Goal: Task Accomplishment & Management: Use online tool/utility

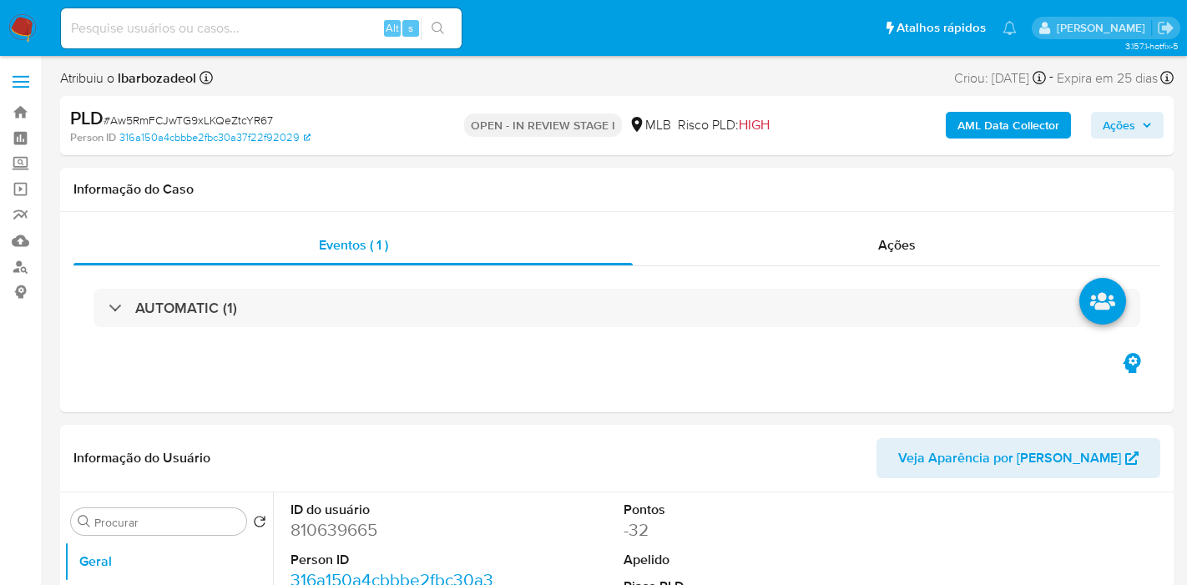
select select "10"
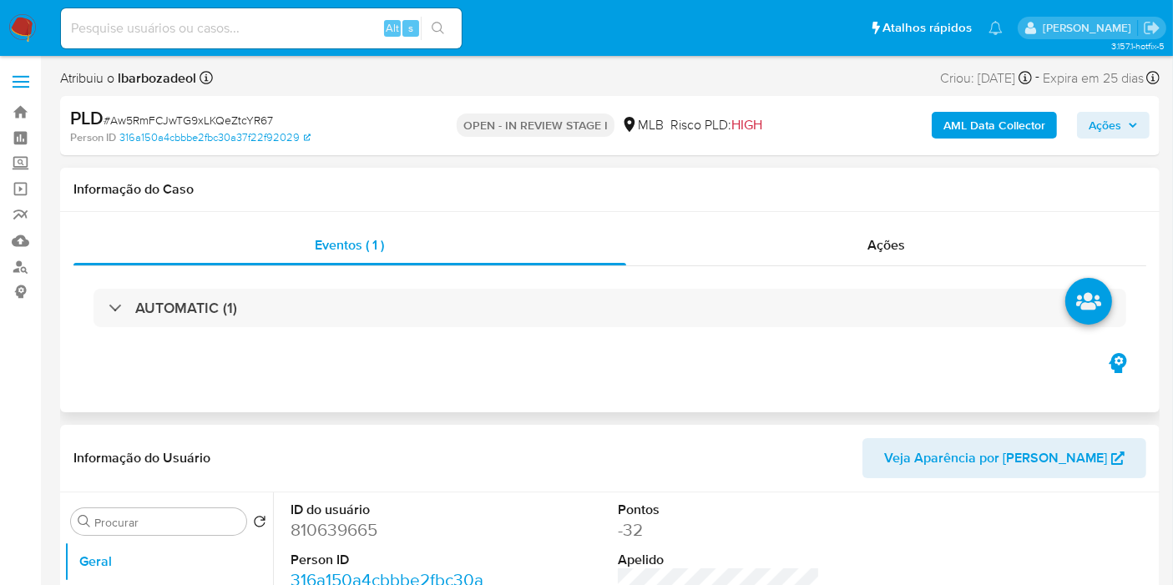
scroll to position [2, 0]
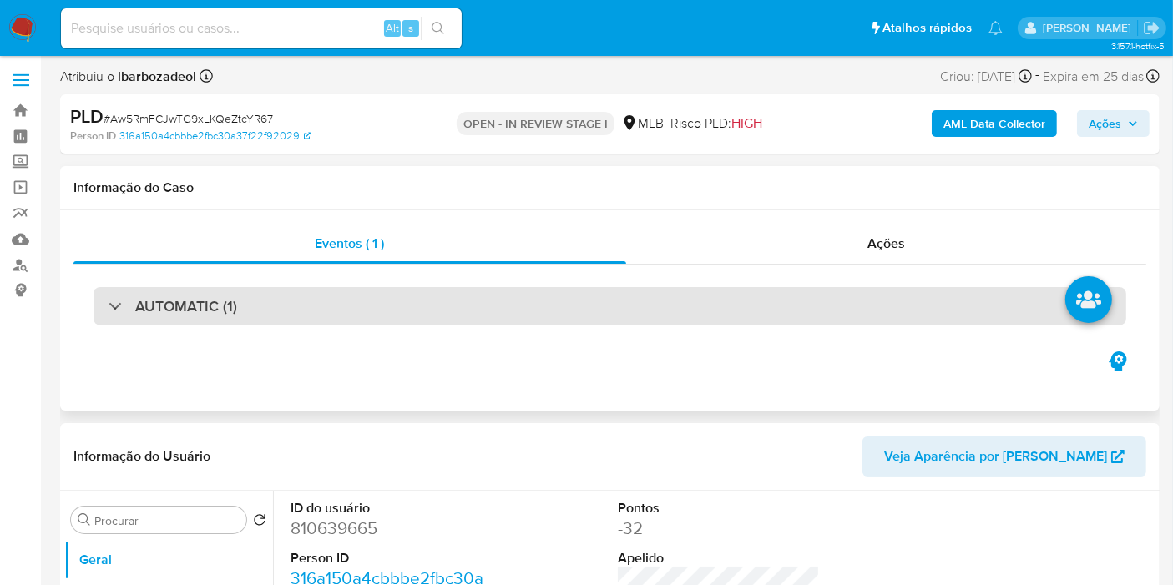
click at [579, 314] on div "AUTOMATIC (1)" at bounding box center [610, 306] width 1033 height 38
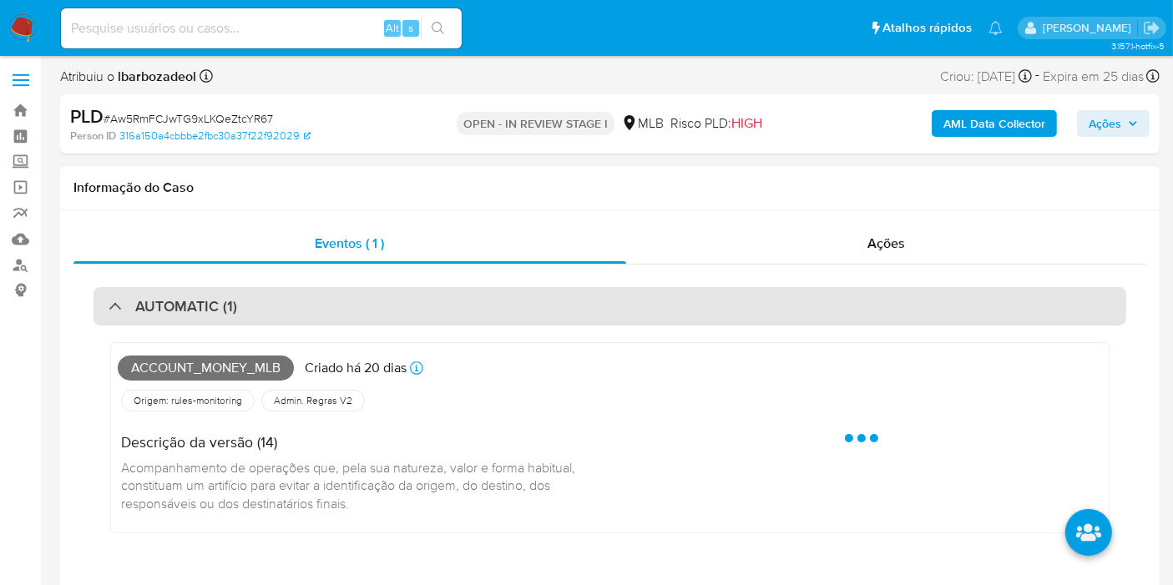
click at [579, 314] on div "AUTOMATIC (1)" at bounding box center [610, 306] width 1033 height 38
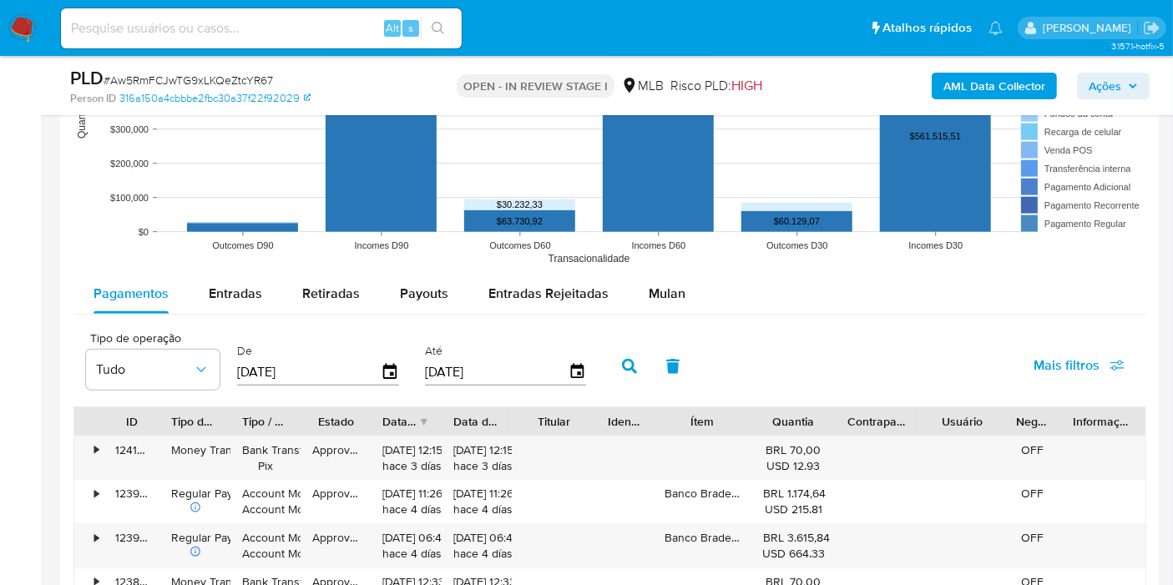
scroll to position [1729, 0]
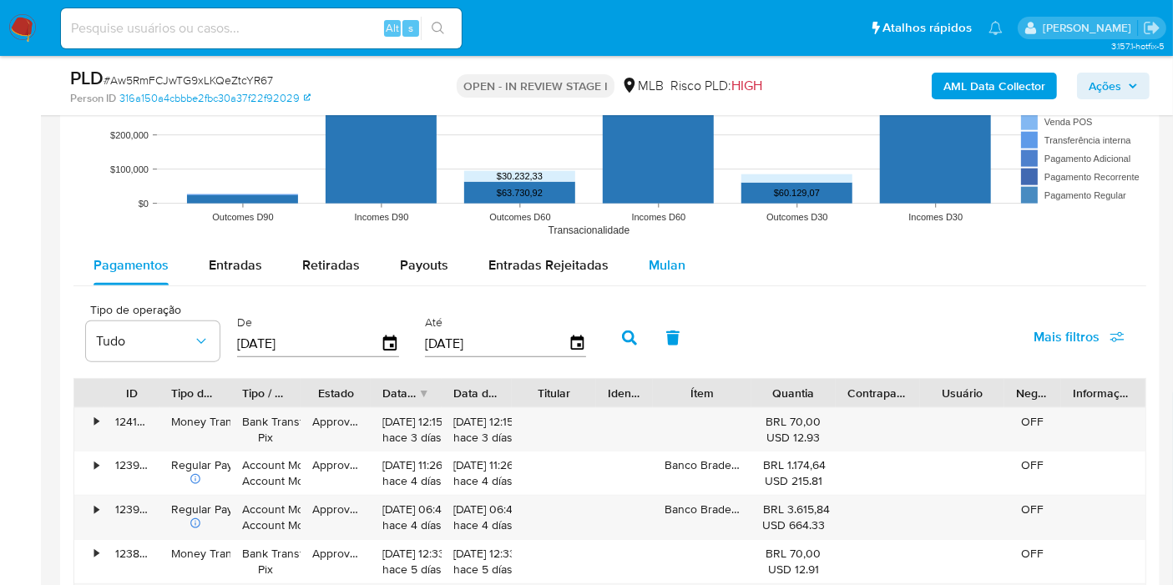
click at [664, 260] on span "Mulan" at bounding box center [667, 265] width 37 height 19
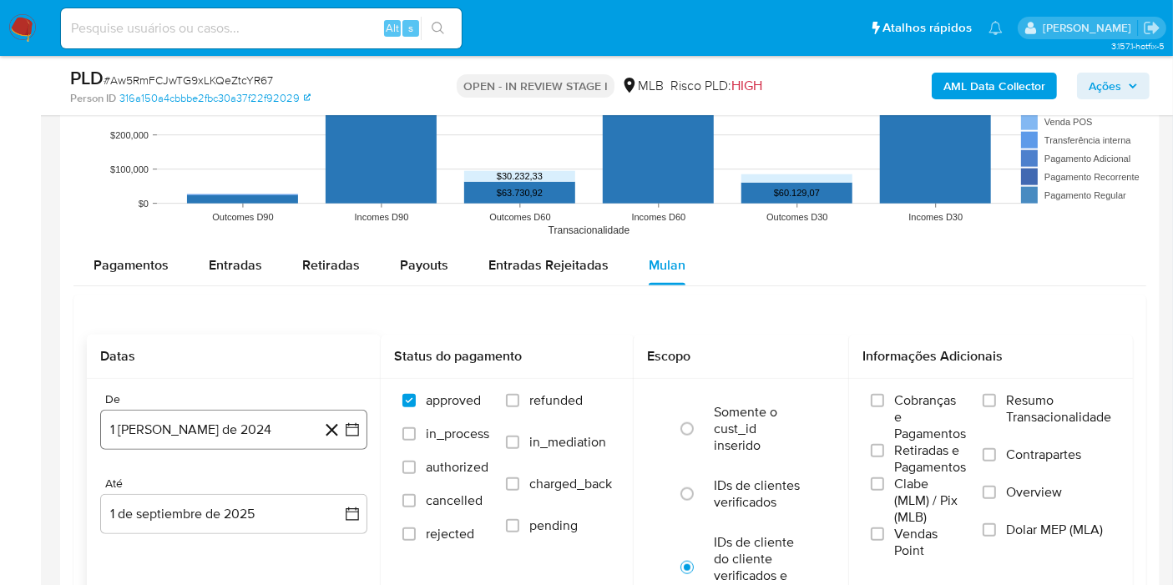
click at [269, 425] on button "1 [PERSON_NAME] de 2024" at bounding box center [233, 430] width 267 height 40
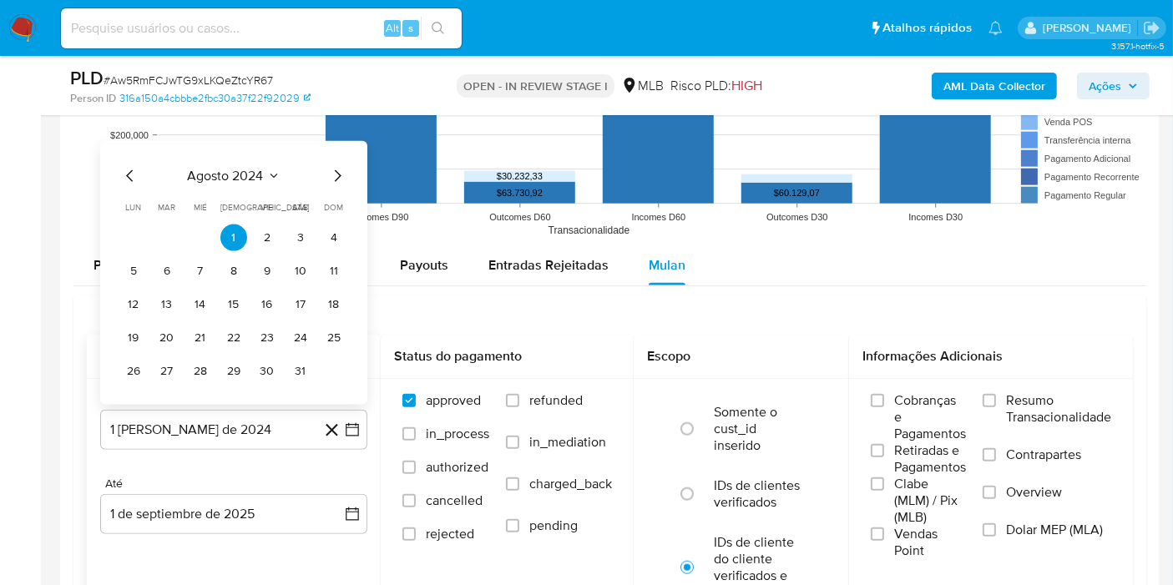
click at [239, 168] on span "agosto 2024" at bounding box center [226, 176] width 76 height 17
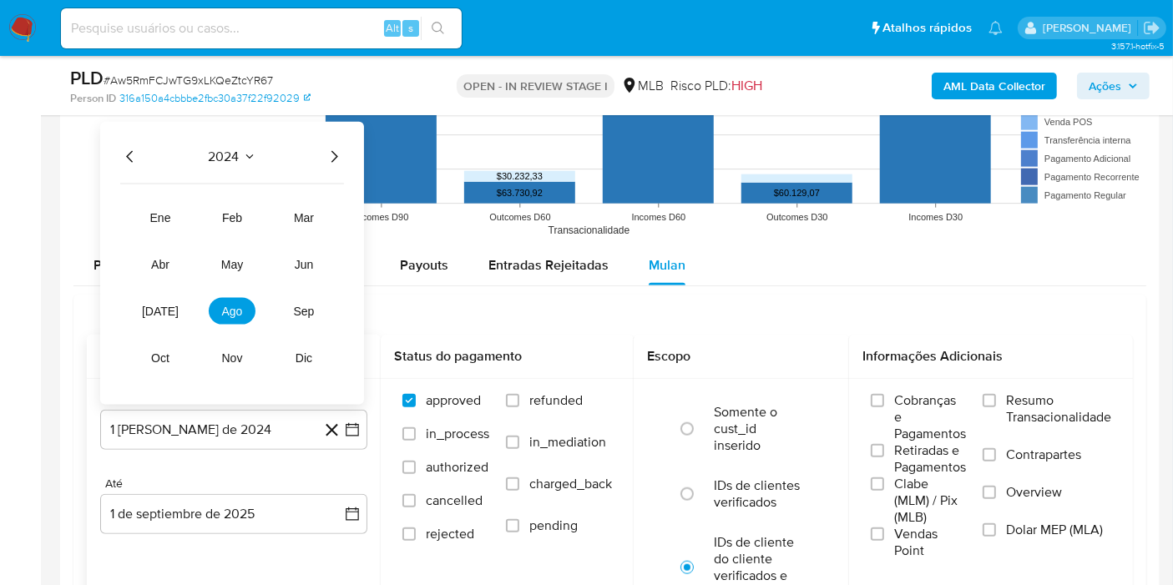
click at [334, 152] on icon "Año siguiente" at bounding box center [334, 157] width 20 height 20
click at [159, 311] on span "jul" at bounding box center [160, 311] width 37 height 13
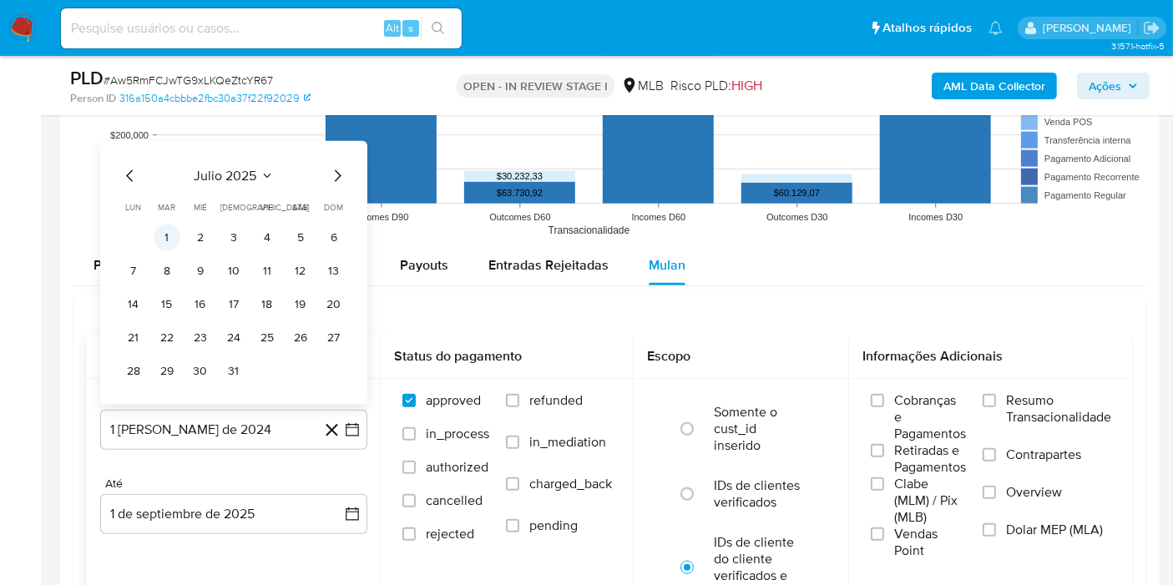
click at [164, 237] on button "1" at bounding box center [167, 238] width 27 height 27
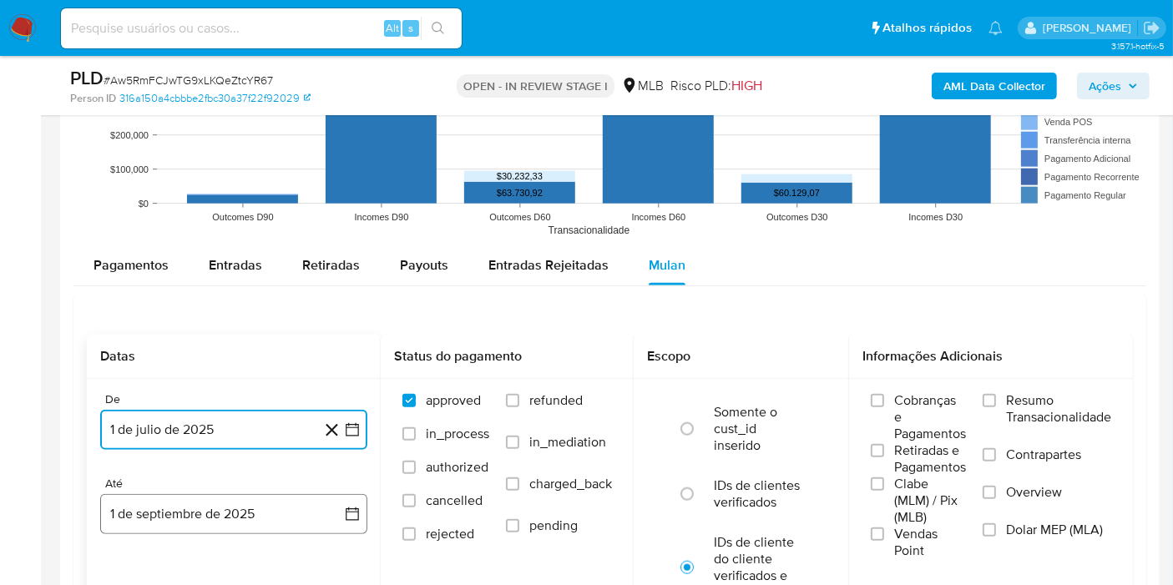
click at [276, 498] on button "1 de septiembre de 2025" at bounding box center [233, 514] width 267 height 40
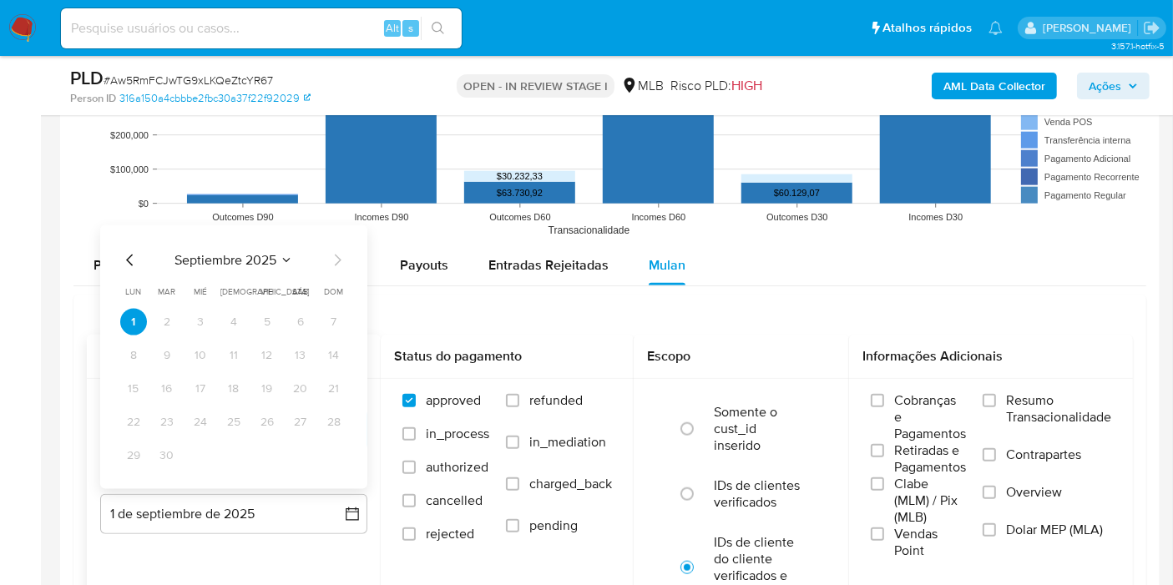
click at [129, 261] on icon "Mes anterior" at bounding box center [130, 260] width 20 height 20
click at [341, 451] on button "31" at bounding box center [334, 456] width 27 height 27
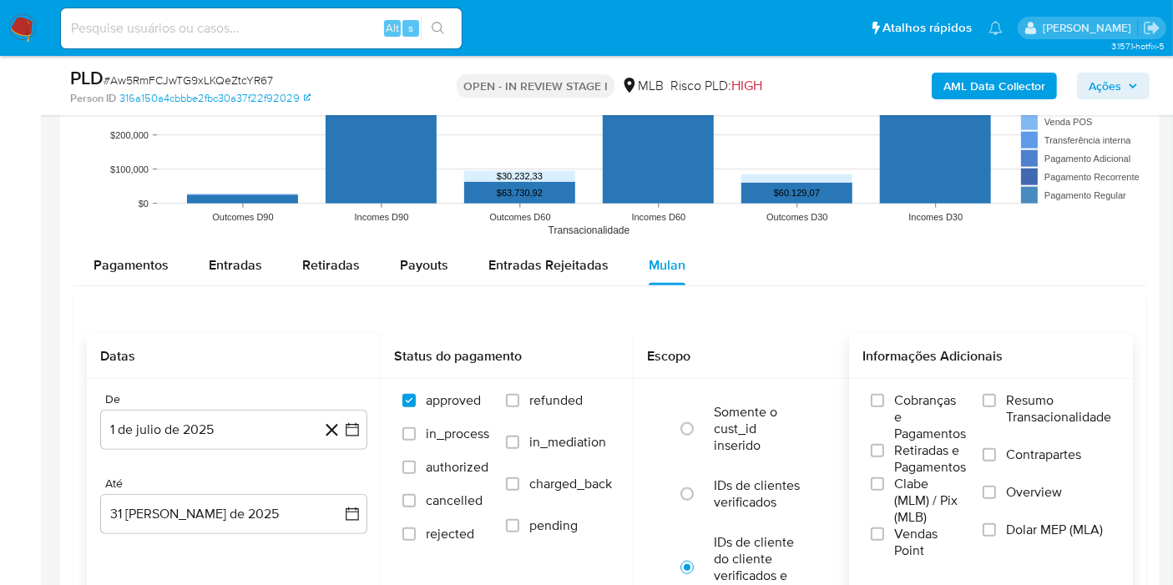
click at [994, 409] on label "Resumo Transacionalidade" at bounding box center [1047, 419] width 129 height 54
click at [994, 407] on input "Resumo Transacionalidade" at bounding box center [989, 400] width 13 height 13
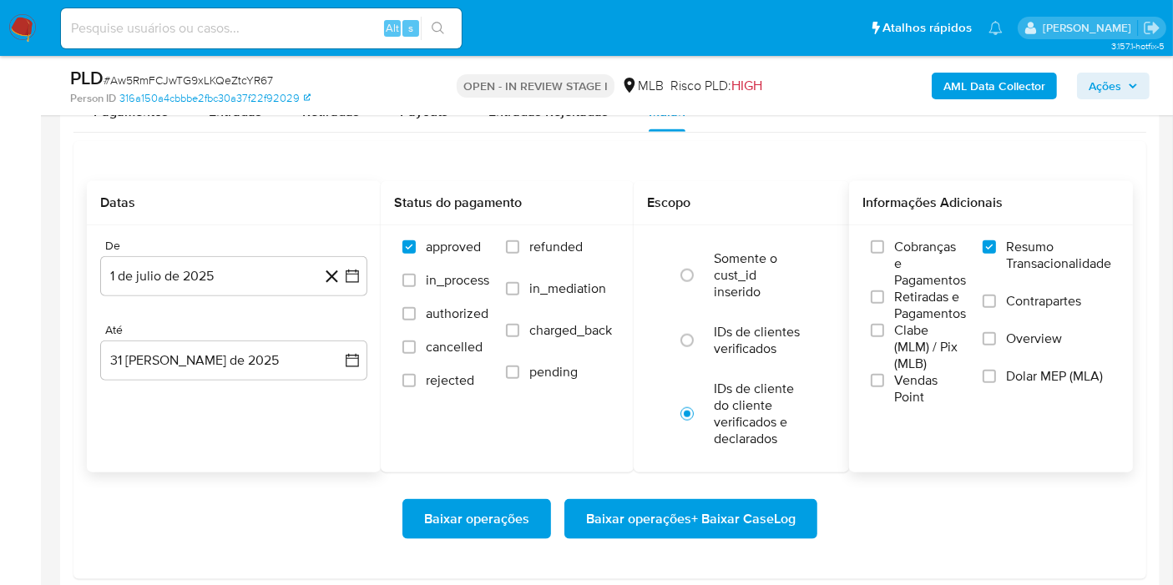
click at [787, 528] on span "Baixar operações + Baixar CaseLog" at bounding box center [691, 519] width 210 height 37
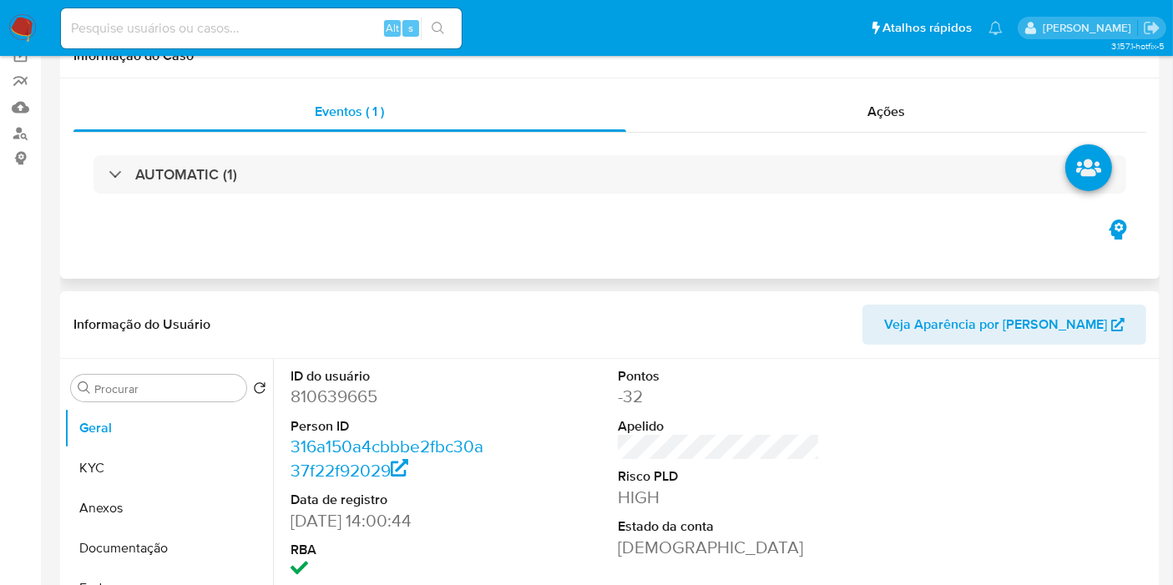
scroll to position [28, 0]
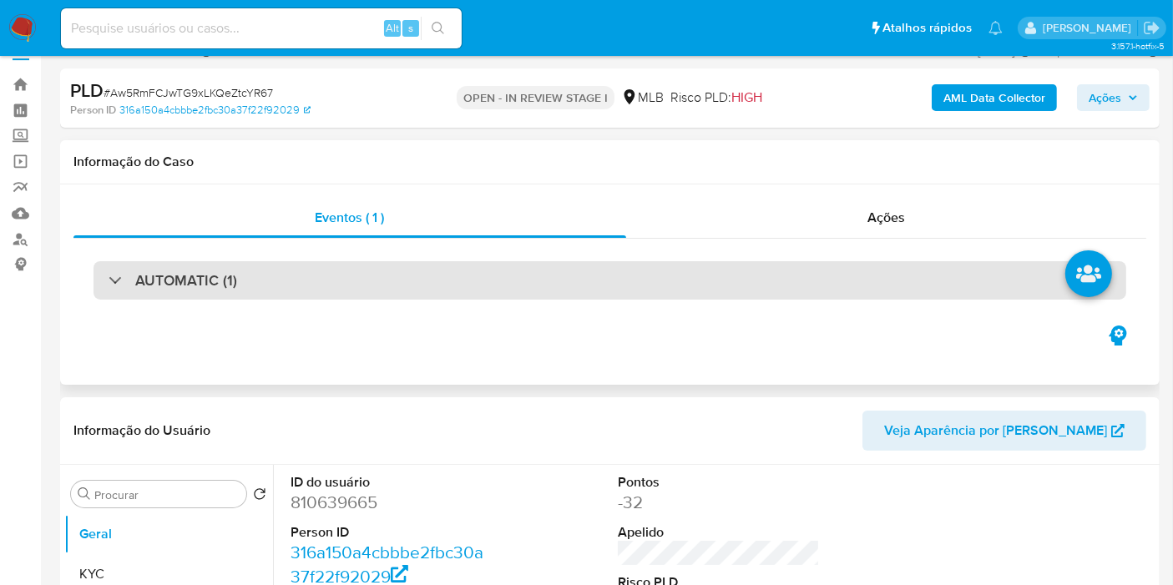
click at [367, 291] on div "AUTOMATIC (1)" at bounding box center [610, 280] width 1033 height 38
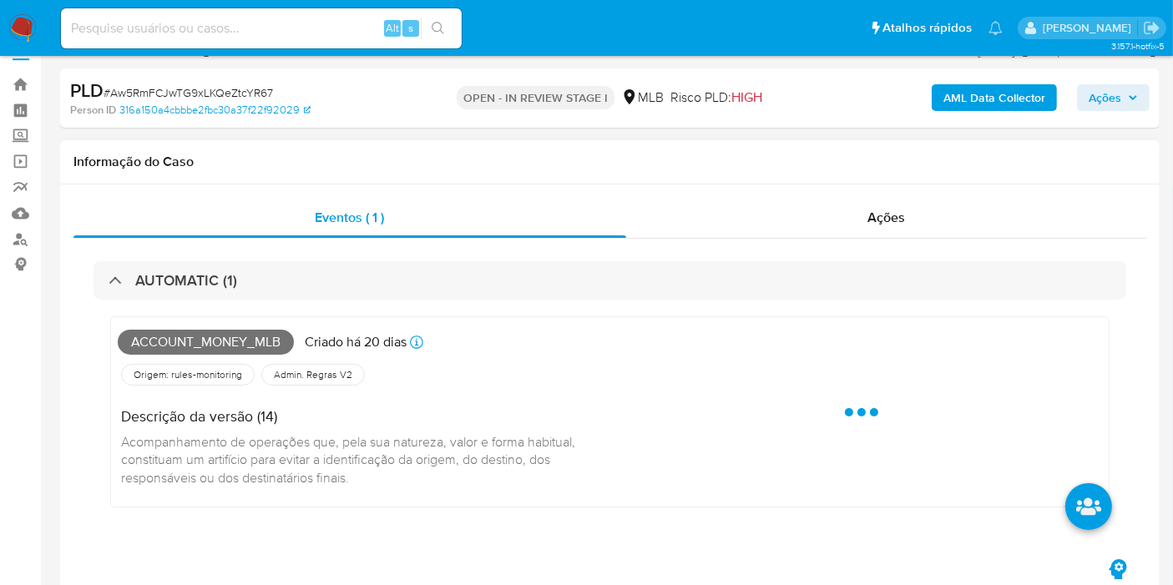
click at [194, 342] on span "Account_money_mlb" at bounding box center [206, 342] width 176 height 25
copy span "Account_money_mlb"
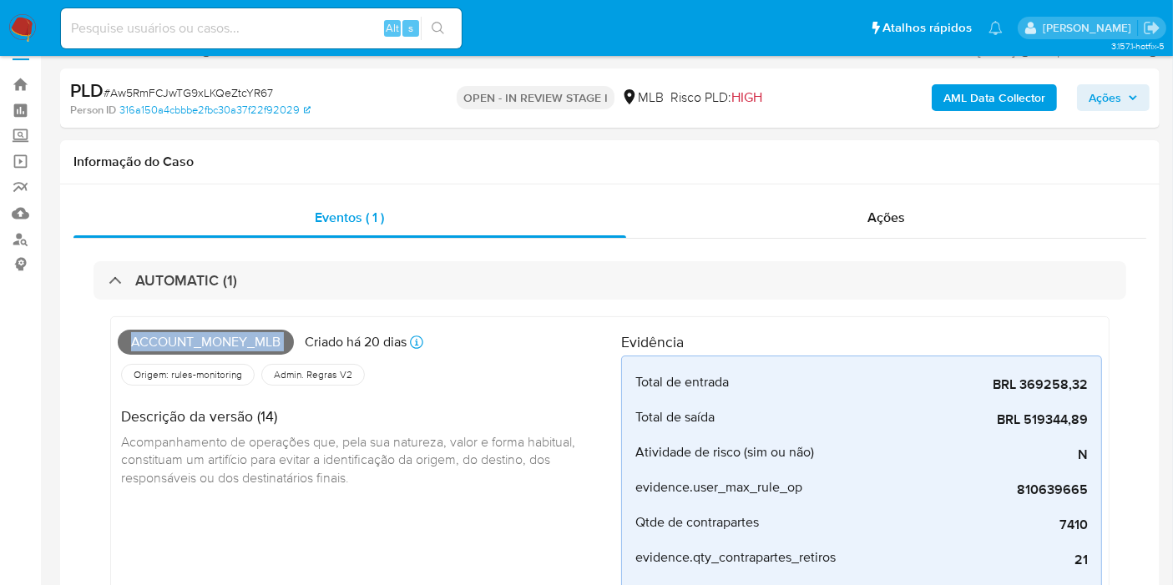
click at [1118, 94] on span "Ações" at bounding box center [1105, 97] width 33 height 27
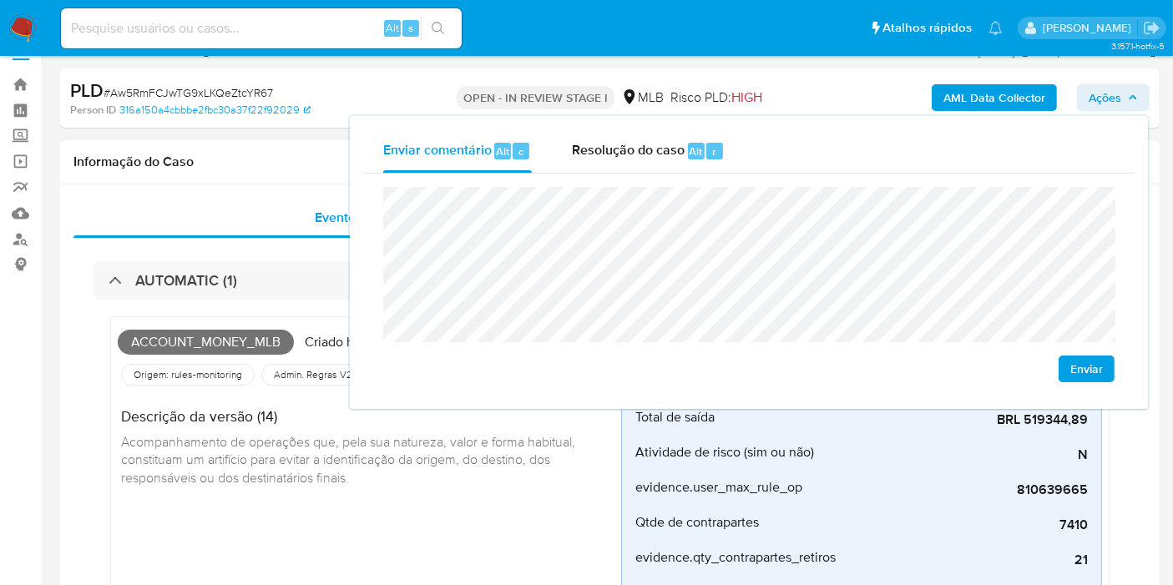
click at [255, 168] on h1 "Informação do Caso" at bounding box center [609, 162] width 1073 height 17
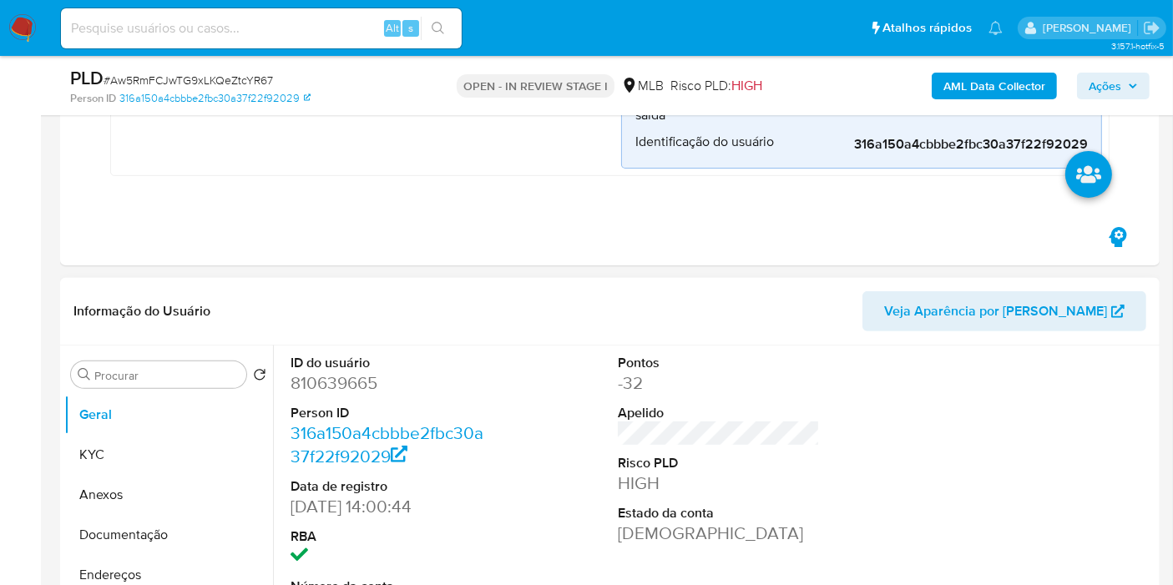
scroll to position [770, 0]
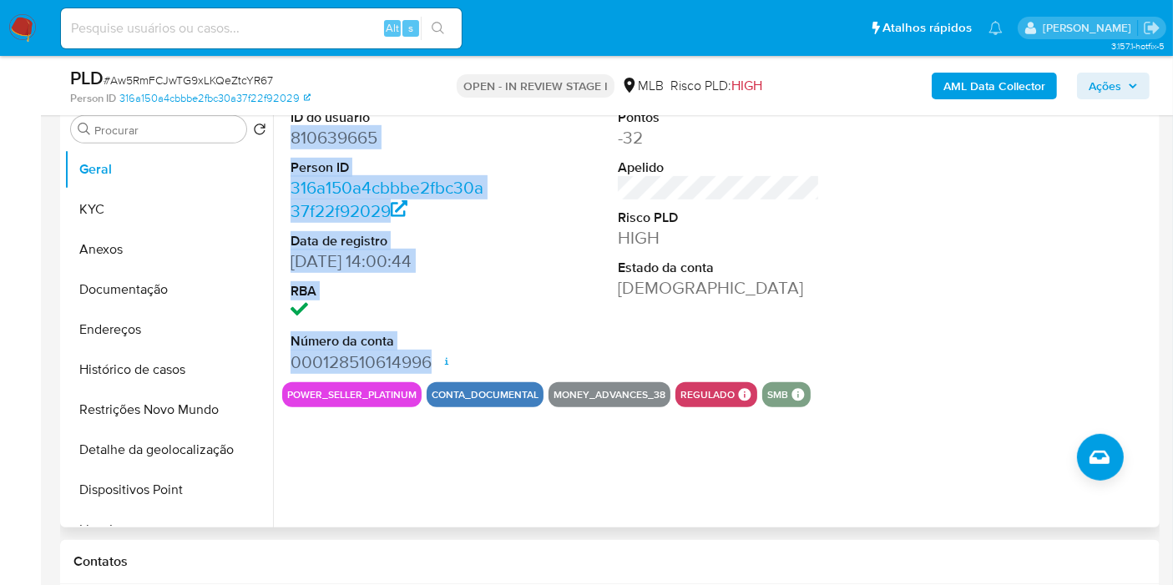
drag, startPoint x: 316, startPoint y: 146, endPoint x: 430, endPoint y: 362, distance: 244.3
click at [429, 362] on dl "ID do usuário 810639665 Person ID 316a150a4cbbbe2fbc30a37f22f92029 Data de regi…" at bounding box center [392, 242] width 202 height 266
copy dl "810639665 Person ID 316a150a4cbbbe2fbc30a37f22f92029 Data de registro 30/04/202…"
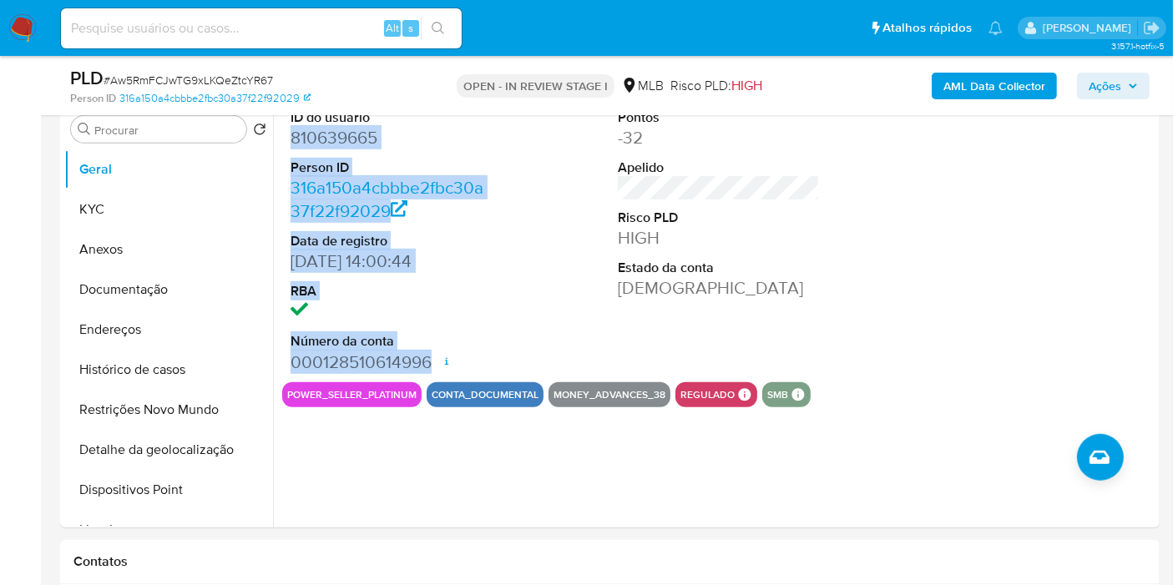
click at [1135, 88] on icon "button" at bounding box center [1133, 86] width 10 height 10
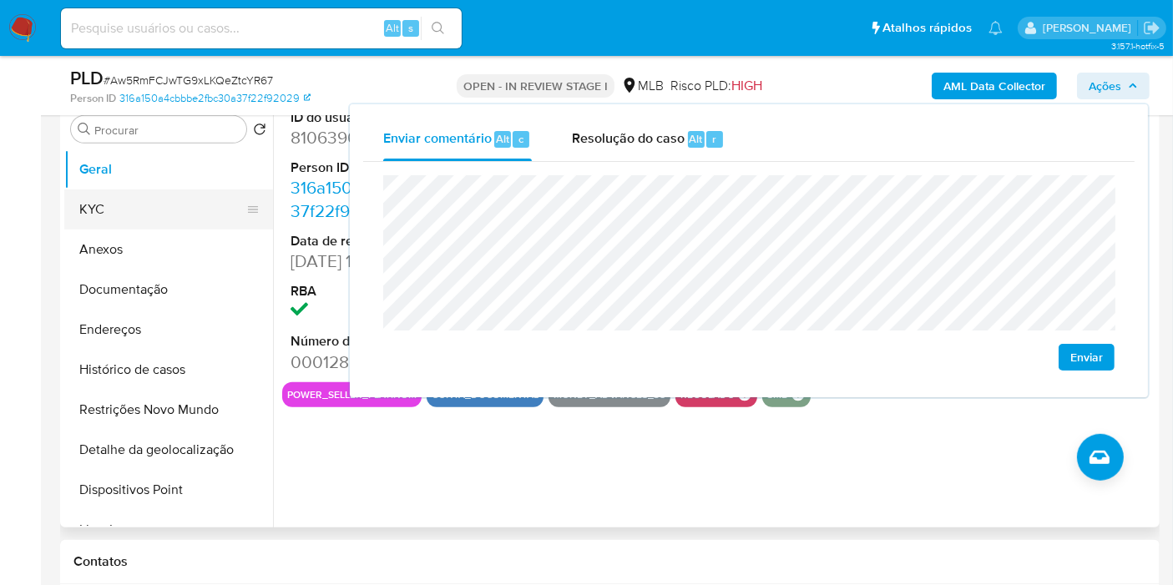
click at [157, 206] on button "KYC" at bounding box center [161, 210] width 195 height 40
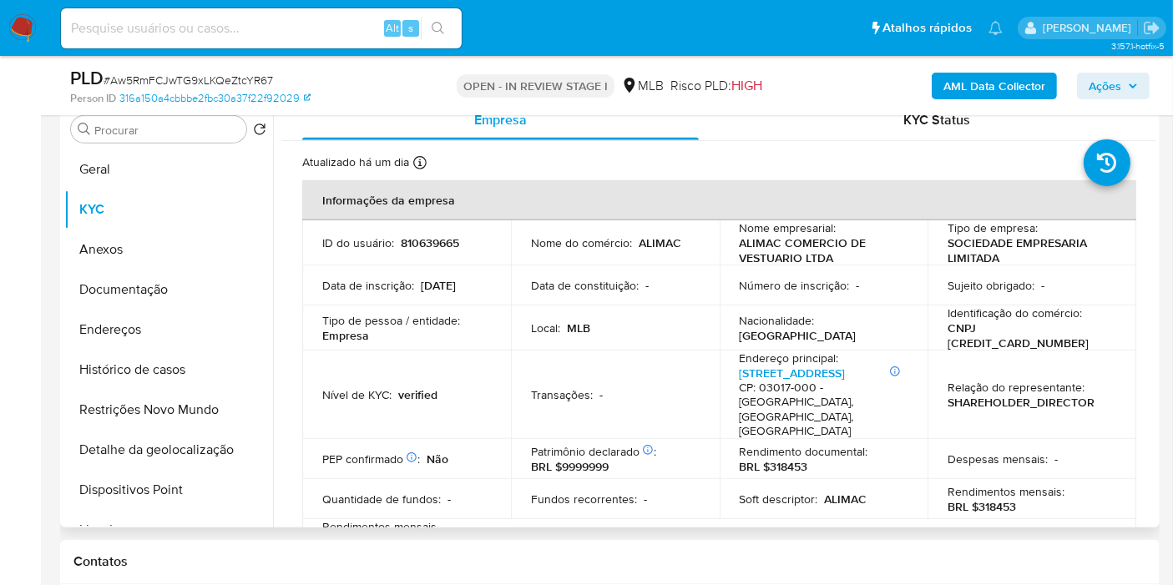
click at [1000, 329] on p "CNPJ 57327080000101" at bounding box center [1029, 336] width 162 height 30
copy p "57327080000101"
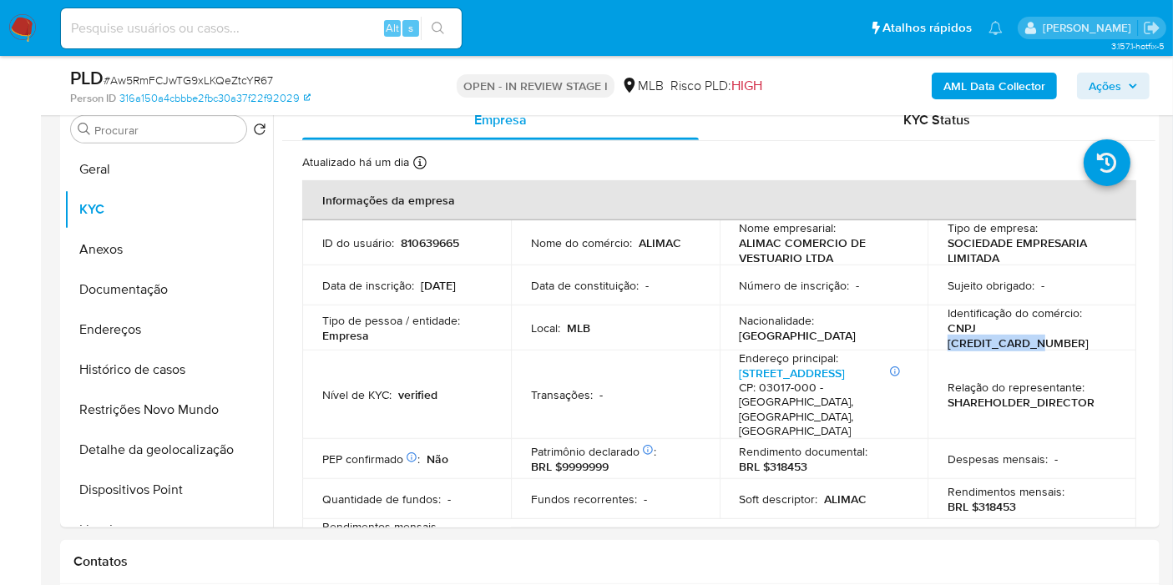
click at [1088, 82] on button "Ações" at bounding box center [1113, 86] width 73 height 27
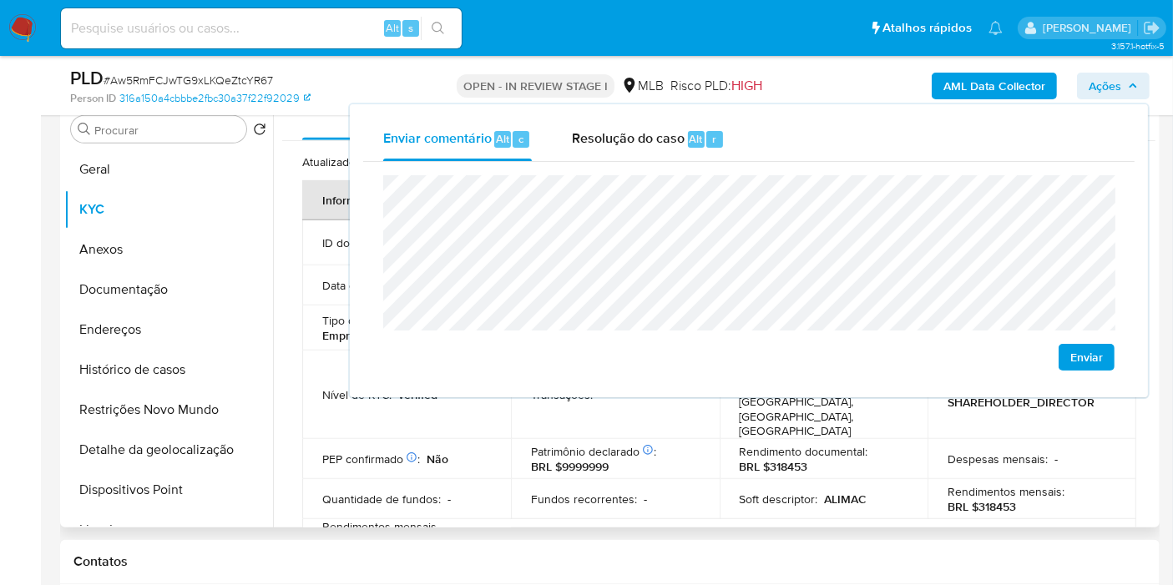
click at [477, 452] on div "PEP confirmado Obtido de listas internas : Não" at bounding box center [406, 459] width 169 height 15
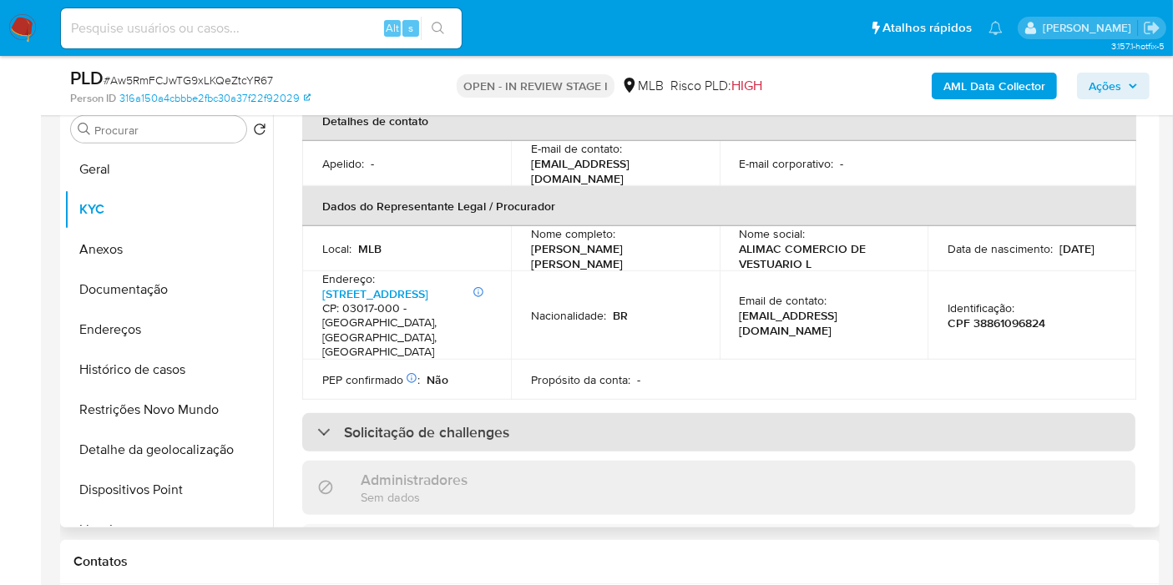
scroll to position [649, 0]
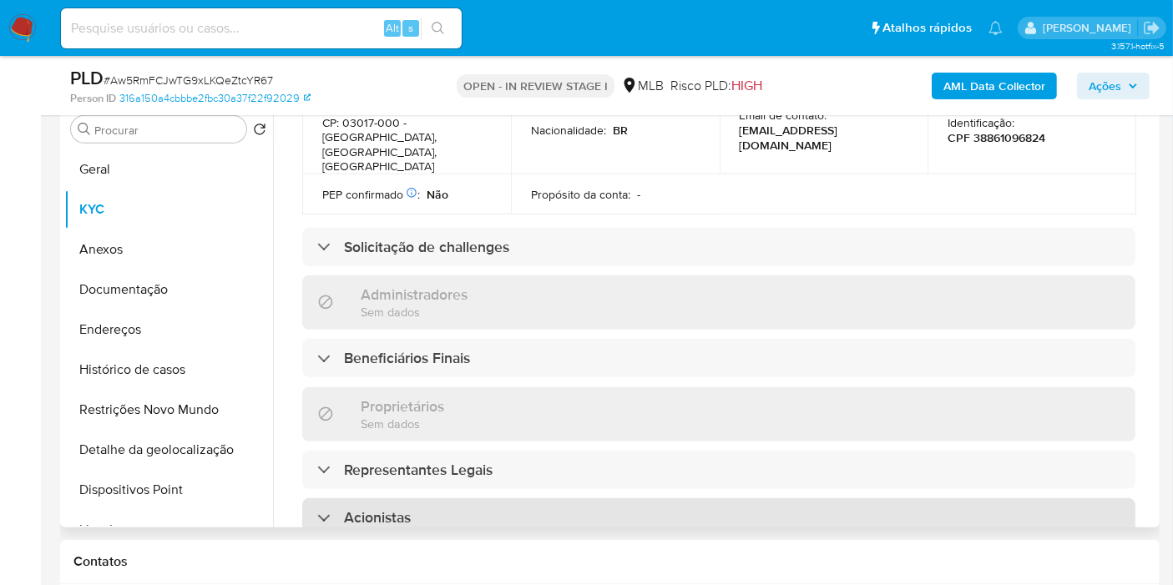
click at [515, 498] on div "Acionistas" at bounding box center [718, 517] width 833 height 38
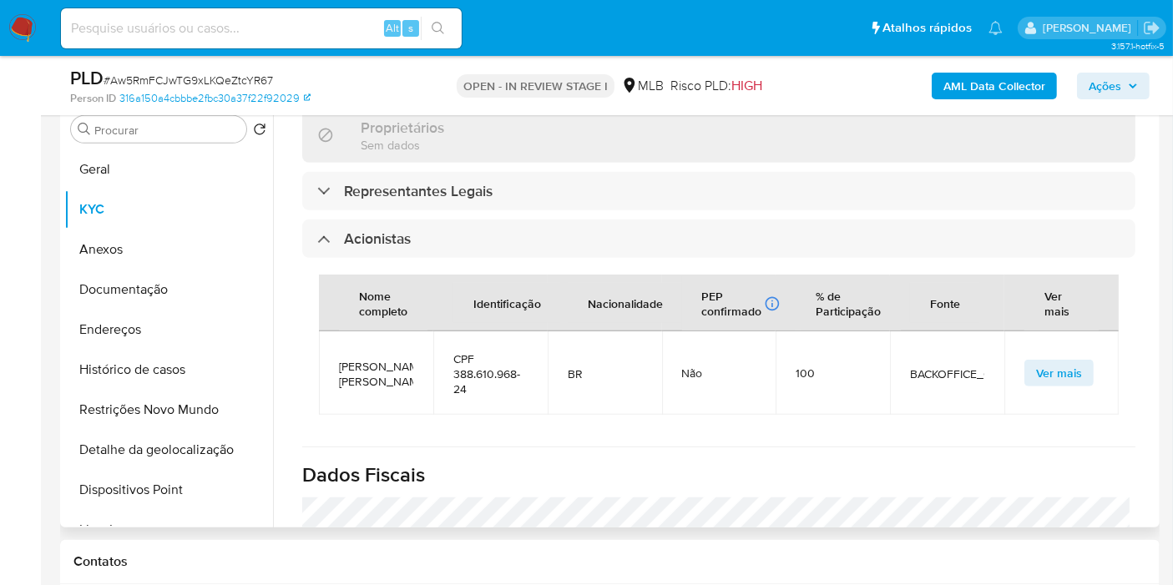
scroll to position [835, 0]
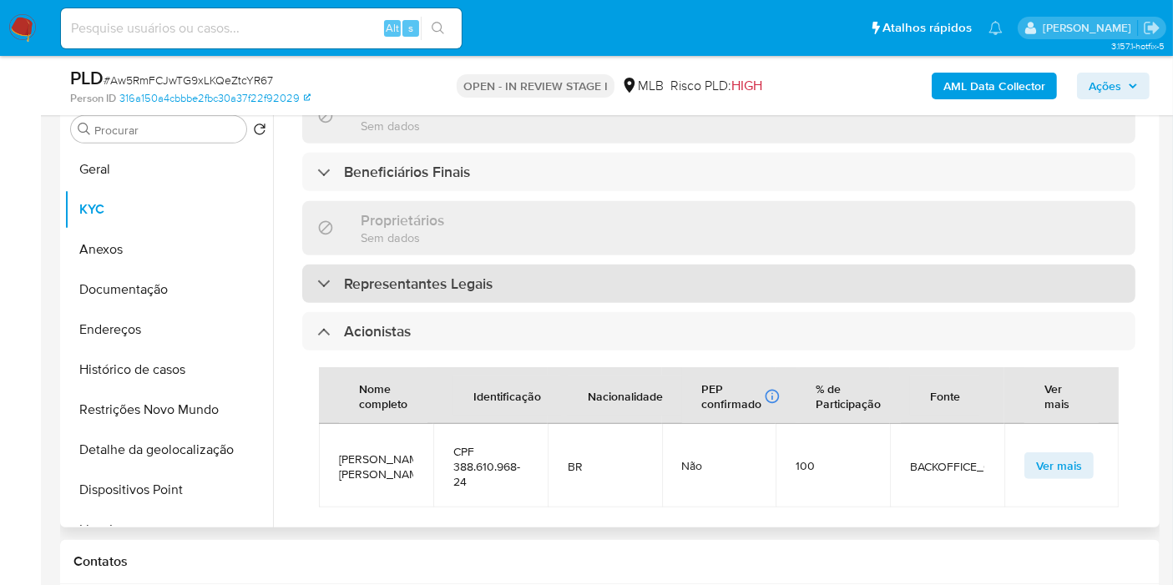
click at [532, 265] on div "Representantes Legais" at bounding box center [718, 284] width 833 height 38
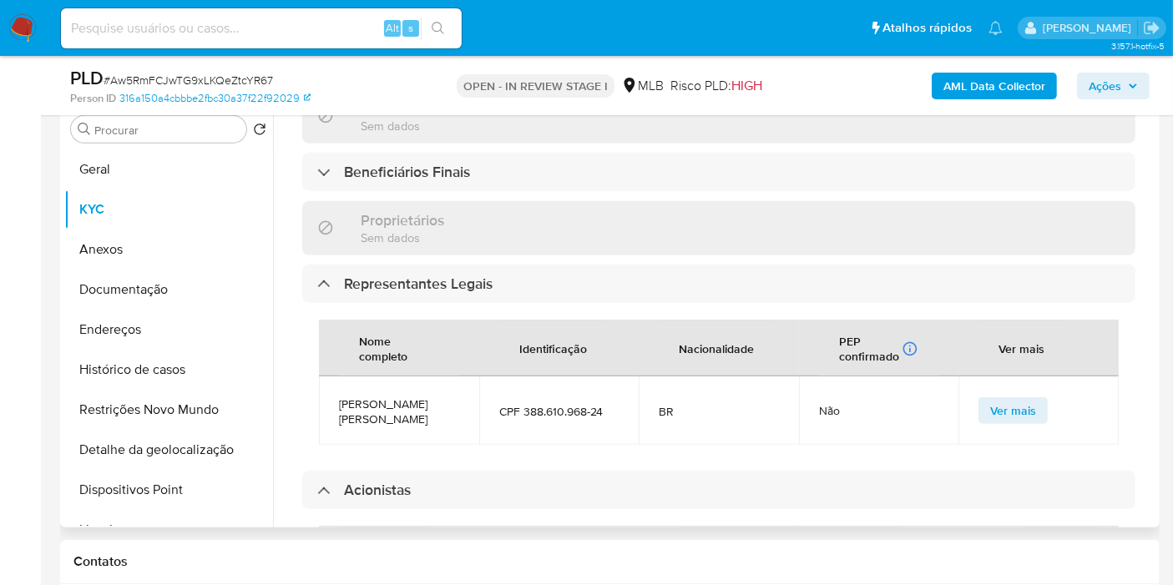
scroll to position [556, 0]
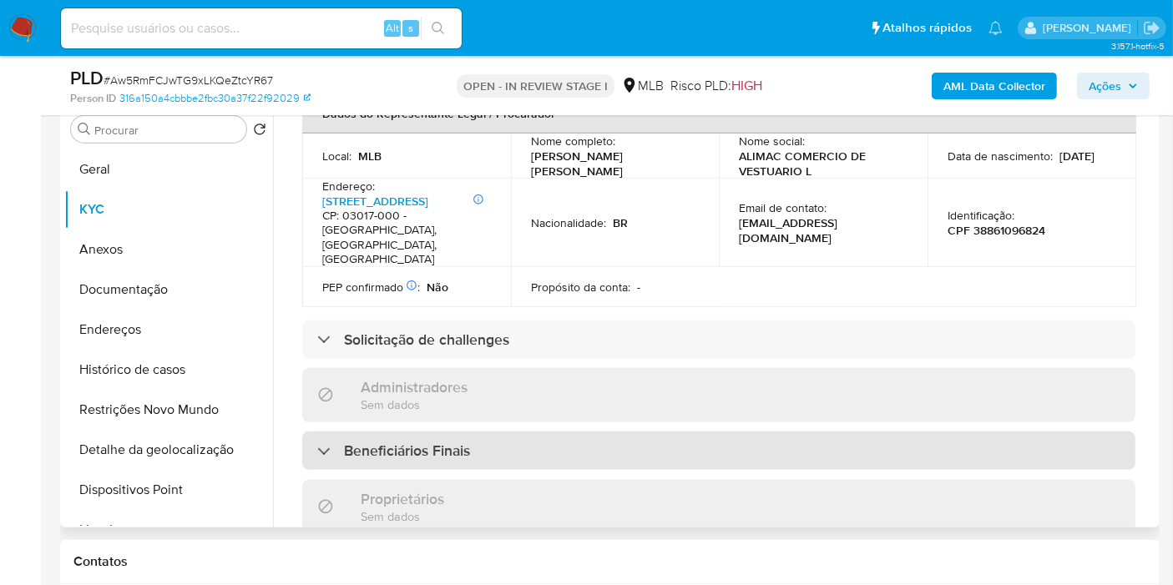
click at [519, 432] on div "Beneficiários Finais" at bounding box center [718, 451] width 833 height 38
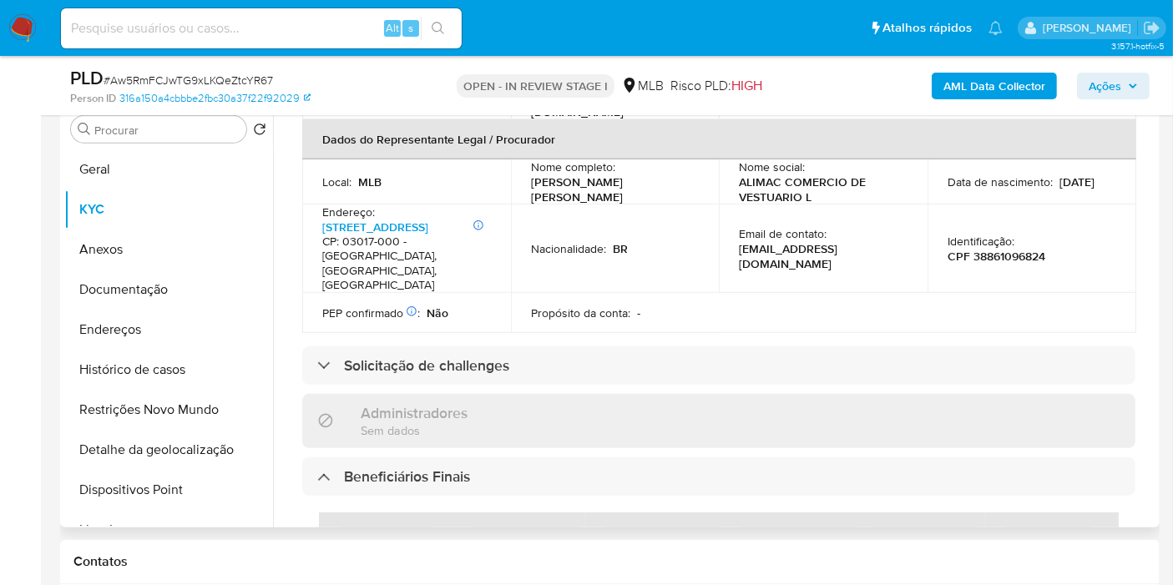
scroll to position [463, 0]
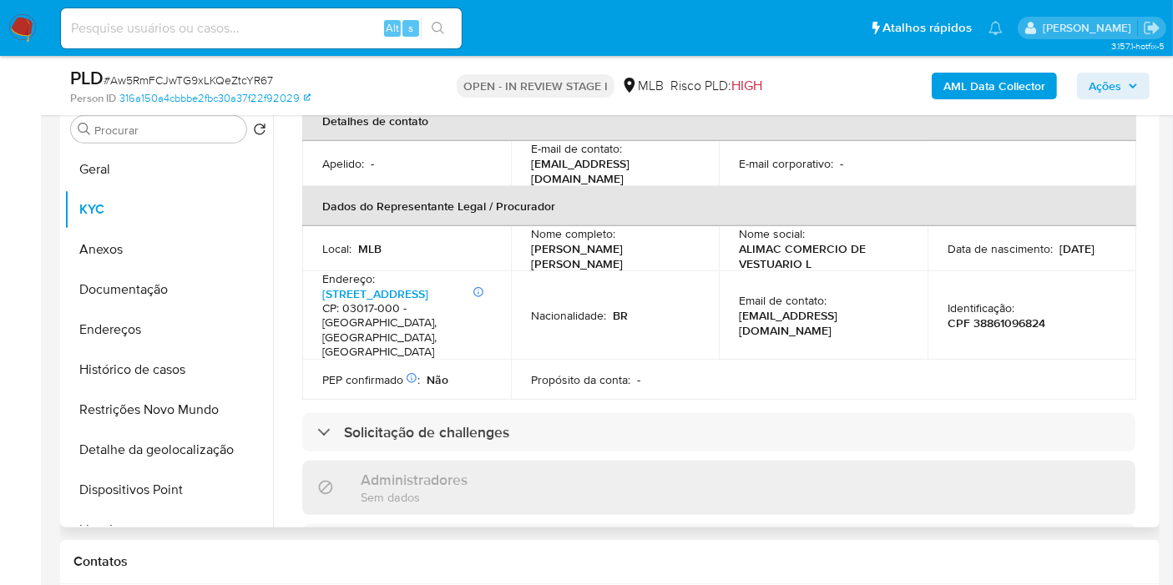
click at [978, 316] on p "CPF 38861096824" at bounding box center [997, 323] width 98 height 15
copy p "38861096824"
click at [1110, 88] on span "Ações" at bounding box center [1105, 86] width 33 height 27
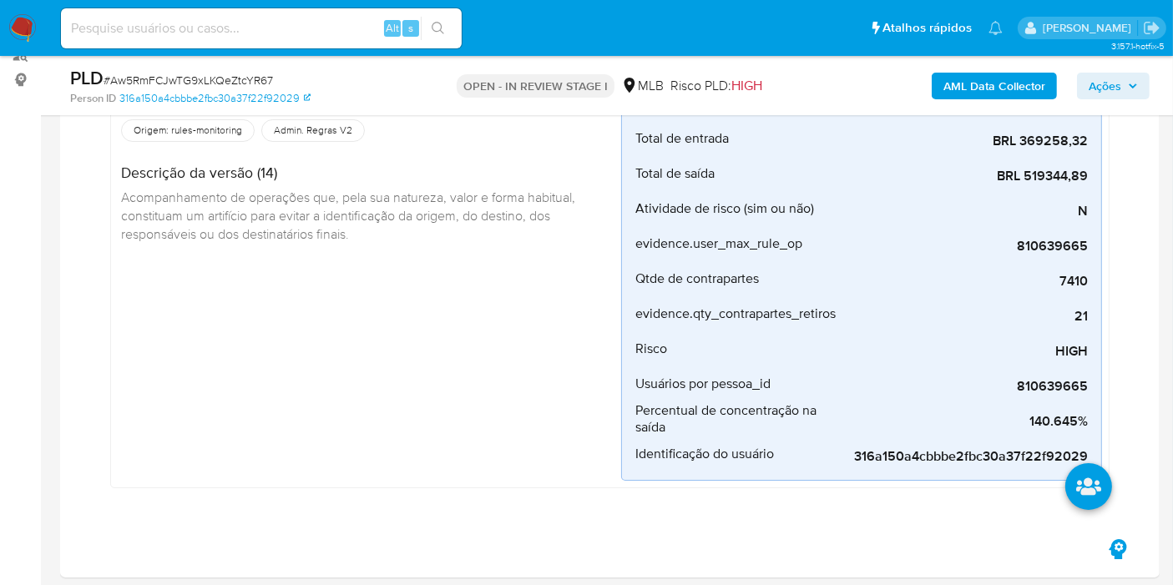
scroll to position [0, 0]
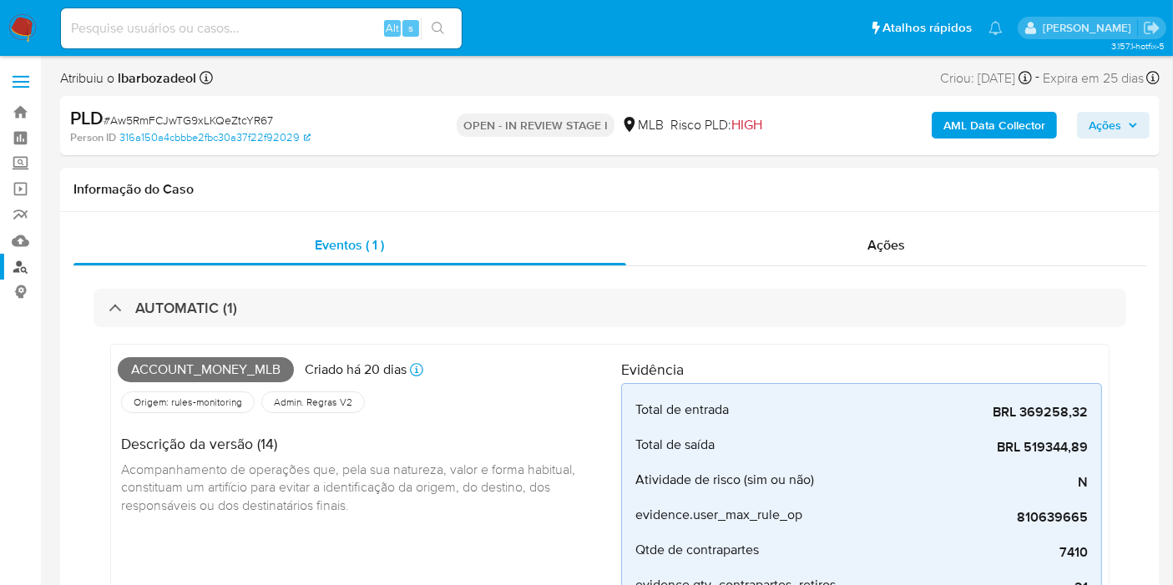
click at [28, 263] on link "Localizador de pessoas" at bounding box center [99, 267] width 199 height 26
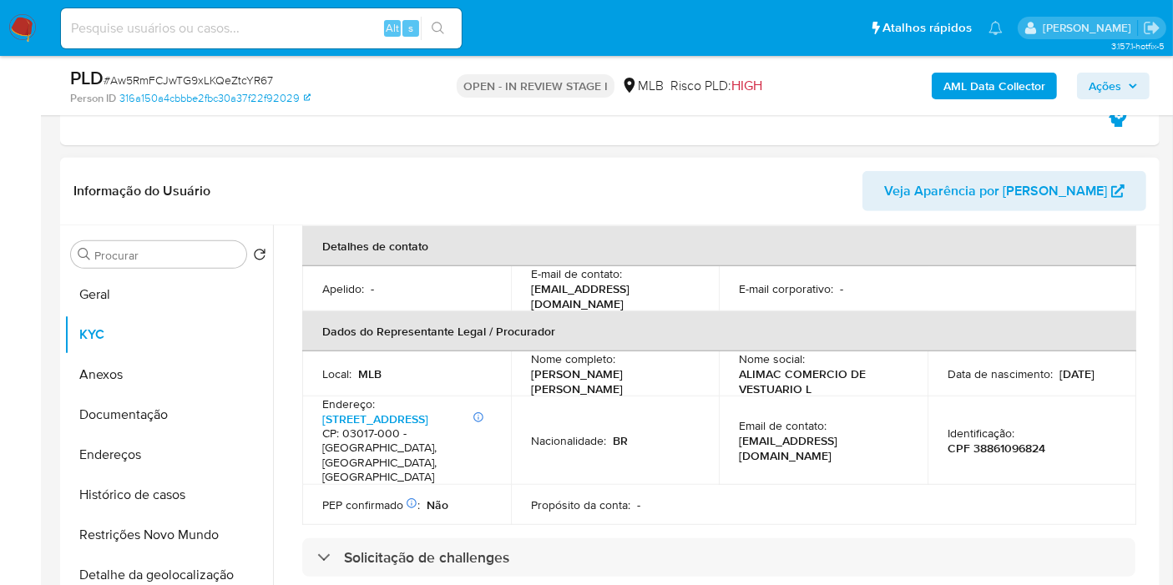
scroll to position [741, 0]
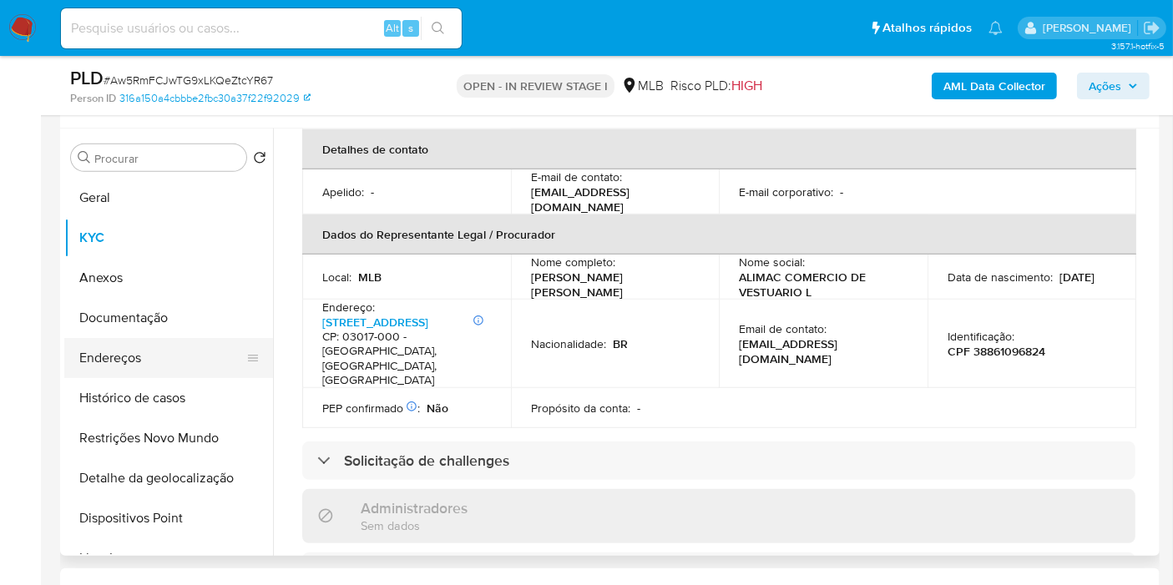
click at [202, 353] on button "Endereços" at bounding box center [161, 358] width 195 height 40
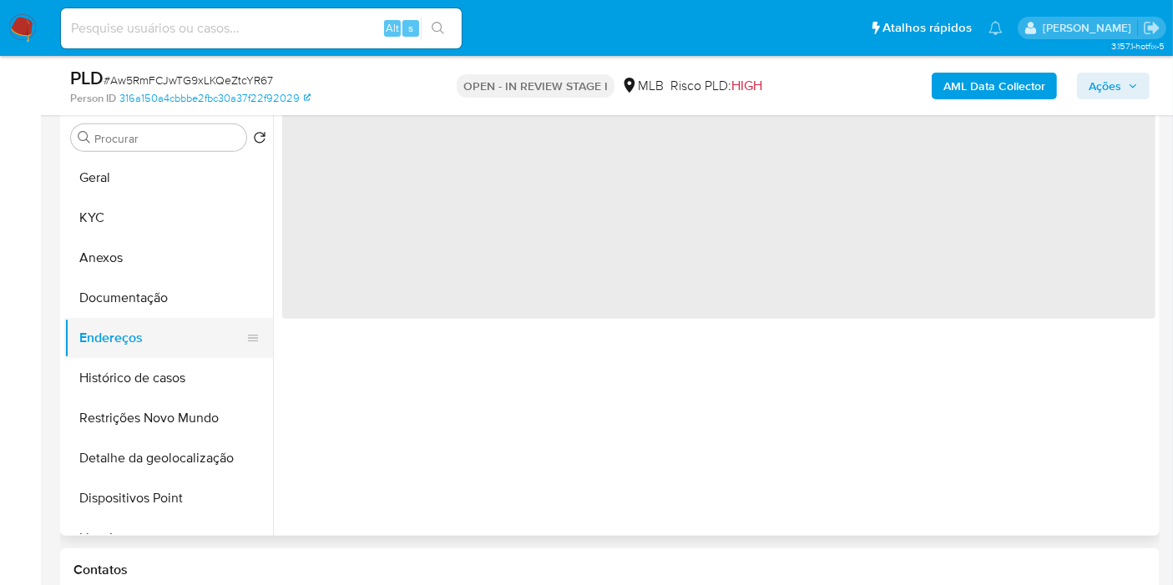
scroll to position [0, 0]
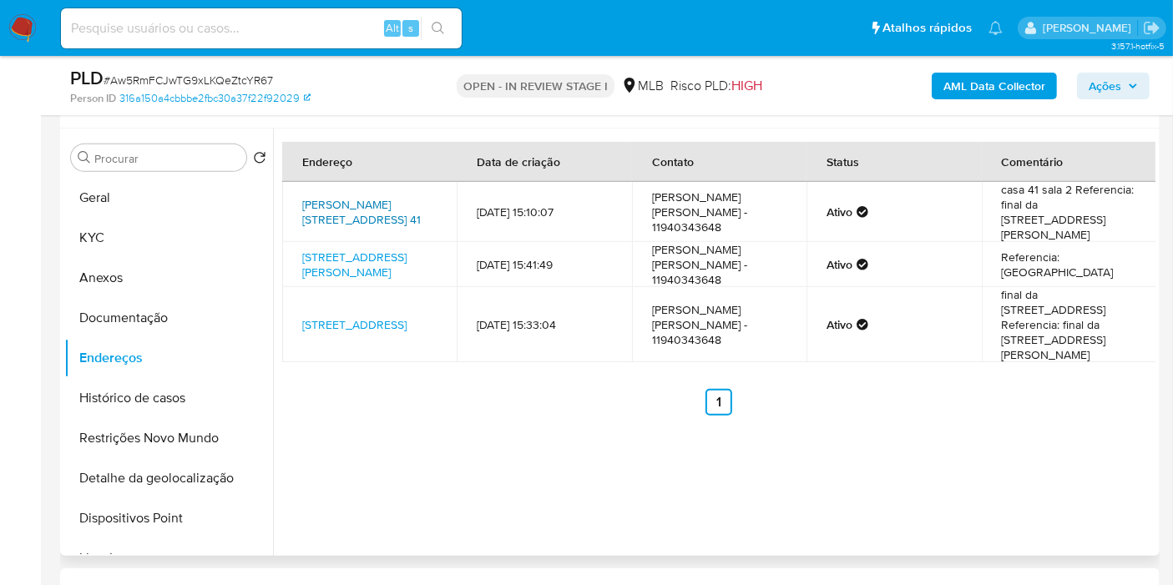
click at [353, 199] on link "Vila Judith 41, São Paulo, São Paulo, 03017003, Brasil 41" at bounding box center [361, 212] width 119 height 32
click at [349, 249] on link "Avenida João Collado 211, Guarulhos, São Paulo, 07153500, Brasil 211" at bounding box center [354, 265] width 104 height 32
click at [348, 316] on link "Rua Bresser 601, São Paulo, São Paulo, 03053000, Brasil 601" at bounding box center [354, 324] width 104 height 17
click at [155, 321] on button "Documentação" at bounding box center [161, 318] width 195 height 40
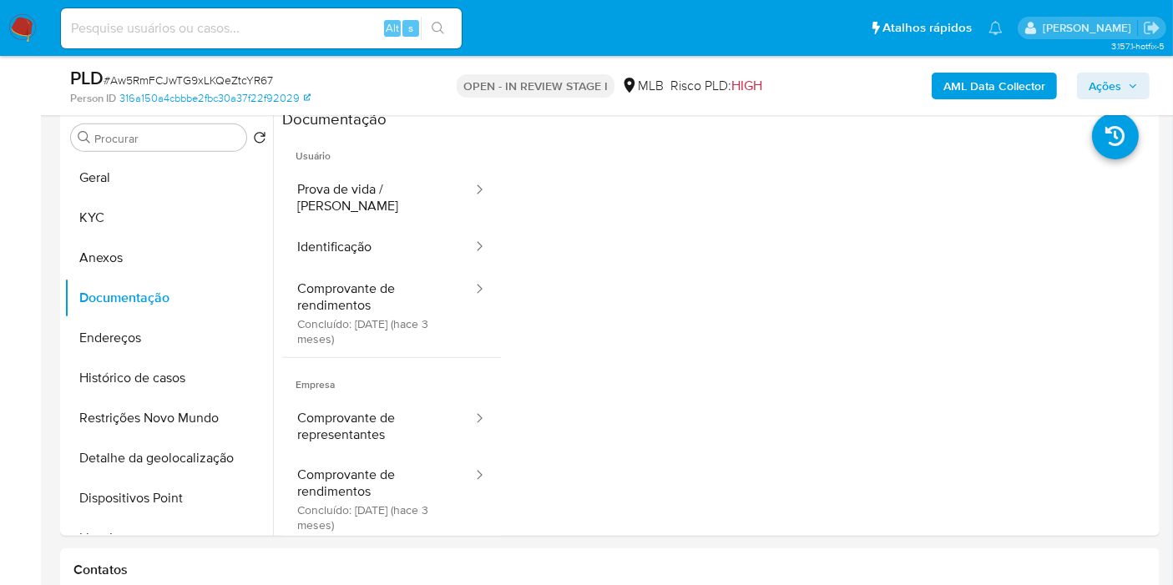
click at [1112, 89] on span "Ações" at bounding box center [1105, 86] width 33 height 27
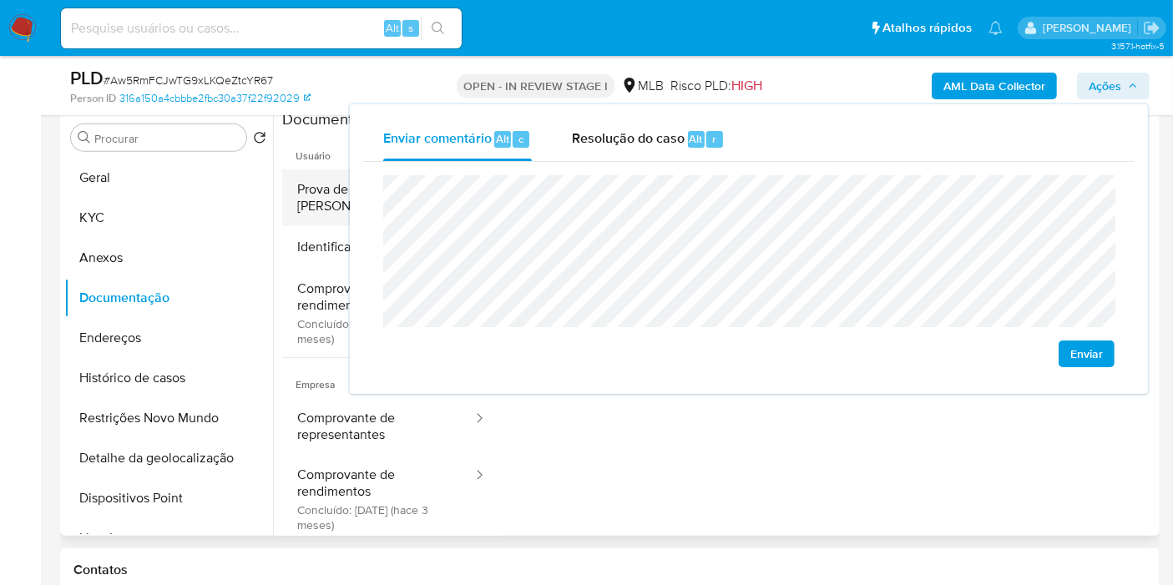
click at [316, 185] on button "Prova de vida / Selfie" at bounding box center [378, 198] width 192 height 57
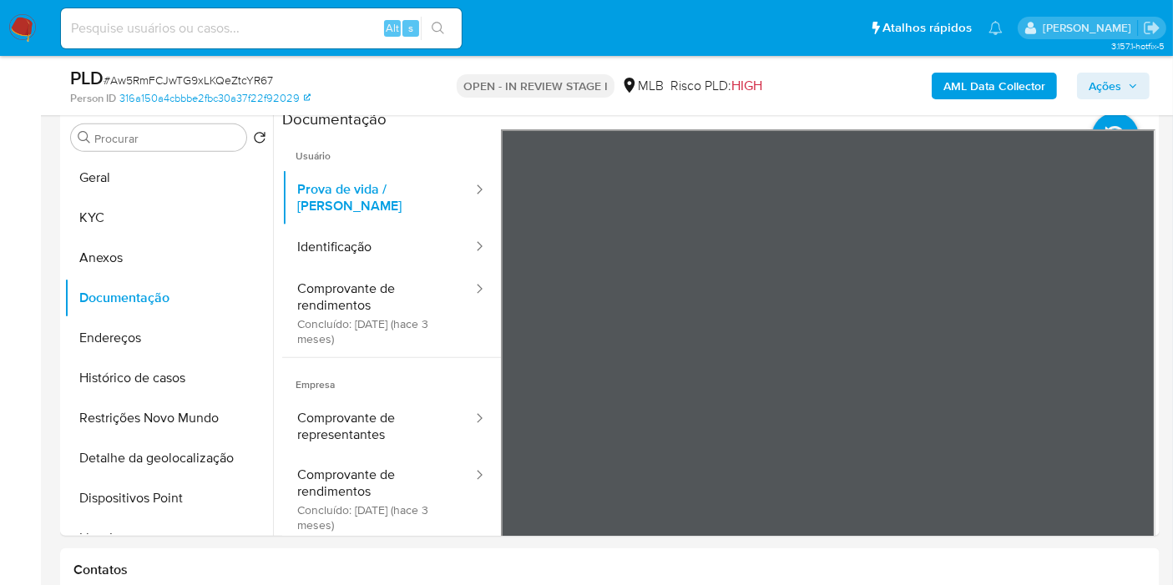
click at [1122, 84] on span "Ações" at bounding box center [1113, 85] width 49 height 23
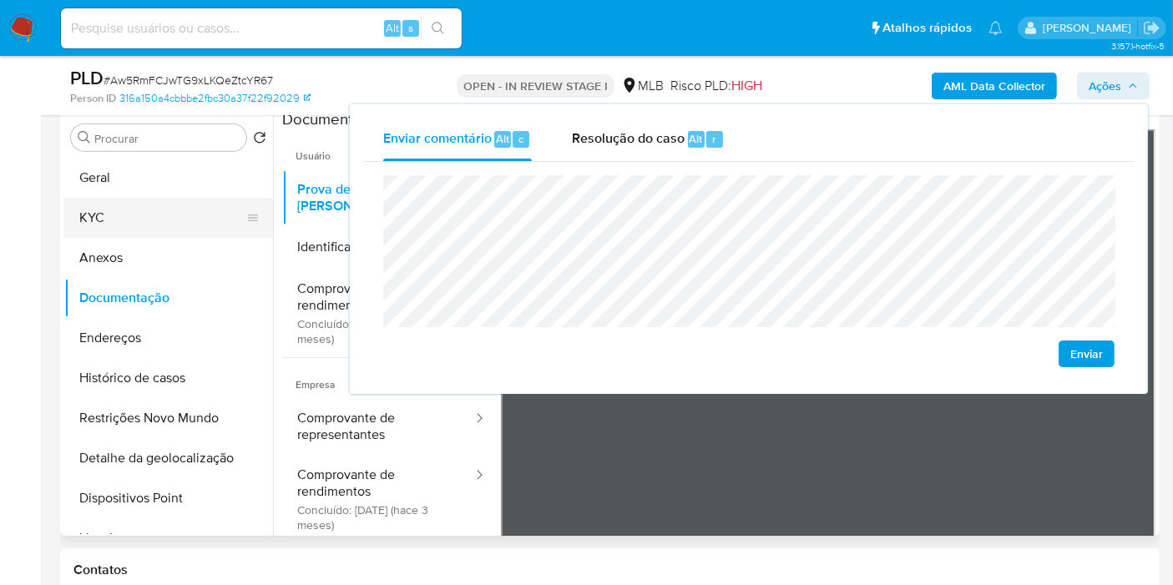
click at [152, 210] on button "KYC" at bounding box center [161, 218] width 195 height 40
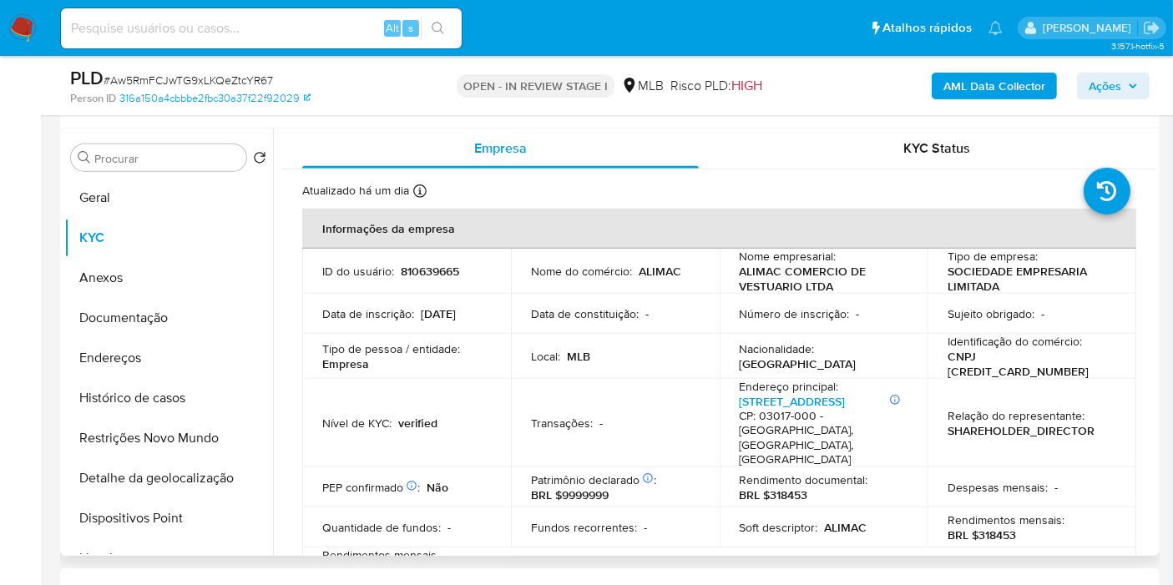
scroll to position [185, 0]
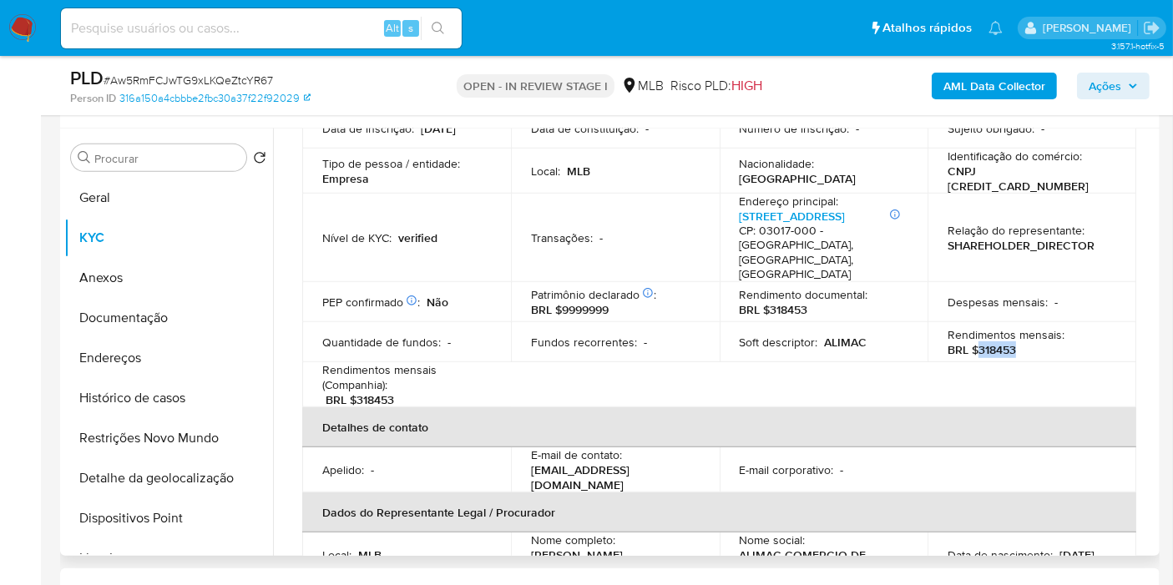
drag, startPoint x: 976, startPoint y: 313, endPoint x: 1020, endPoint y: 312, distance: 43.4
click at [1020, 327] on div "Rendimentos mensais : BRL $318453" at bounding box center [1032, 342] width 169 height 30
click at [1026, 327] on div "Rendimentos mensais : BRL $318453" at bounding box center [1032, 342] width 169 height 30
drag, startPoint x: 975, startPoint y: 313, endPoint x: 1011, endPoint y: 311, distance: 35.9
click at [1011, 342] on p "BRL $318453" at bounding box center [982, 349] width 68 height 15
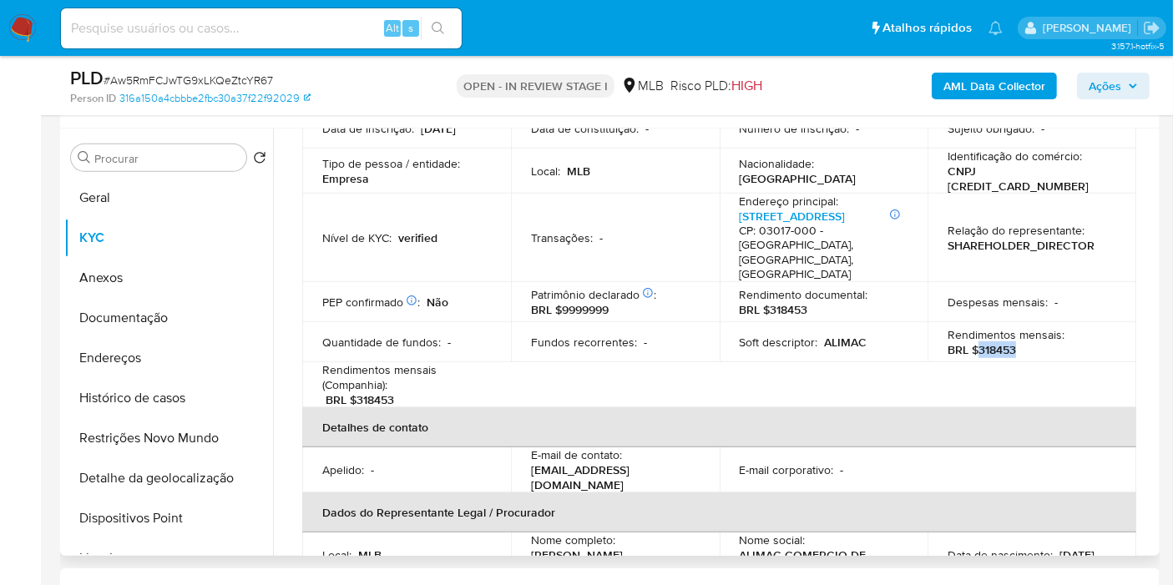
copy p "318453"
drag, startPoint x: 1101, startPoint y: 74, endPoint x: 1085, endPoint y: 84, distance: 18.1
click at [1100, 74] on span "Ações" at bounding box center [1105, 86] width 33 height 27
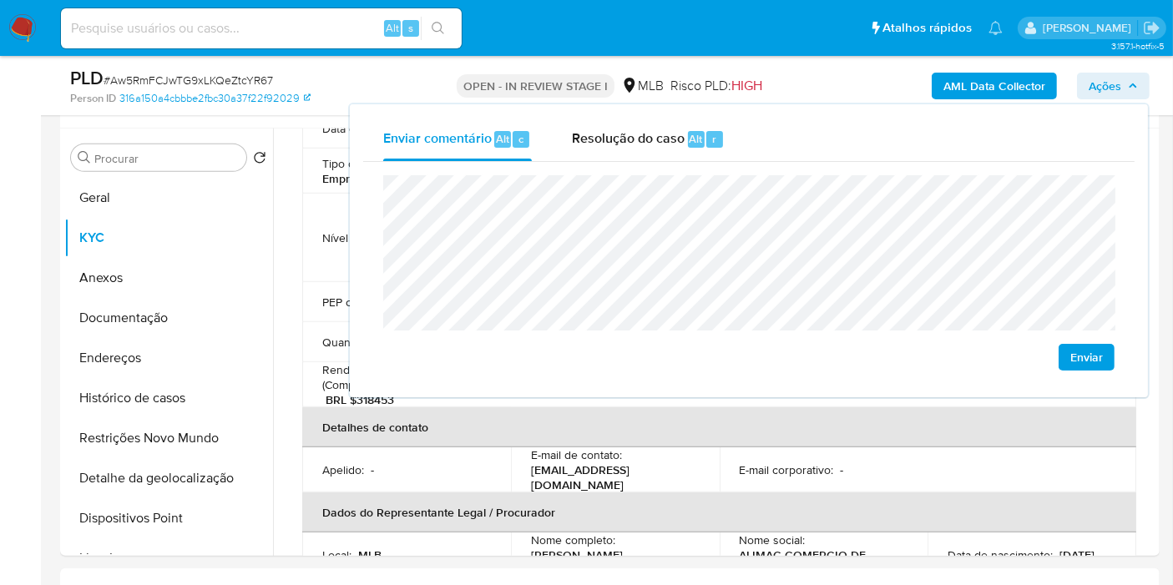
click at [0, 0] on lt-span "econômica" at bounding box center [0, 0] width 0 height 0
click at [169, 366] on button "Endereços" at bounding box center [161, 358] width 195 height 40
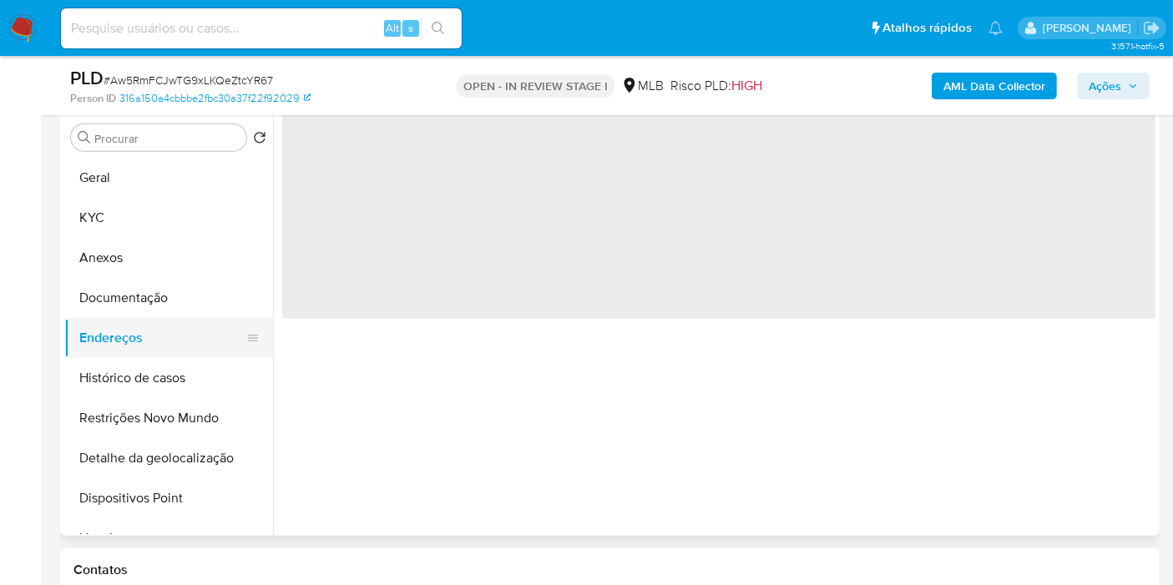
scroll to position [0, 0]
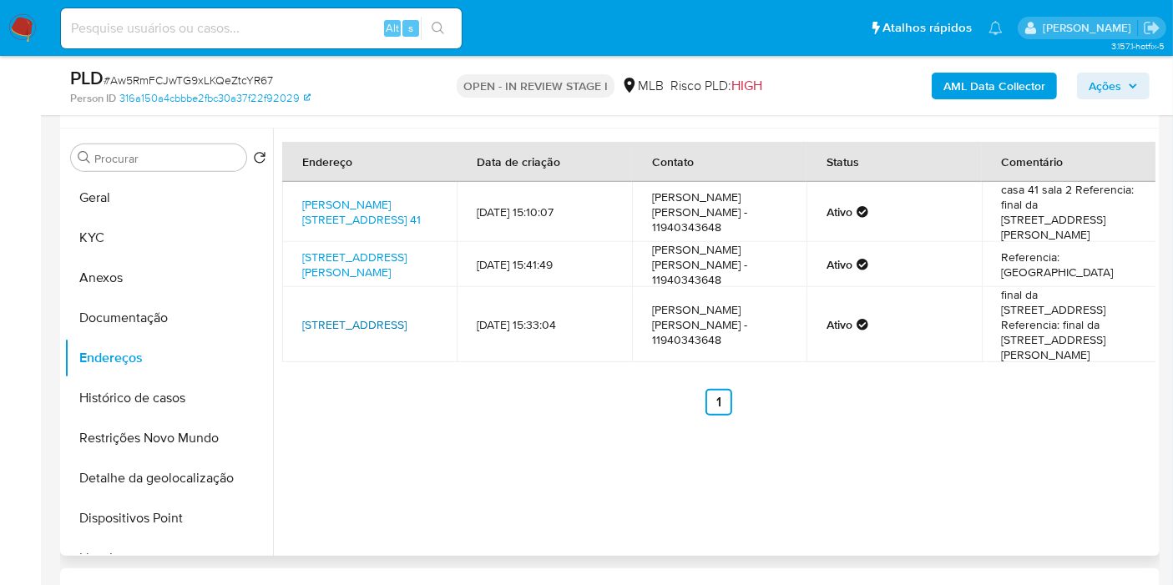
drag, startPoint x: 300, startPoint y: 308, endPoint x: 356, endPoint y: 311, distance: 56.0
click at [356, 311] on td "Rua Bresser 601, São Paulo, São Paulo, 03053000, Brasil 601" at bounding box center [369, 324] width 175 height 75
copy link "03053000"
click at [190, 325] on button "Documentação" at bounding box center [168, 318] width 209 height 40
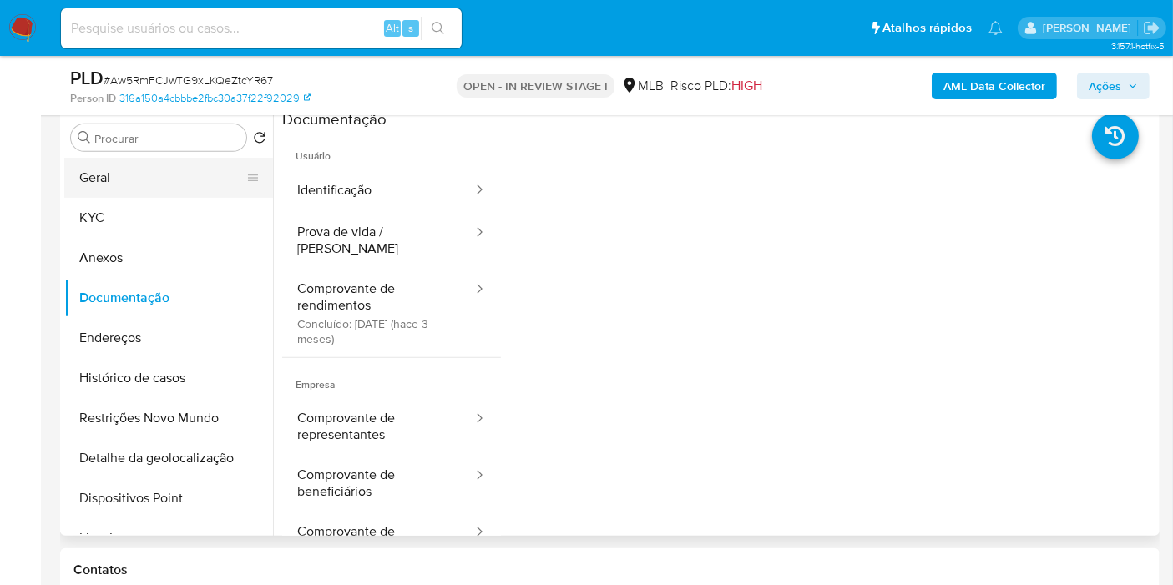
click at [152, 187] on button "Geral" at bounding box center [161, 178] width 195 height 40
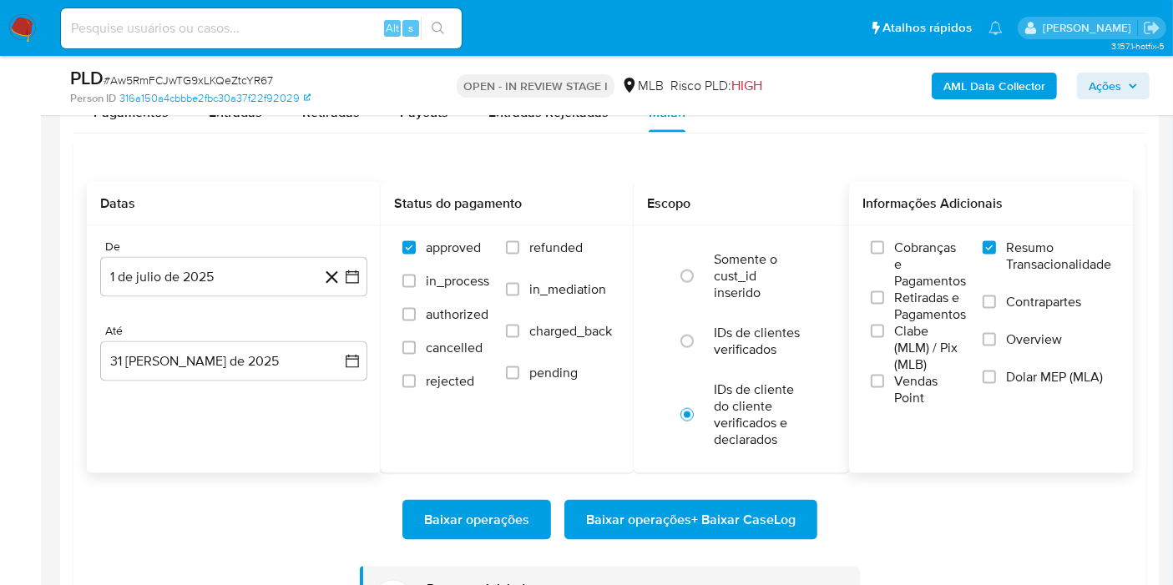
scroll to position [2226, 0]
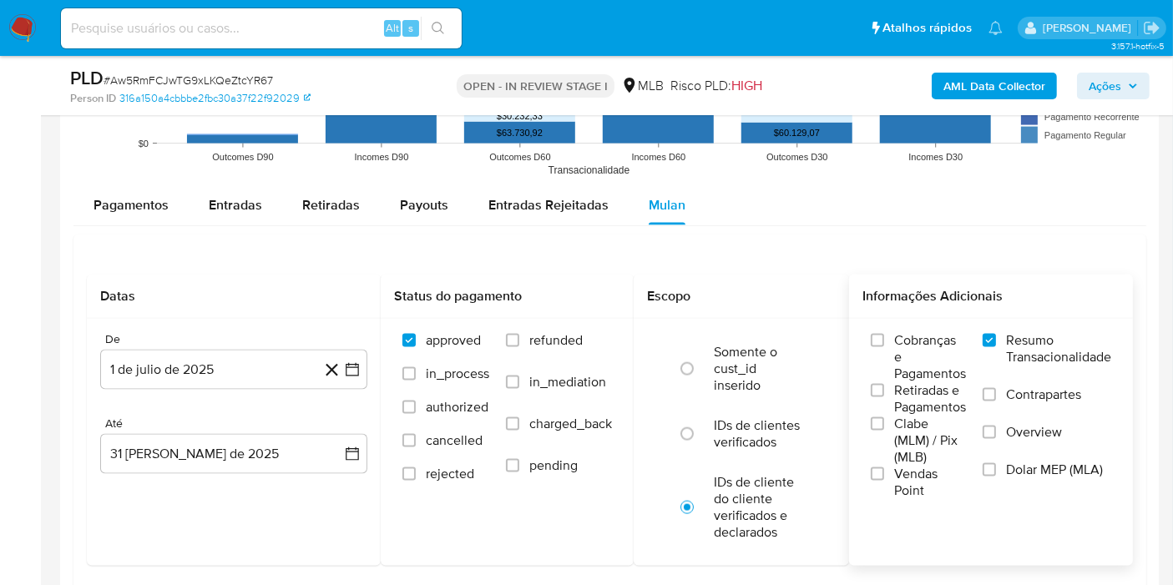
click at [255, 200] on span "Entradas" at bounding box center [235, 204] width 53 height 19
select select "10"
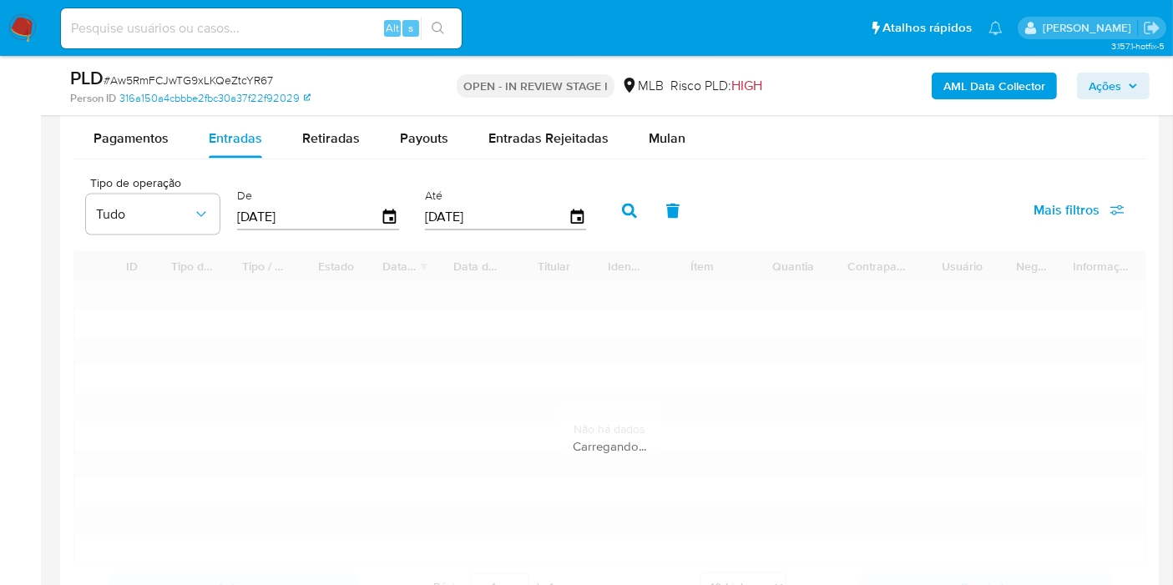
scroll to position [2411, 0]
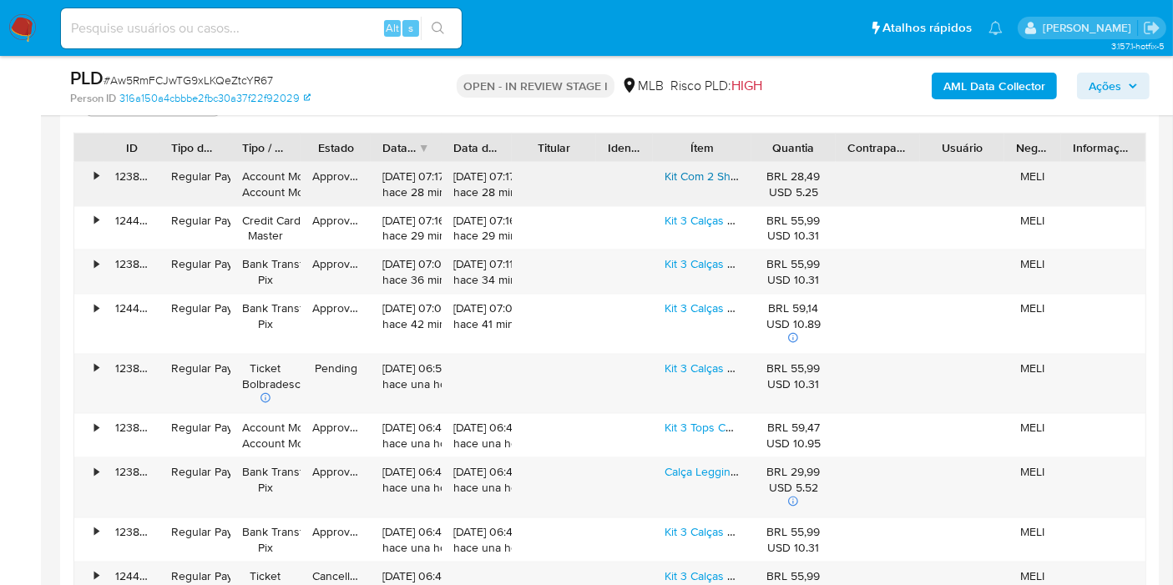
click at [698, 168] on link "Kit Com 2 Shorts Feminino Meia Coxa Curto Fitness Academia" at bounding box center [872, 176] width 415 height 17
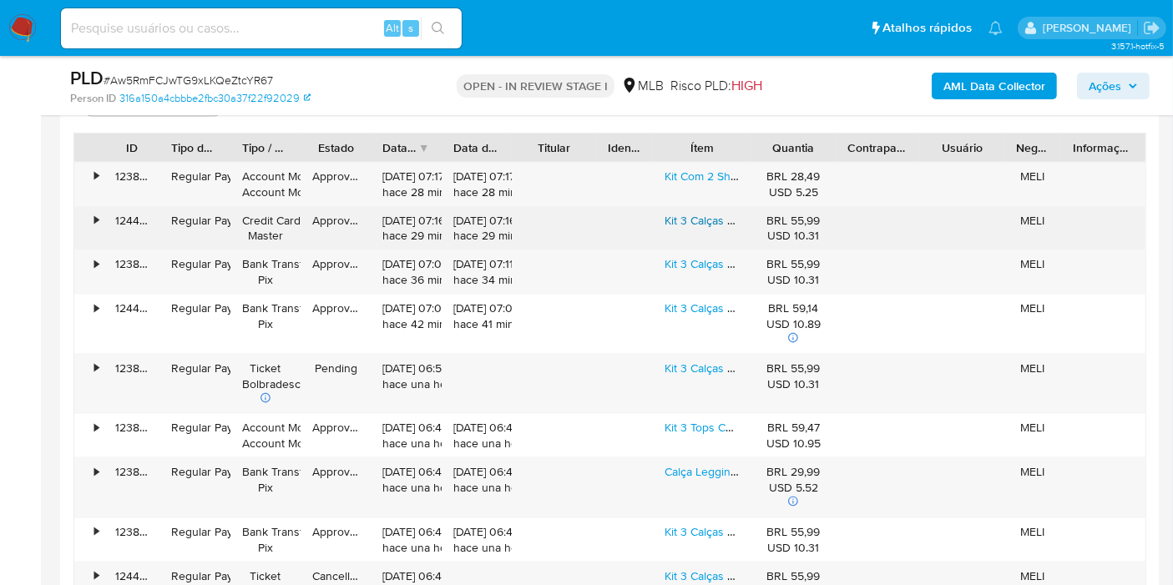
click at [684, 213] on link "Kit 3 Calças Feminina Legging Grossa Para Academia Cós Alto" at bounding box center [825, 220] width 321 height 17
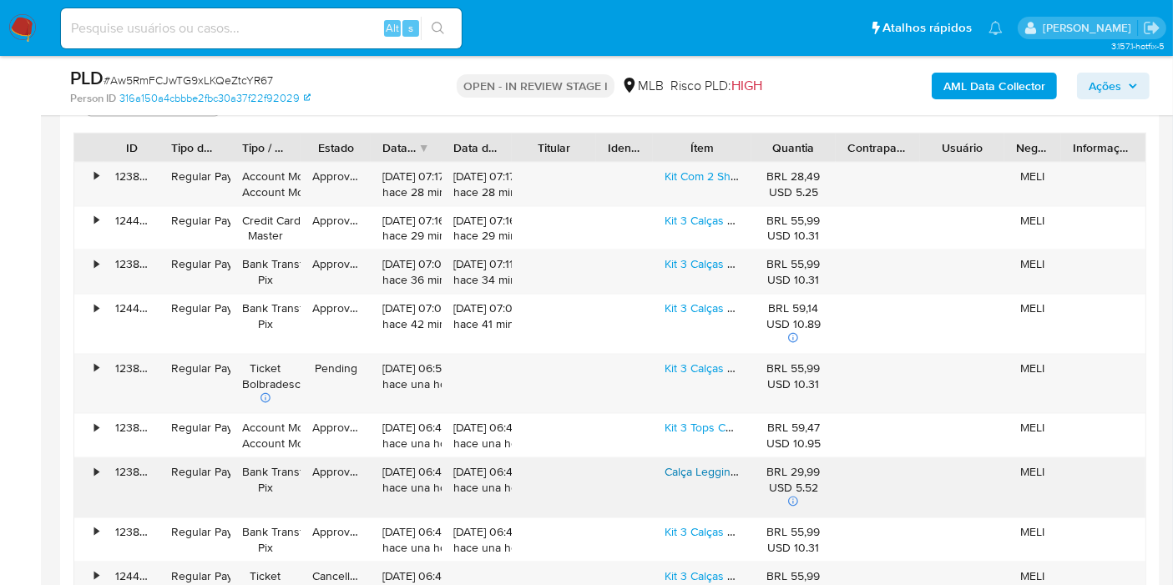
click at [678, 466] on link "Calça Legging Flare Bailarina Leg Boca De Sino Cintura Alta" at bounding box center [818, 471] width 307 height 17
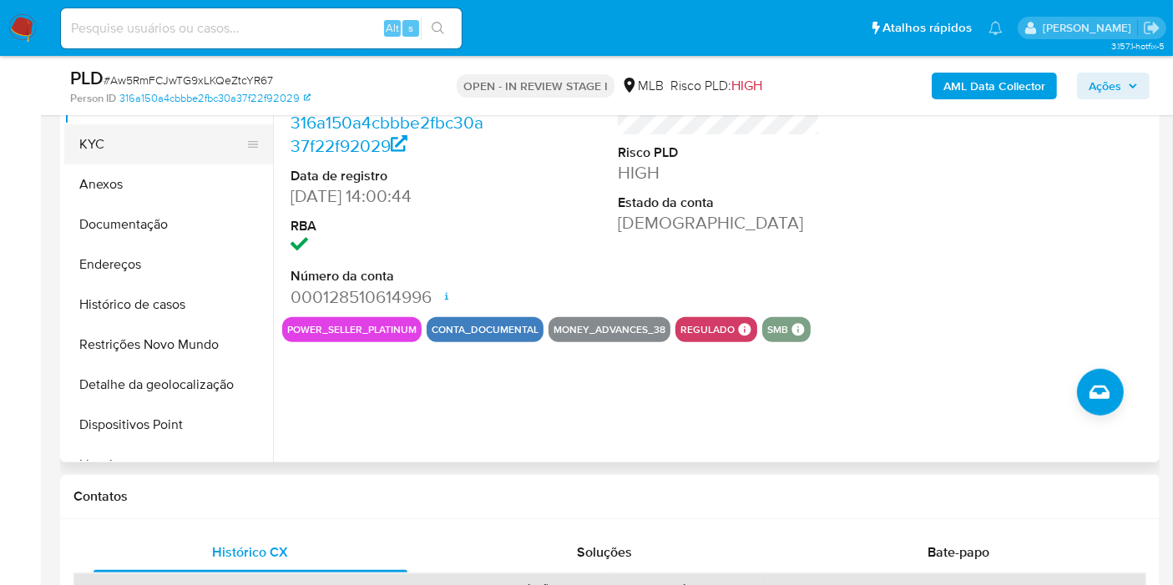
click at [167, 144] on button "KYC" at bounding box center [161, 144] width 195 height 40
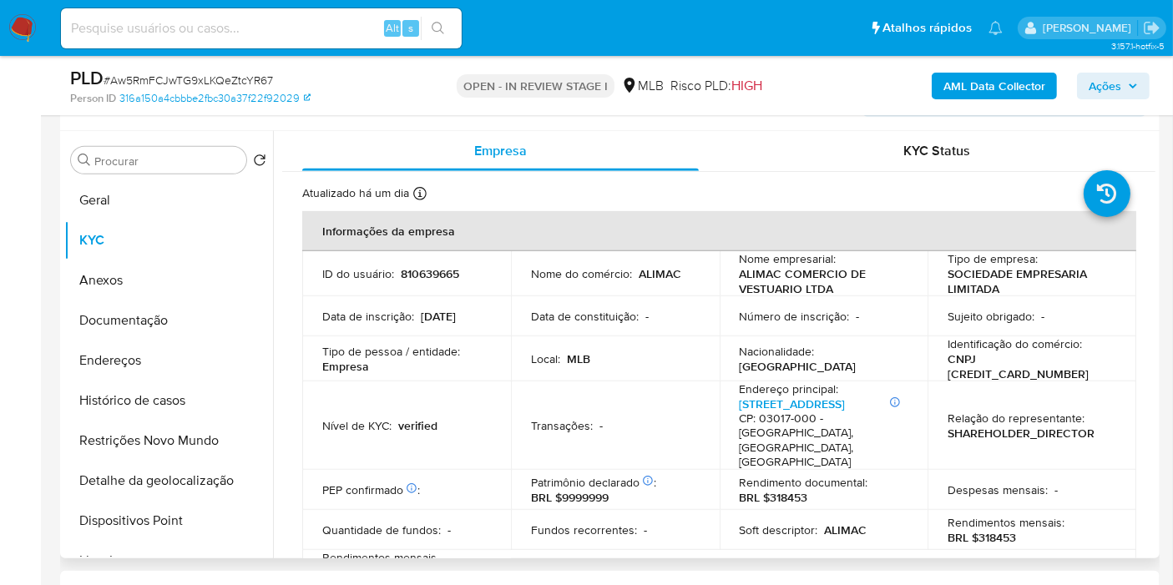
scroll to position [741, 0]
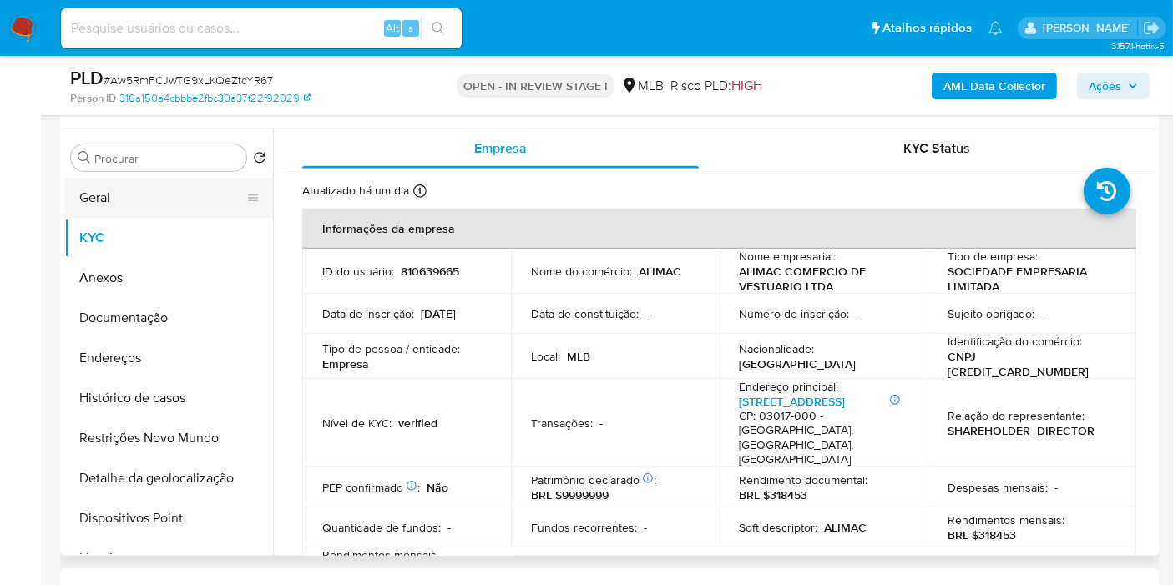
click at [157, 193] on button "Geral" at bounding box center [161, 198] width 195 height 40
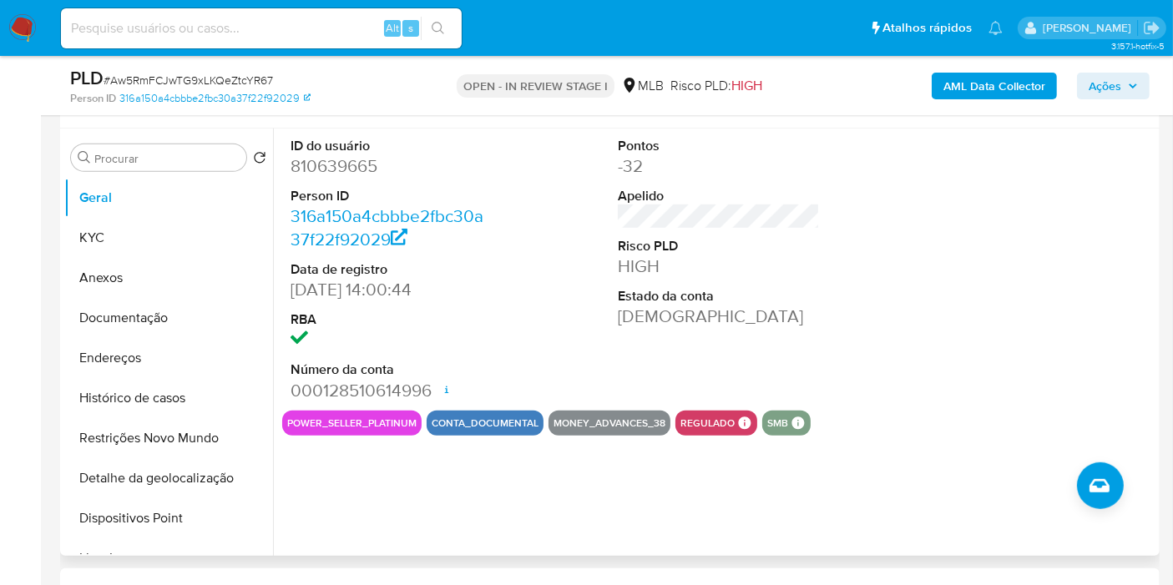
click at [540, 348] on div "ID do usuário 810639665 Person ID 316a150a4cbbbe2fbc30a37f22f92029 Data de regi…" at bounding box center [718, 270] width 873 height 282
click at [175, 397] on button "Histórico de casos" at bounding box center [161, 398] width 195 height 40
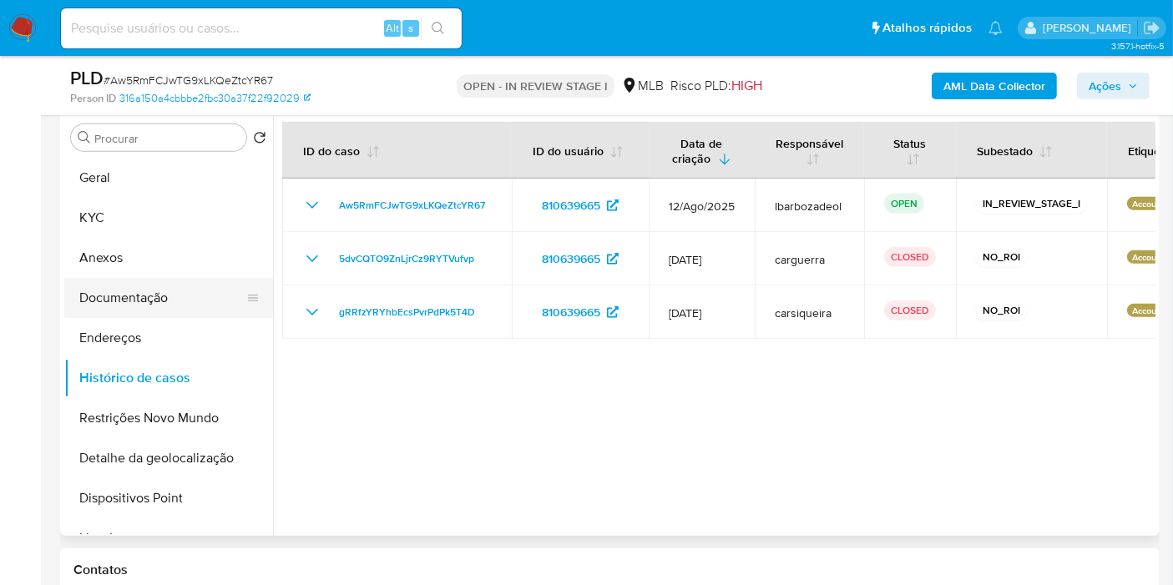
click at [201, 304] on button "Documentação" at bounding box center [161, 298] width 195 height 40
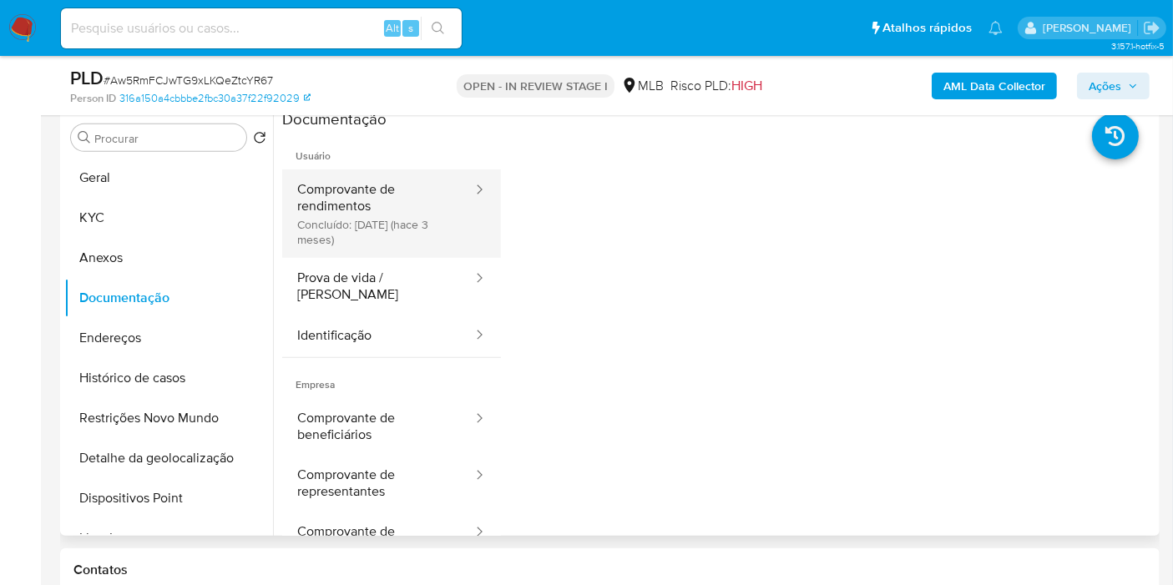
click at [422, 201] on button "Comprovante de rendimentos Concluído: 09/06/2025 (hace 3 meses)" at bounding box center [378, 214] width 192 height 89
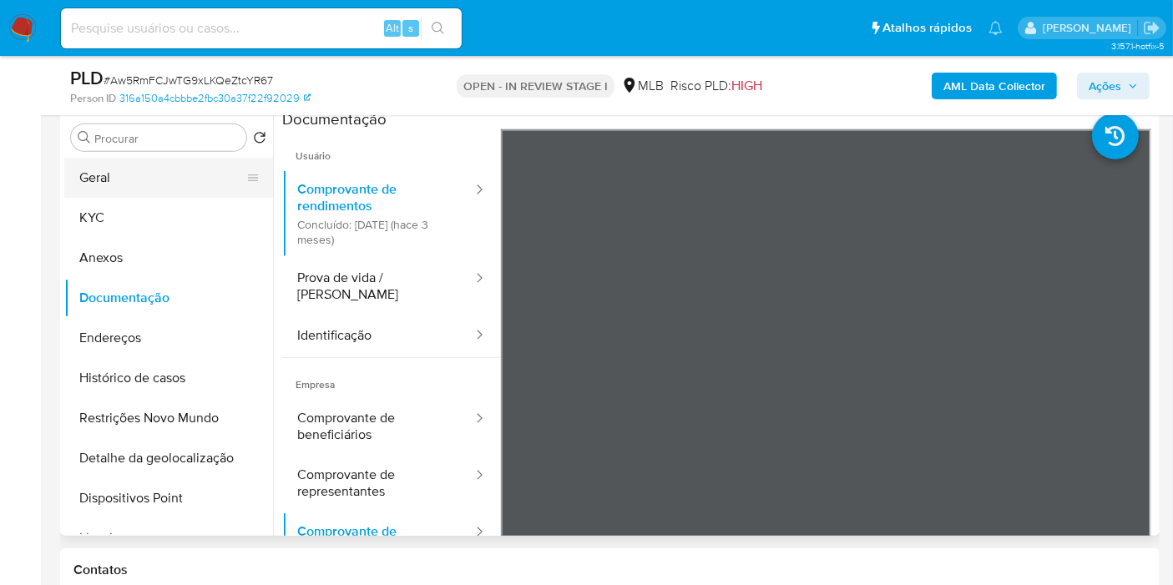
click at [164, 175] on button "Geral" at bounding box center [161, 178] width 195 height 40
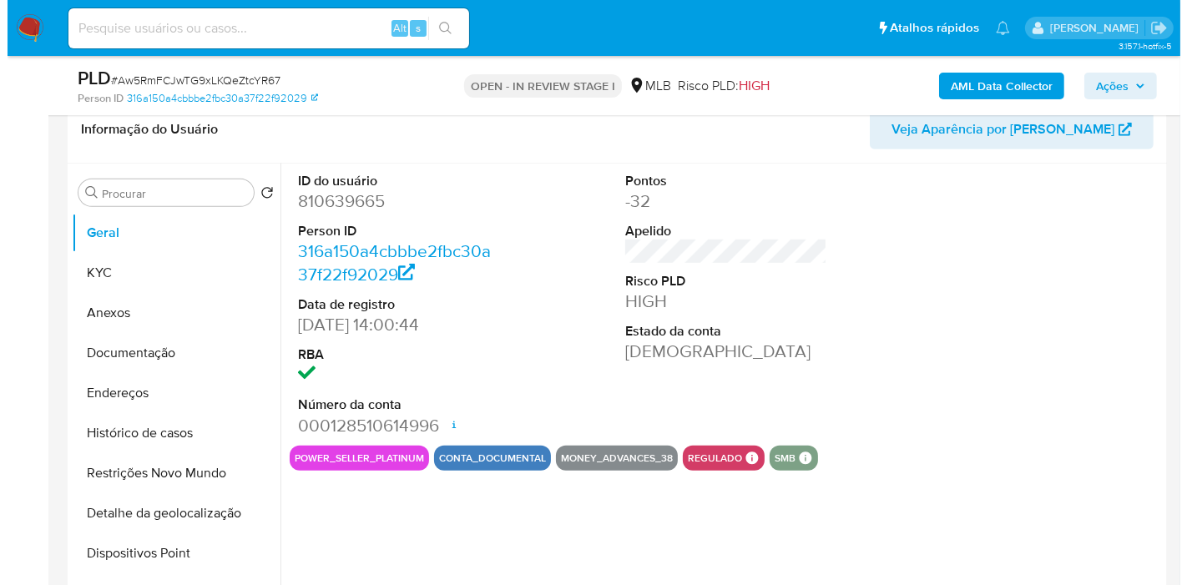
scroll to position [710, 0]
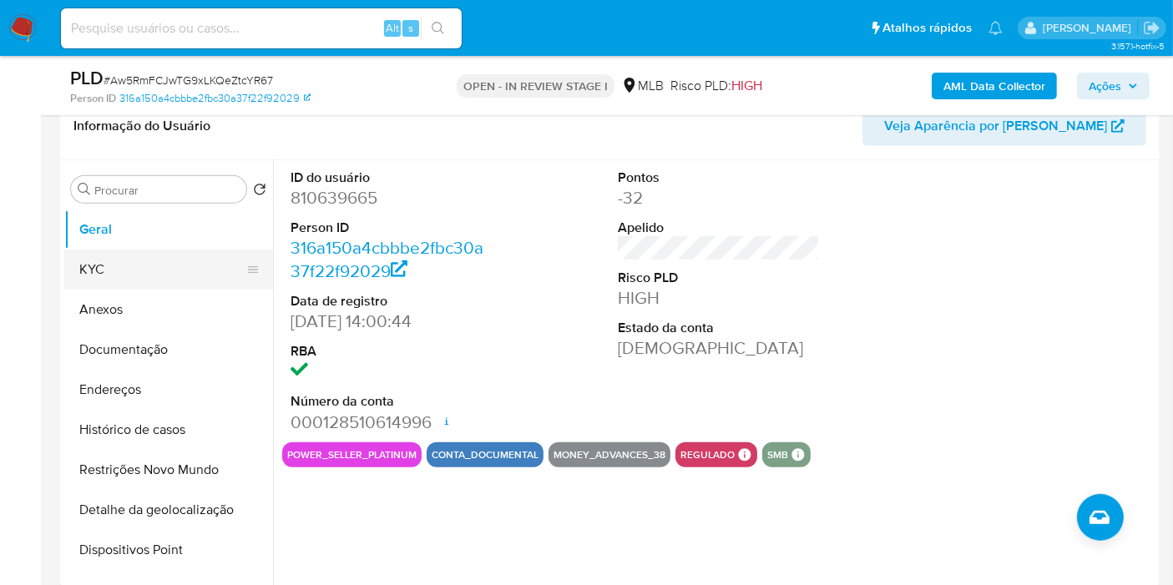
click at [144, 286] on button "KYC" at bounding box center [161, 270] width 195 height 40
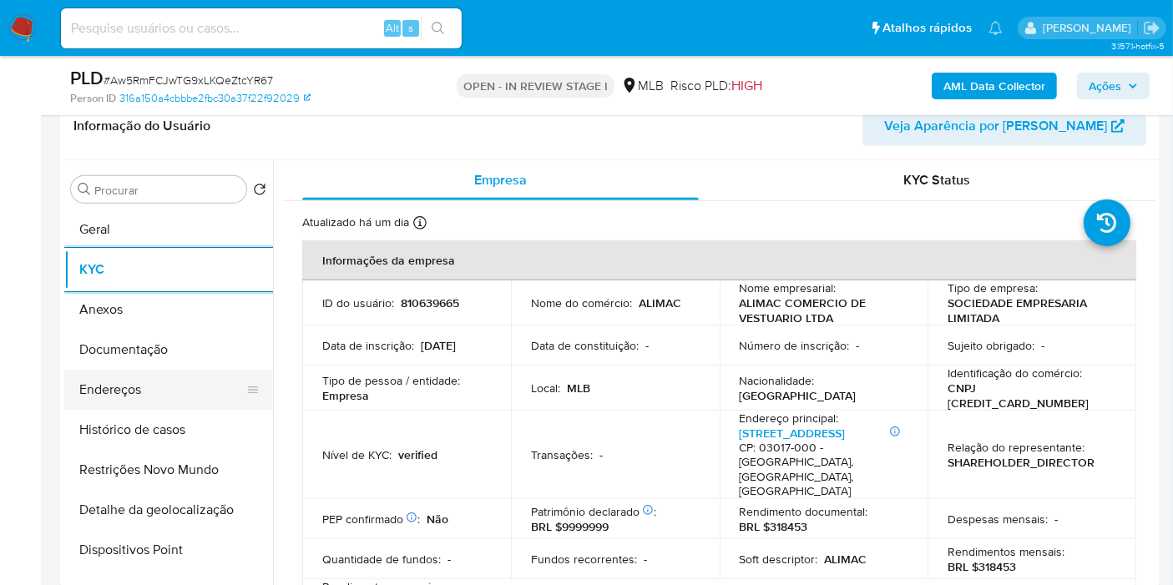
click at [120, 397] on button "Endereços" at bounding box center [161, 390] width 195 height 40
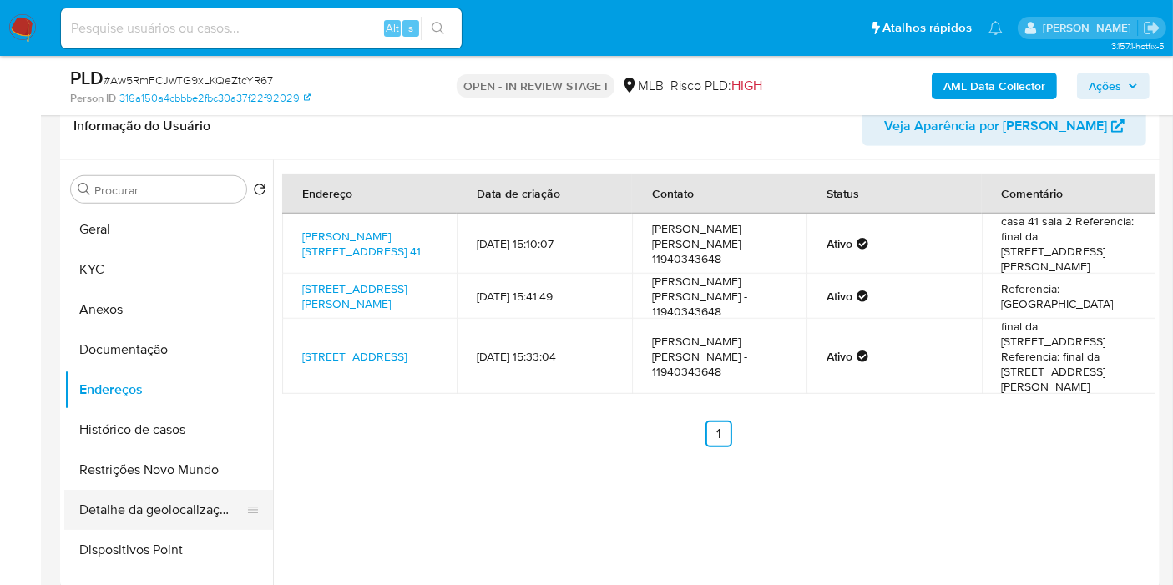
click at [139, 499] on button "Detalhe da geolocalização" at bounding box center [161, 510] width 195 height 40
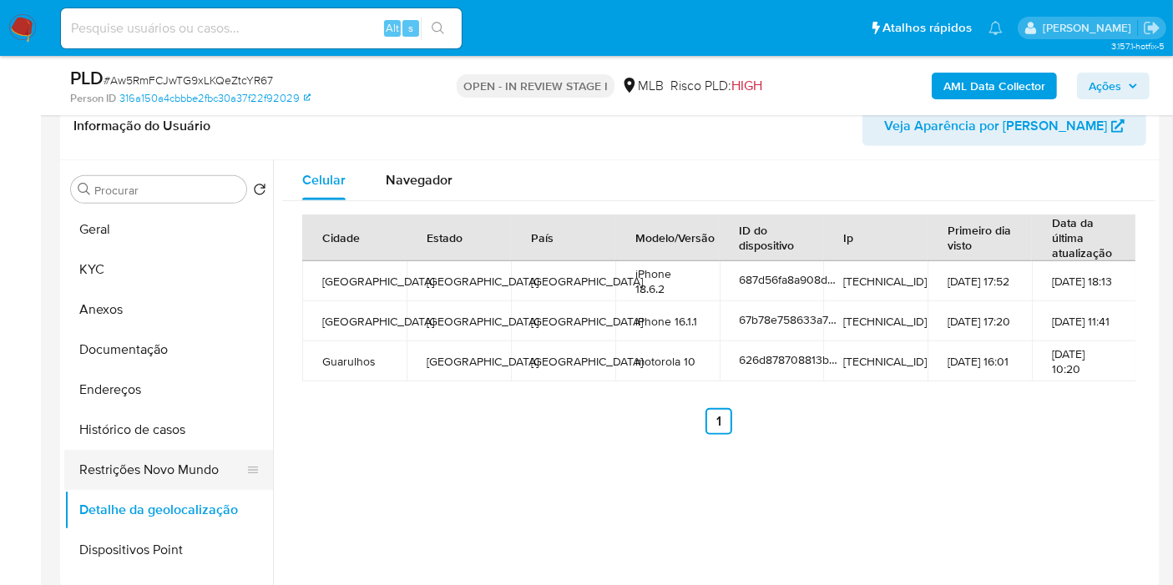
click at [154, 457] on button "Restrições Novo Mundo" at bounding box center [161, 470] width 195 height 40
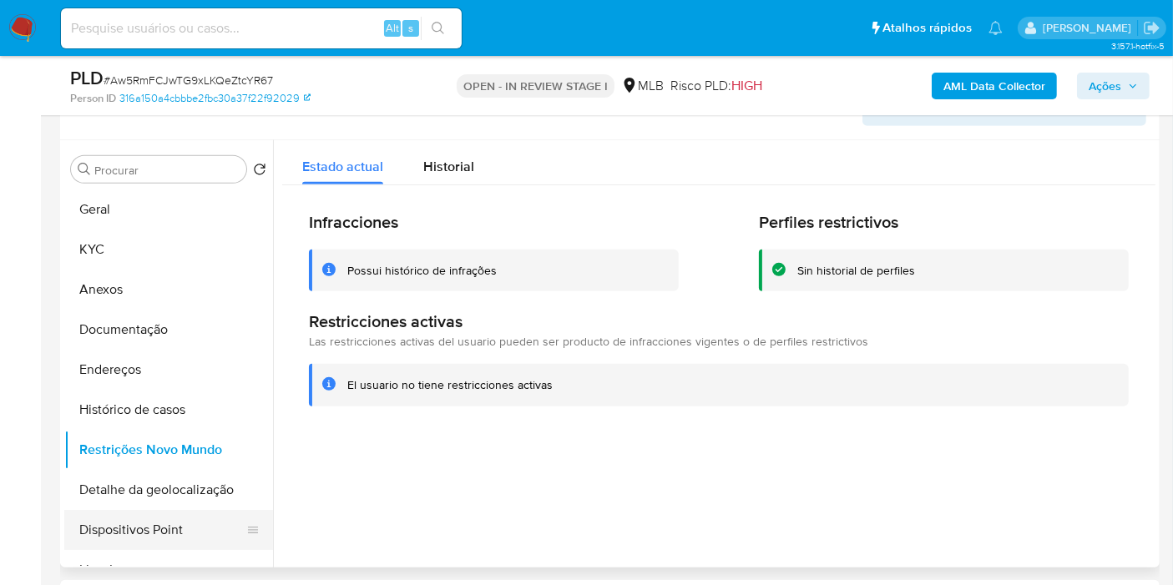
click at [126, 533] on button "Dispositivos Point" at bounding box center [161, 530] width 195 height 40
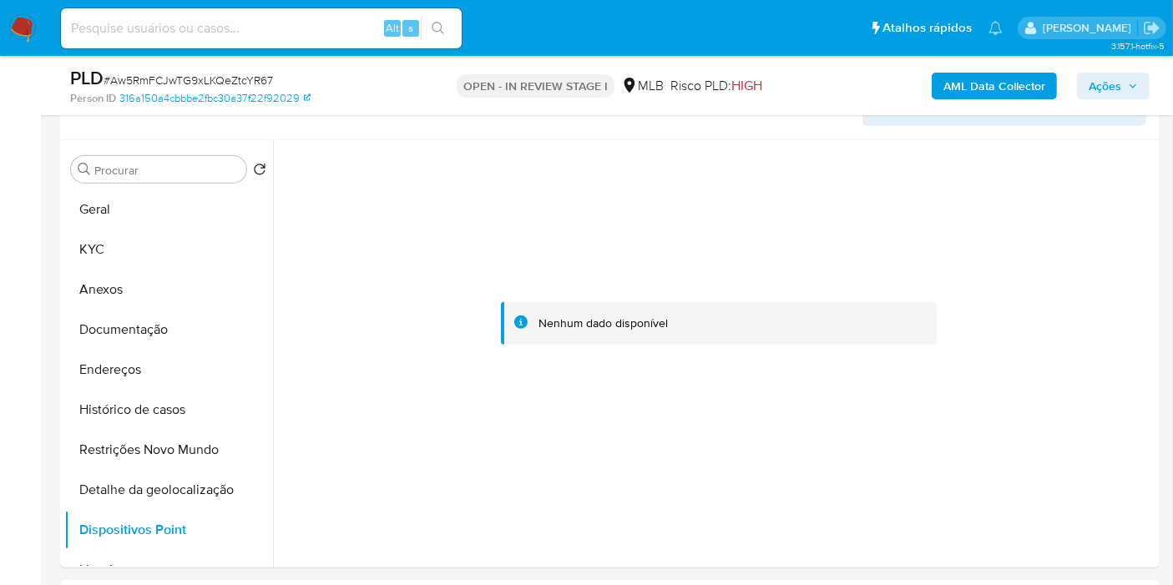
click at [1123, 81] on span "Ações" at bounding box center [1113, 85] width 49 height 23
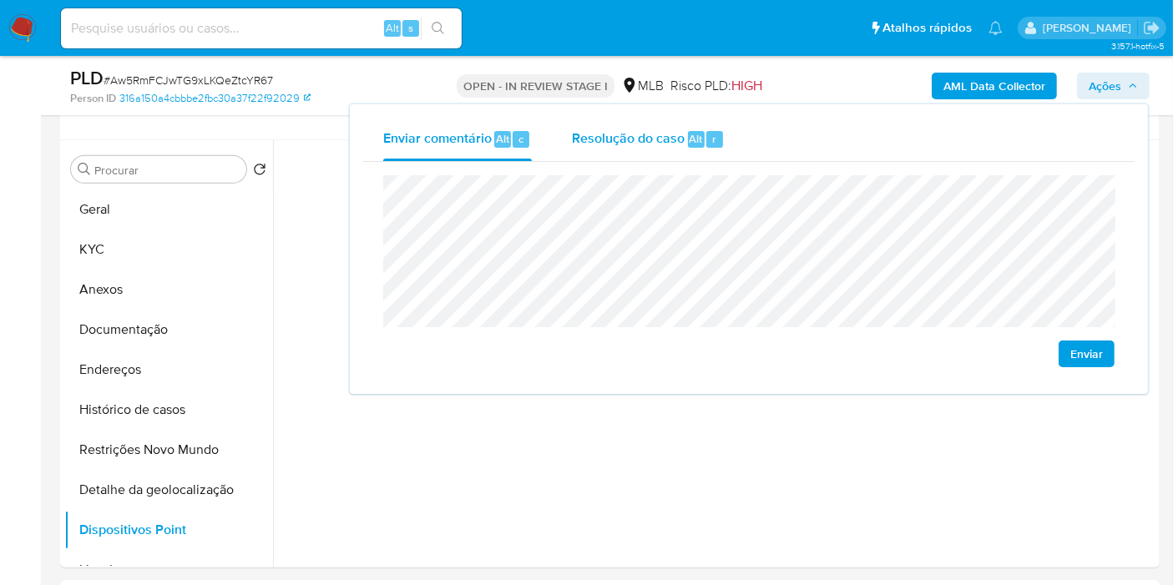
drag, startPoint x: 618, startPoint y: 134, endPoint x: 628, endPoint y: 159, distance: 27.0
click at [620, 134] on span "Resolução do caso" at bounding box center [628, 138] width 113 height 19
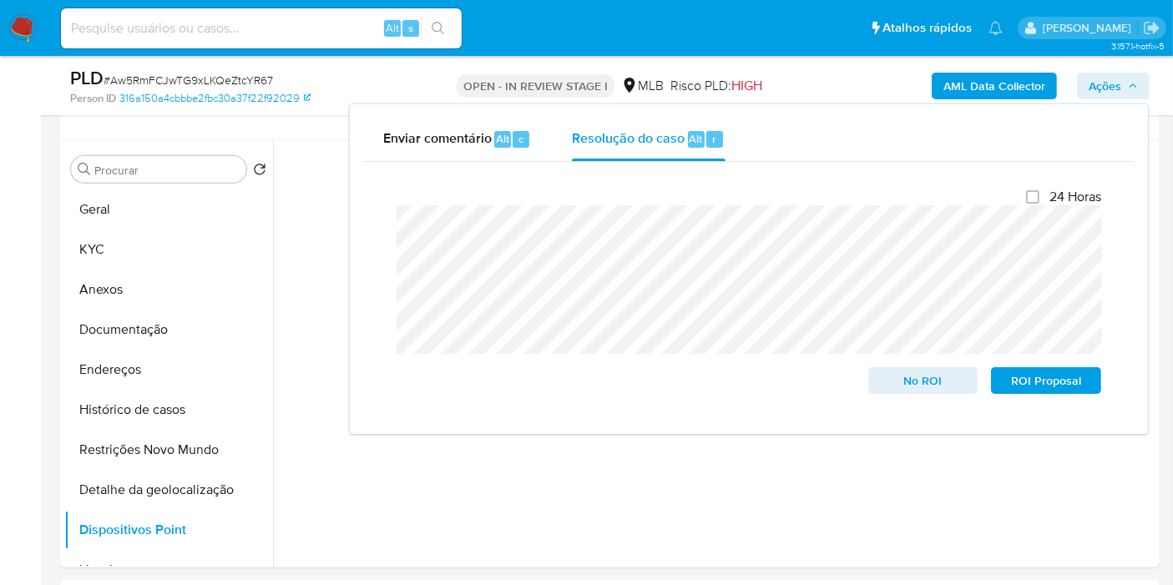
drag, startPoint x: 822, startPoint y: 83, endPoint x: 928, endPoint y: 86, distance: 105.2
click at [827, 83] on div "AML Data Collector Ações Enviar comentário Alt c Resolução do caso Alt r Fecham…" at bounding box center [972, 85] width 356 height 39
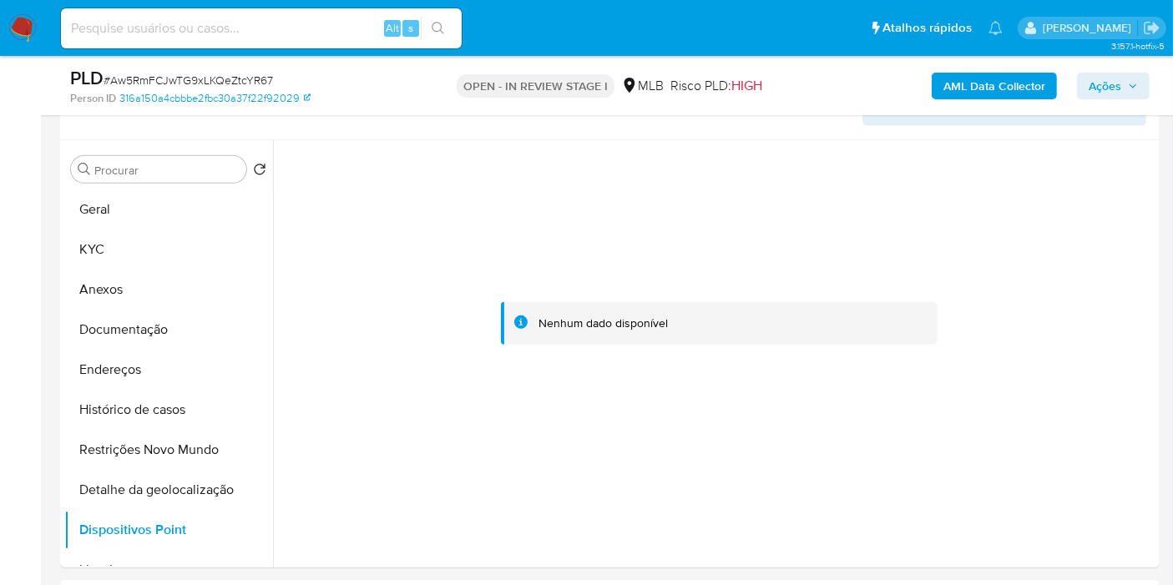
click at [949, 87] on b "AML Data Collector" at bounding box center [995, 86] width 102 height 27
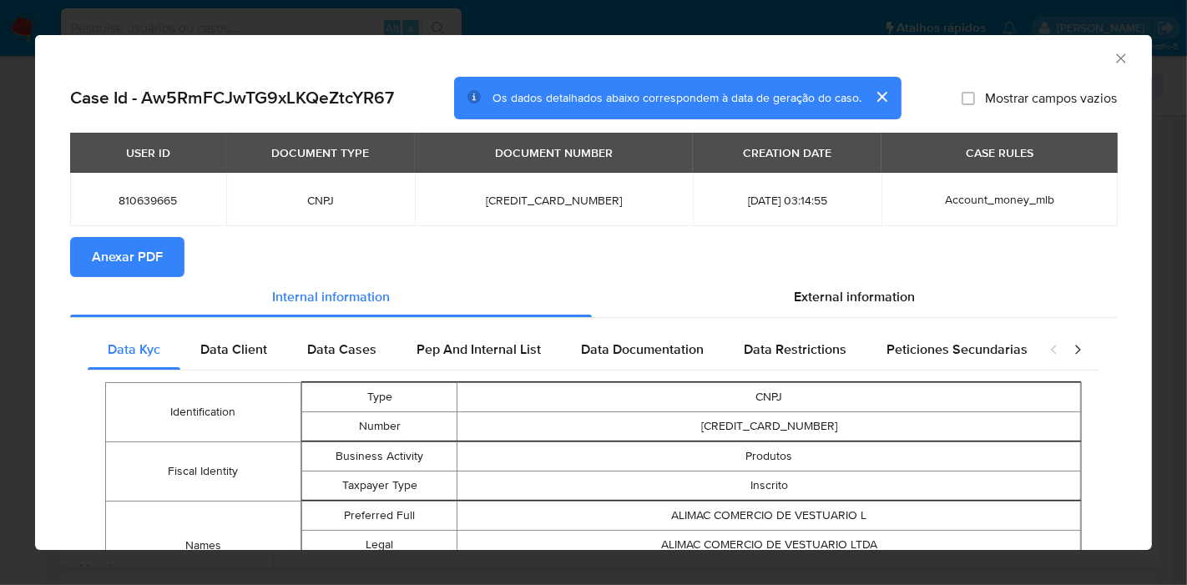
click at [113, 266] on span "Anexar PDF" at bounding box center [127, 257] width 71 height 37
click at [1113, 63] on icon "Fechar a janela" at bounding box center [1121, 58] width 17 height 17
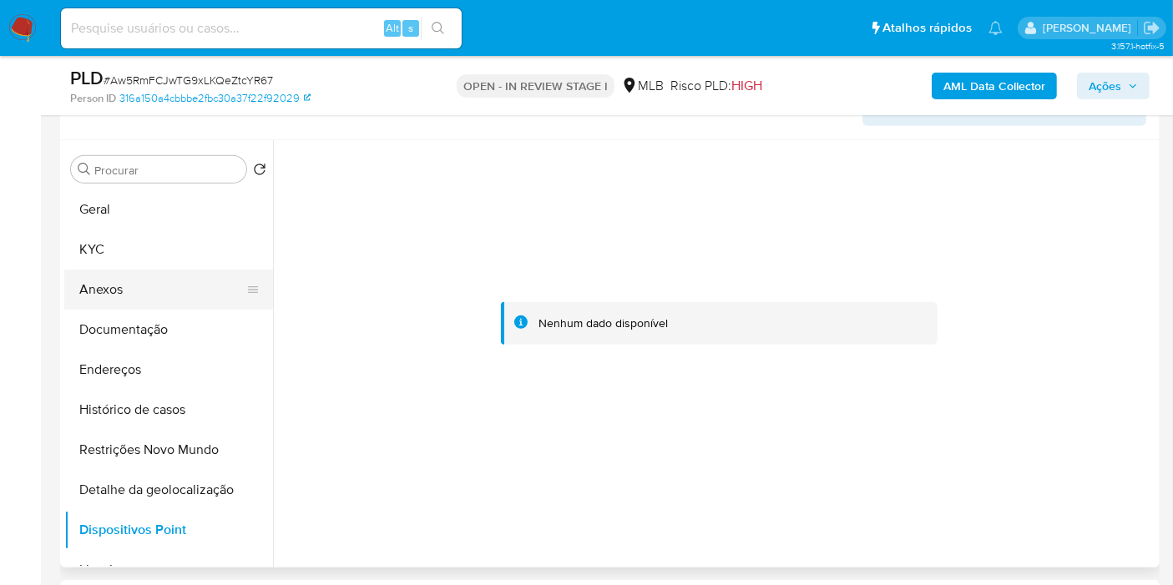
click at [159, 290] on button "Anexos" at bounding box center [161, 290] width 195 height 40
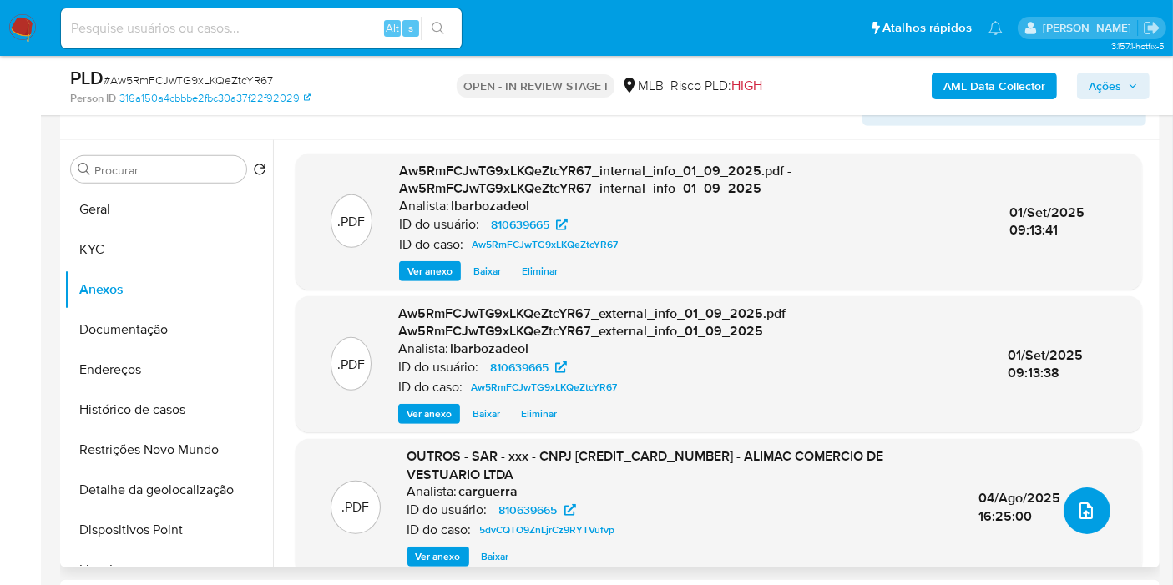
click at [1085, 507] on icon "upload-file" at bounding box center [1086, 511] width 13 height 17
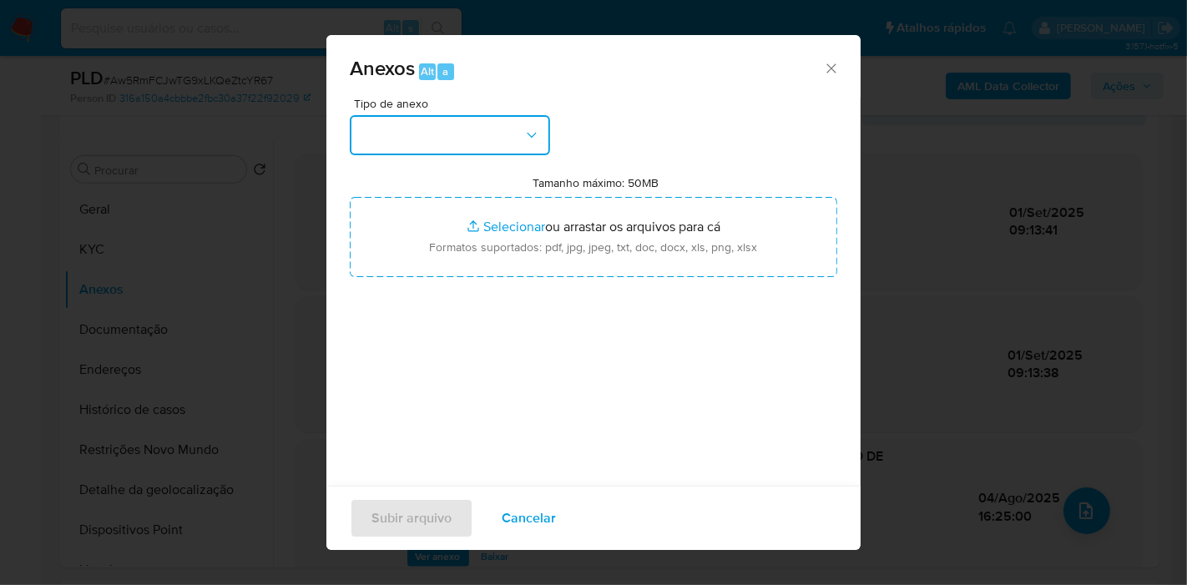
click at [504, 124] on button "button" at bounding box center [450, 135] width 200 height 40
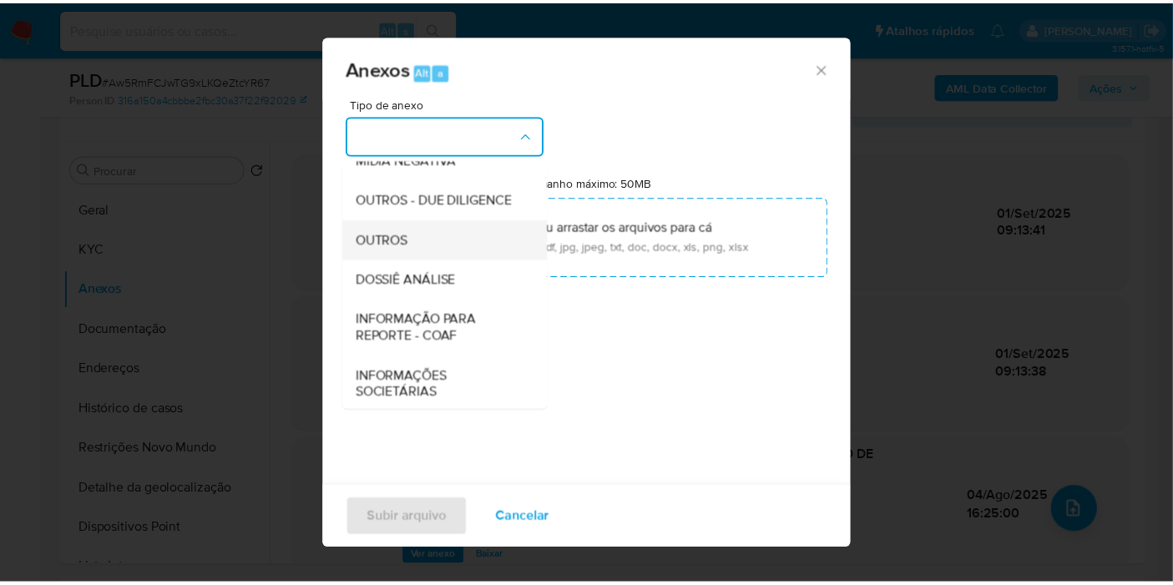
scroll to position [256, 0]
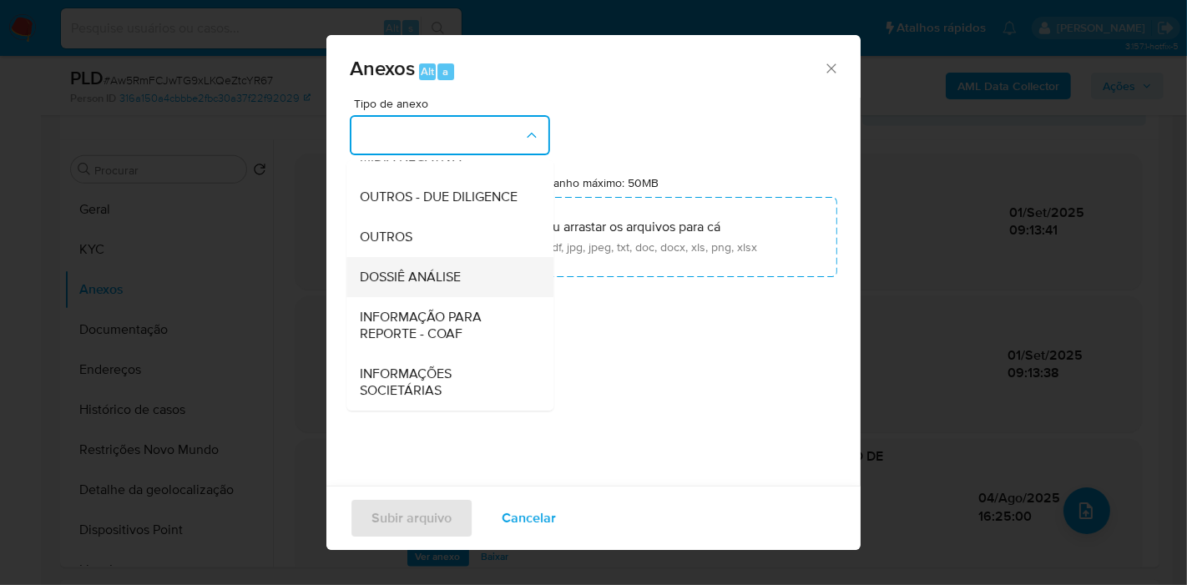
click at [468, 271] on div "DOSSIÊ ANÁLISE" at bounding box center [445, 277] width 170 height 40
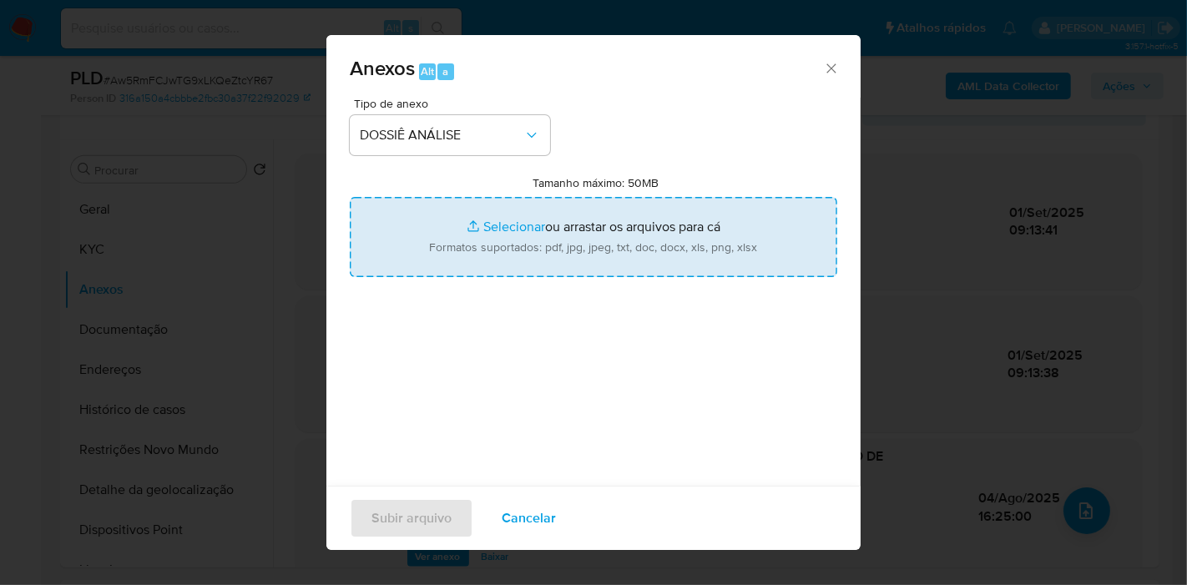
click at [488, 245] on input "Tamanho máximo: 50MB Selecionar arquivos" at bounding box center [594, 237] width 488 height 80
type input "C:\fakepath\XXXX - CNPJ 57327080000101 - ALIMAC COMERCIO DE VESTUARIO LTDA.pdf"
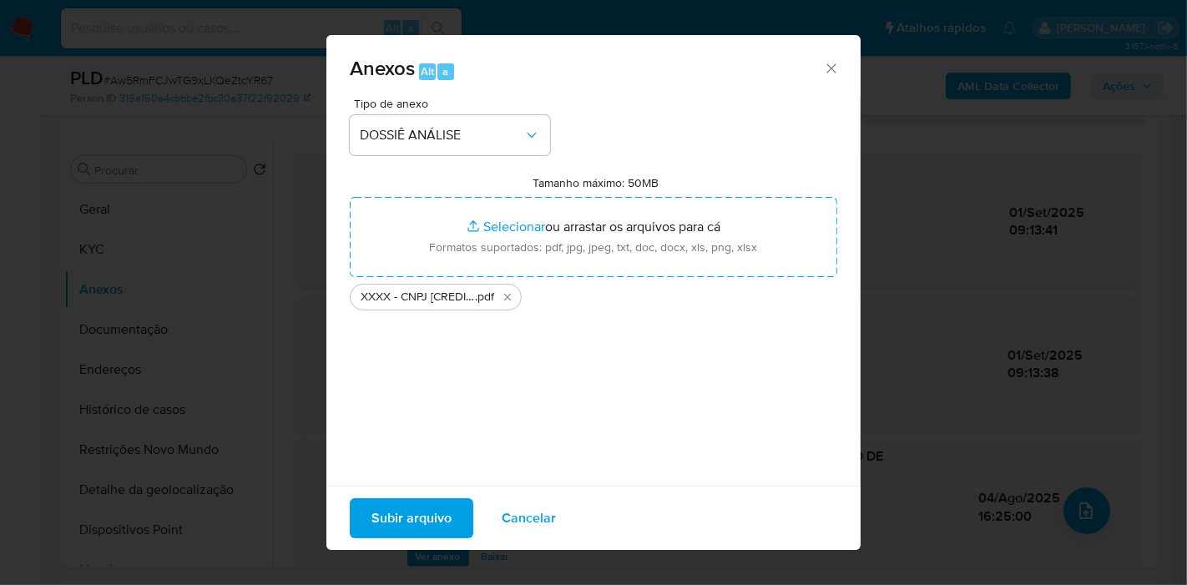
click at [418, 526] on span "Subir arquivo" at bounding box center [412, 518] width 80 height 37
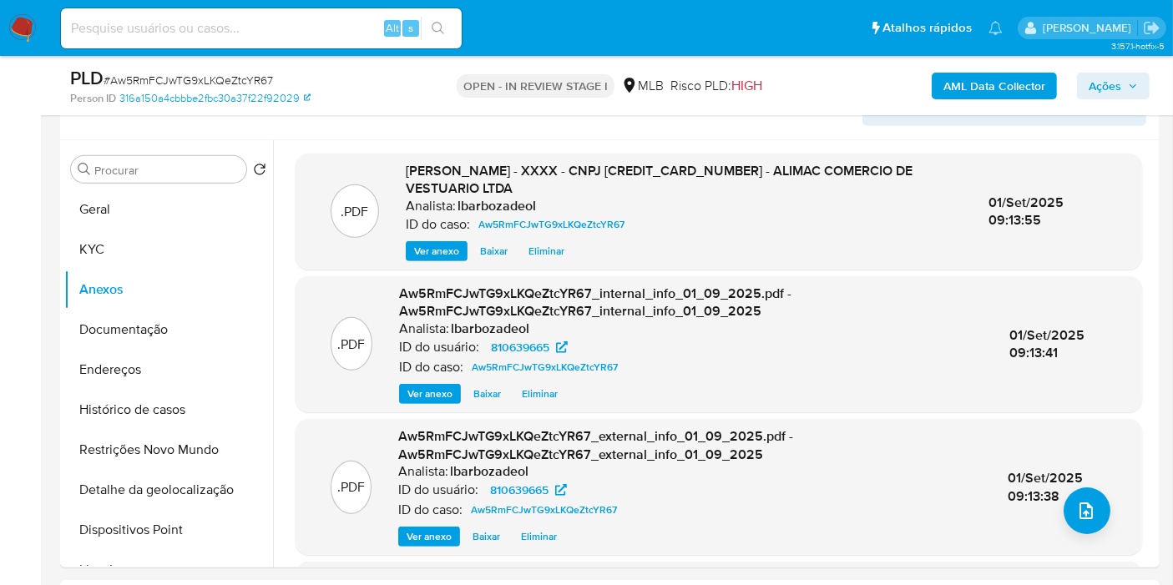
click at [1099, 80] on span "Ações" at bounding box center [1105, 86] width 33 height 27
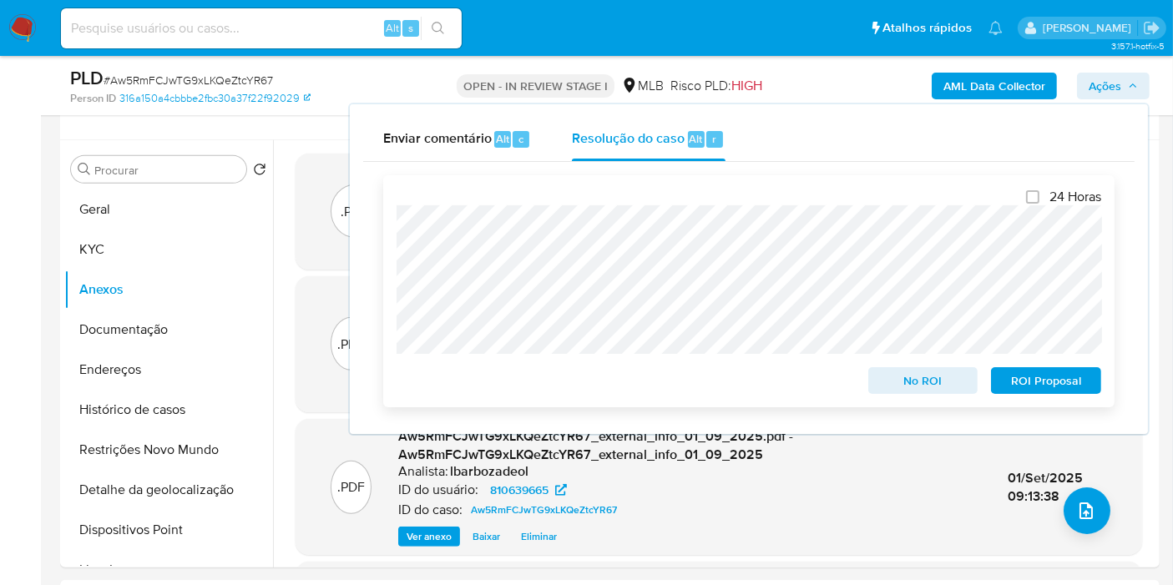
click at [878, 373] on button "No ROI" at bounding box center [923, 380] width 110 height 27
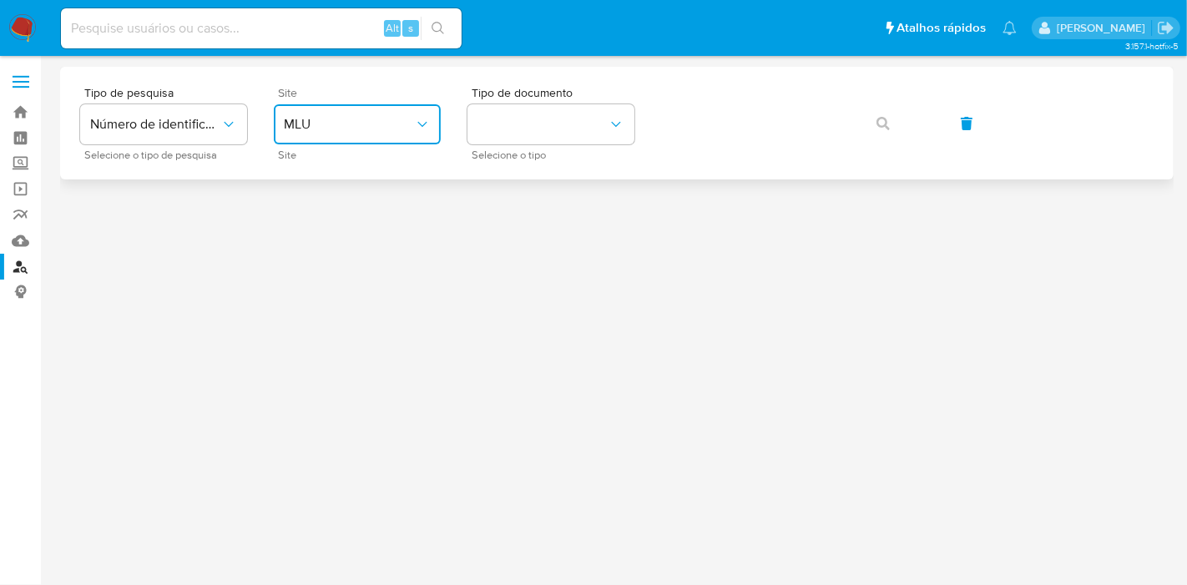
click at [423, 130] on icon "site_id" at bounding box center [422, 124] width 17 height 17
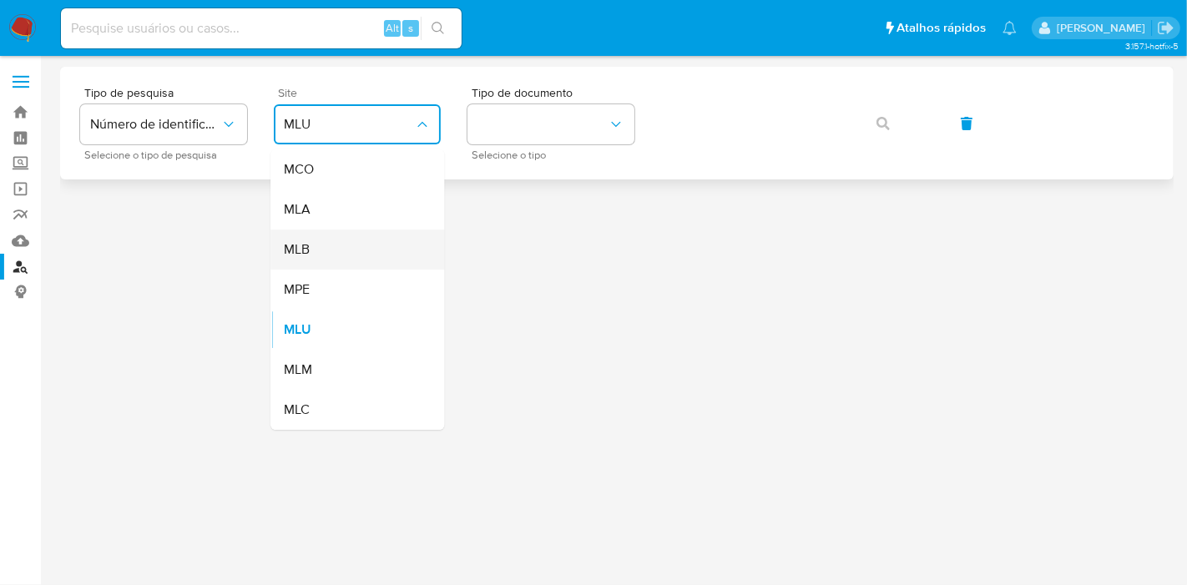
click at [381, 248] on div "MLB" at bounding box center [352, 250] width 137 height 40
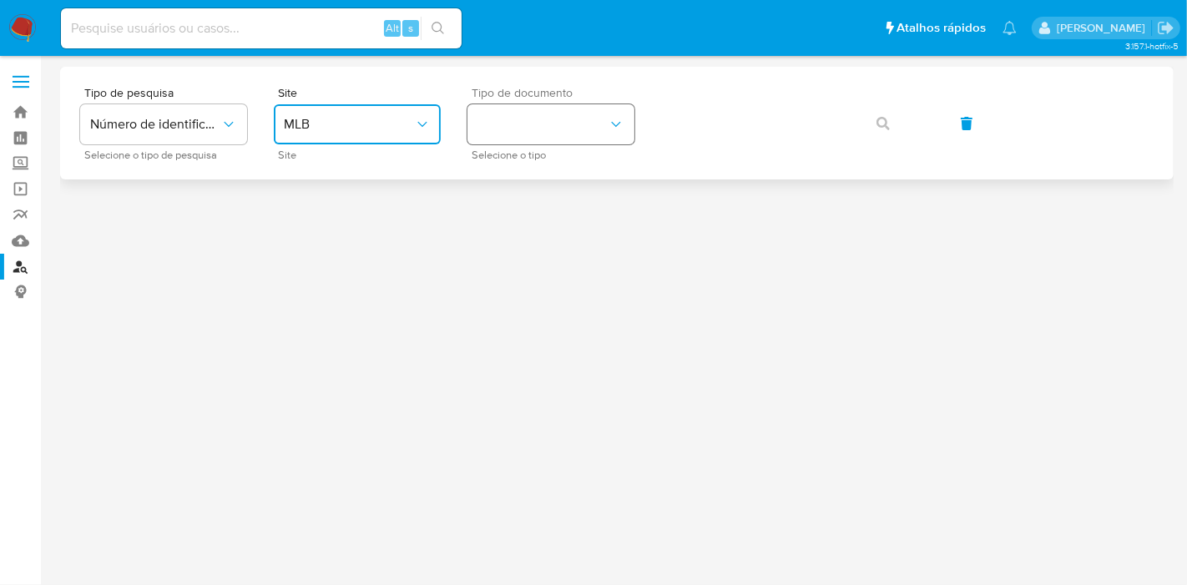
click at [553, 129] on button "identificationType" at bounding box center [551, 124] width 167 height 40
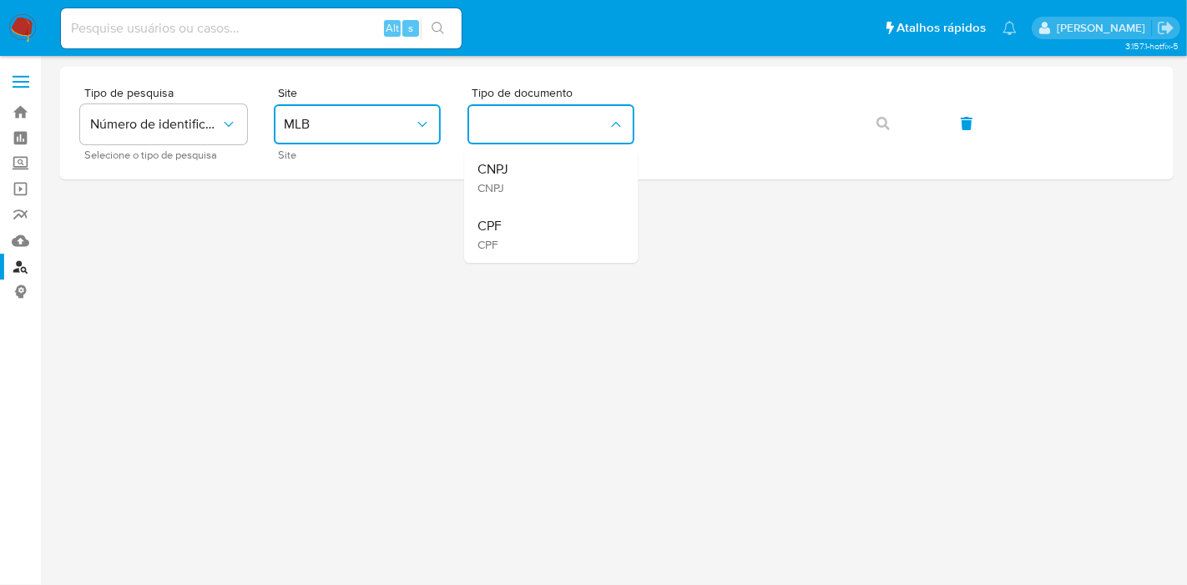
click at [532, 234] on div "CPF CPF" at bounding box center [546, 234] width 137 height 57
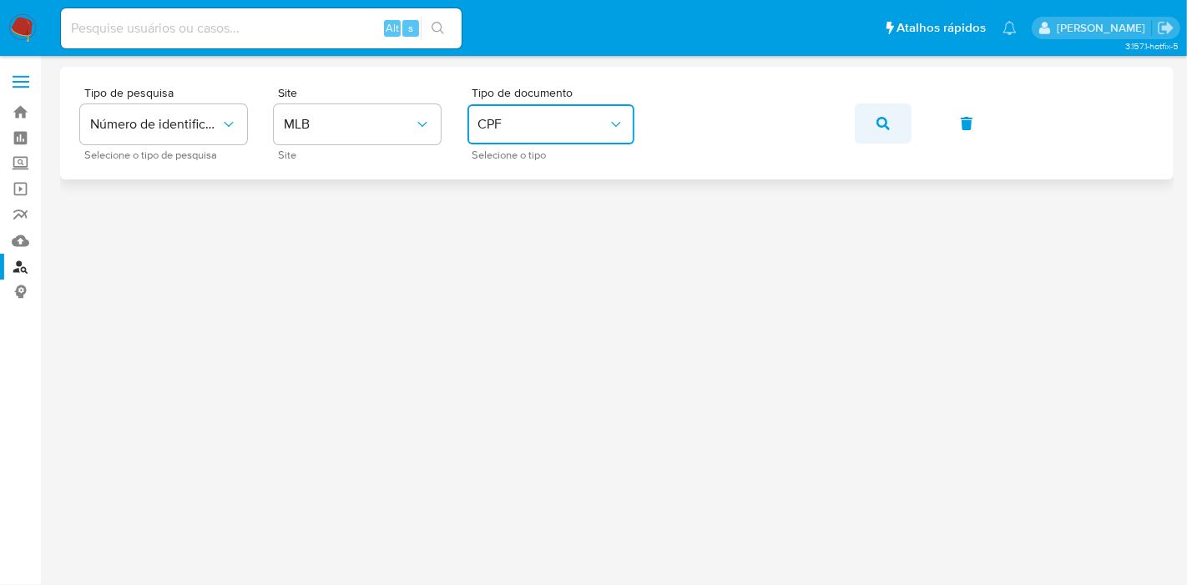
click at [870, 119] on button "button" at bounding box center [883, 124] width 57 height 40
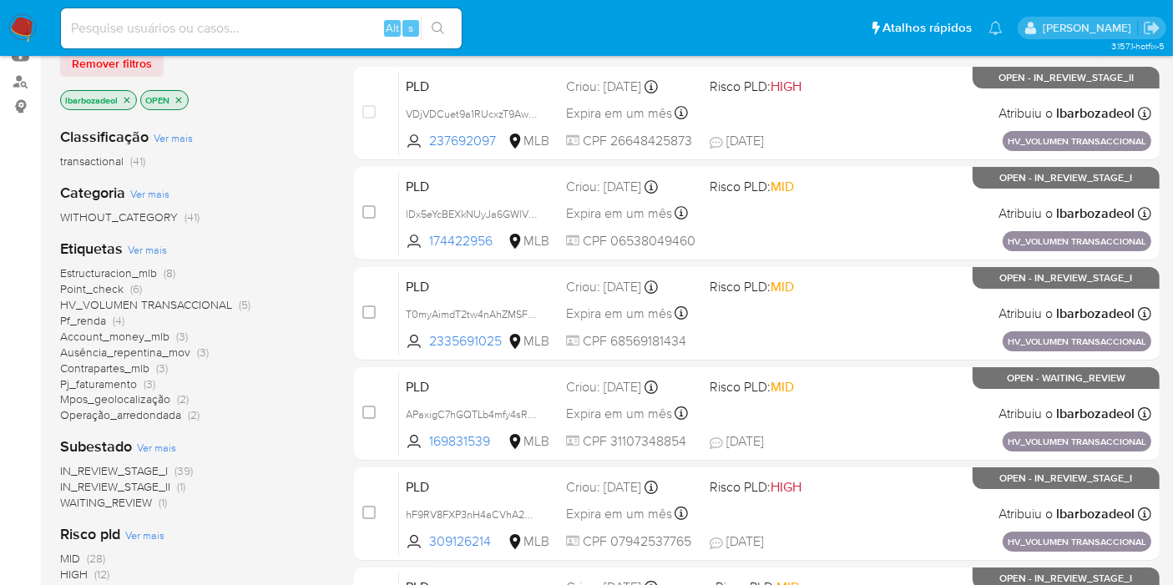
scroll to position [278, 0]
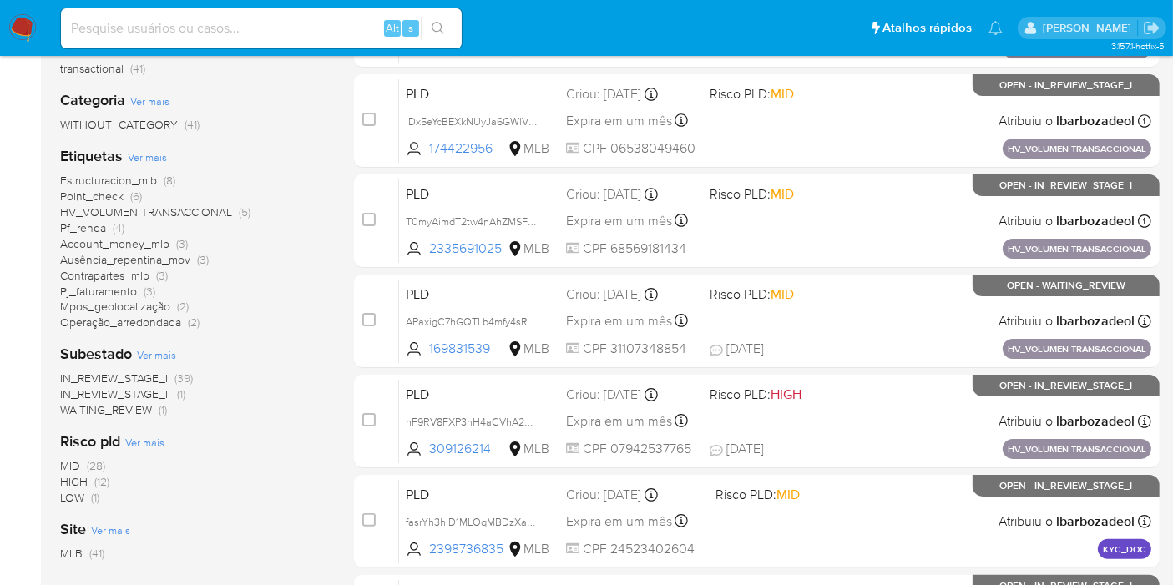
click at [113, 228] on span "(4)" at bounding box center [119, 228] width 12 height 17
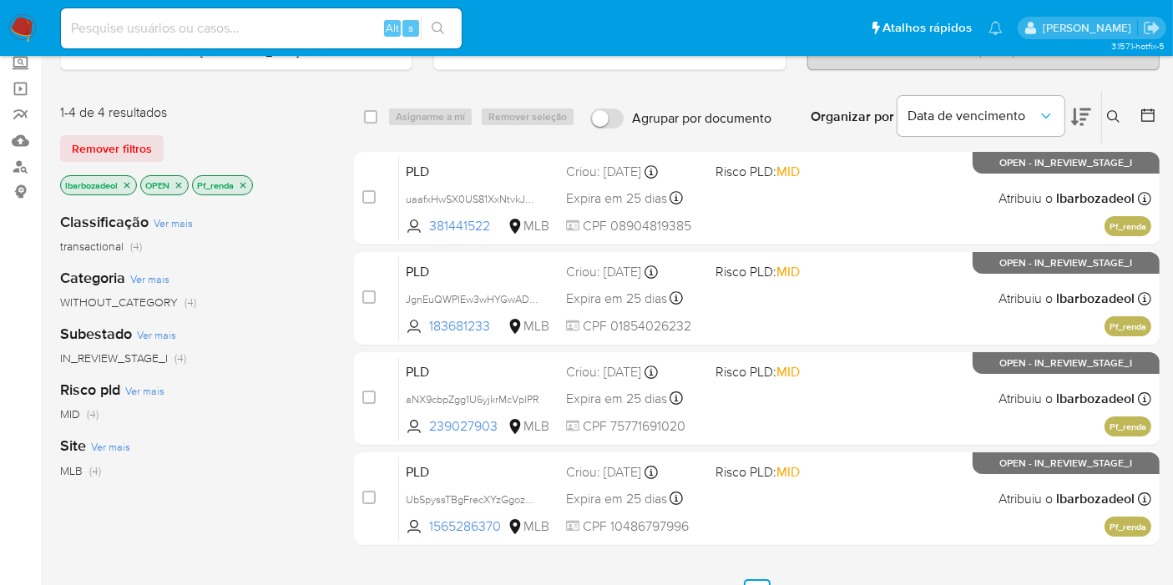
scroll to position [185, 0]
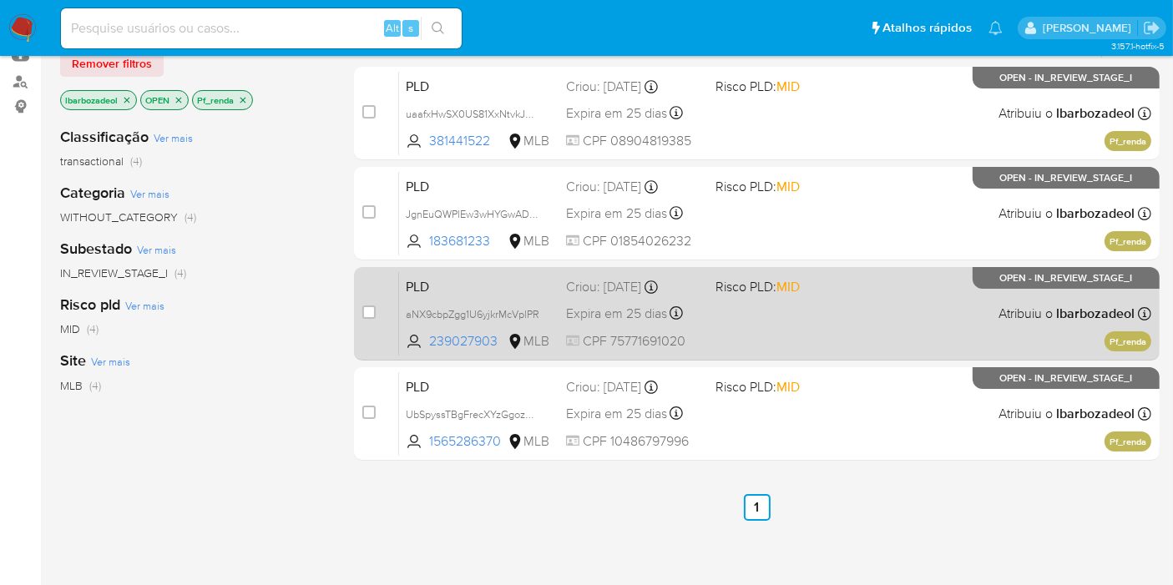
click at [759, 321] on div "PLD aNX9cbpZgg1U6yjkrMcVplPR 239027903 MLB Risco PLD: MID Criou: 12/08/2025 Cri…" at bounding box center [775, 313] width 752 height 84
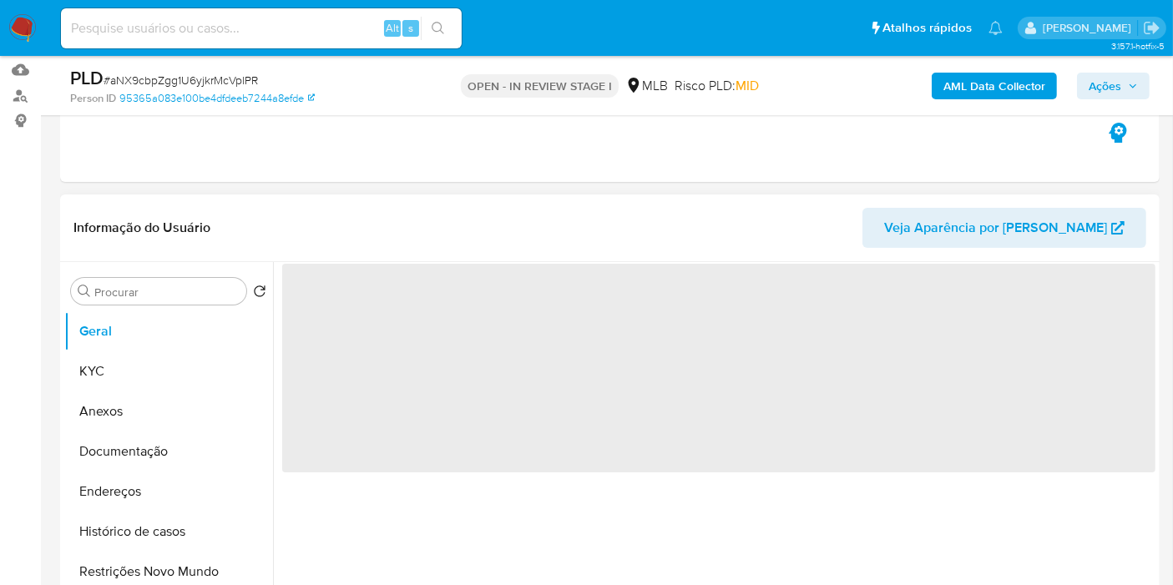
scroll to position [278, 0]
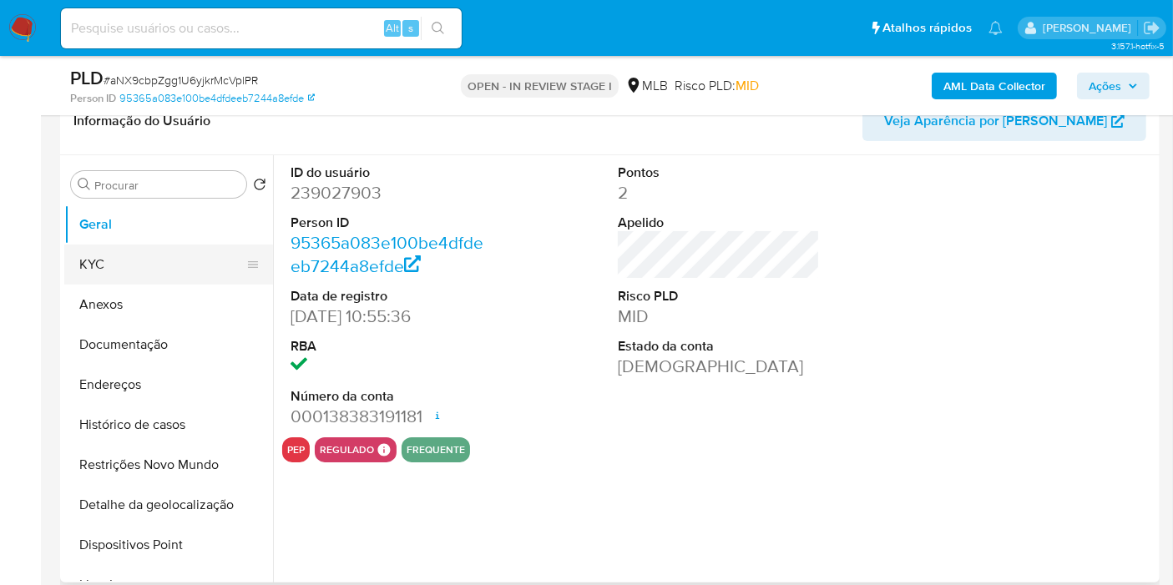
click at [156, 256] on button "KYC" at bounding box center [161, 265] width 195 height 40
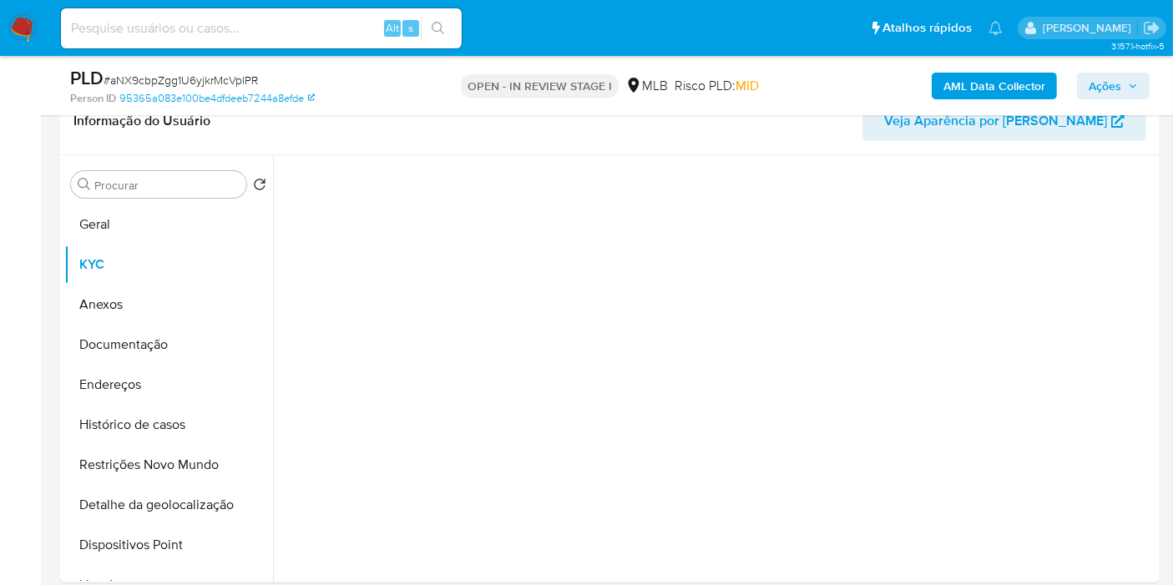
select select "10"
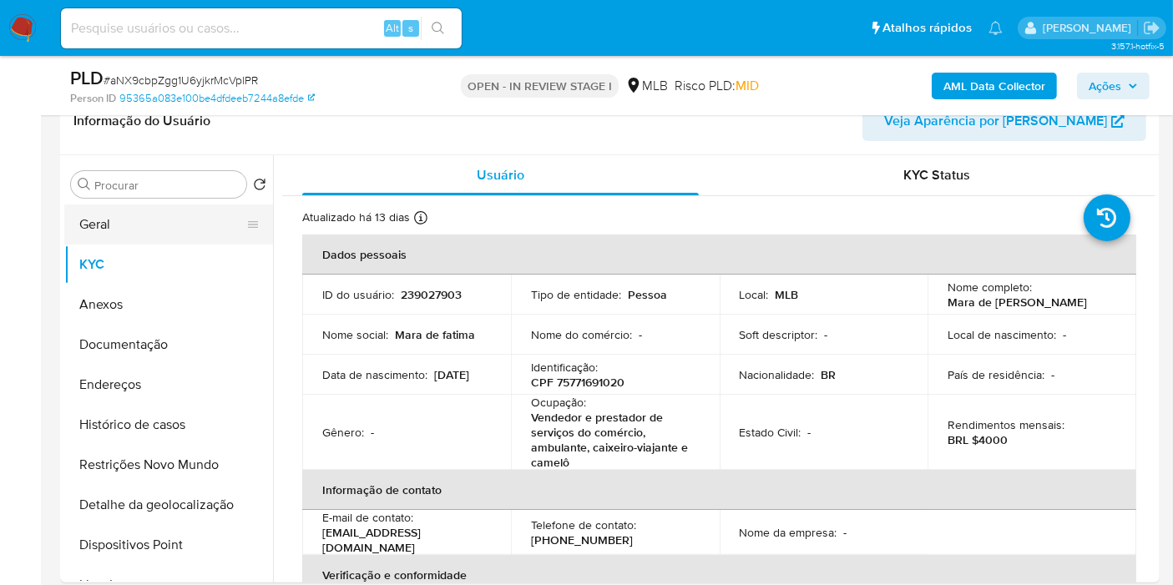
click at [181, 223] on button "Geral" at bounding box center [161, 225] width 195 height 40
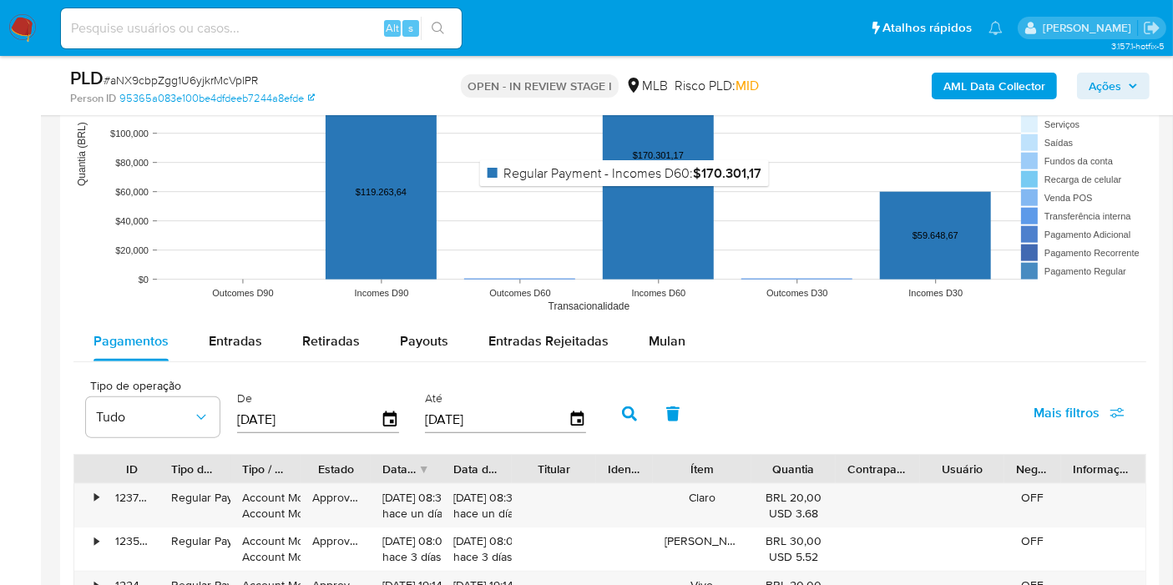
scroll to position [1670, 0]
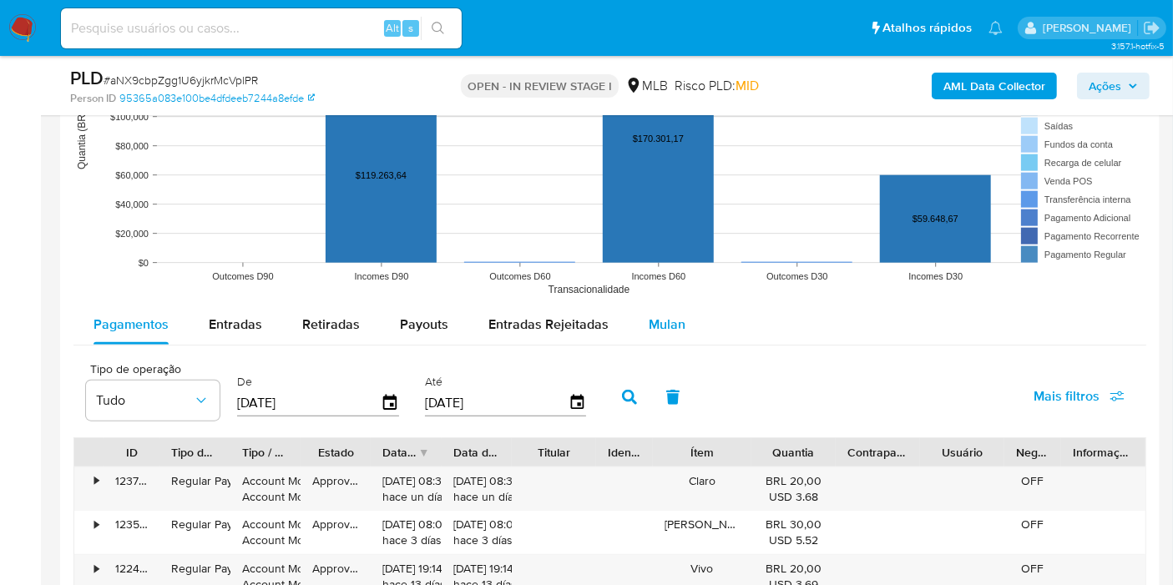
click at [661, 328] on span "Mulan" at bounding box center [667, 324] width 37 height 19
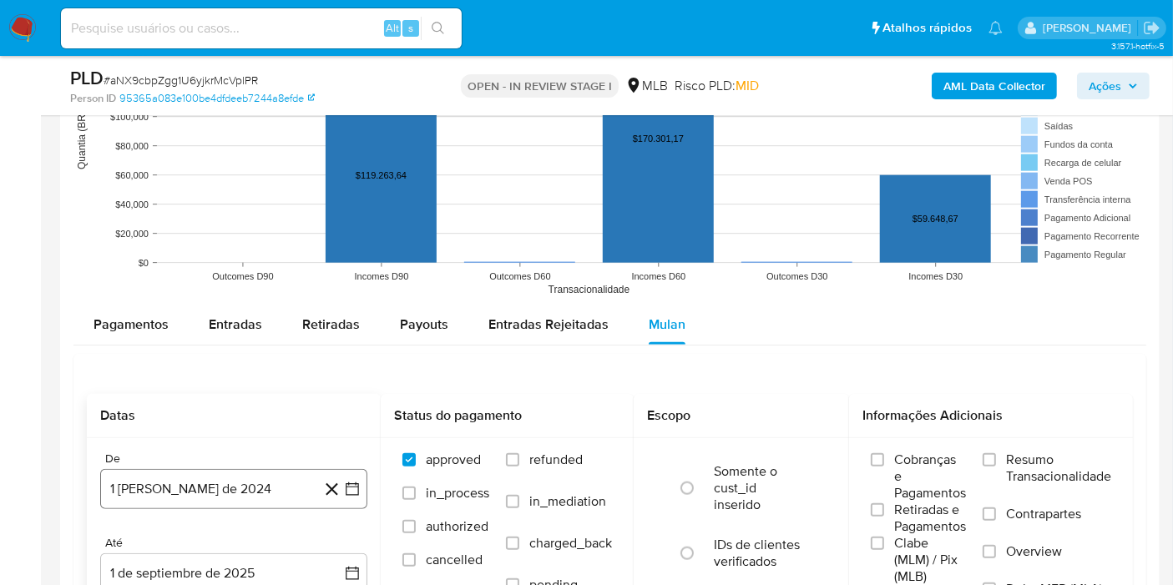
drag, startPoint x: 243, startPoint y: 490, endPoint x: 252, endPoint y: 468, distance: 23.6
click at [243, 490] on button "1 de agosto de 2024" at bounding box center [233, 489] width 267 height 40
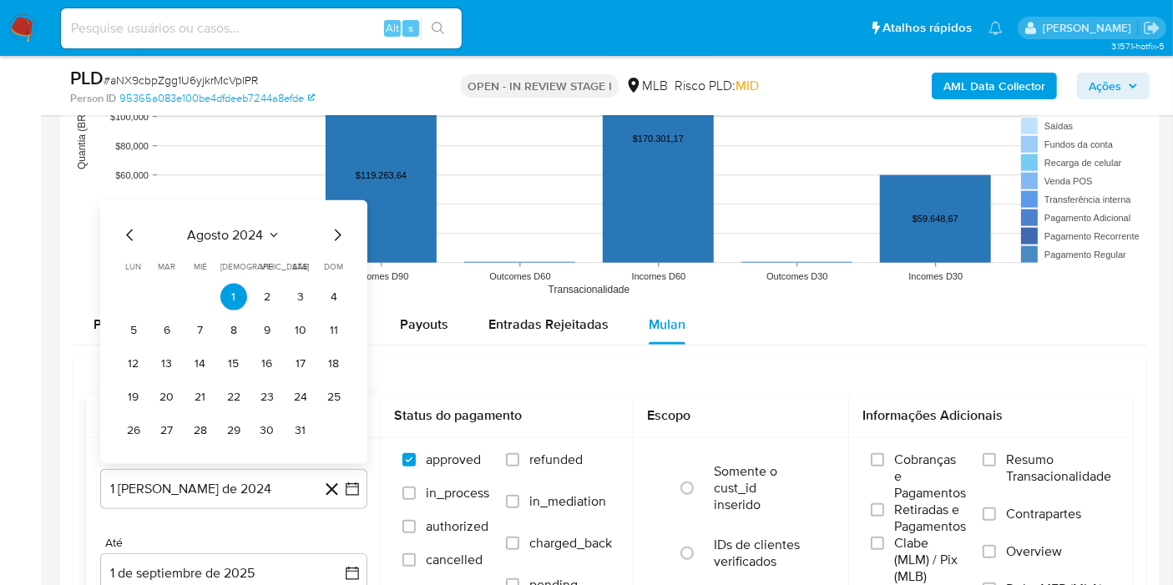
click at [248, 234] on span "agosto 2024" at bounding box center [226, 235] width 76 height 17
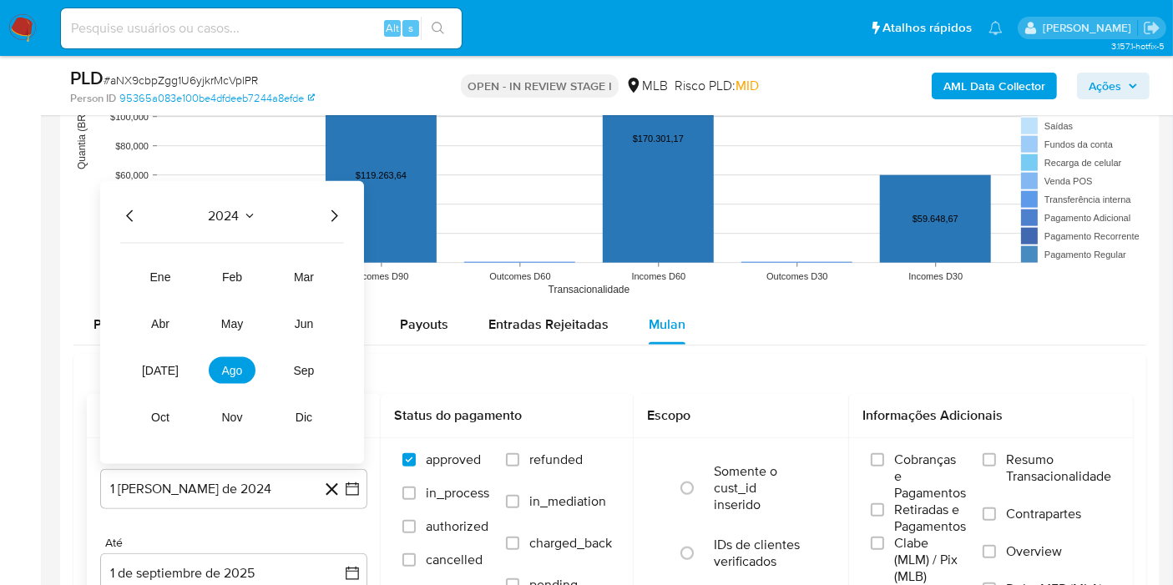
click at [332, 210] on icon "Año siguiente" at bounding box center [334, 216] width 20 height 20
click at [162, 365] on span "[DATE]" at bounding box center [160, 370] width 37 height 13
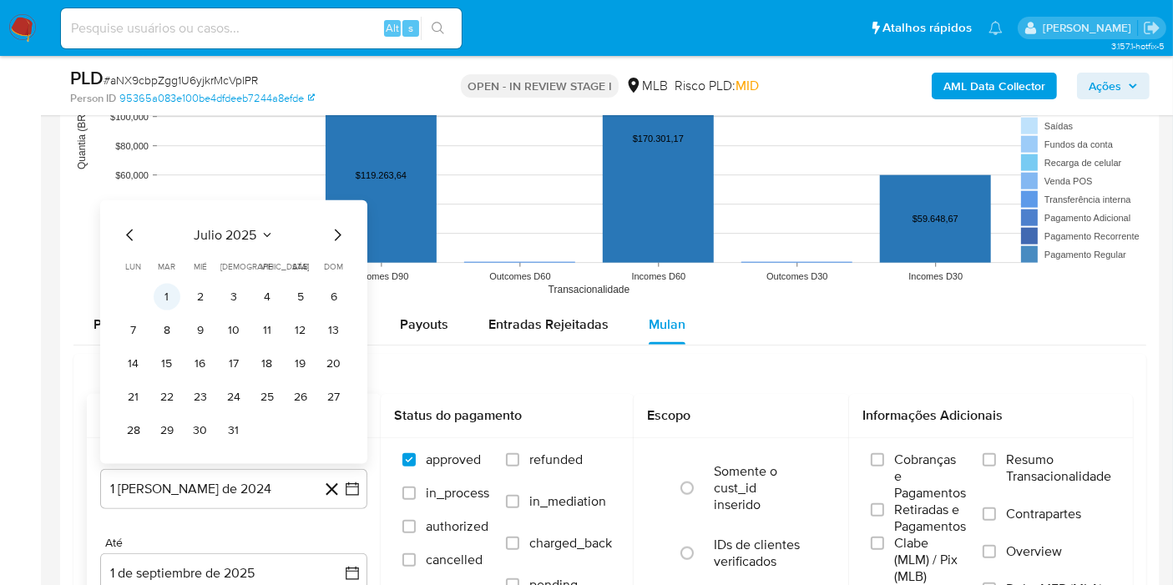
click at [171, 292] on button "1" at bounding box center [167, 297] width 27 height 27
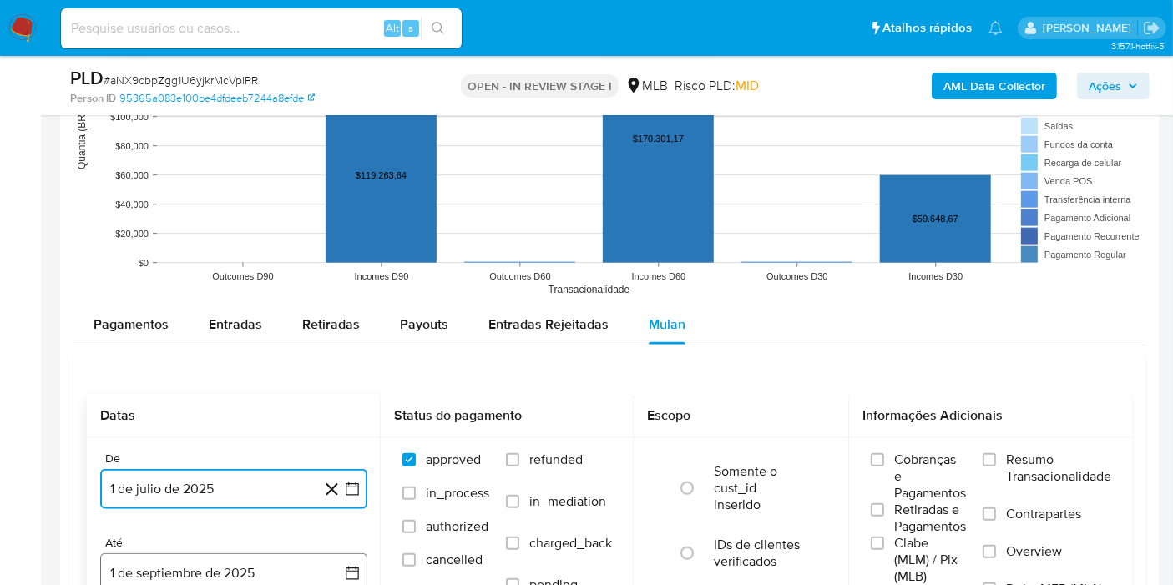
click at [188, 566] on button "1 de septiembre de 2025" at bounding box center [233, 574] width 267 height 40
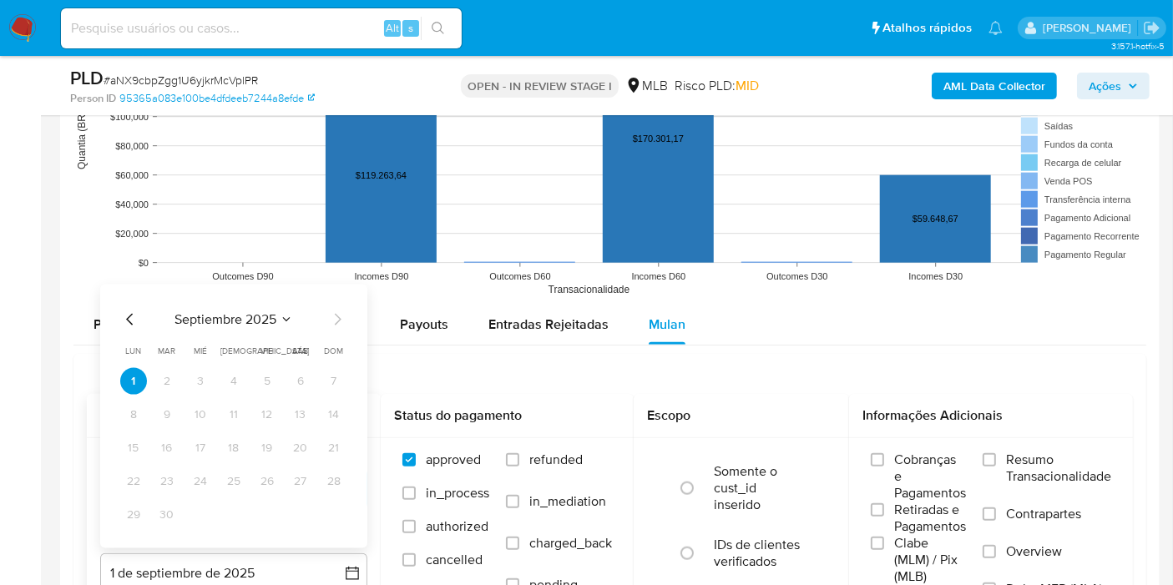
click at [128, 315] on icon "Mes anterior" at bounding box center [129, 319] width 7 height 12
click at [327, 507] on button "31" at bounding box center [334, 515] width 27 height 27
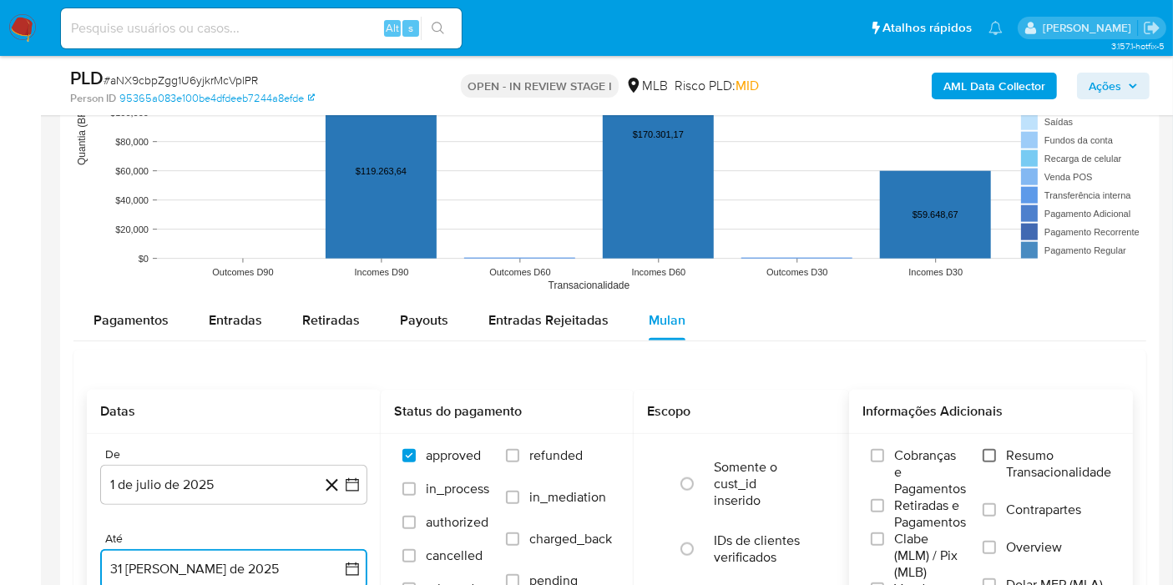
click at [984, 457] on input "Resumo Transacionalidade" at bounding box center [989, 455] width 13 height 13
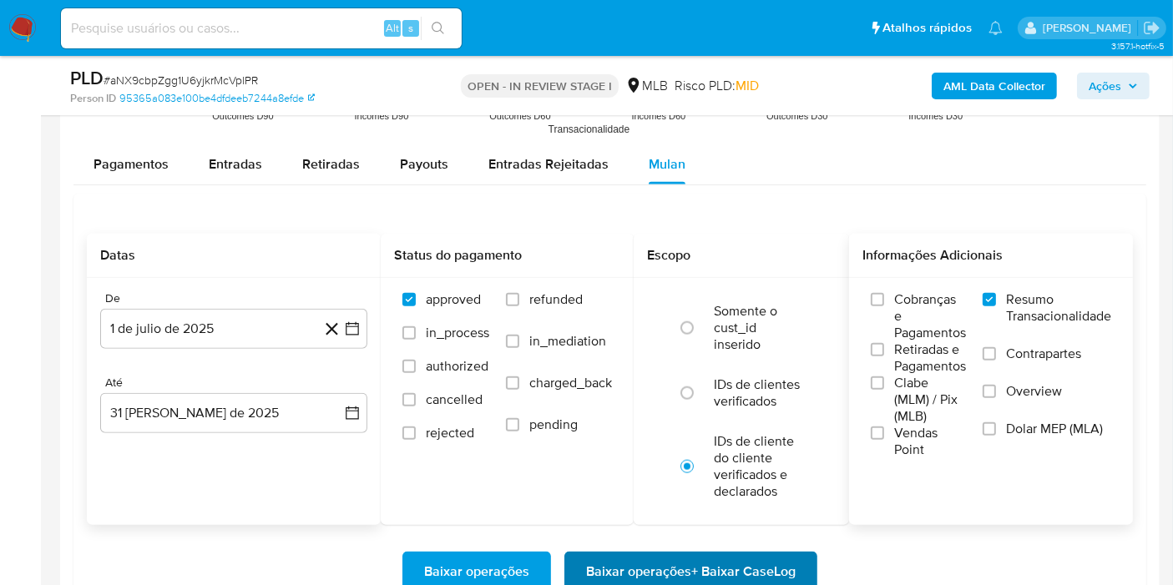
scroll to position [1859, 0]
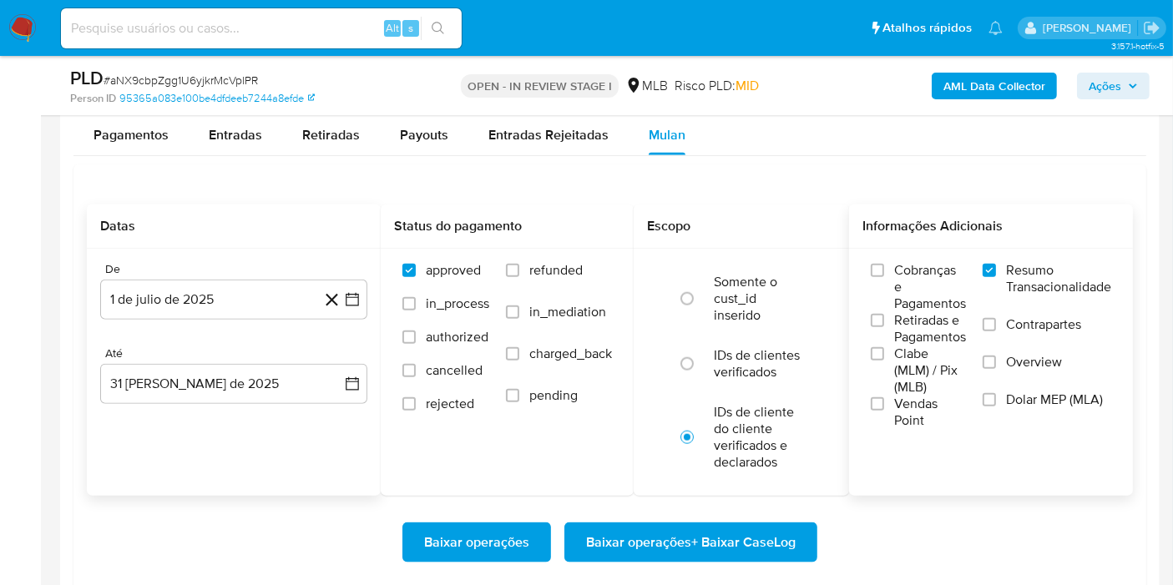
click at [699, 540] on span "Baixar operações + Baixar CaseLog" at bounding box center [691, 542] width 210 height 37
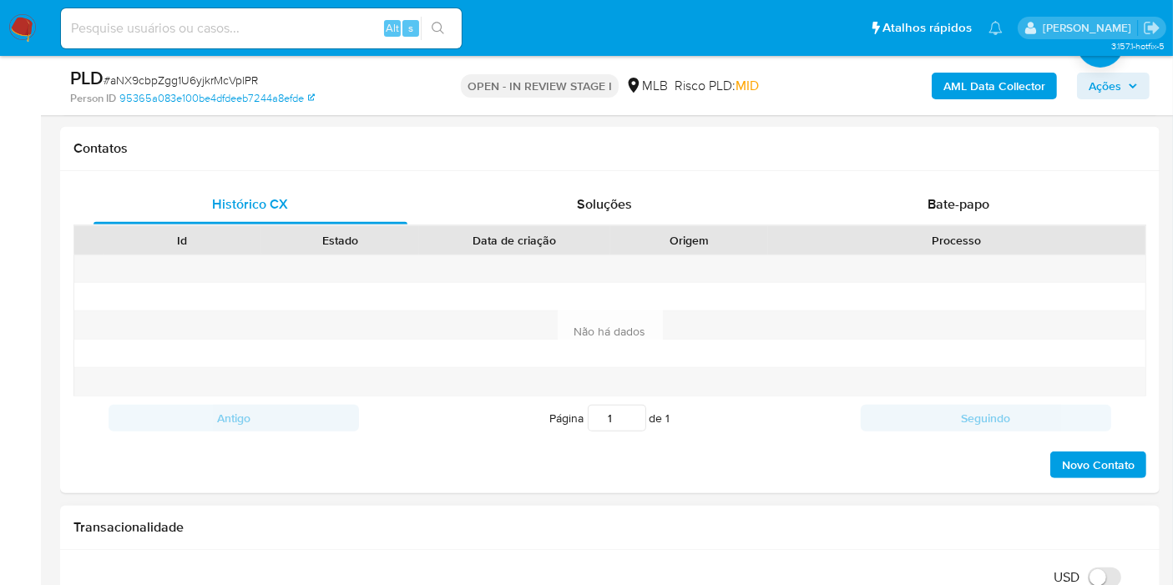
scroll to position [190, 0]
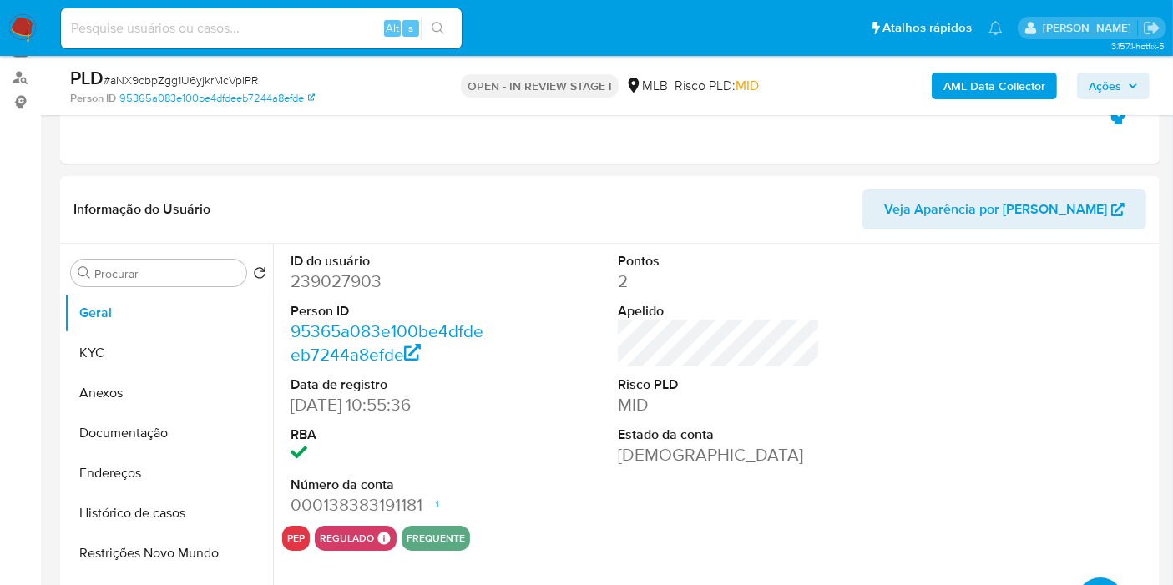
click at [1112, 330] on div at bounding box center [1047, 385] width 219 height 282
click at [145, 345] on button "KYC" at bounding box center [161, 353] width 195 height 40
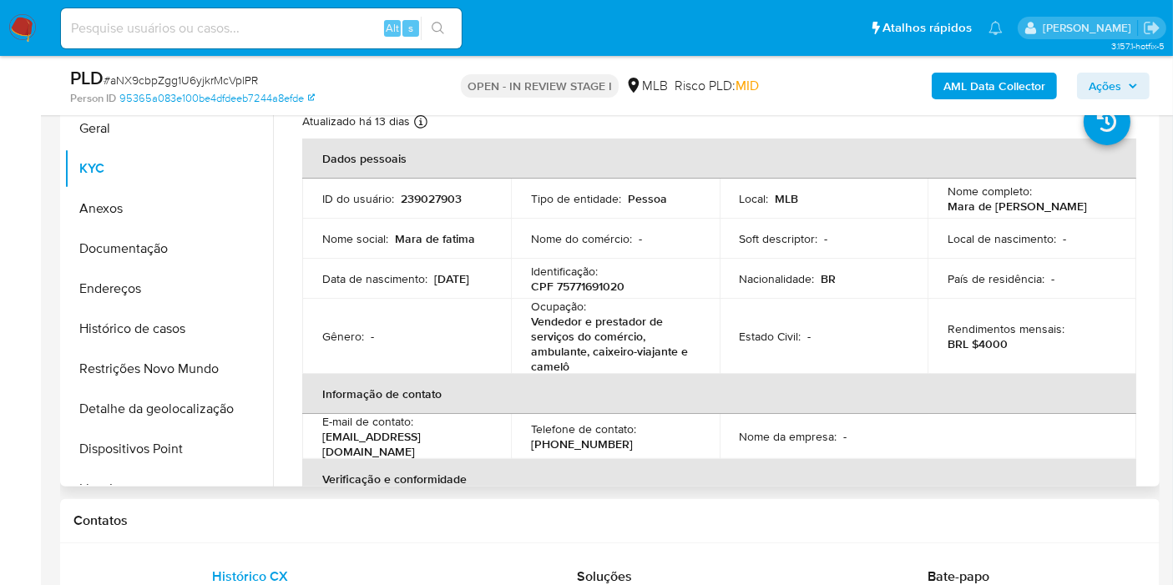
scroll to position [375, 0]
click at [611, 291] on p "CPF 75771691020" at bounding box center [578, 285] width 94 height 15
copy p "75771691020"
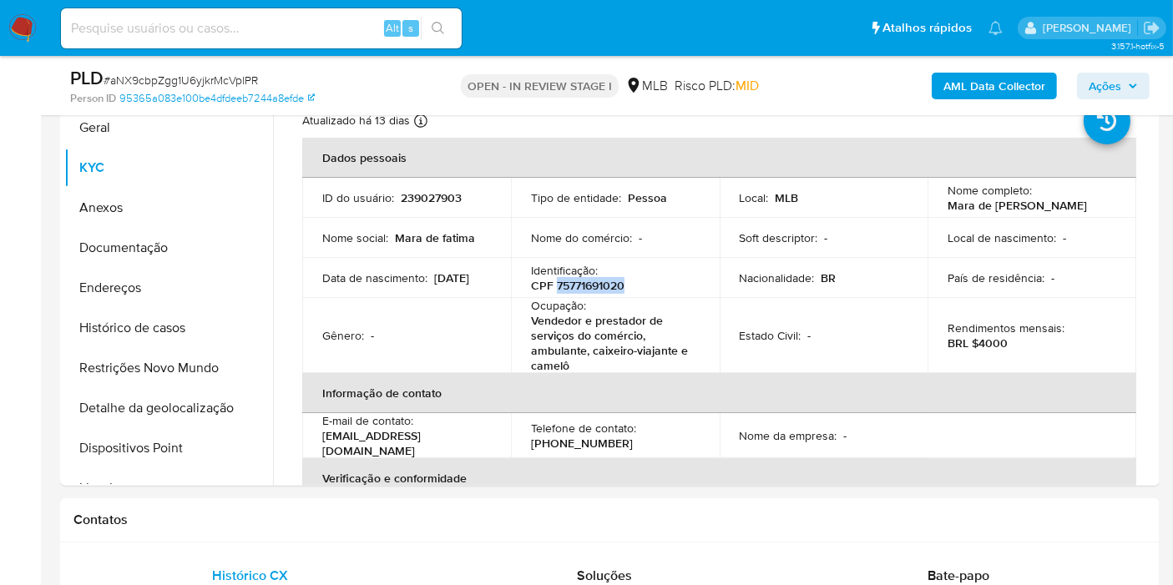
click at [1114, 92] on span "Ações" at bounding box center [1105, 86] width 33 height 27
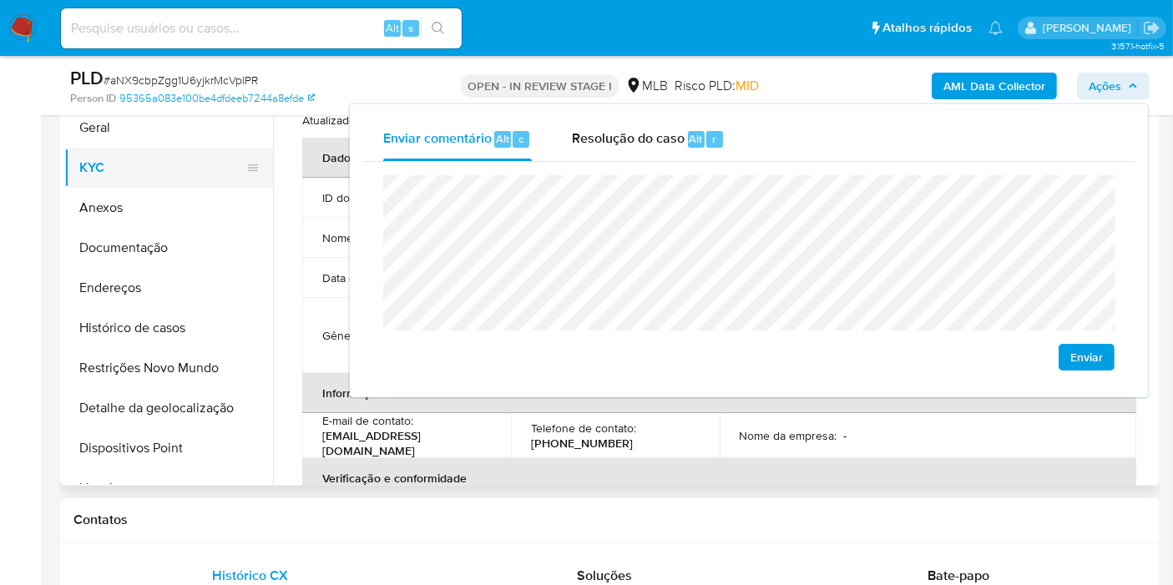
drag, startPoint x: 109, startPoint y: 139, endPoint x: 201, endPoint y: 167, distance: 95.9
click at [109, 139] on button "Geral" at bounding box center [168, 128] width 209 height 40
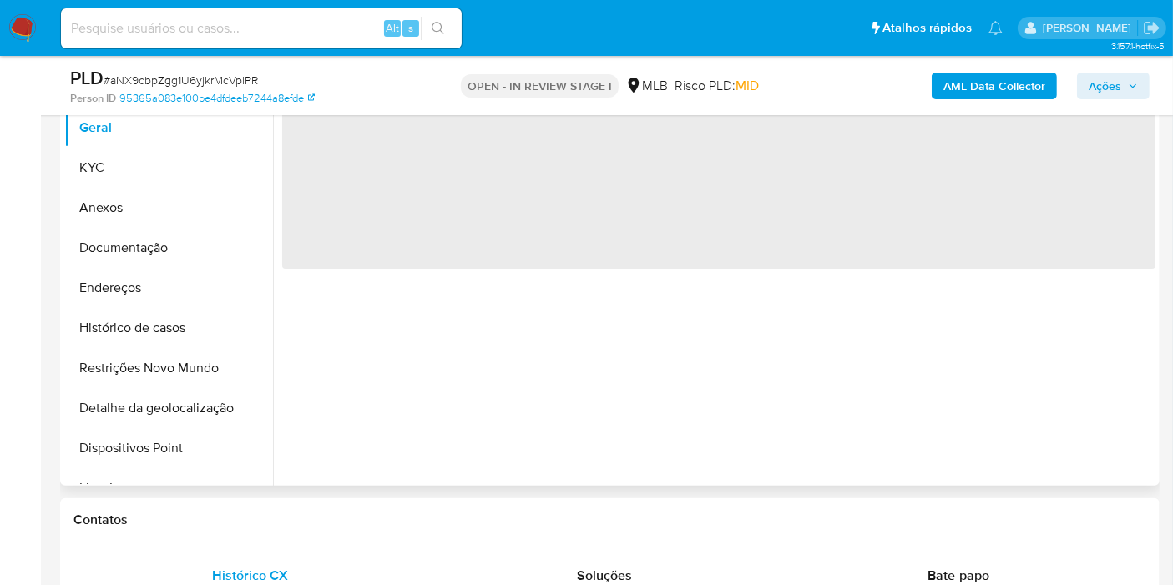
scroll to position [282, 0]
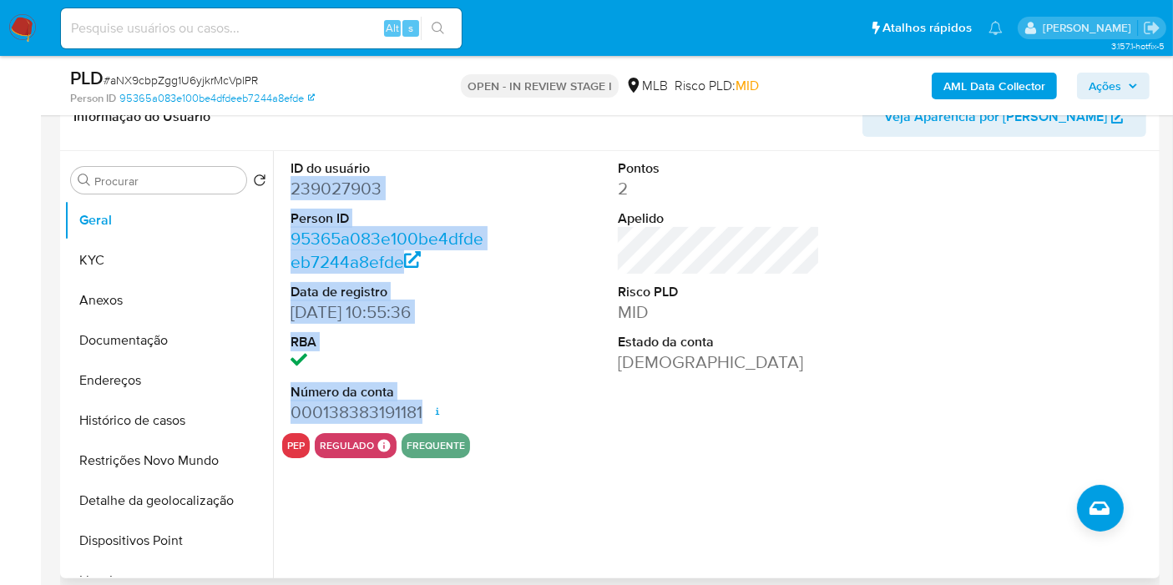
drag, startPoint x: 292, startPoint y: 187, endPoint x: 424, endPoint y: 409, distance: 258.3
click at [424, 409] on dl "ID do usuário 239027903 Person ID 95365a083e100be4dfdeeb7244a8efde Data de regi…" at bounding box center [392, 292] width 202 height 266
copy dl "239027903 Person ID 95365a083e100be4dfdeeb7244a8efde Data de registro 27/12/201…"
click at [1113, 89] on span "Ações" at bounding box center [1105, 86] width 33 height 27
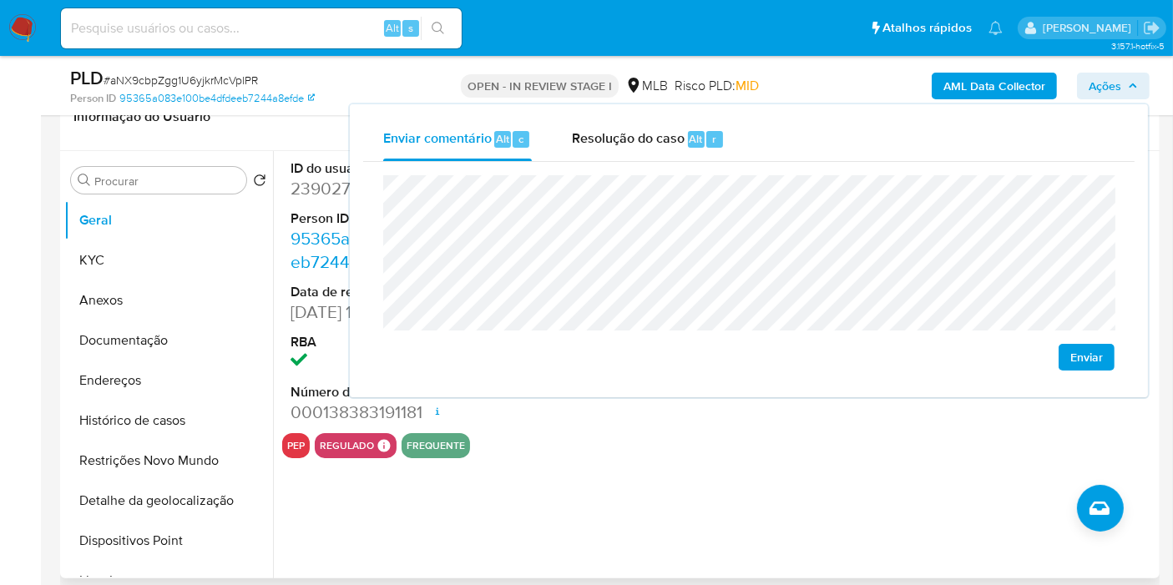
click at [321, 143] on div "Informação do Usuário Veja Aparência por Pessoa" at bounding box center [610, 117] width 1100 height 68
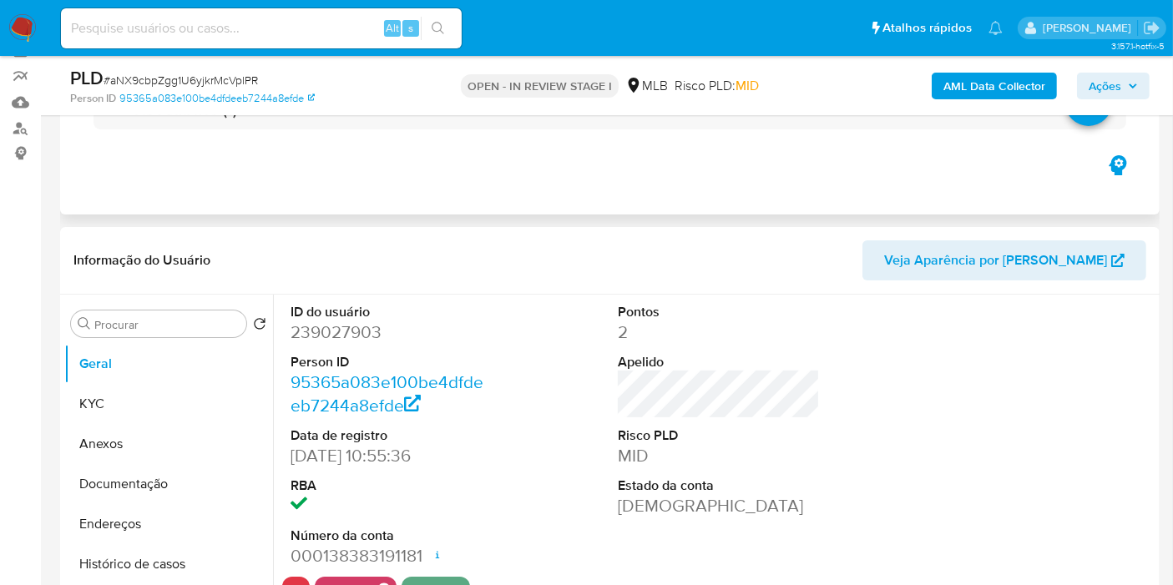
scroll to position [97, 0]
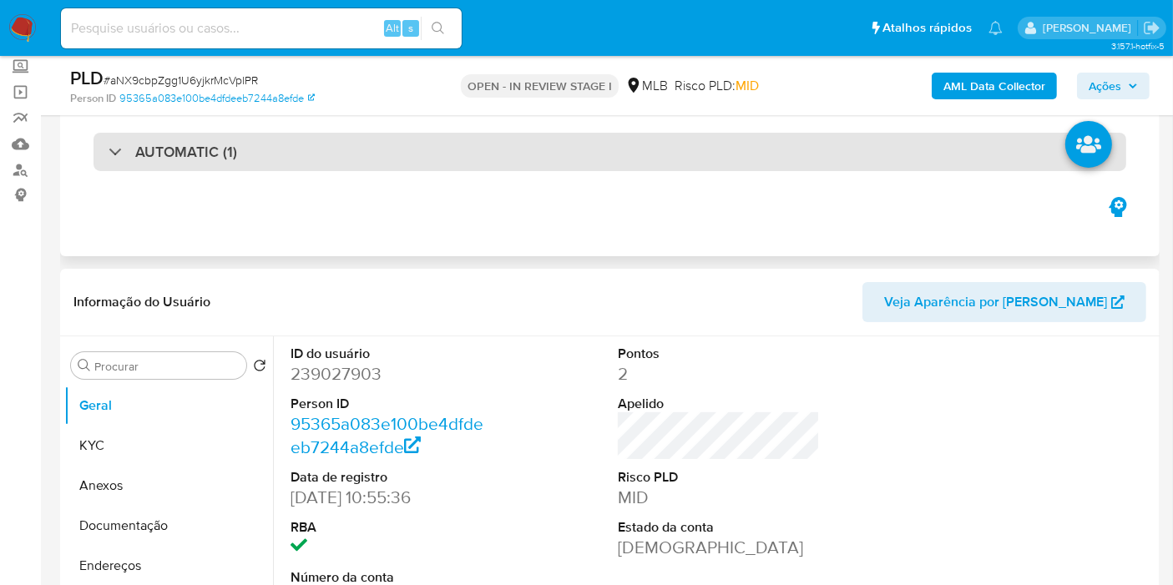
click at [454, 157] on div "AUTOMATIC (1)" at bounding box center [610, 152] width 1033 height 38
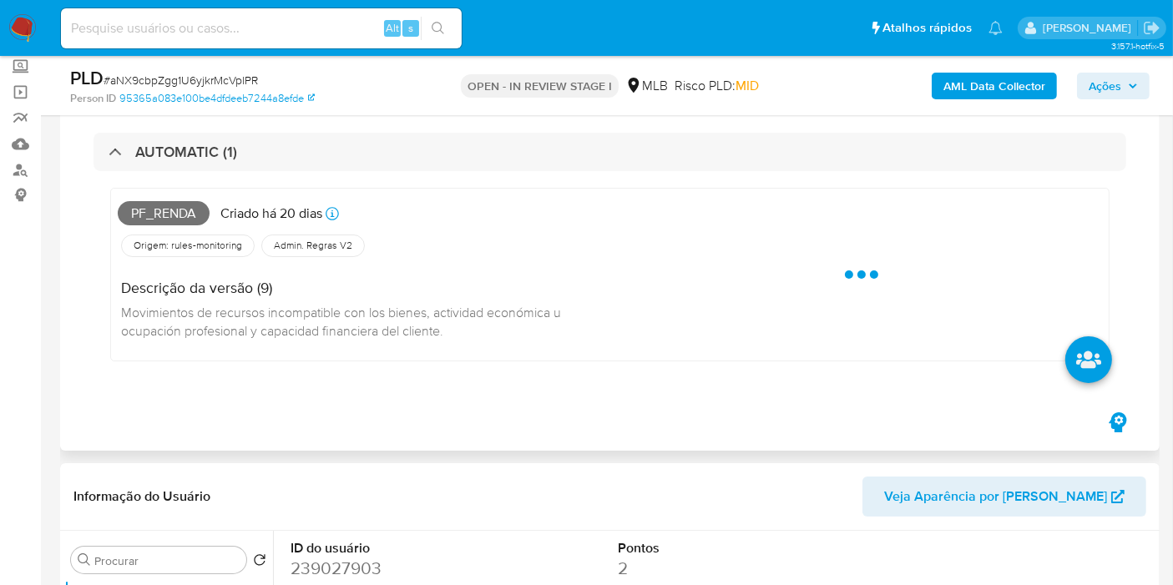
click at [161, 214] on span "Pf_renda" at bounding box center [164, 213] width 92 height 25
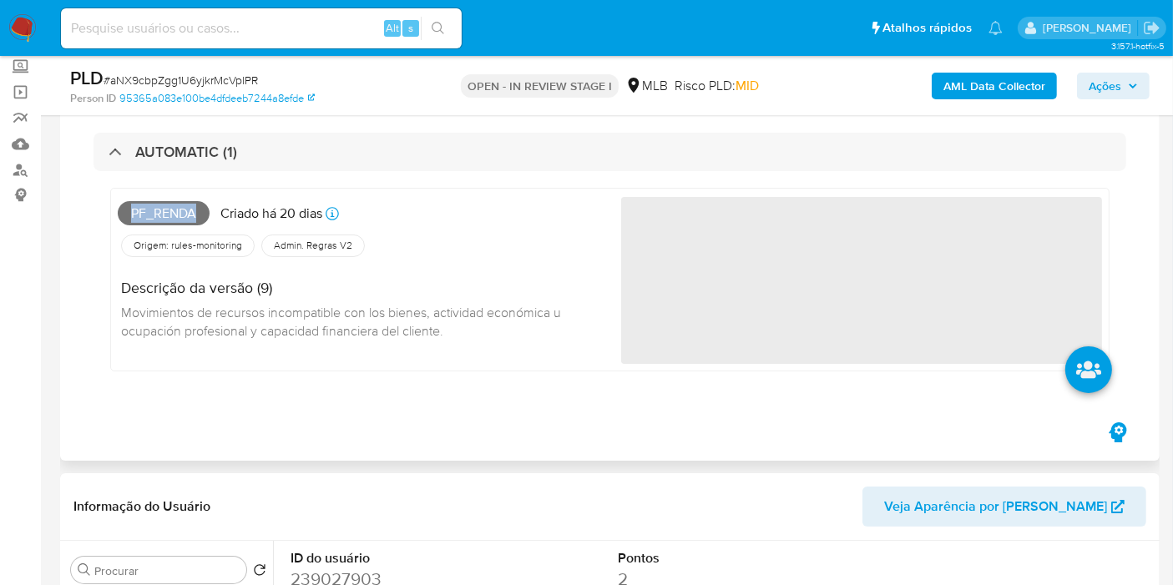
copy span "Pf_renda"
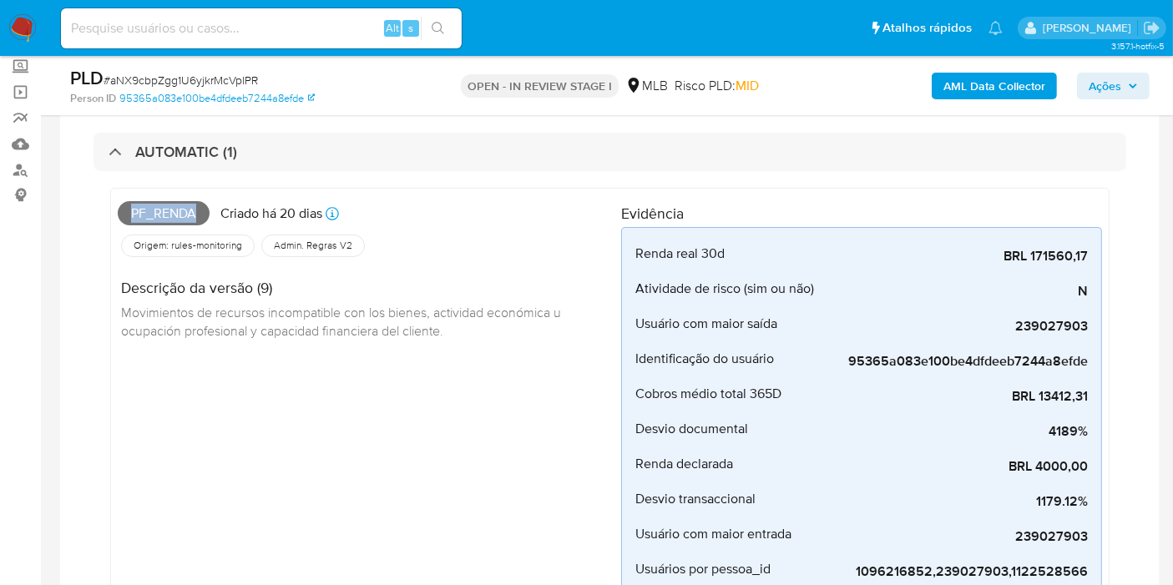
click at [1113, 83] on span "Ações" at bounding box center [1105, 86] width 33 height 27
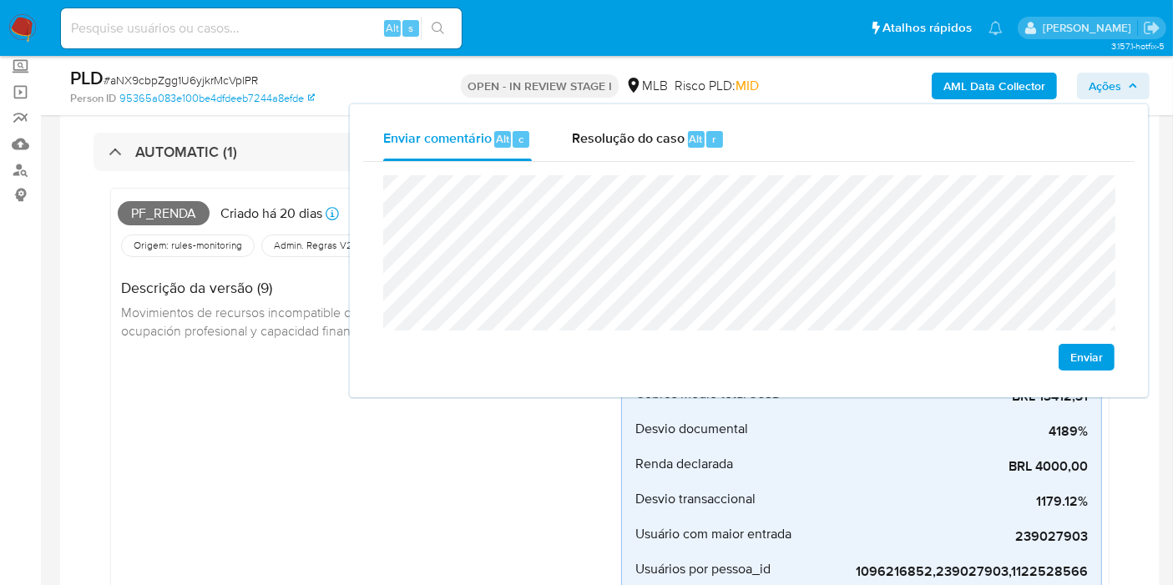
click at [281, 377] on div "Pf_renda Criado há 20 dias Criado: 12/08/2025 00:06:26 Origem: rules-monitoring…" at bounding box center [369, 413] width 503 height 436
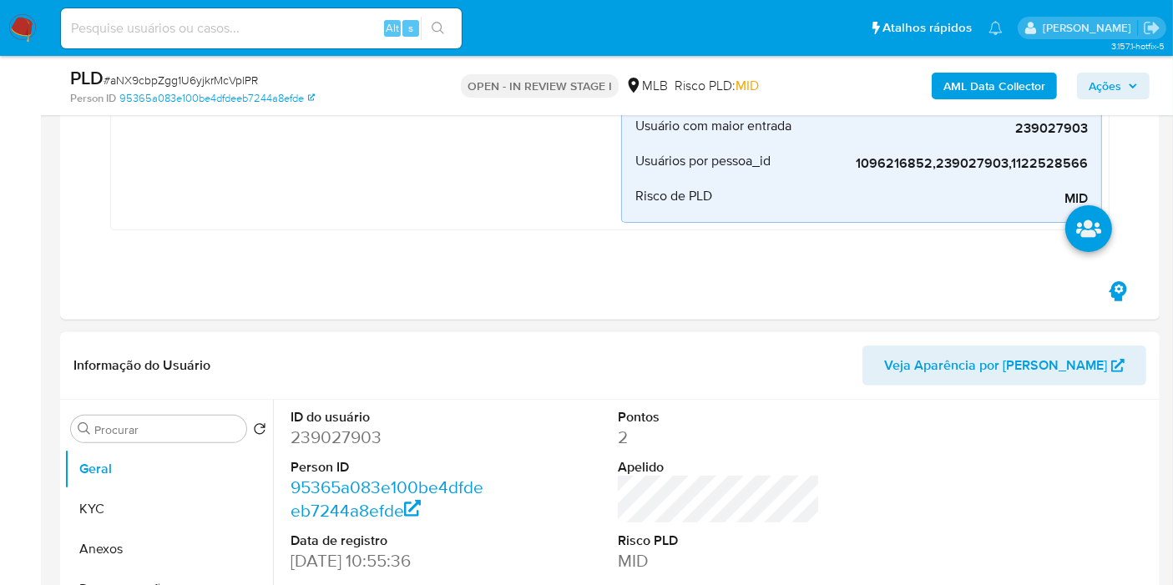
scroll to position [560, 0]
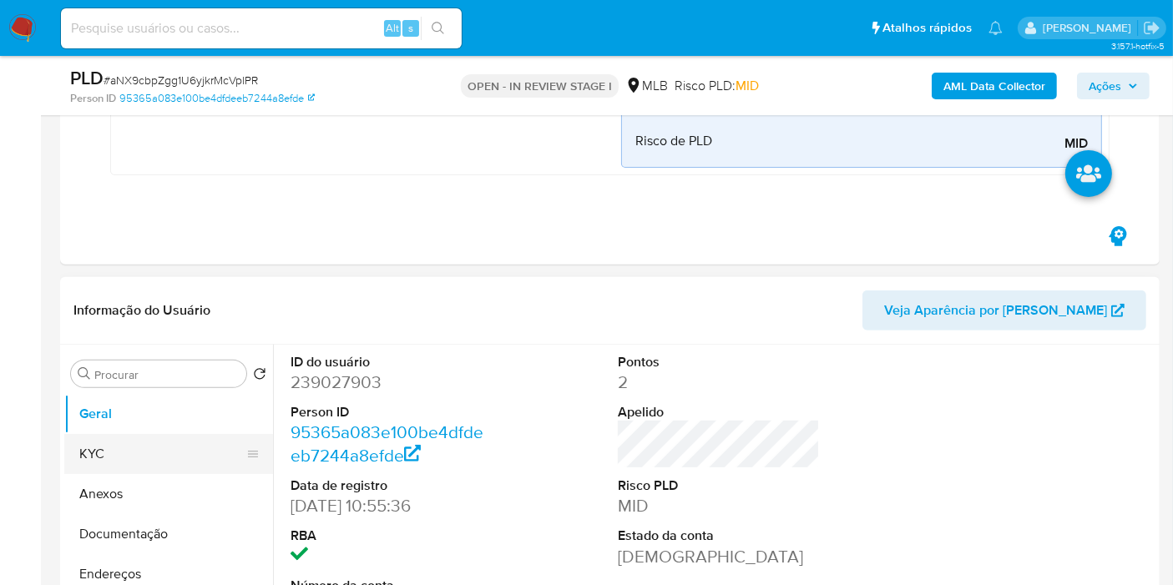
click at [139, 444] on button "KYC" at bounding box center [161, 454] width 195 height 40
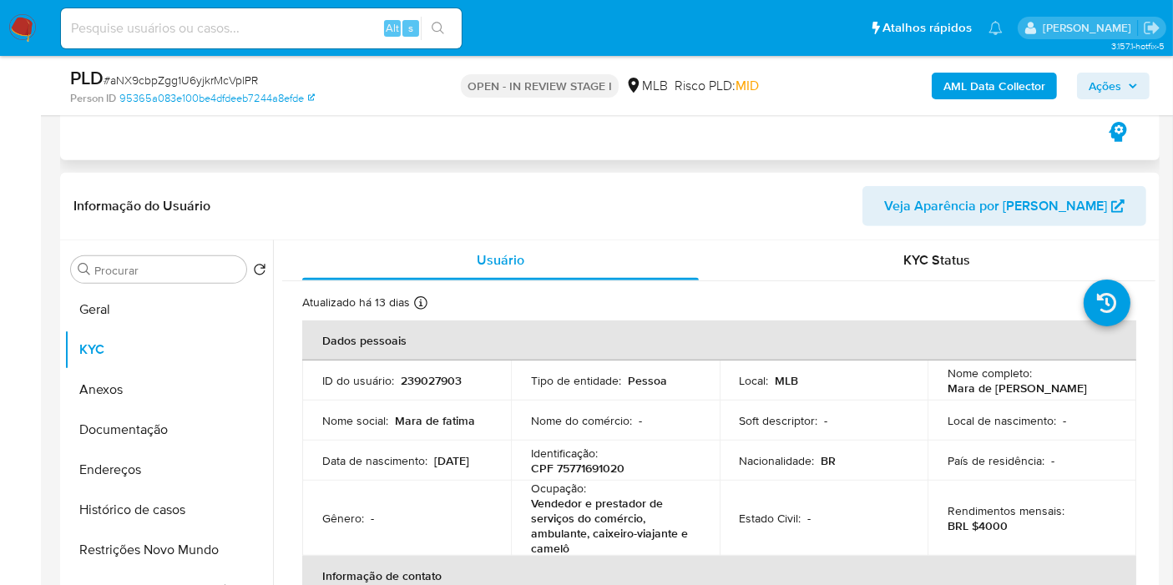
scroll to position [746, 0]
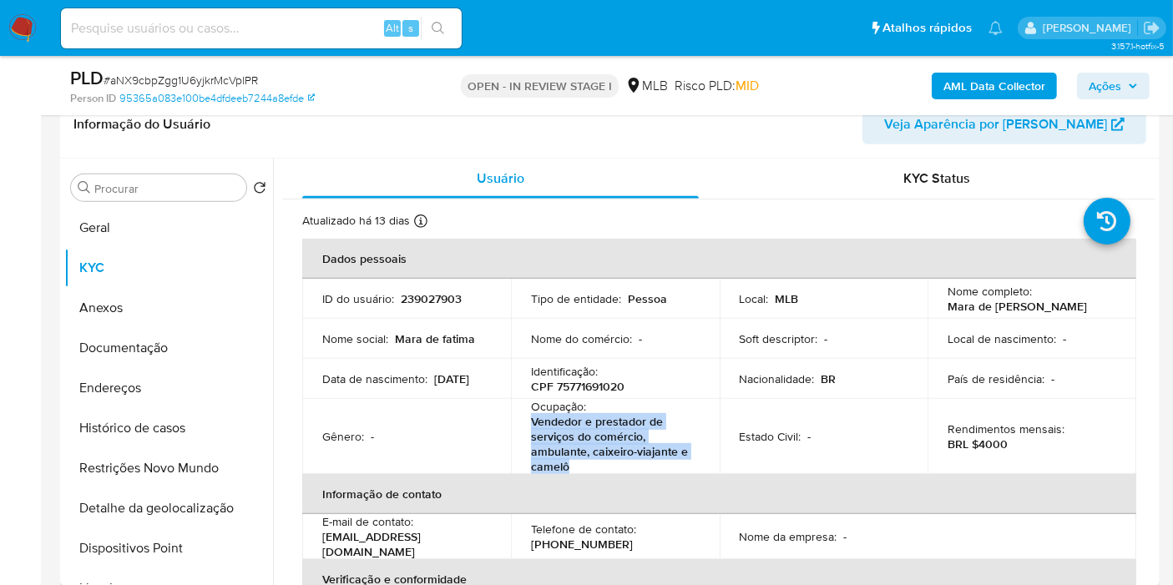
drag, startPoint x: 532, startPoint y: 417, endPoint x: 595, endPoint y: 466, distance: 79.7
click at [594, 466] on p "Vendedor e prestador de serviços do comércio, ambulante, caixeiro-viajante e ca…" at bounding box center [612, 444] width 162 height 60
copy p "Vendedor e prestador de serviços do comércio, ambulante, caixeiro-viajante e ca…"
click at [1097, 77] on span "Ações" at bounding box center [1105, 86] width 33 height 27
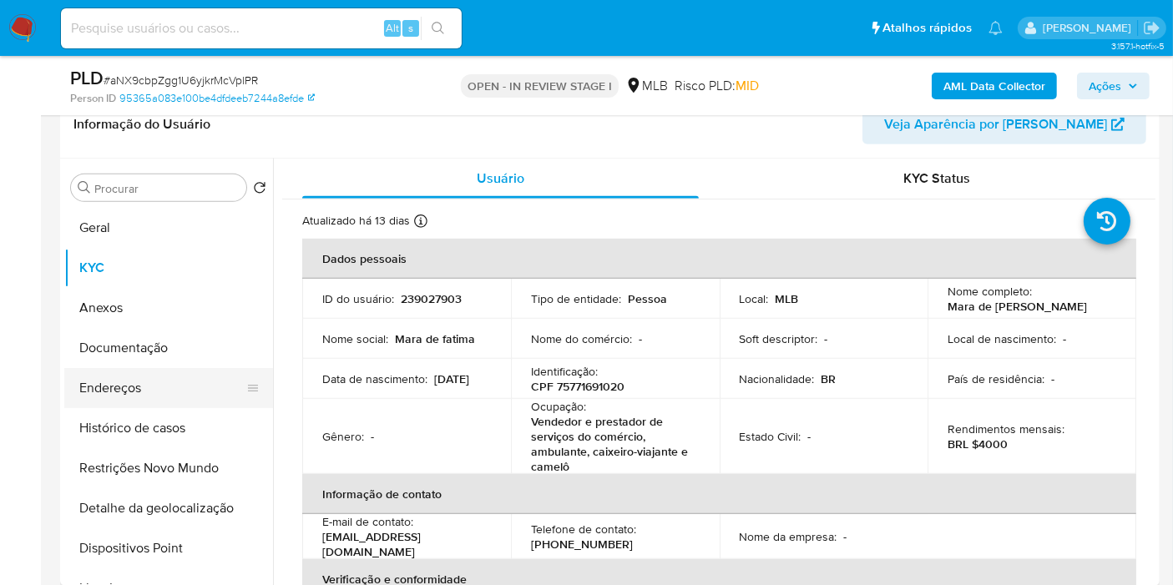
click at [134, 392] on button "Endereços" at bounding box center [161, 388] width 195 height 40
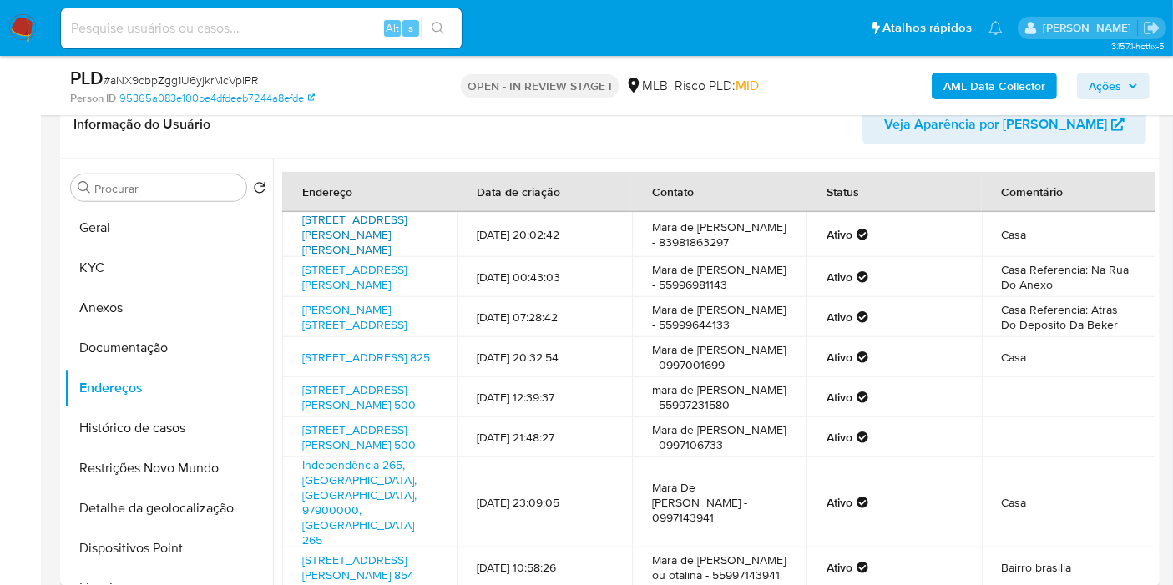
click at [347, 236] on link "Rua Bruno Schittler 131, Santa Rosa, Rio Grande Do Sul, 98789208, Brasil 131" at bounding box center [354, 234] width 104 height 47
click at [346, 293] on link "Rua Décio Scheidt 67, Cerro Largo, Rio Grande Do Sul, 97900000, Brasil 67" at bounding box center [354, 277] width 104 height 32
click at [361, 333] on link "Santo Antonio 818, Cerro Largo, Rio Grande Do Sul, 97900000, Brasil 818" at bounding box center [354, 317] width 104 height 32
click at [356, 366] on link "Rua Guarani 825, Cerro Largo, Rio Grande Do Sul, 97900000, Brasil 825" at bounding box center [366, 357] width 128 height 17
click at [176, 351] on button "Documentação" at bounding box center [161, 348] width 195 height 40
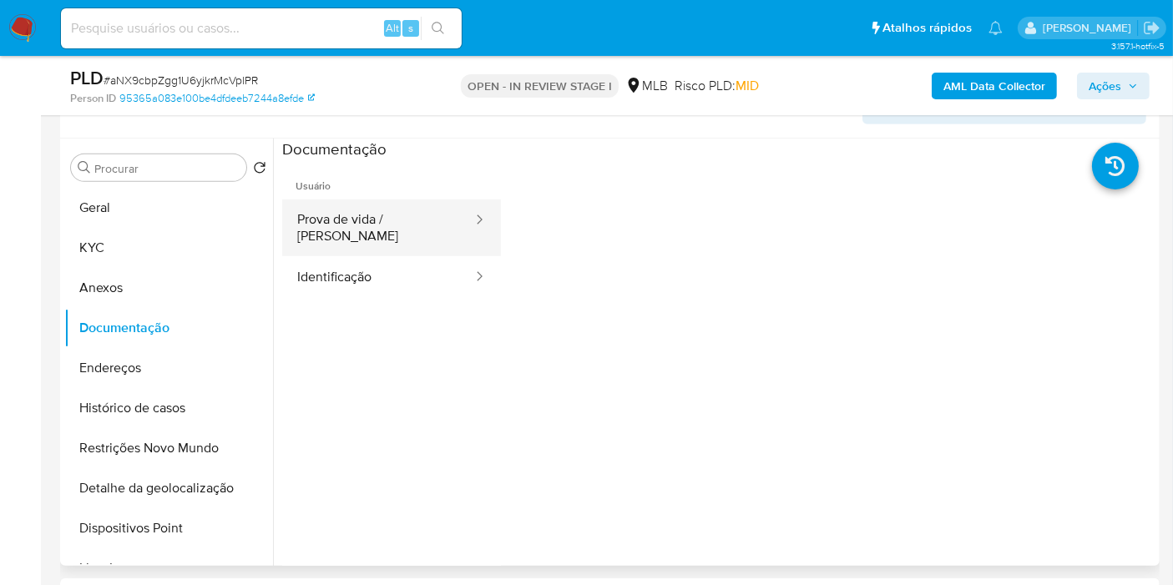
click at [391, 213] on button "Prova de vida / Selfie" at bounding box center [378, 228] width 192 height 57
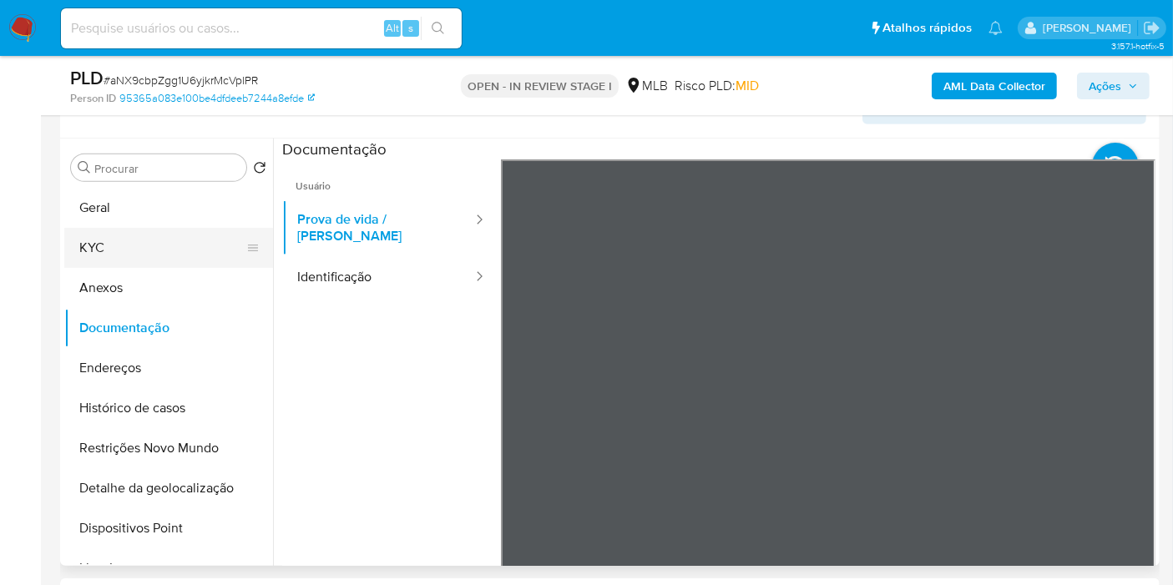
click at [162, 236] on button "KYC" at bounding box center [161, 248] width 195 height 40
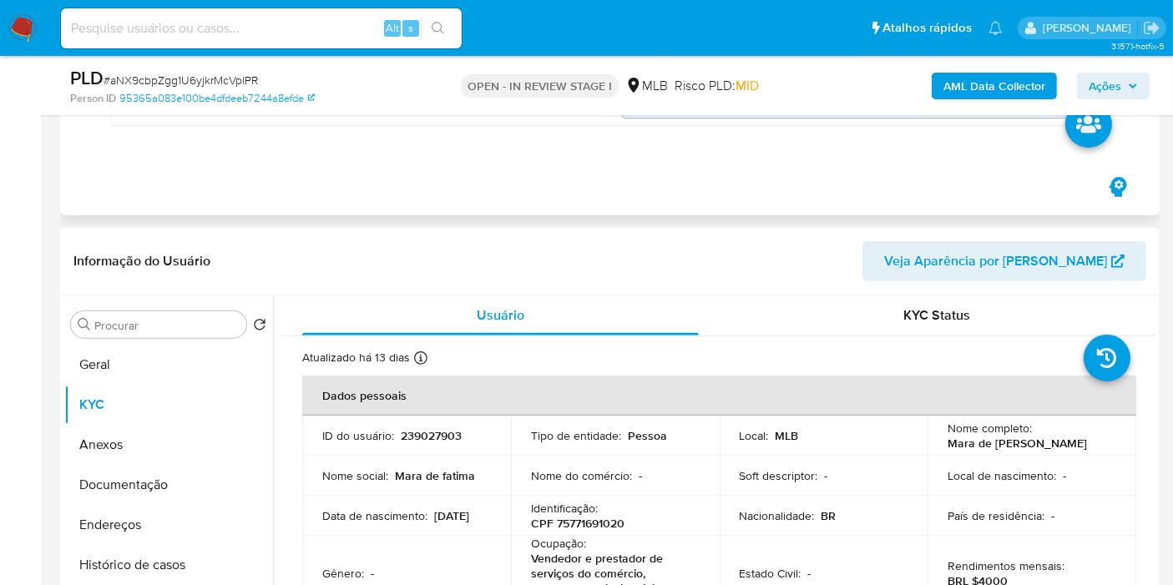
scroll to position [649, 0]
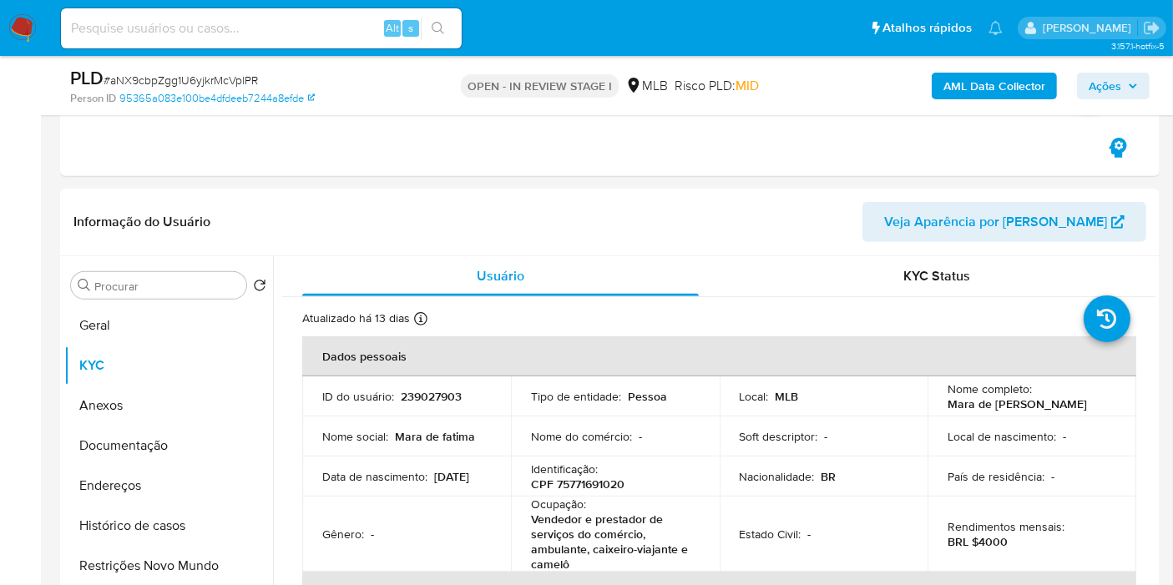
drag, startPoint x: 166, startPoint y: 524, endPoint x: 0, endPoint y: 421, distance: 195.3
click at [164, 523] on button "Histórico de casos" at bounding box center [168, 526] width 209 height 40
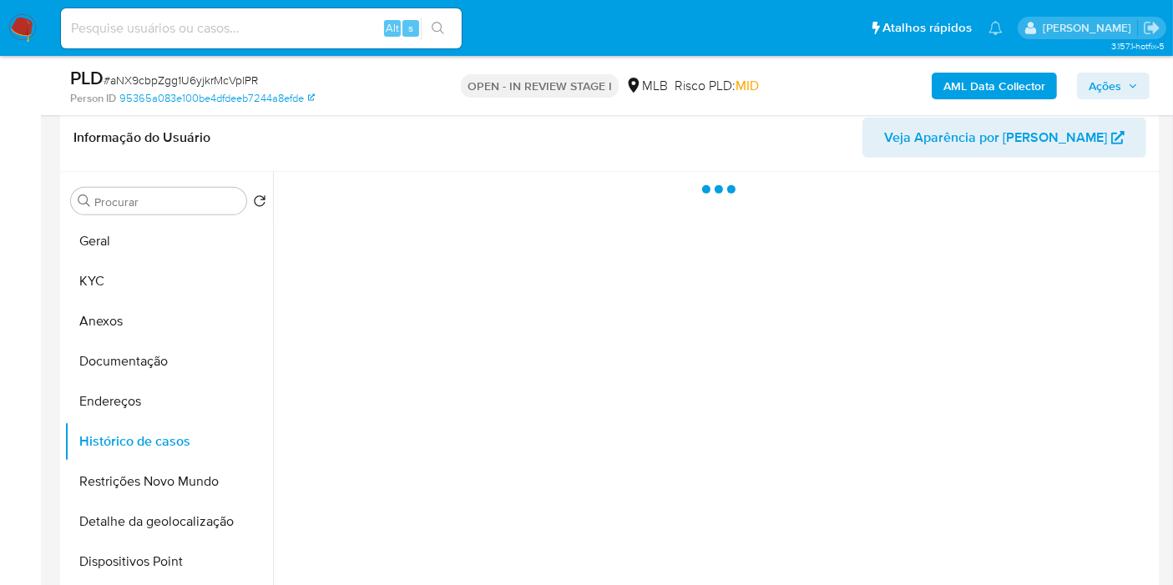
scroll to position [741, 0]
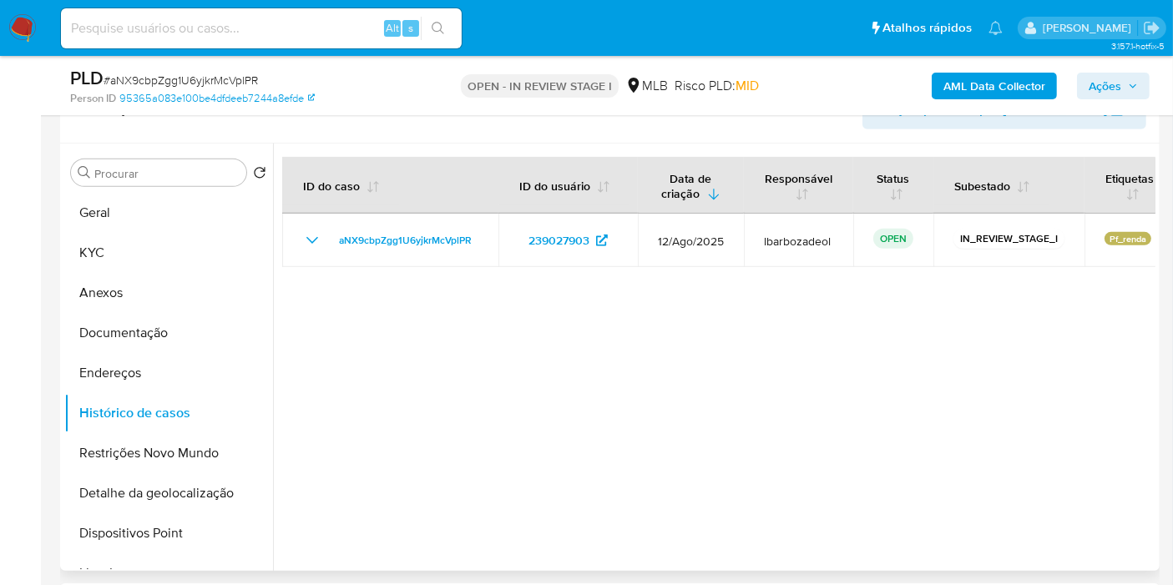
drag, startPoint x: 1142, startPoint y: 324, endPoint x: 1111, endPoint y: 324, distance: 31.7
click at [1142, 324] on div at bounding box center [714, 358] width 883 height 428
click at [151, 245] on button "KYC" at bounding box center [161, 253] width 195 height 40
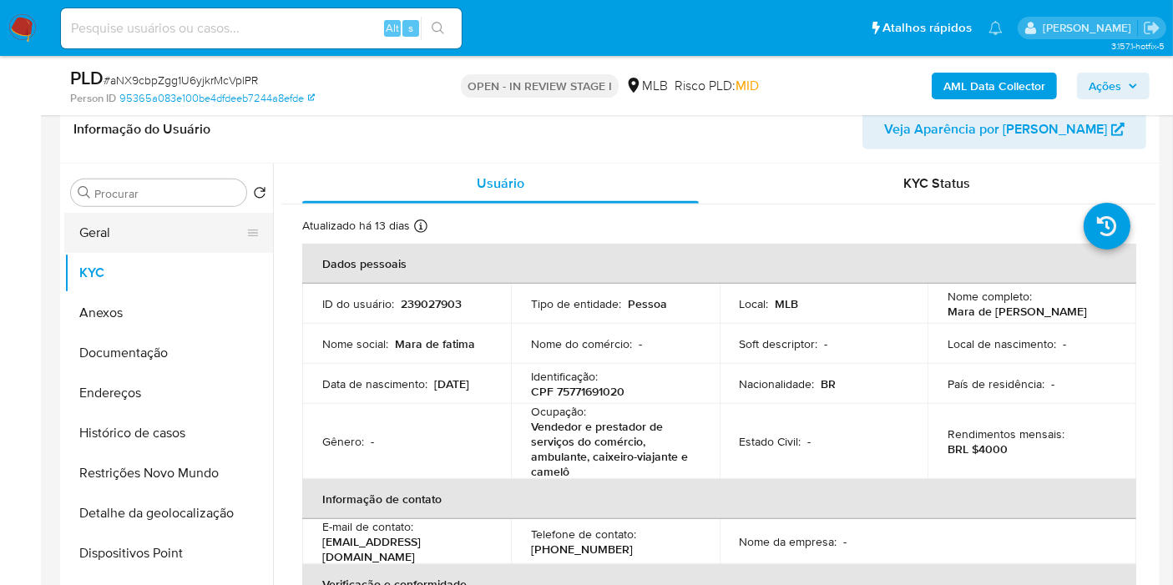
click at [179, 225] on button "Geral" at bounding box center [161, 233] width 195 height 40
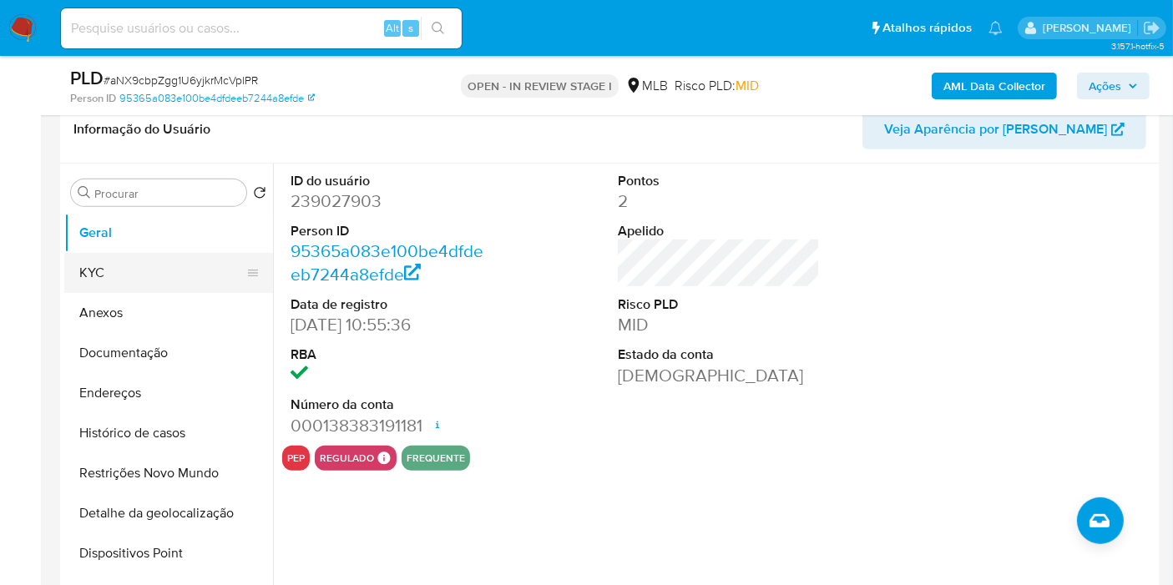
click at [172, 276] on button "KYC" at bounding box center [161, 273] width 195 height 40
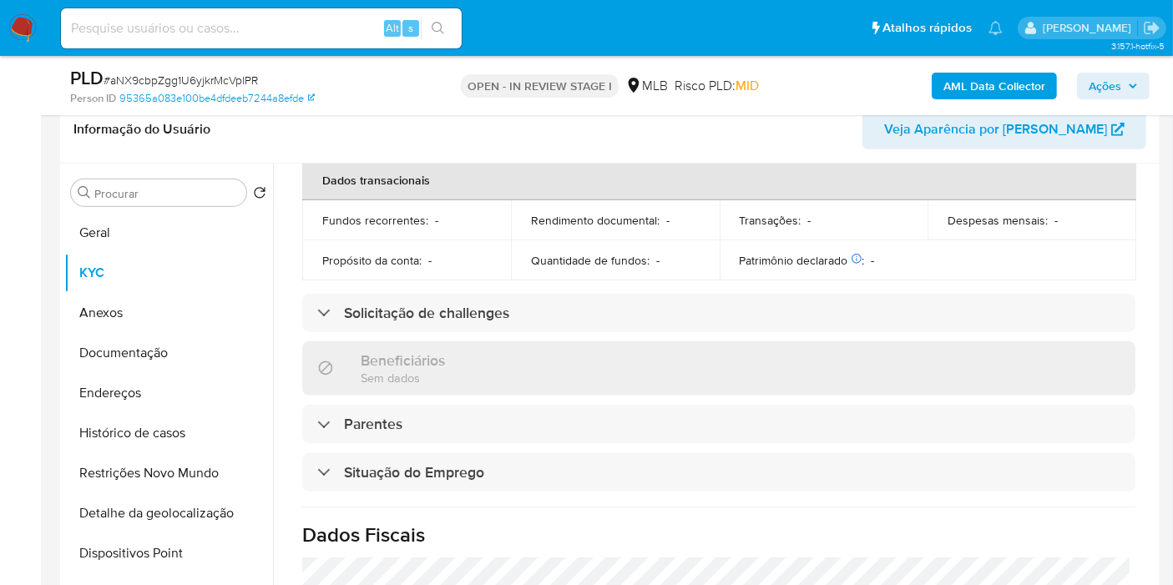
scroll to position [793, 0]
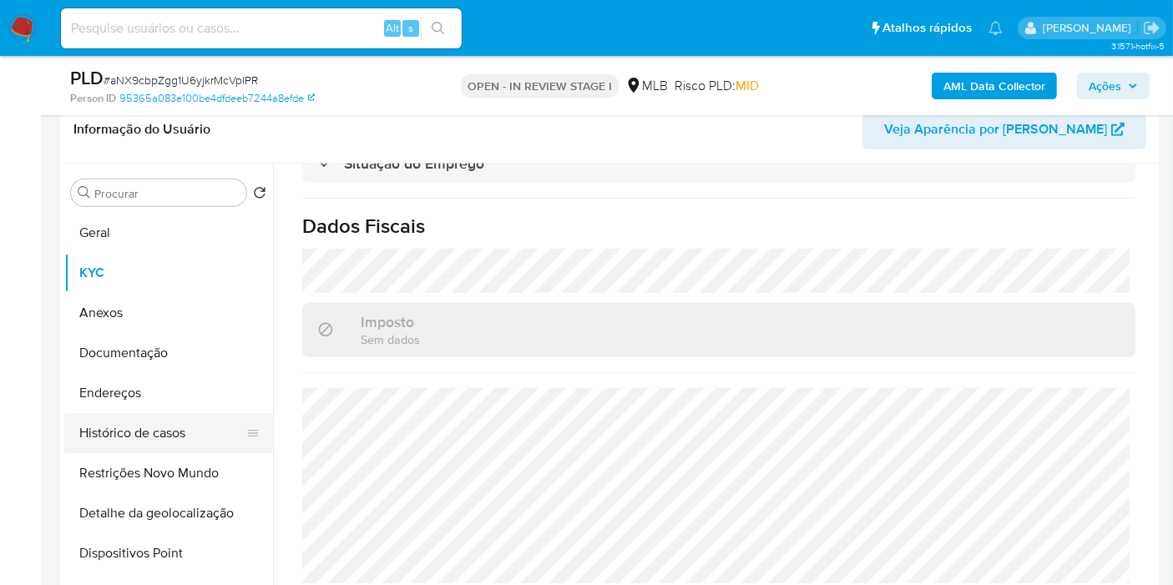
click at [181, 437] on button "Histórico de casos" at bounding box center [161, 433] width 195 height 40
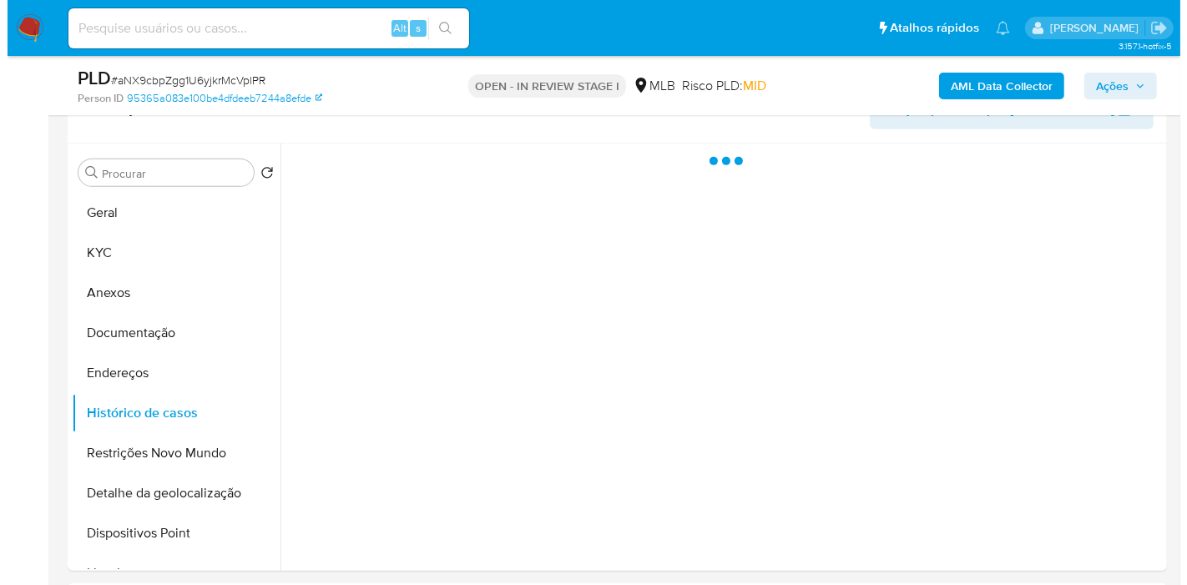
scroll to position [0, 0]
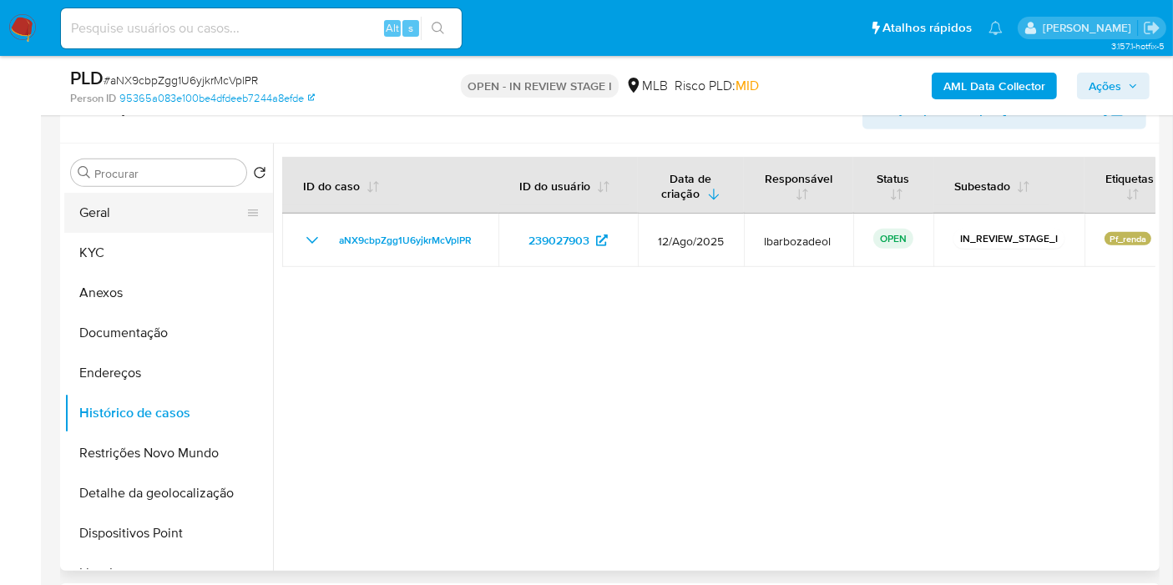
click at [148, 195] on button "Geral" at bounding box center [161, 213] width 195 height 40
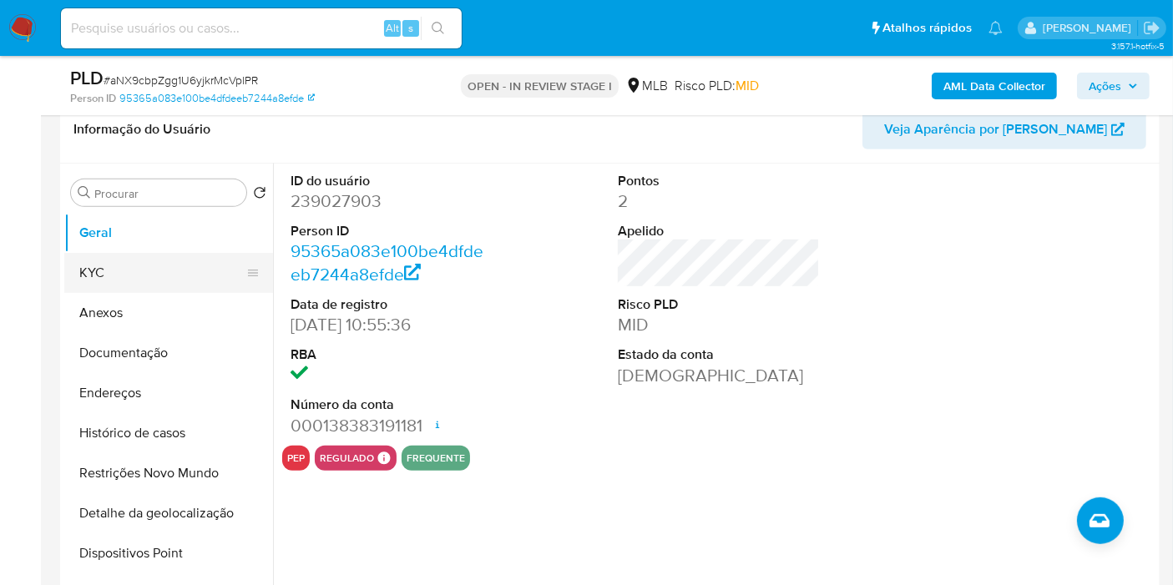
click at [181, 261] on button "KYC" at bounding box center [161, 273] width 195 height 40
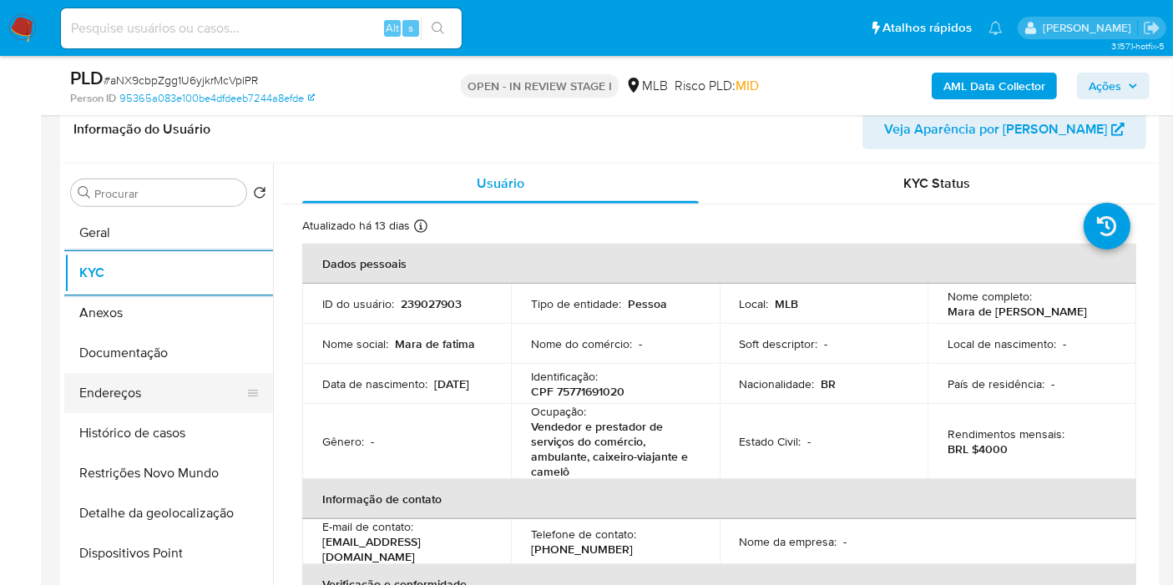
click at [155, 385] on button "Endereços" at bounding box center [161, 393] width 195 height 40
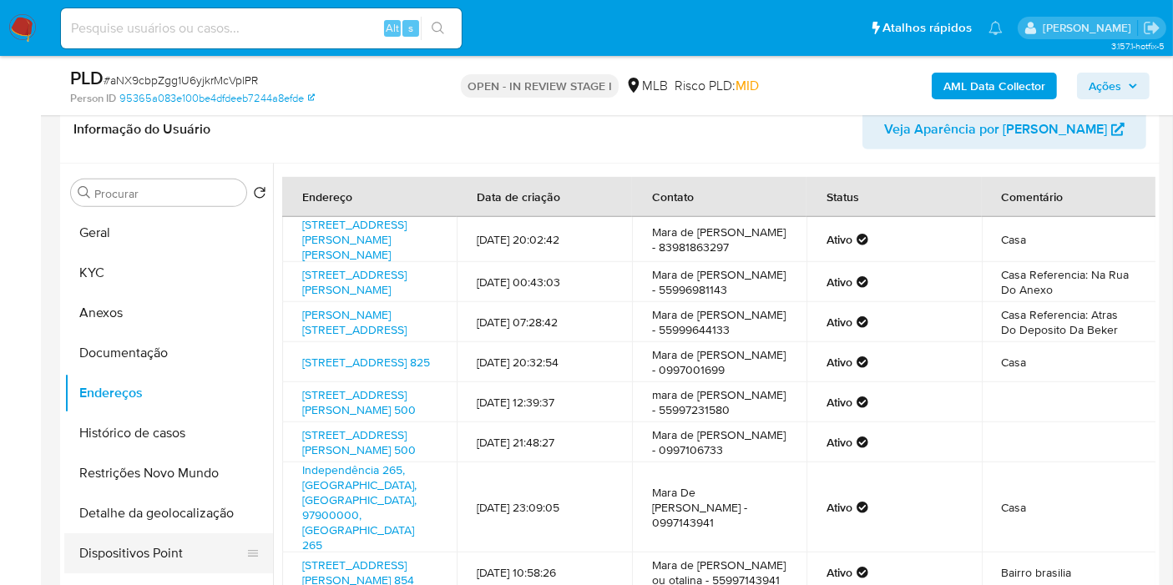
drag, startPoint x: 175, startPoint y: 534, endPoint x: 185, endPoint y: 511, distance: 25.4
click at [175, 534] on button "Dispositivos Point" at bounding box center [161, 554] width 195 height 40
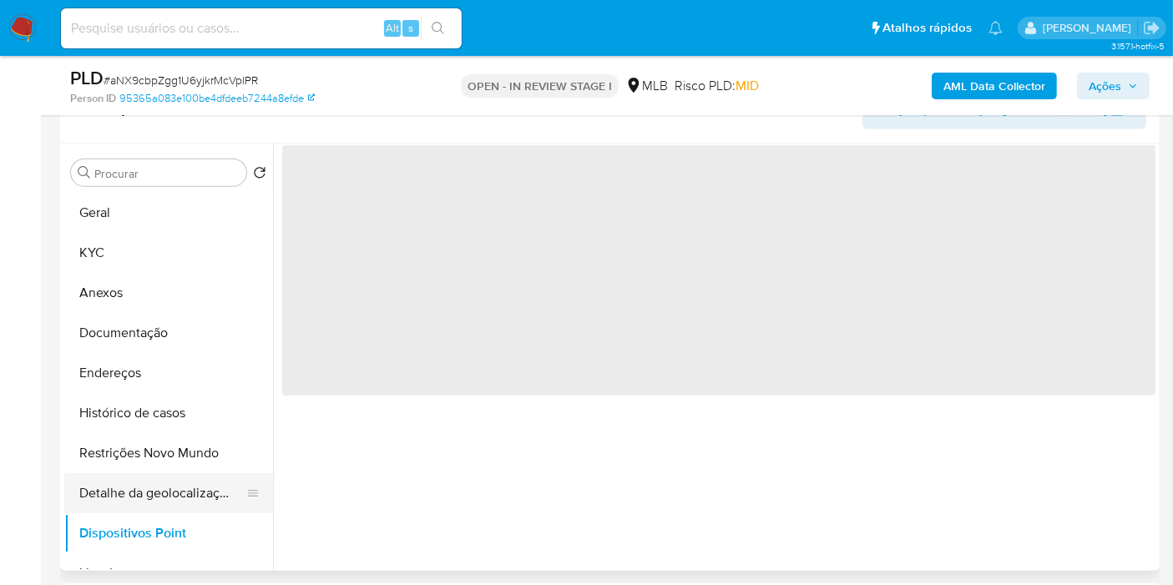
click at [185, 509] on button "Detalhe da geolocalização" at bounding box center [161, 493] width 195 height 40
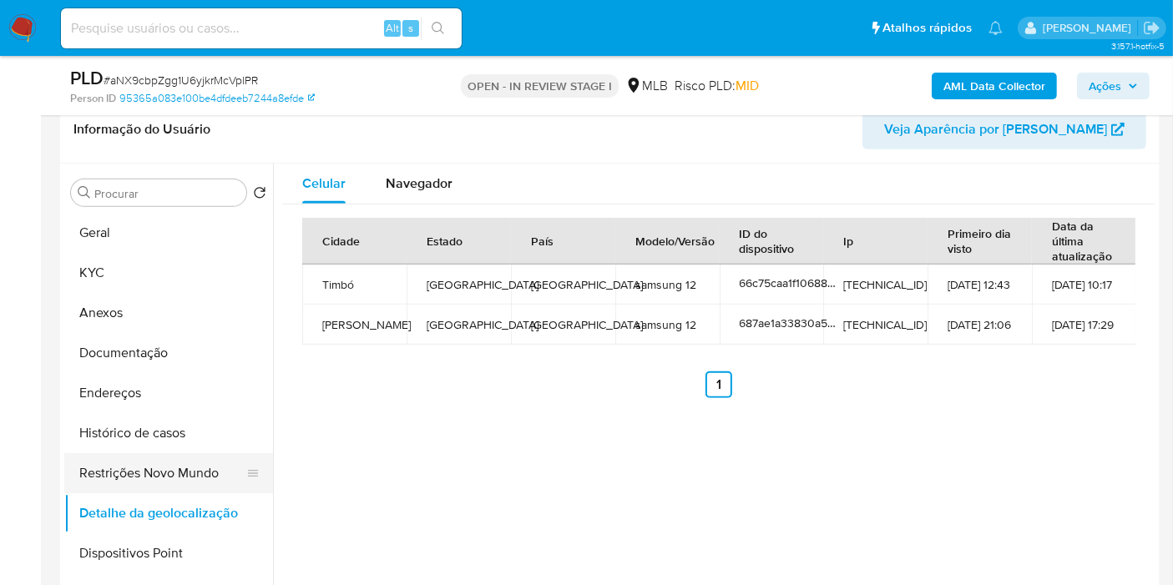
click at [164, 493] on button "Detalhe da geolocalização" at bounding box center [168, 513] width 209 height 40
click at [175, 478] on button "Restrições Novo Mundo" at bounding box center [168, 473] width 209 height 40
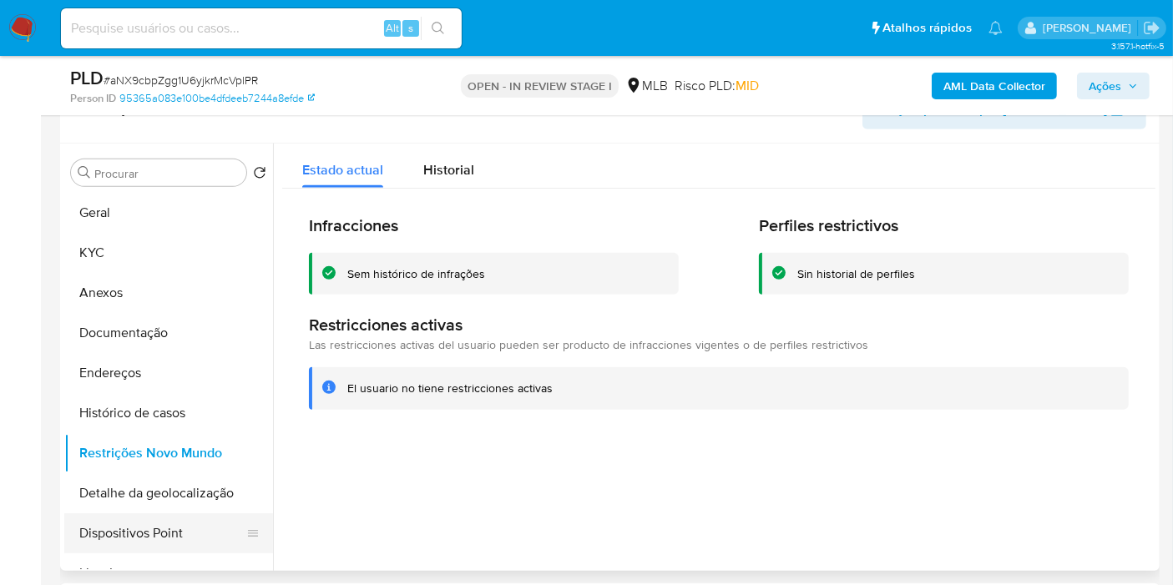
click at [168, 549] on button "Dispositivos Point" at bounding box center [161, 534] width 195 height 40
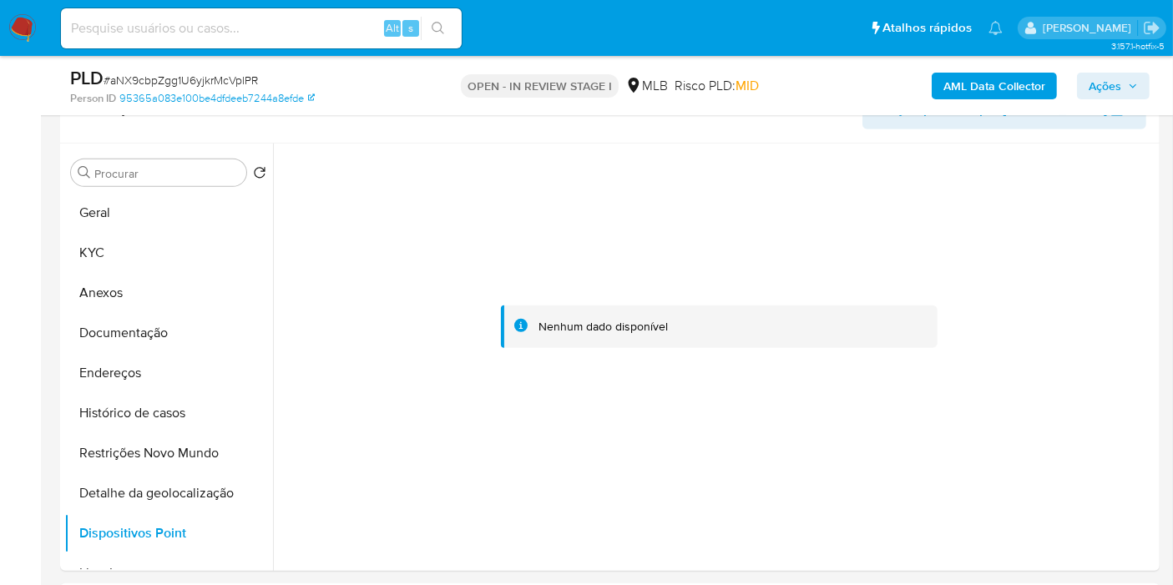
click at [1148, 89] on button "Ações" at bounding box center [1113, 86] width 73 height 27
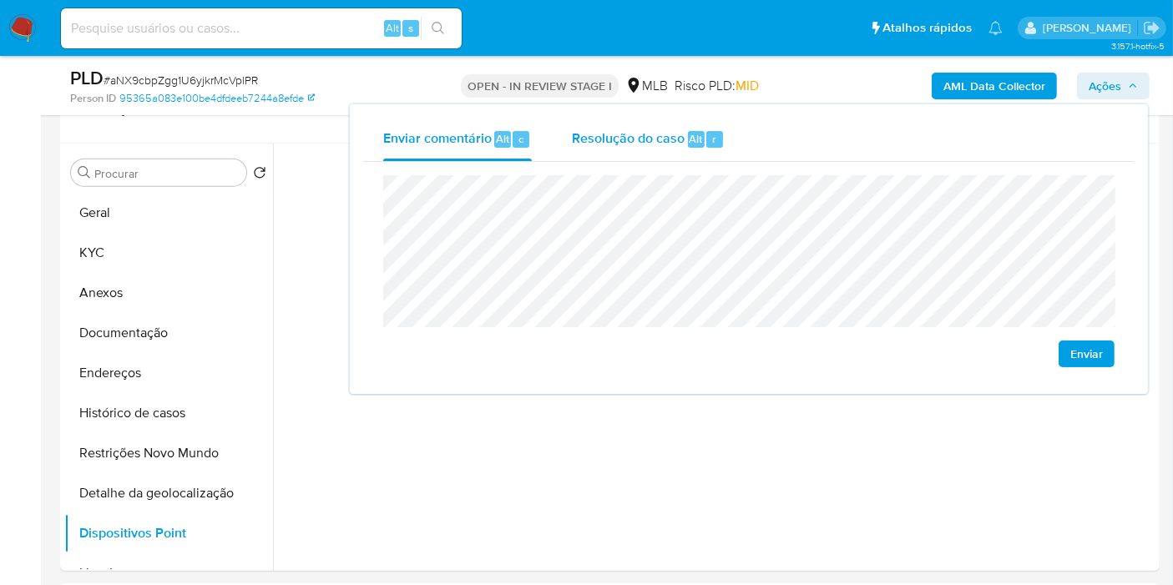
click at [663, 144] on div "Resolução do caso Alt r" at bounding box center [648, 139] width 153 height 43
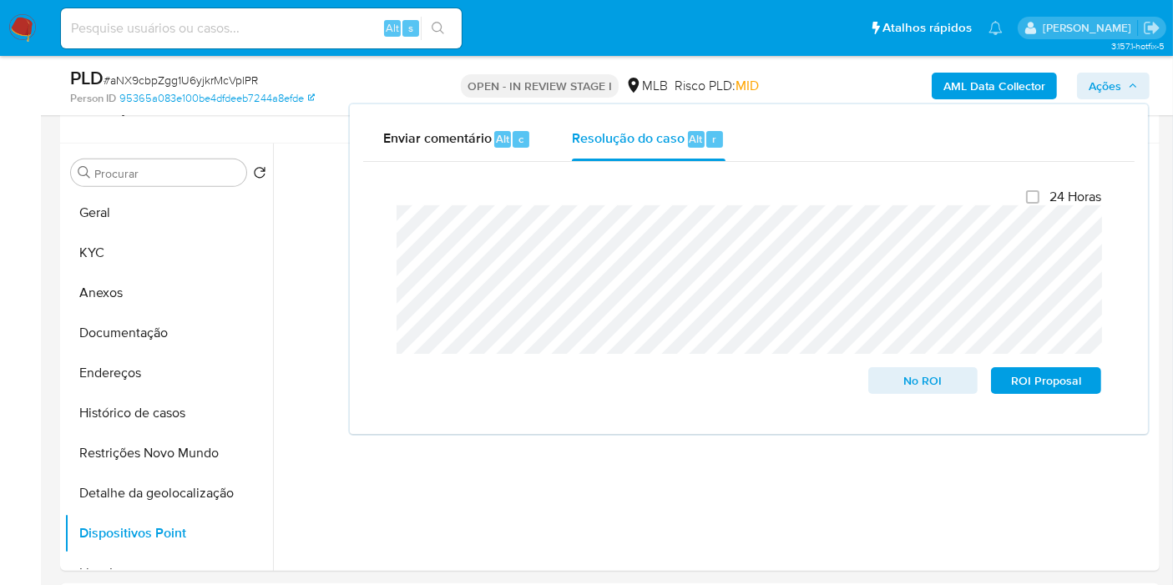
click at [810, 87] on div "AML Data Collector Ações Enviar comentário Alt c Resolução do caso Alt r Fecham…" at bounding box center [972, 85] width 356 height 39
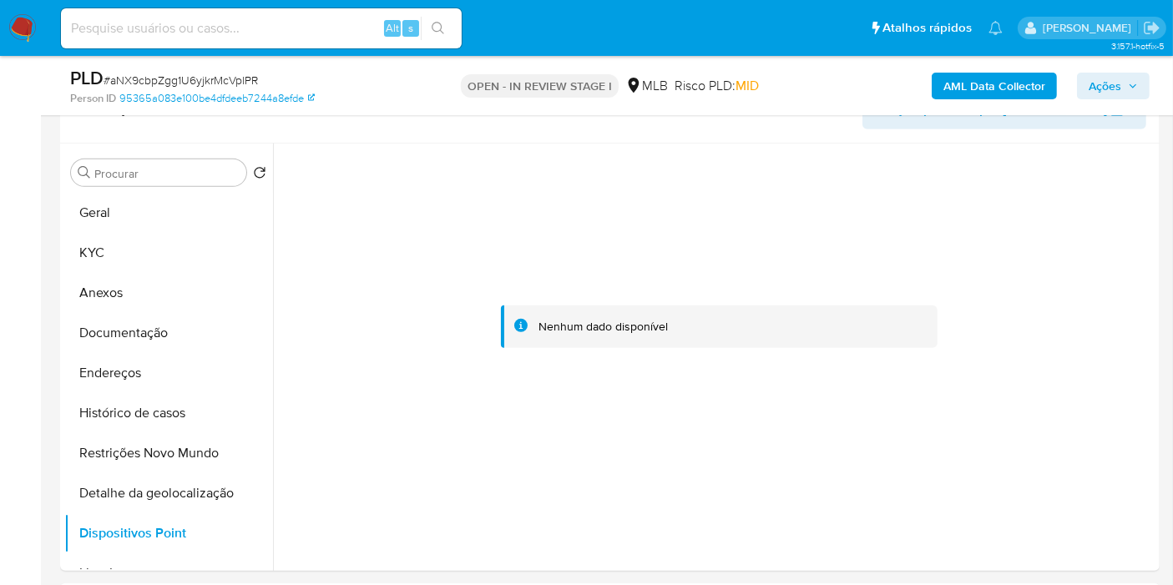
click at [973, 82] on b "AML Data Collector" at bounding box center [995, 86] width 102 height 27
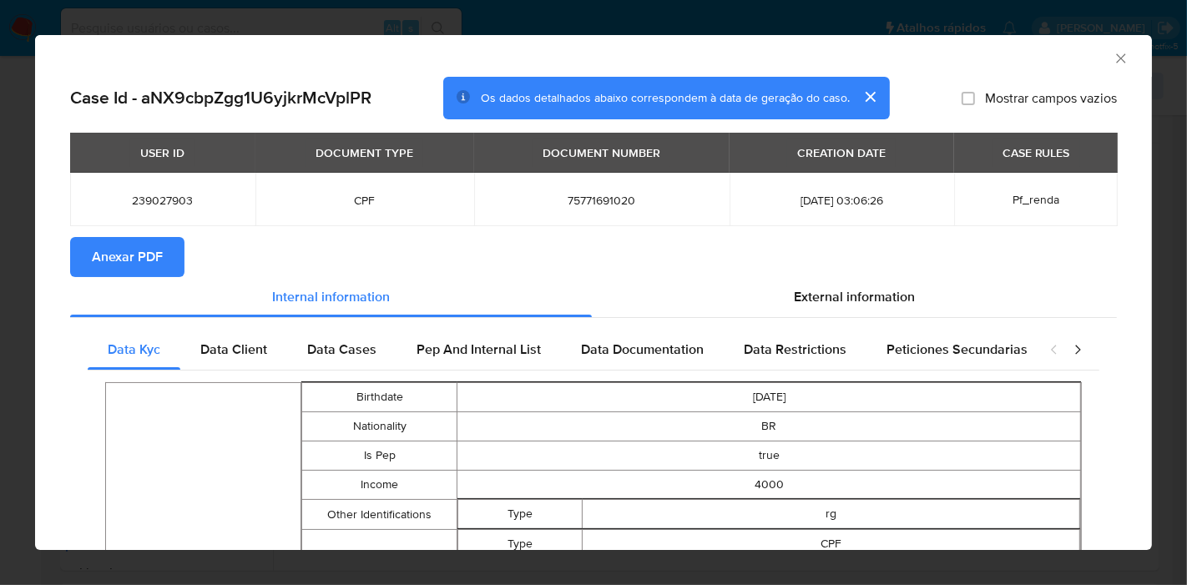
click at [149, 257] on span "Anexar PDF" at bounding box center [127, 257] width 71 height 37
click at [1116, 59] on icon "Fechar a janela" at bounding box center [1120, 57] width 9 height 9
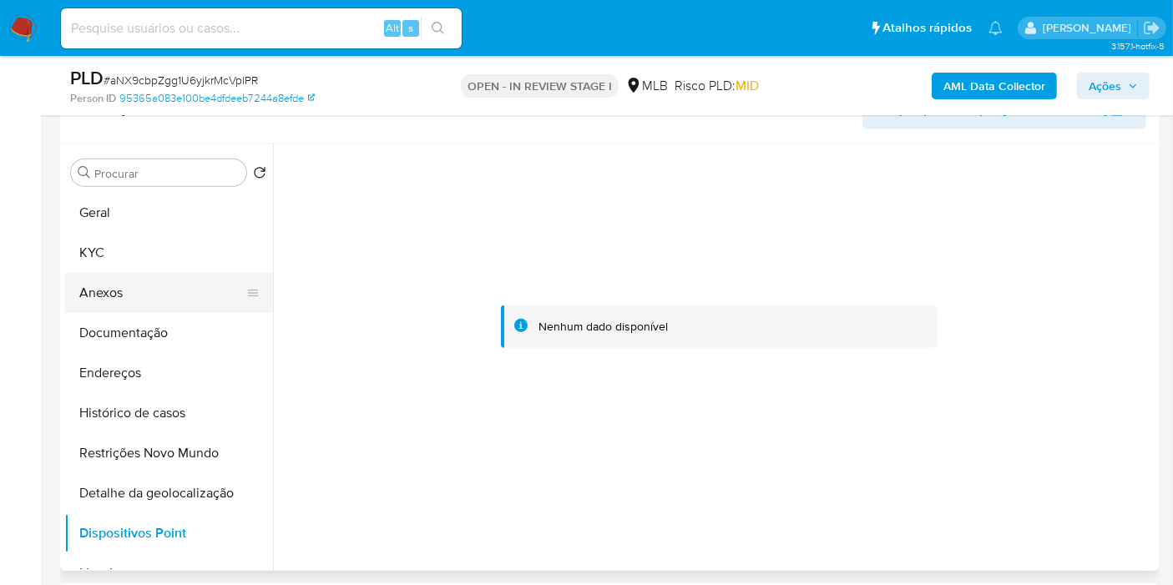
click at [127, 289] on button "Anexos" at bounding box center [161, 293] width 195 height 40
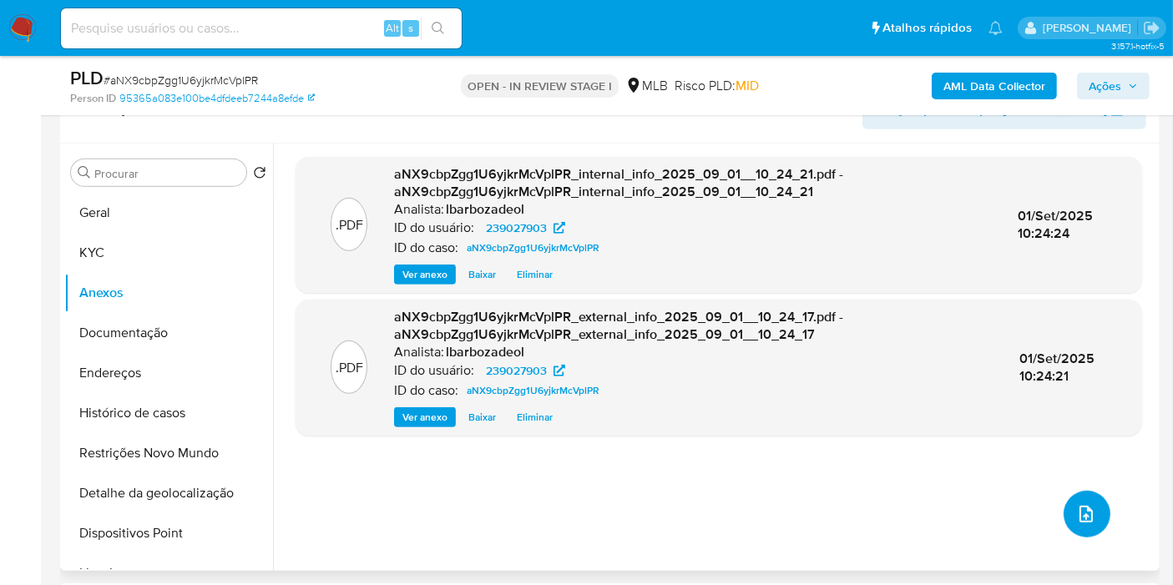
click at [1079, 516] on icon "upload-file" at bounding box center [1086, 514] width 20 height 20
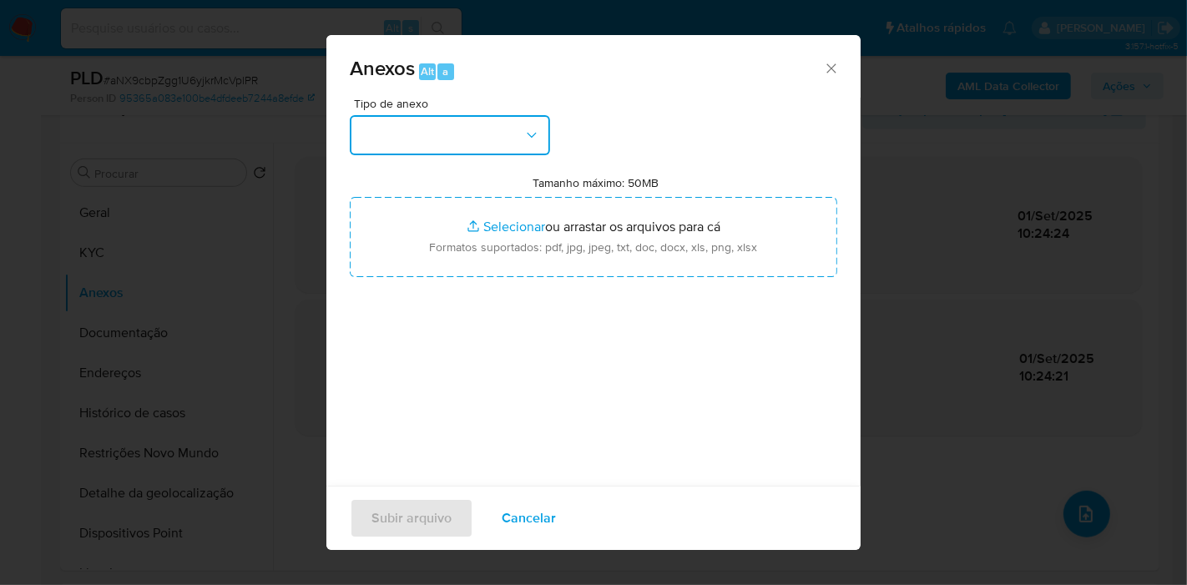
click at [499, 141] on button "button" at bounding box center [450, 135] width 200 height 40
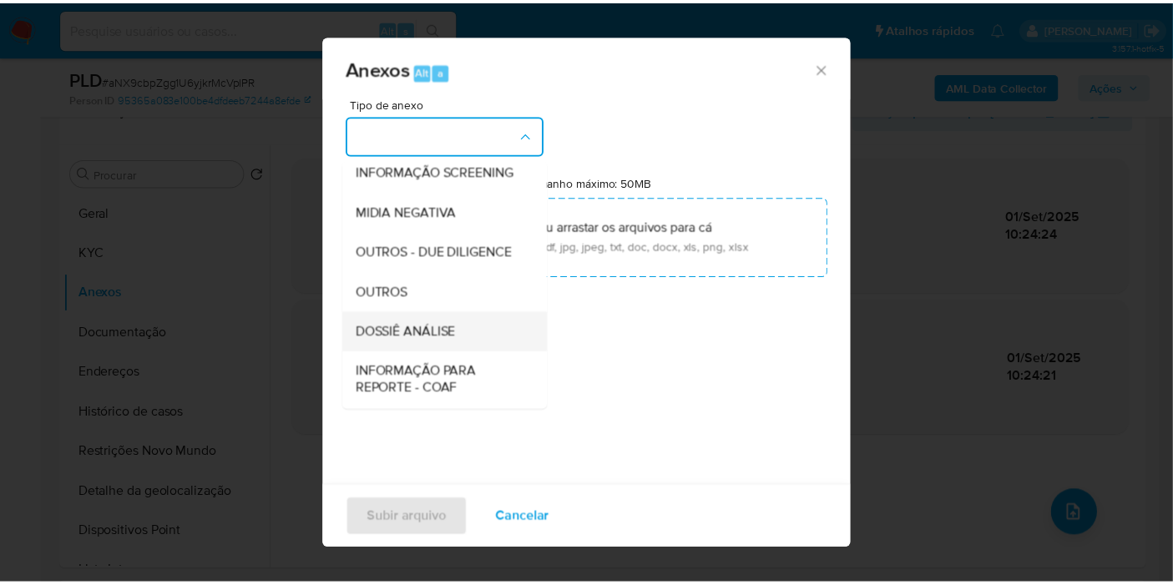
scroll to position [256, 0]
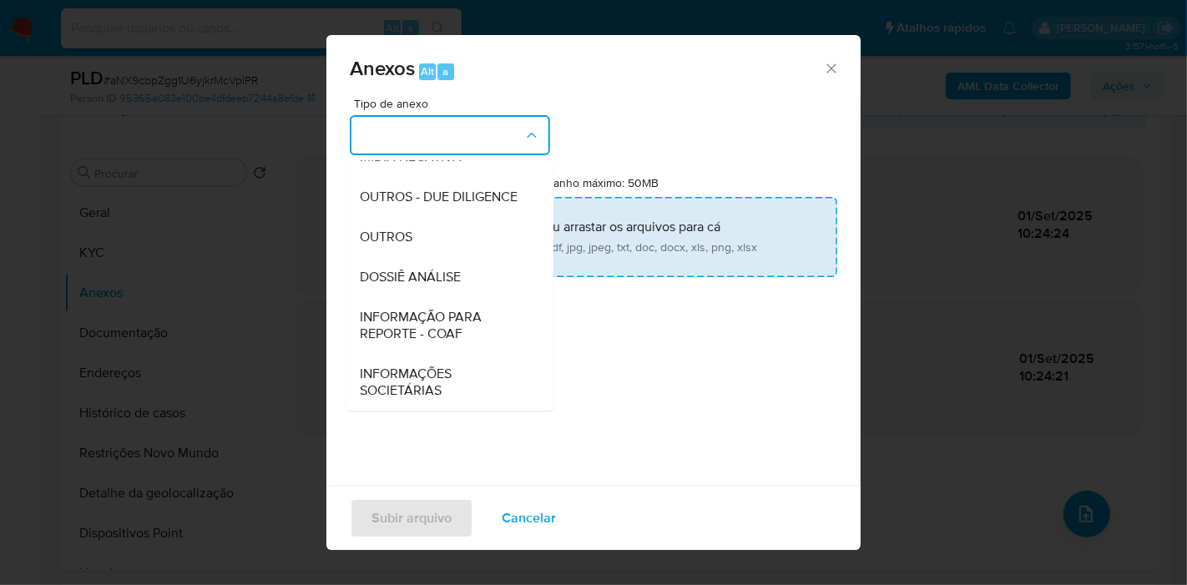
drag, startPoint x: 458, startPoint y: 280, endPoint x: 463, endPoint y: 254, distance: 26.2
click at [460, 277] on span "DOSSIÊ ANÁLISE" at bounding box center [410, 277] width 101 height 17
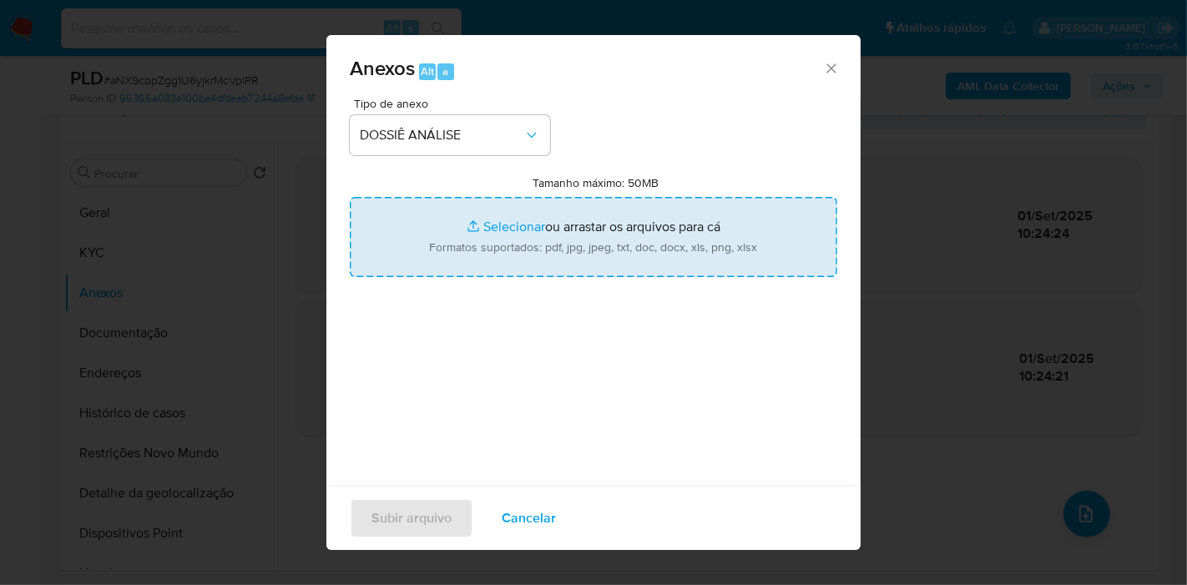
click at [465, 240] on input "Tamanho máximo: 50MB Selecionar arquivos" at bounding box center [594, 237] width 488 height 80
type input "C:\fakepath\Mulan 239027903_2025_09_01_08_35_24.pdf"
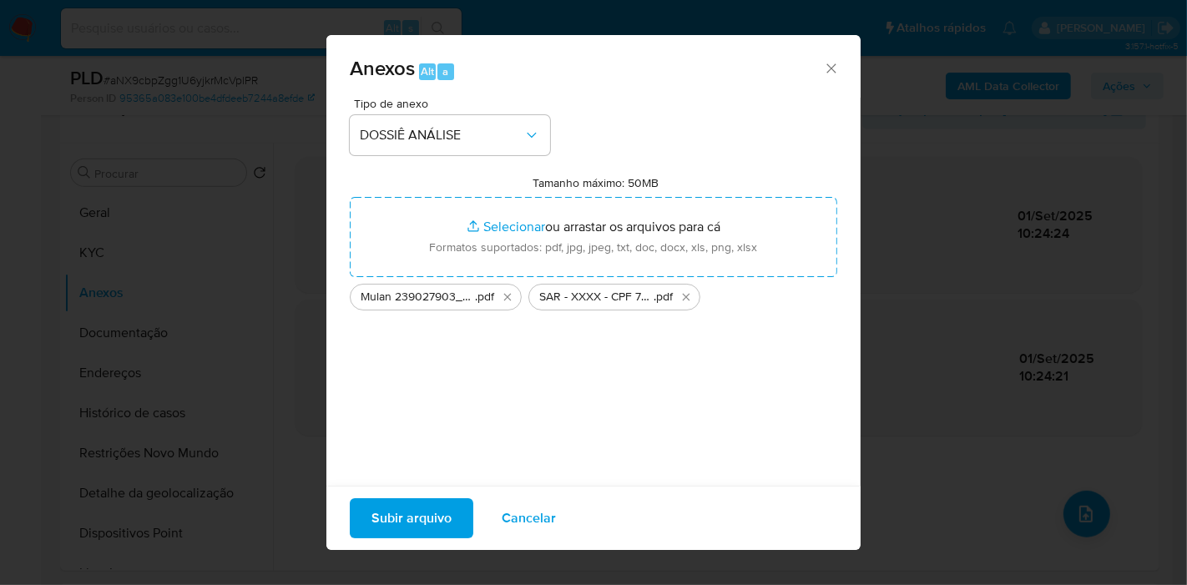
click at [421, 519] on span "Subir arquivo" at bounding box center [412, 518] width 80 height 37
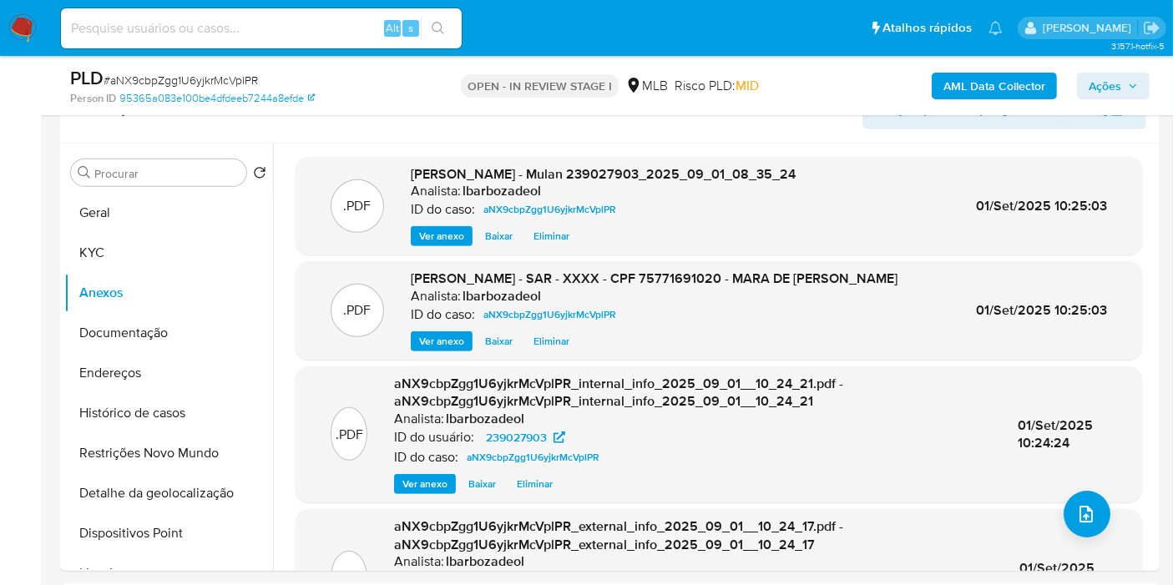
click at [1104, 78] on span "Ações" at bounding box center [1105, 86] width 33 height 27
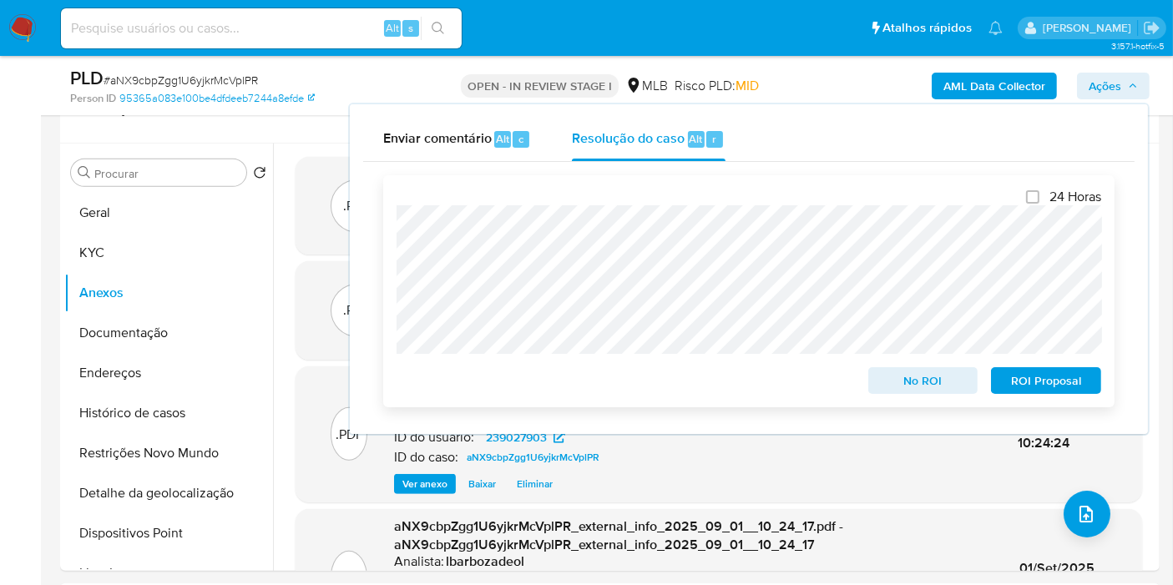
click at [1001, 380] on button "ROI Proposal" at bounding box center [1046, 380] width 110 height 27
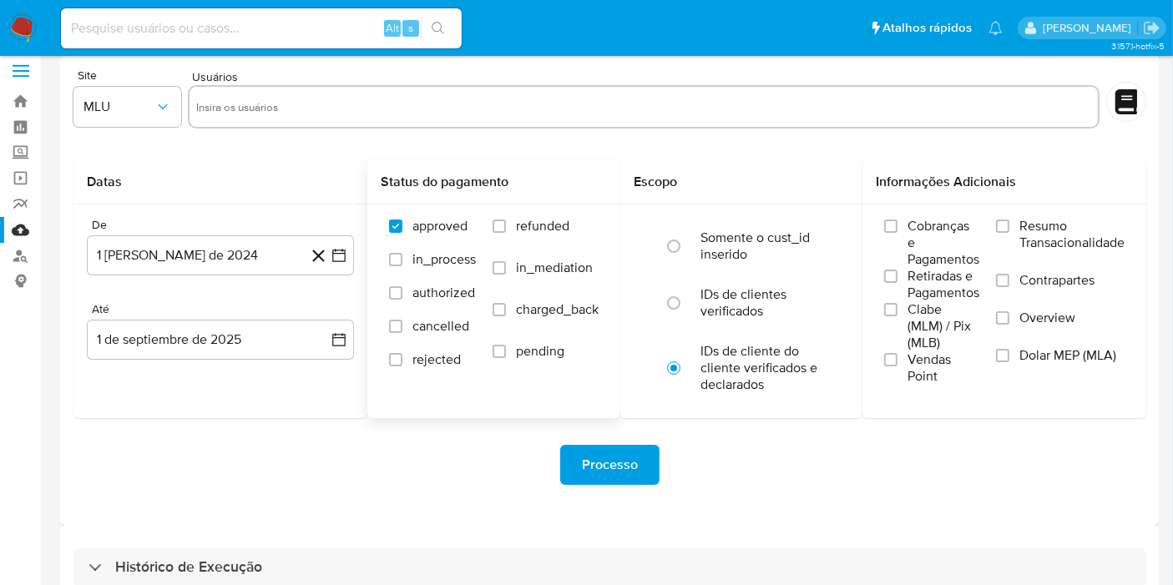
scroll to position [45, 0]
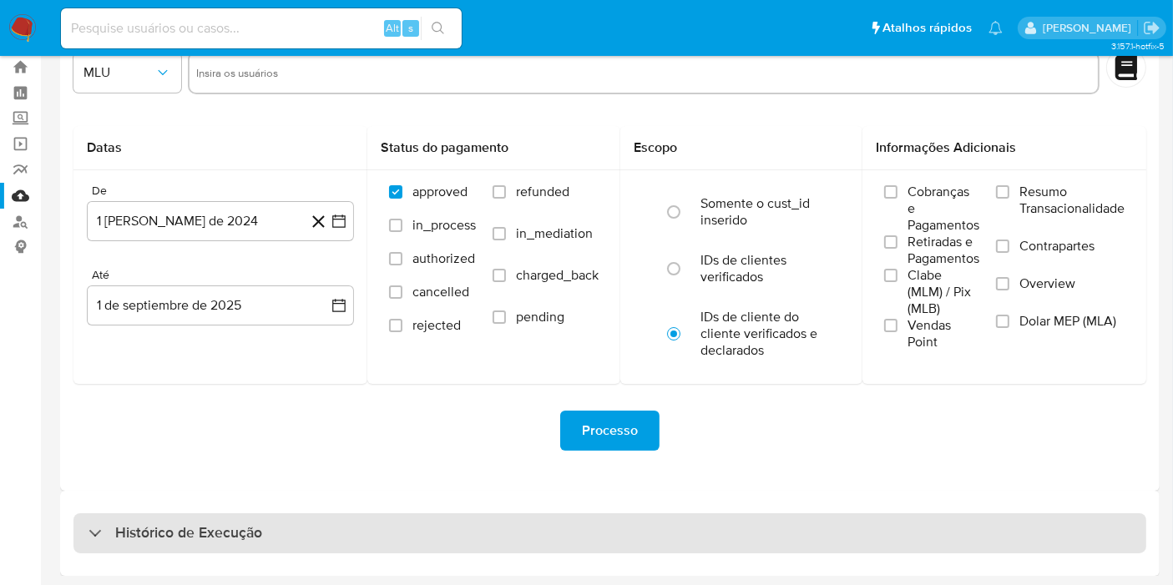
click at [488, 544] on div "Histórico de Execução" at bounding box center [609, 534] width 1073 height 40
select select "10"
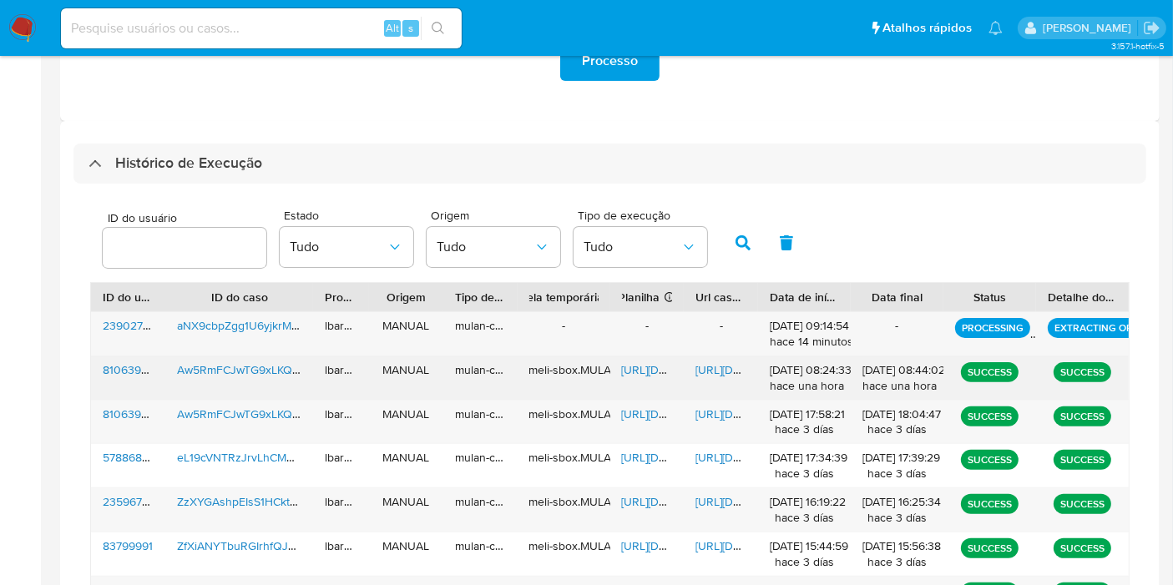
scroll to position [417, 0]
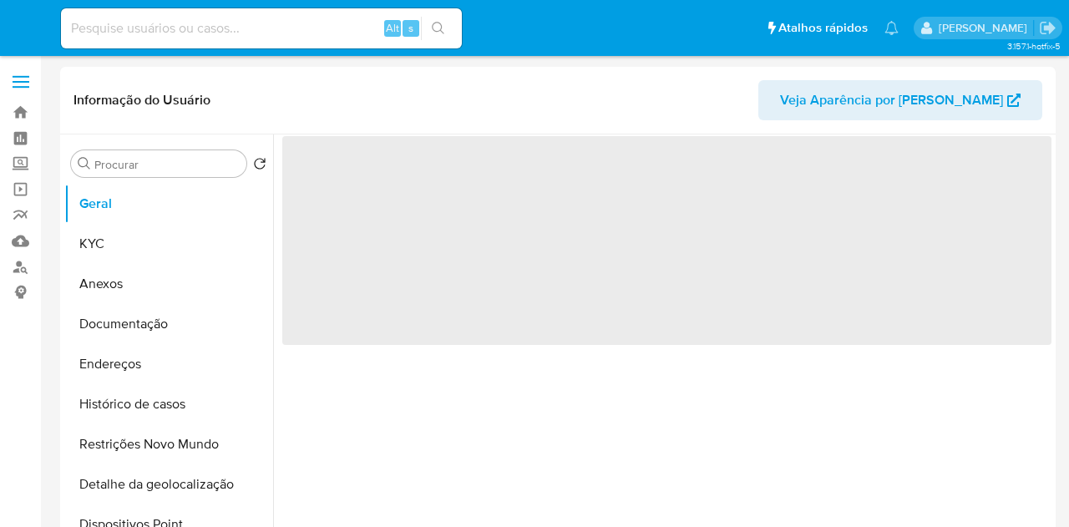
select select "10"
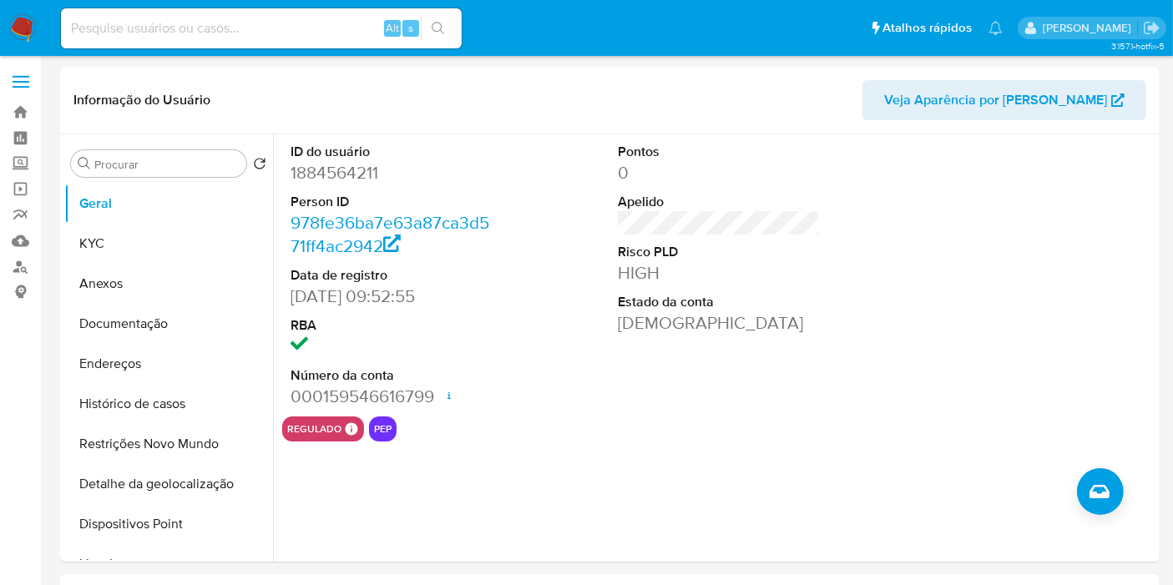
click at [308, 38] on div "Alt s" at bounding box center [261, 28] width 401 height 40
click at [320, 23] on input at bounding box center [261, 29] width 401 height 22
paste input "730669991"
type input "730669991"
drag, startPoint x: 447, startPoint y: 29, endPoint x: 434, endPoint y: 0, distance: 31.8
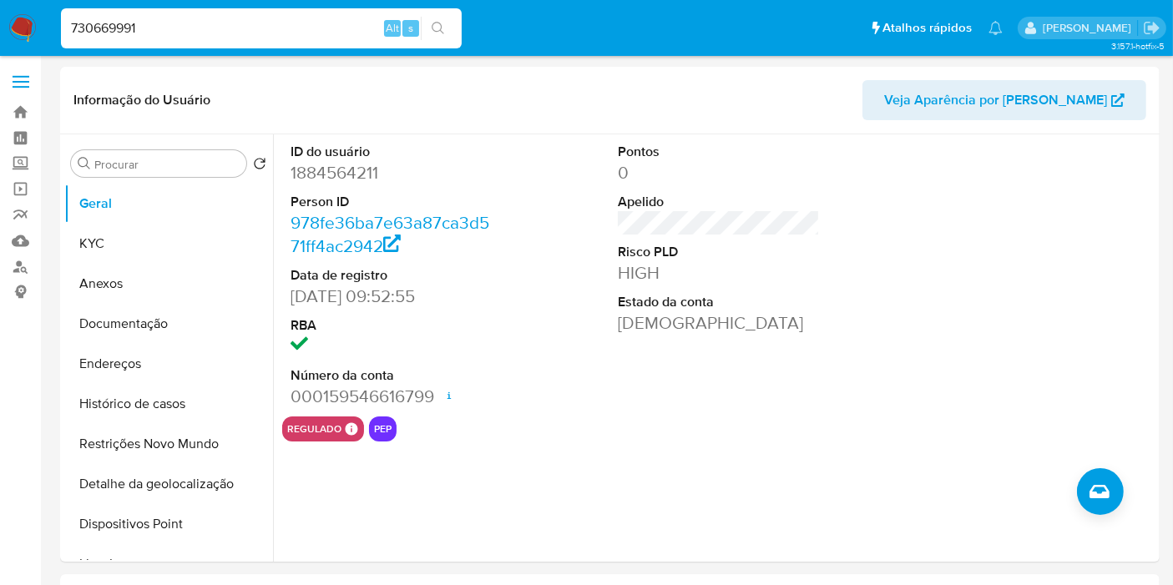
click at [447, 28] on button "search-icon" at bounding box center [438, 28] width 34 height 23
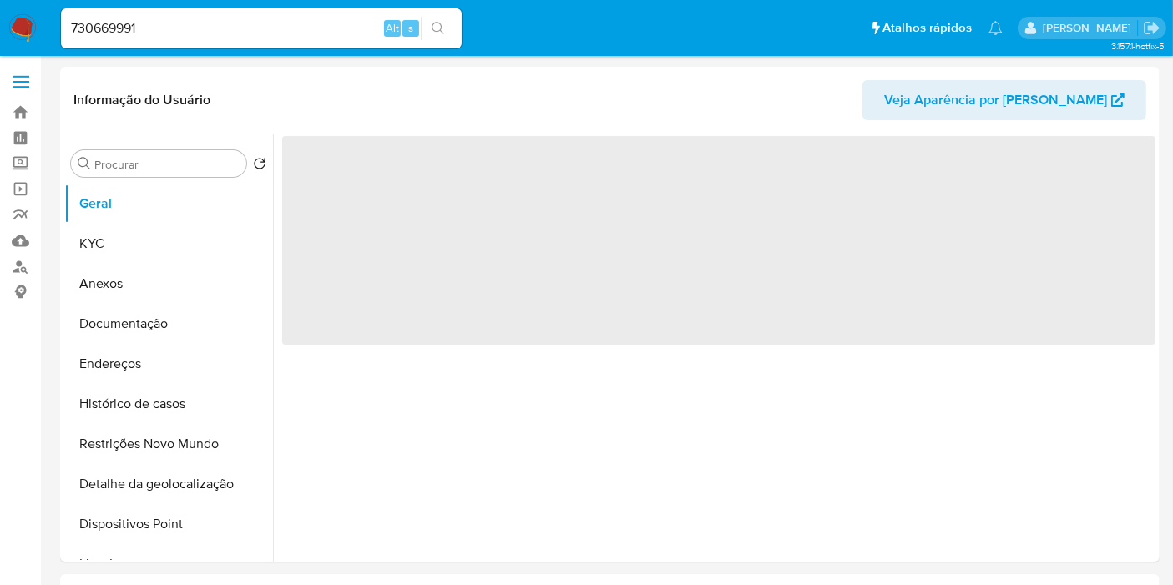
select select "10"
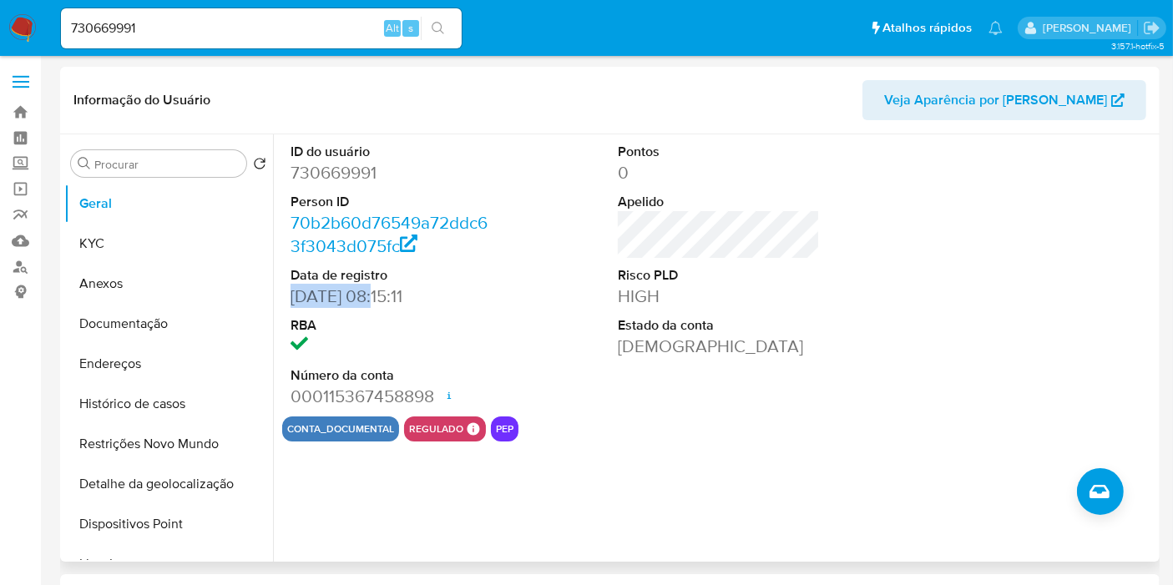
drag, startPoint x: 379, startPoint y: 298, endPoint x: 281, endPoint y: 298, distance: 97.7
click at [282, 298] on div "ID do usuário 730669991 Person ID 70b2b60d76549a72ddc63f3043d075fc Data de regi…" at bounding box center [391, 275] width 219 height 282
copy dd "17/02/2022"
click at [152, 240] on button "KYC" at bounding box center [161, 244] width 195 height 40
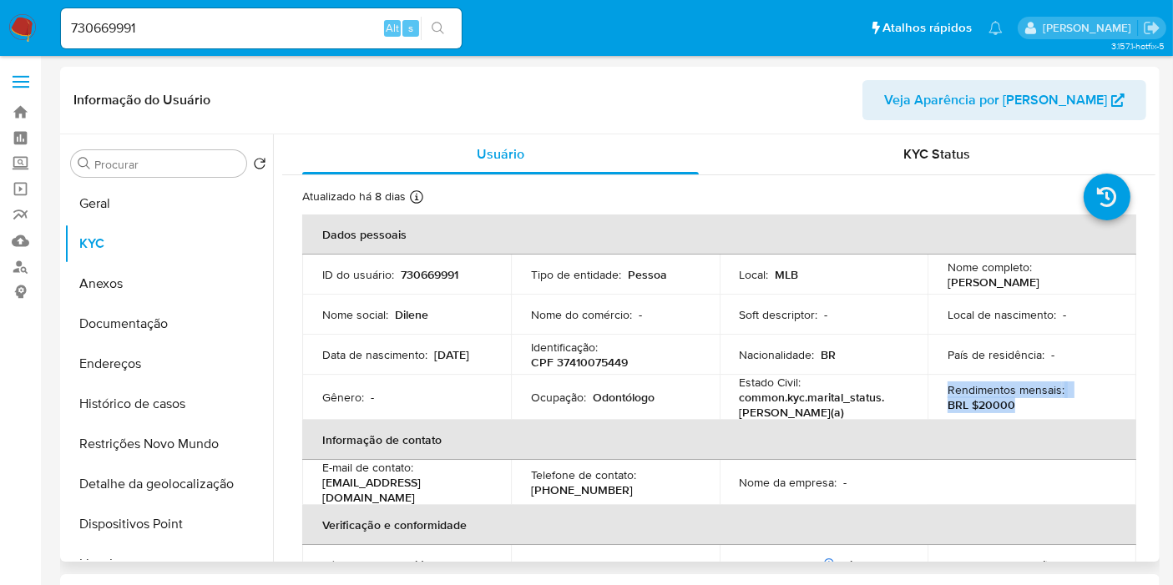
drag, startPoint x: 1020, startPoint y: 407, endPoint x: 944, endPoint y: 390, distance: 77.0
click at [948, 391] on div "Rendimentos mensais : BRL $20000" at bounding box center [1032, 397] width 169 height 30
copy div "Rendimentos mensais : BRL $20000"
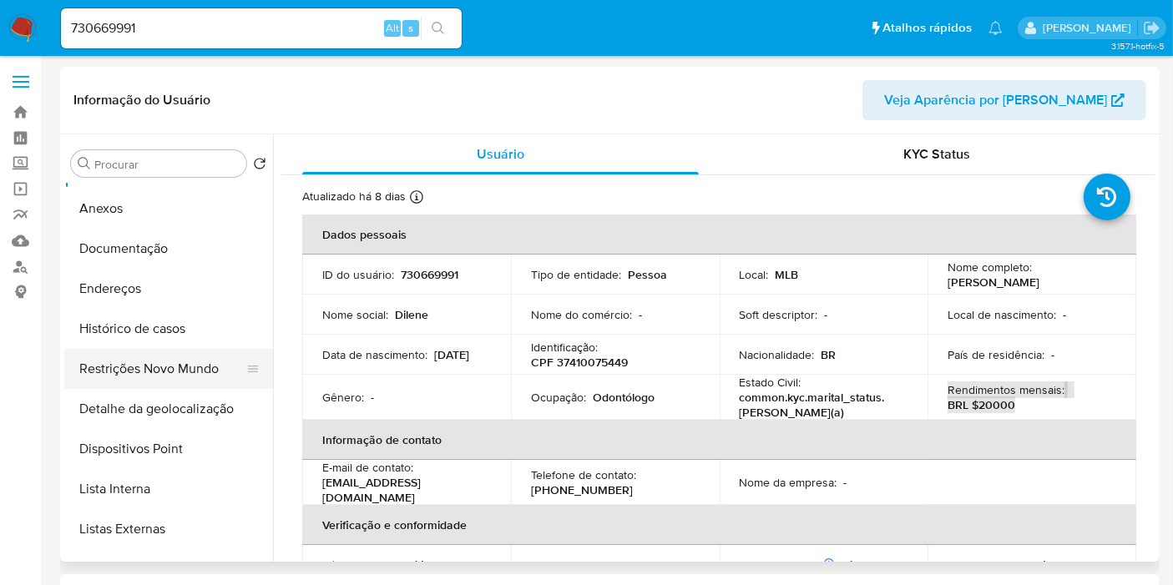
scroll to position [93, 0]
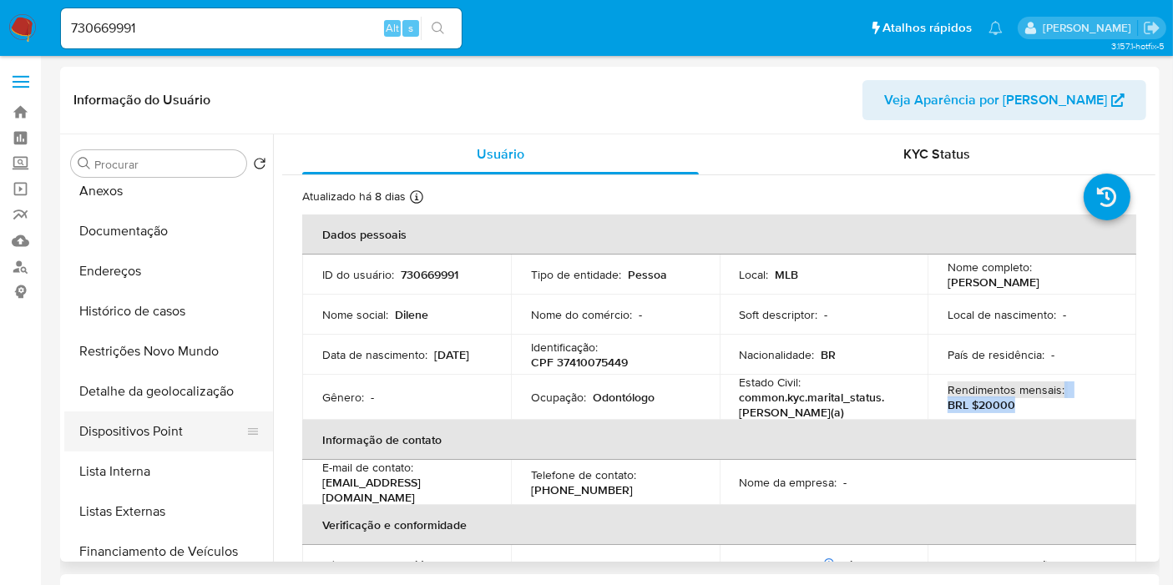
drag, startPoint x: 143, startPoint y: 469, endPoint x: 232, endPoint y: 448, distance: 91.7
click at [143, 469] on button "Lista Interna" at bounding box center [168, 472] width 209 height 40
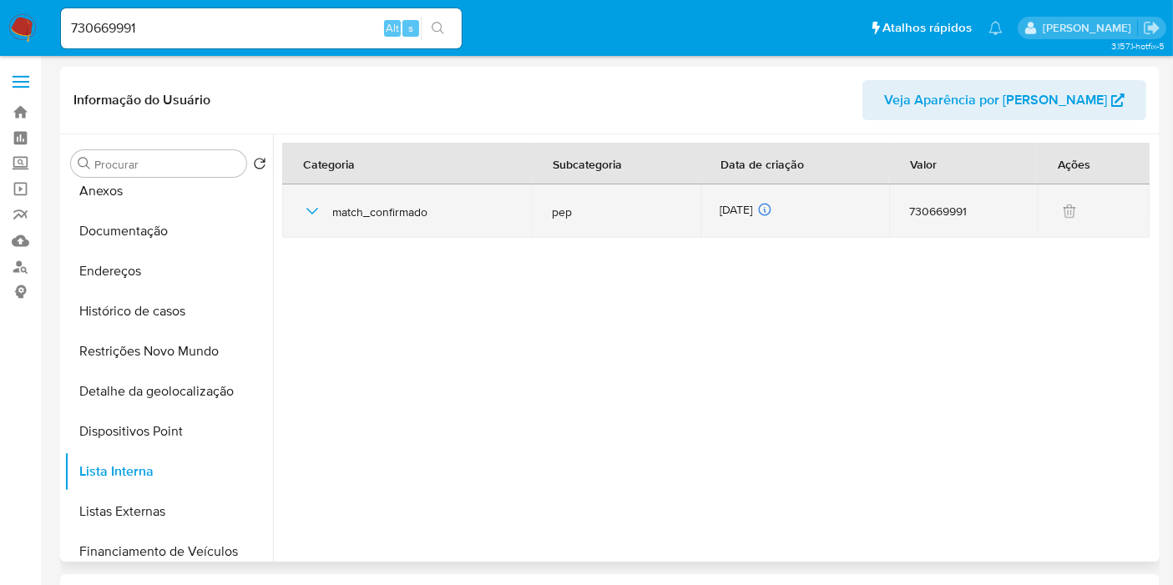
click at [739, 208] on div "20/08/2025 20/08/2025 06:10:08" at bounding box center [795, 211] width 149 height 18
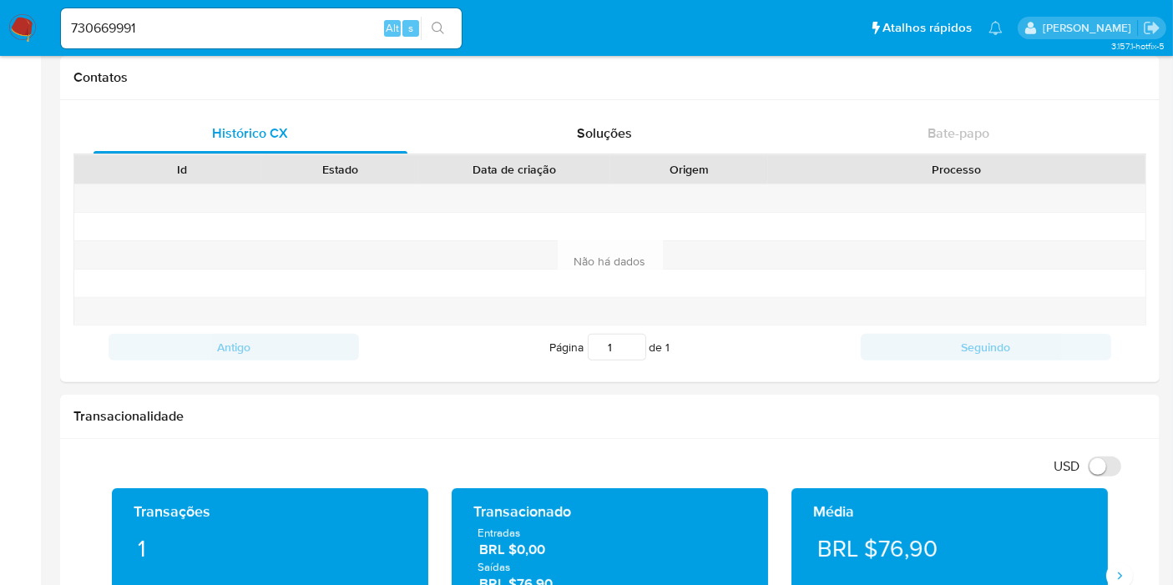
scroll to position [741, 0]
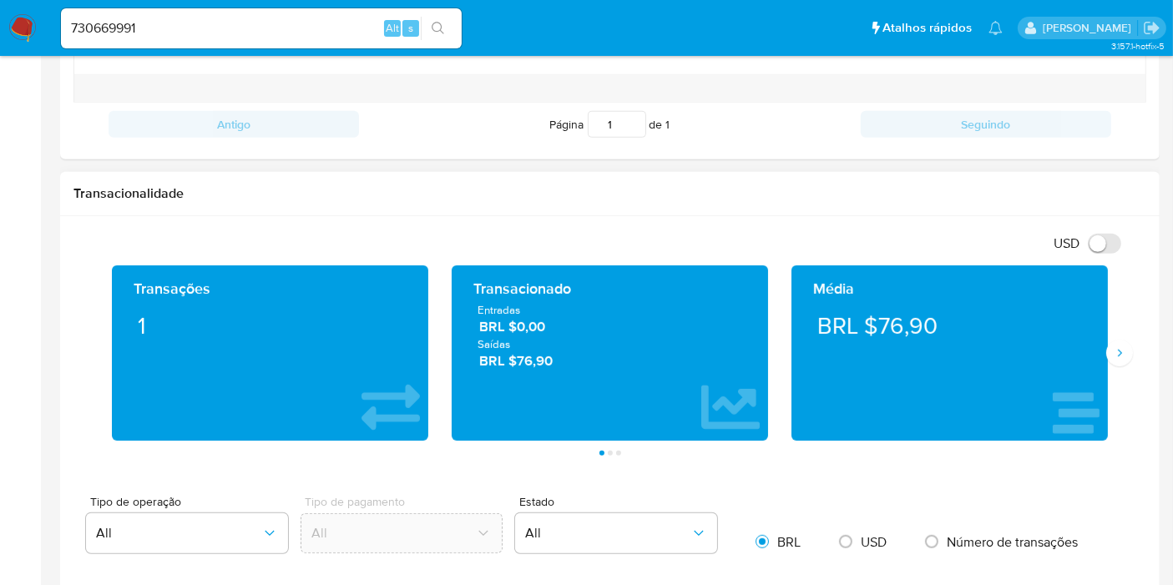
drag, startPoint x: 557, startPoint y: 358, endPoint x: 465, endPoint y: 301, distance: 108.0
click at [465, 302] on div "Entradas BRL $0,00 Saídas BRL $76,90" at bounding box center [610, 336] width 290 height 68
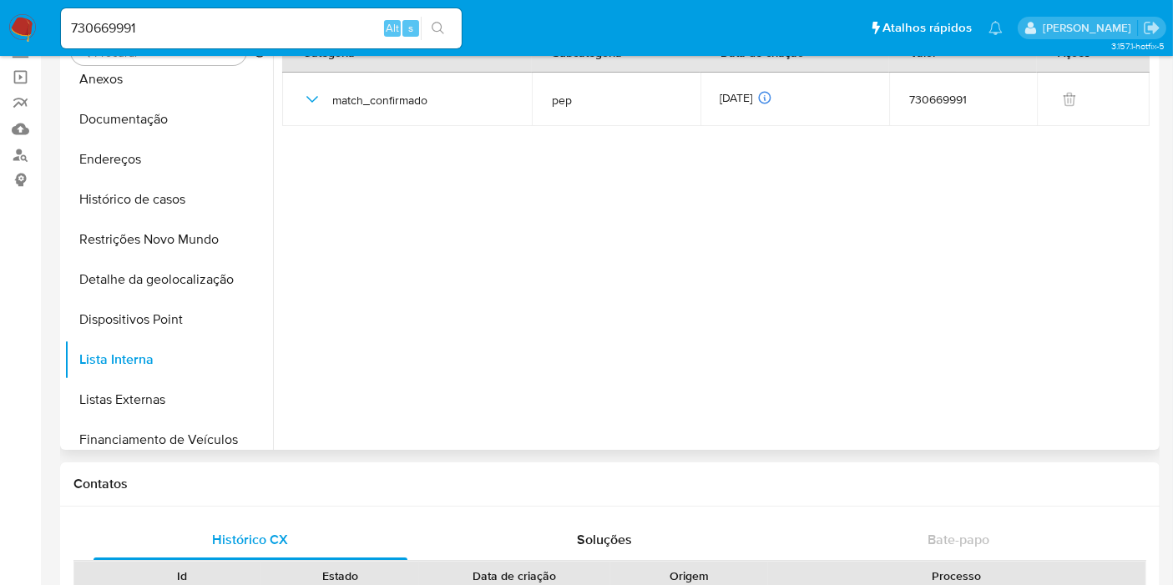
scroll to position [93, 0]
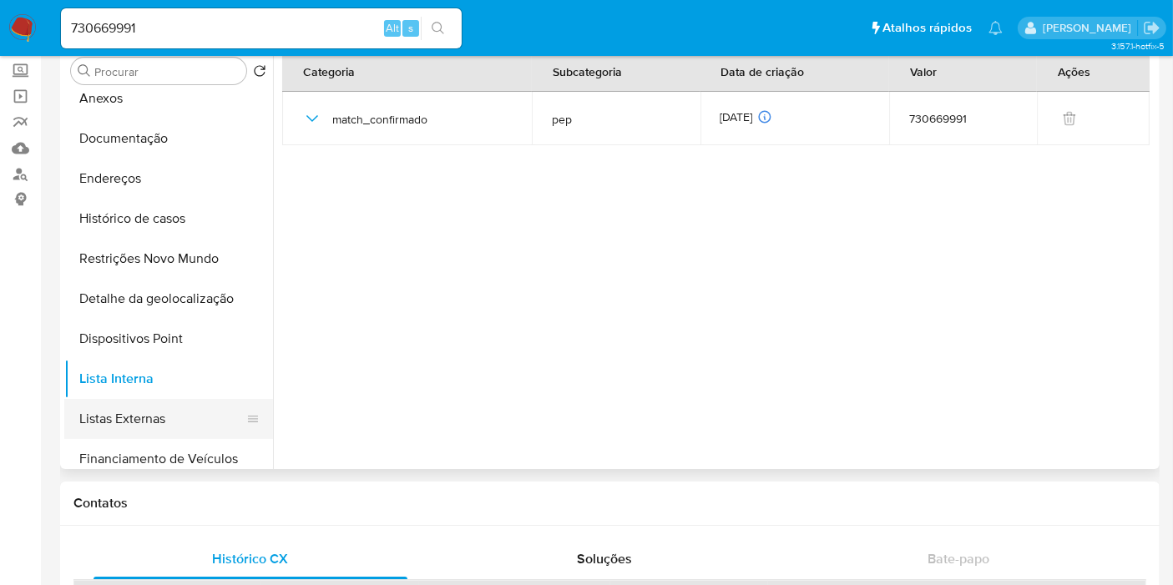
click at [89, 415] on button "Listas Externas" at bounding box center [161, 419] width 195 height 40
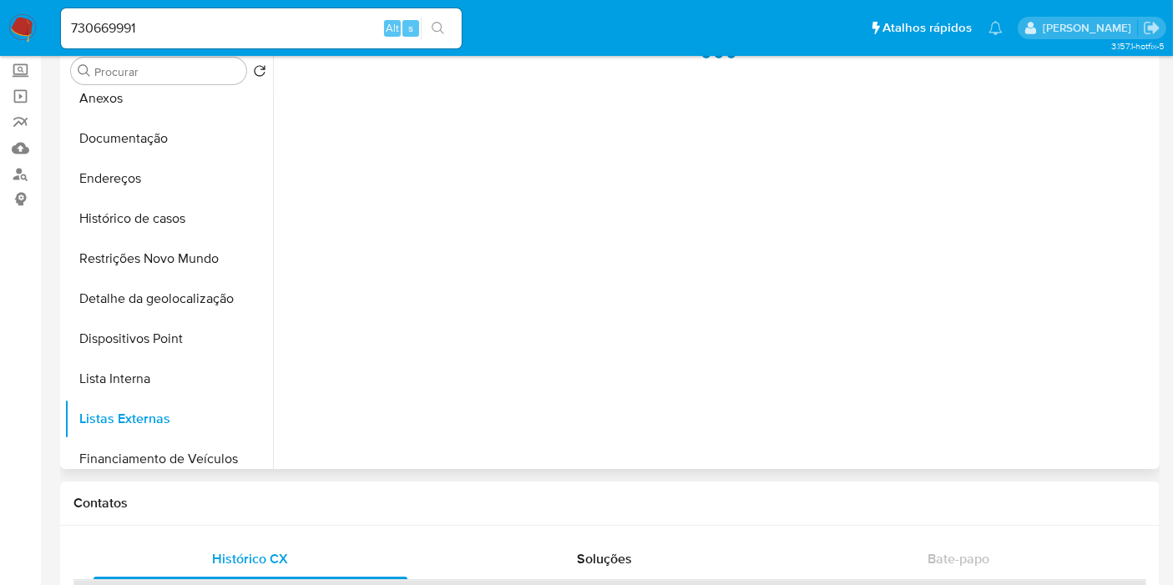
scroll to position [0, 0]
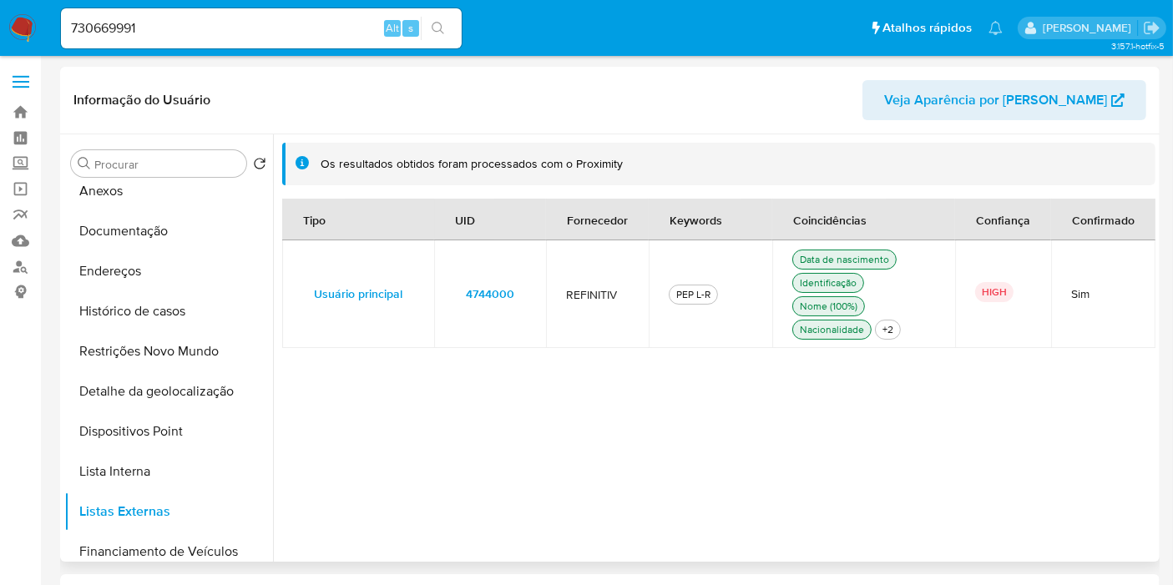
click at [506, 287] on span "4744000" at bounding box center [490, 293] width 48 height 23
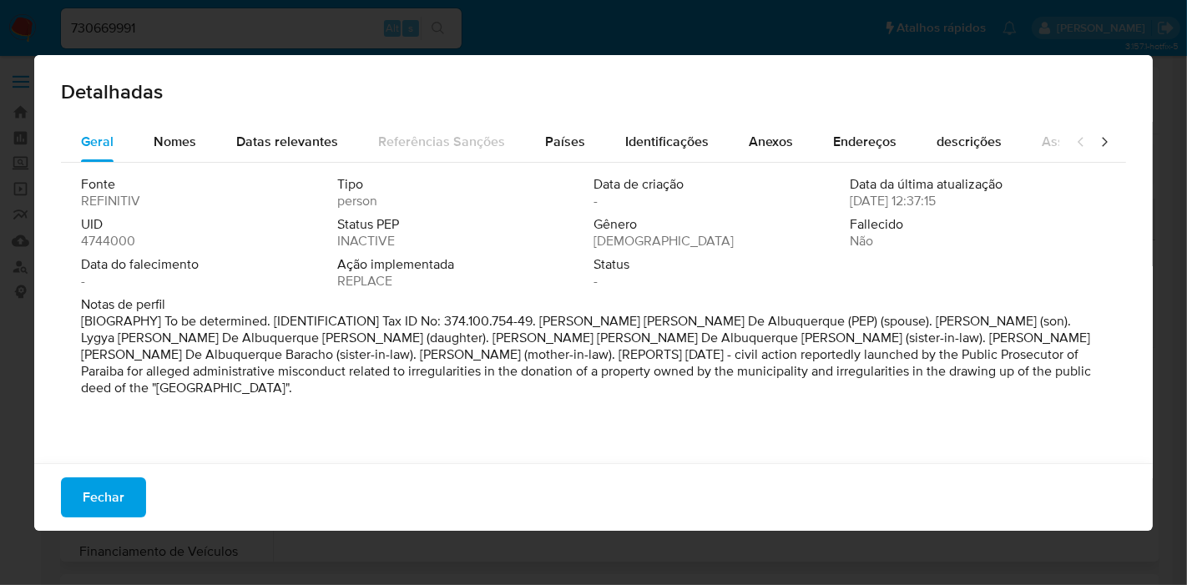
click at [120, 235] on span "4744000" at bounding box center [108, 241] width 54 height 17
click at [111, 499] on span "Fechar" at bounding box center [104, 497] width 42 height 37
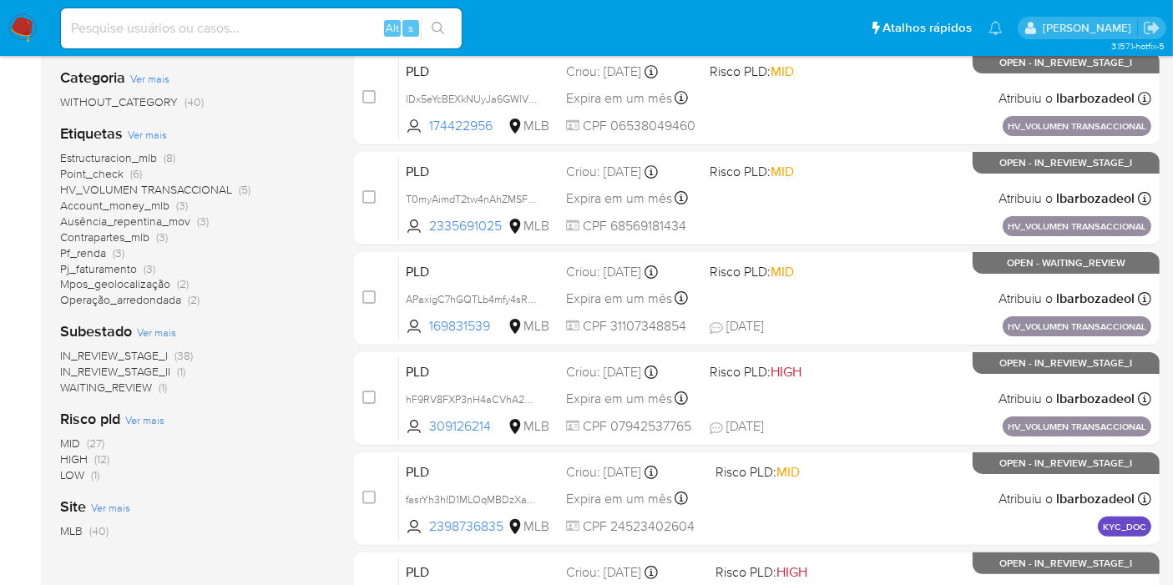
scroll to position [278, 0]
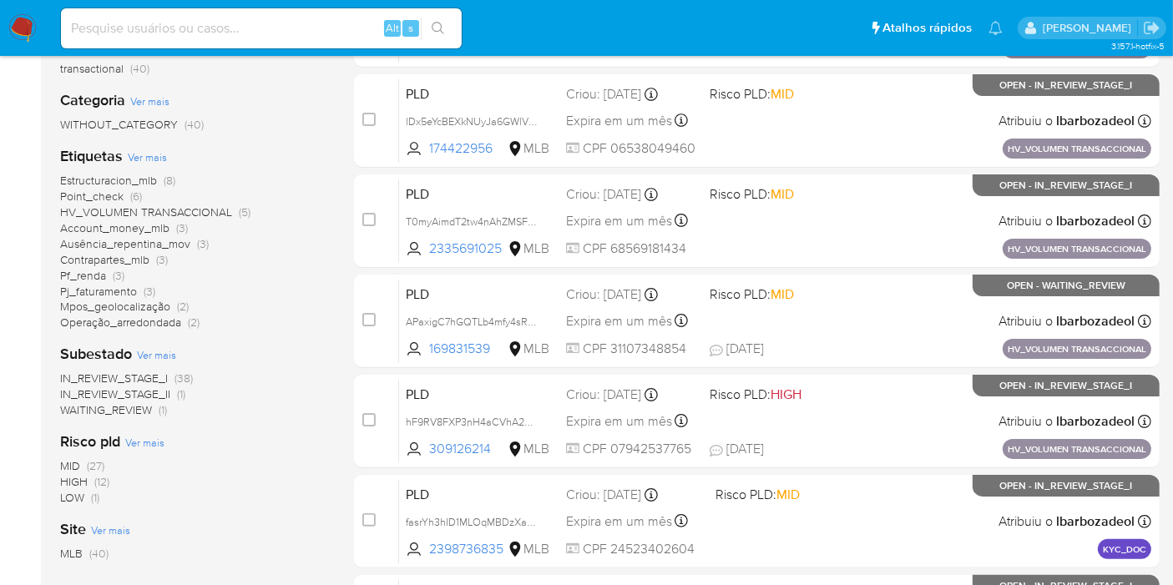
click at [151, 181] on span "Estructuracion_mlb" at bounding box center [108, 180] width 97 height 17
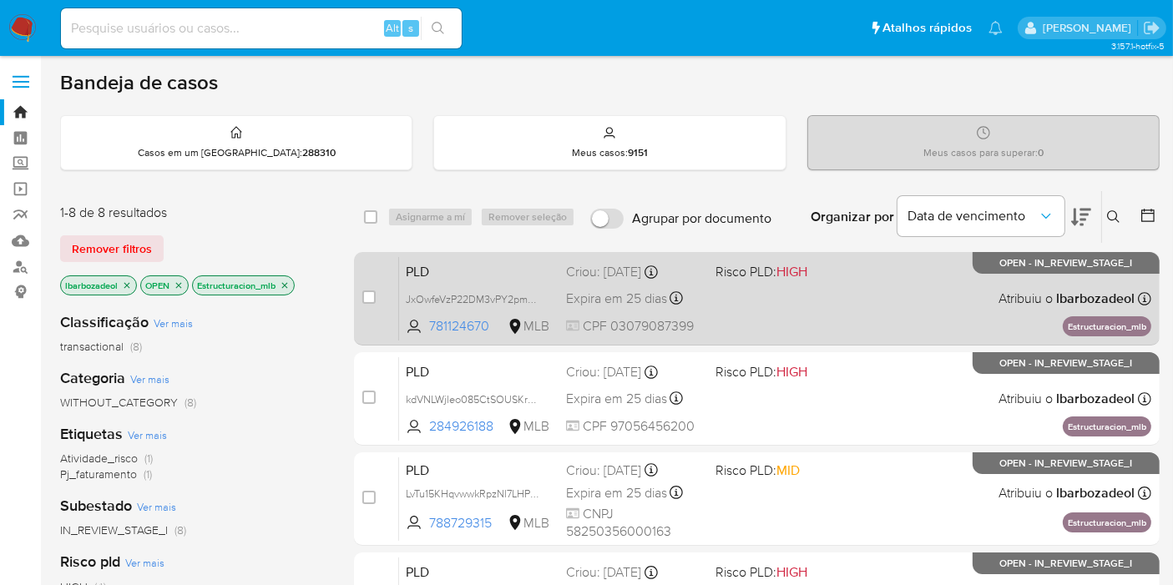
click at [813, 293] on div "PLD JxOwfeVzP22DM3vPY2pmErNI 781124670 MLB Risco PLD: HIGH Criou: [DATE] Criou:…" at bounding box center [775, 298] width 752 height 84
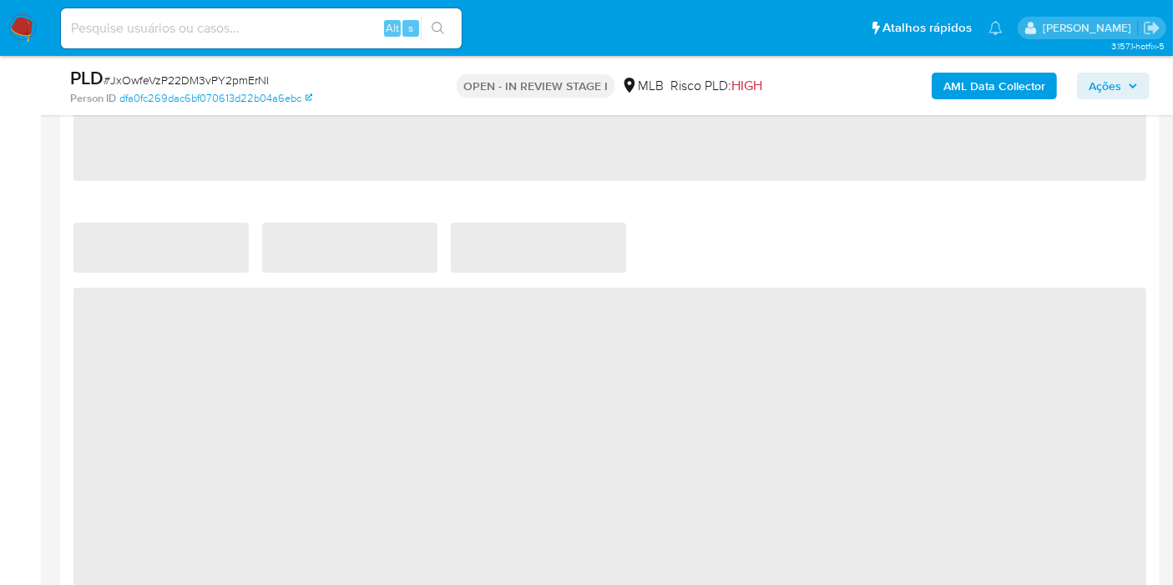
select select "10"
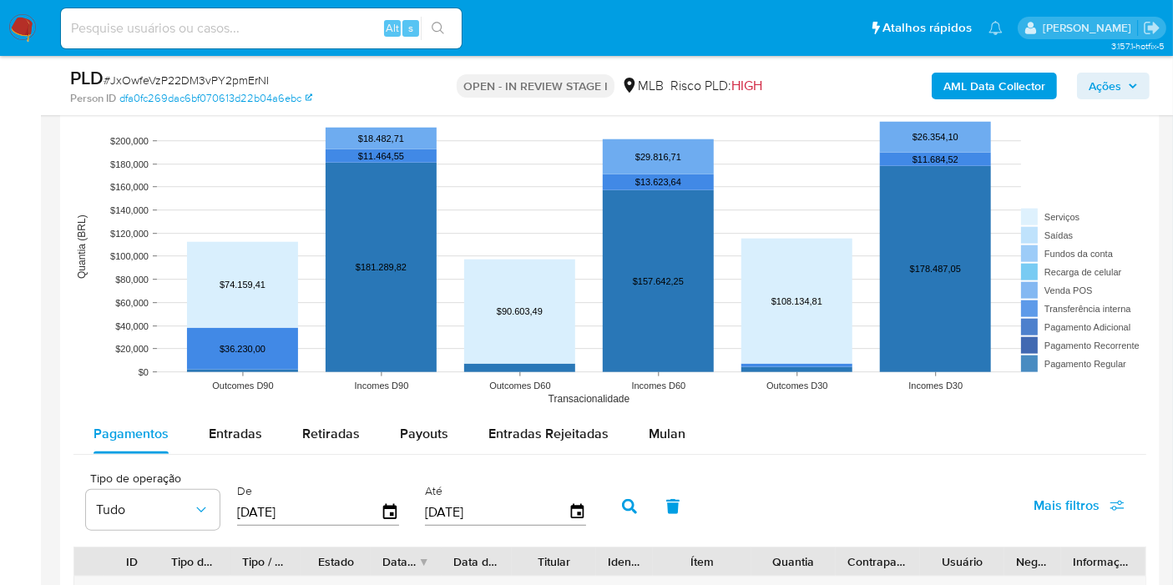
scroll to position [1763, 0]
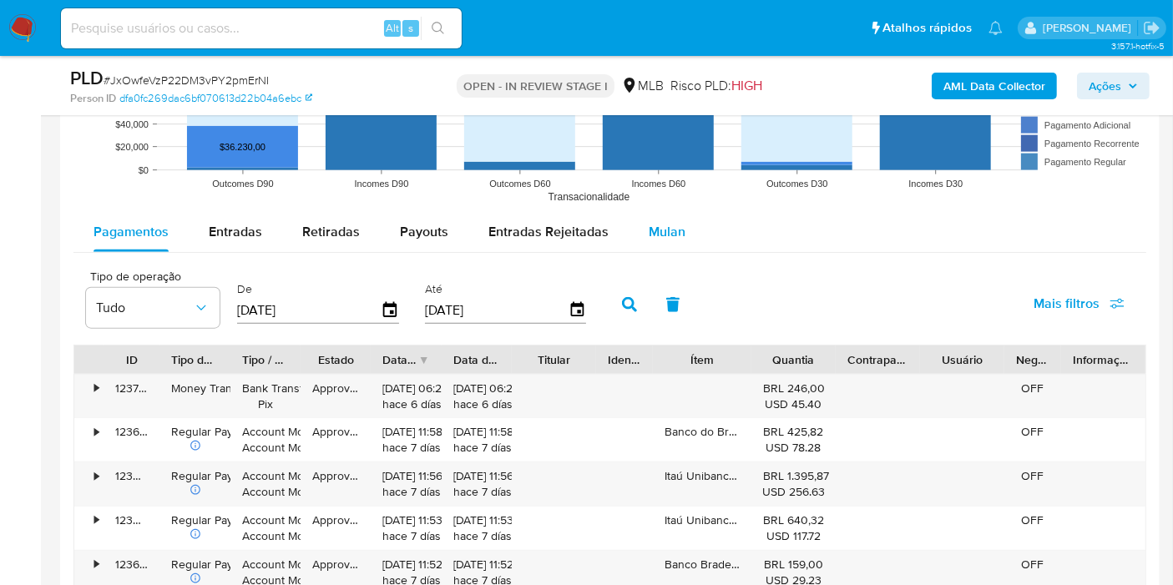
click at [658, 237] on span "Mulan" at bounding box center [667, 231] width 37 height 19
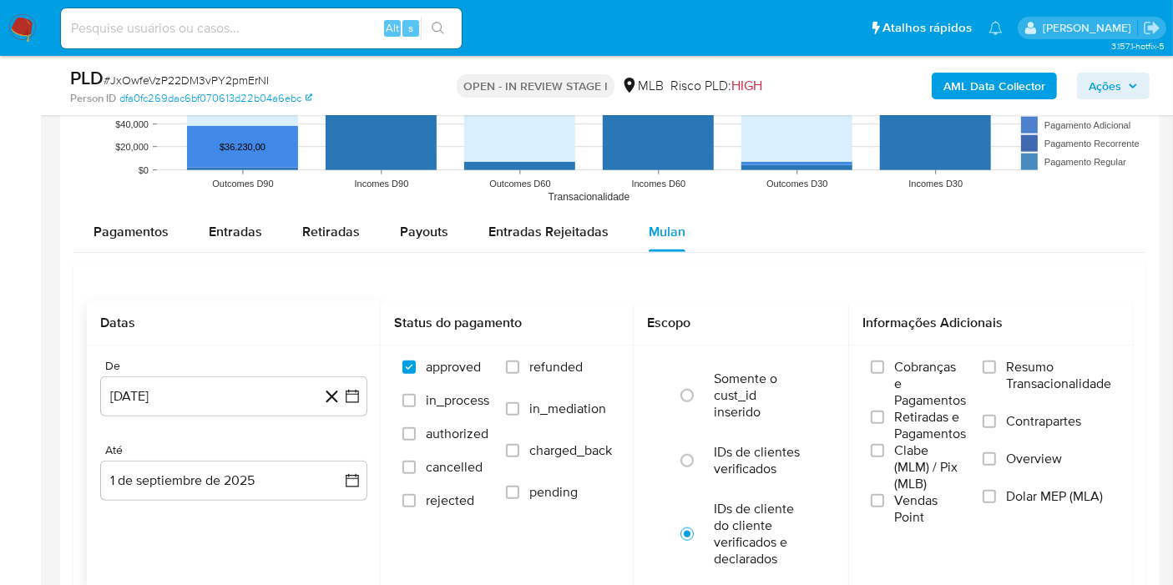
click at [267, 390] on button "[DATE]" at bounding box center [233, 397] width 267 height 40
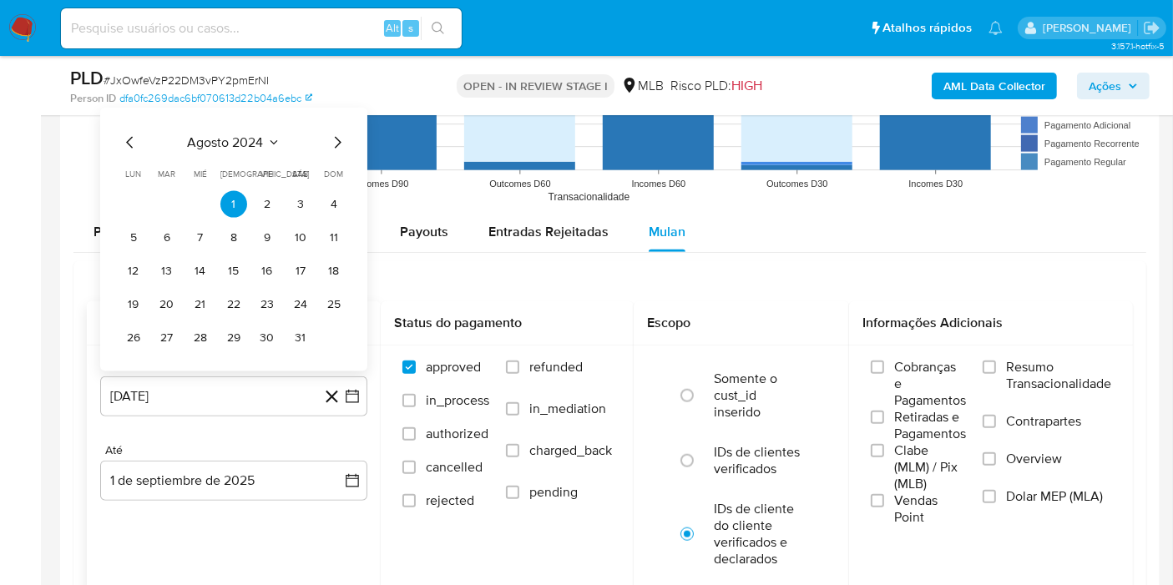
click at [233, 139] on span "agosto 2024" at bounding box center [226, 142] width 76 height 17
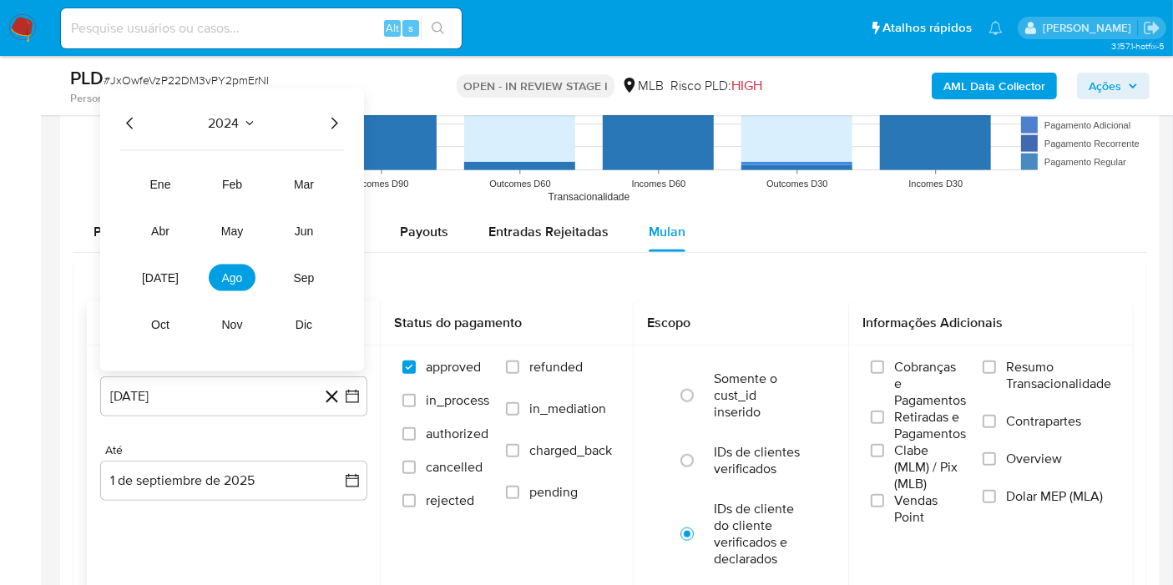
click at [335, 117] on icon "Año siguiente" at bounding box center [334, 124] width 20 height 20
click at [159, 285] on button "[DATE]" at bounding box center [160, 278] width 47 height 27
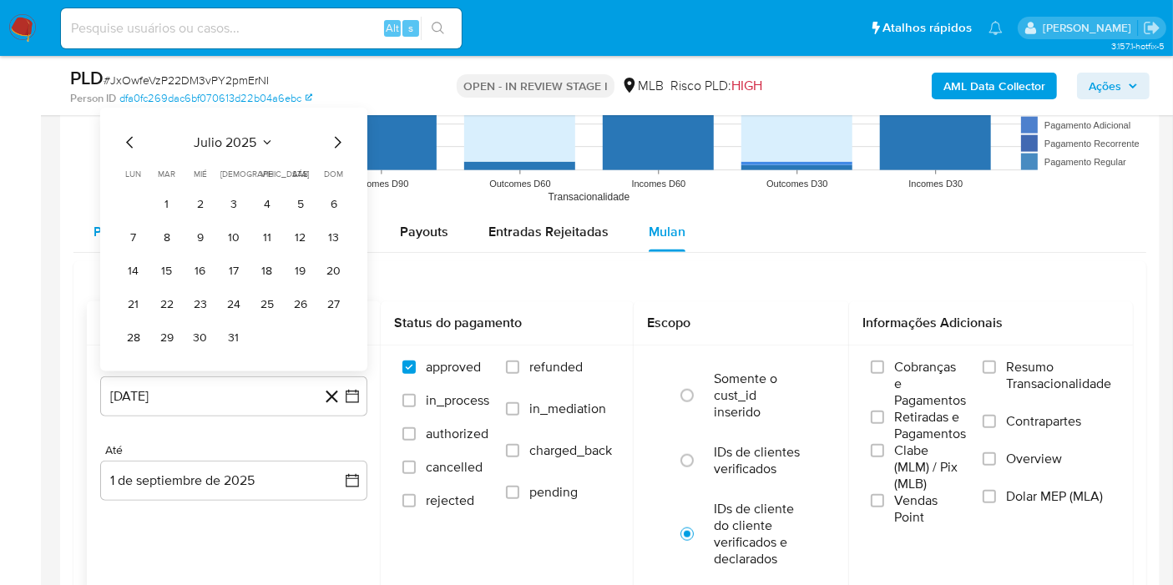
click at [176, 203] on button "1" at bounding box center [167, 204] width 27 height 27
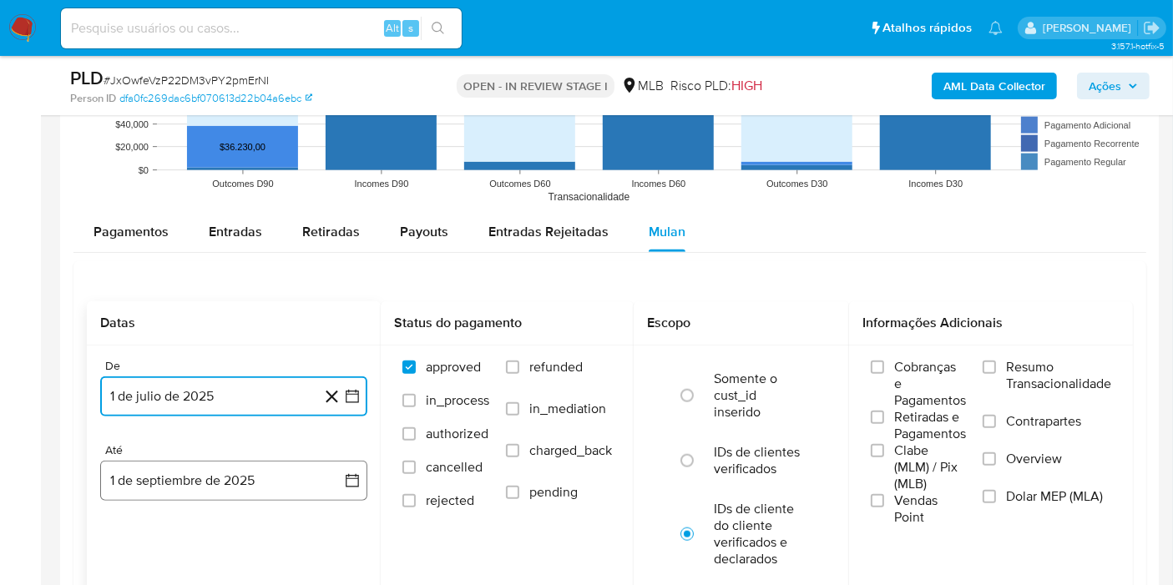
click at [179, 468] on button "1 de septiembre de 2025" at bounding box center [233, 481] width 267 height 40
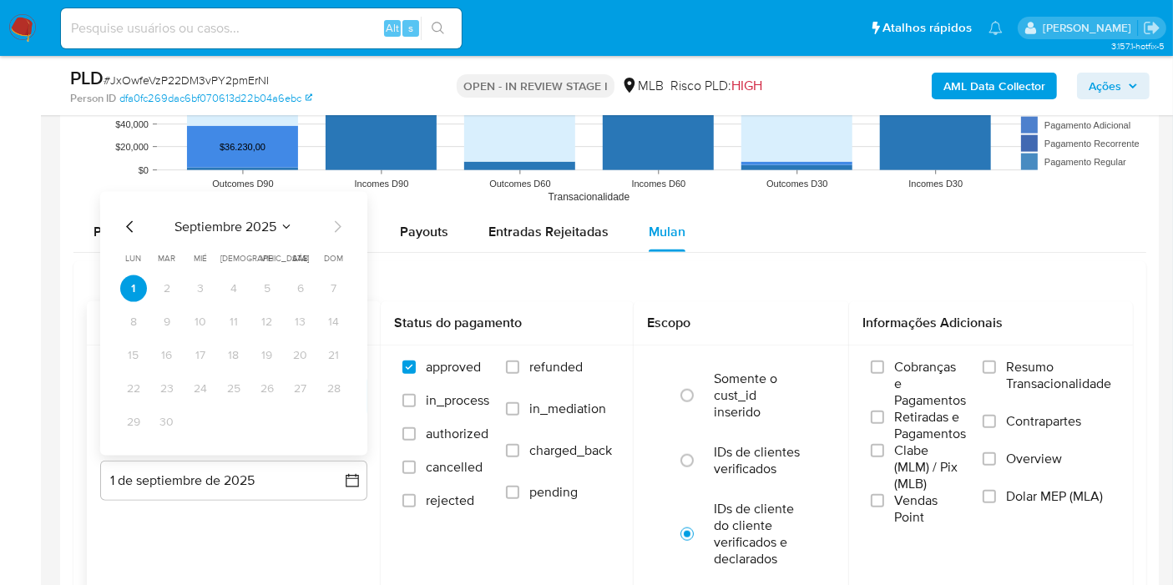
click at [128, 224] on icon "Mes anterior" at bounding box center [129, 226] width 7 height 12
click at [334, 417] on button "31" at bounding box center [334, 422] width 27 height 27
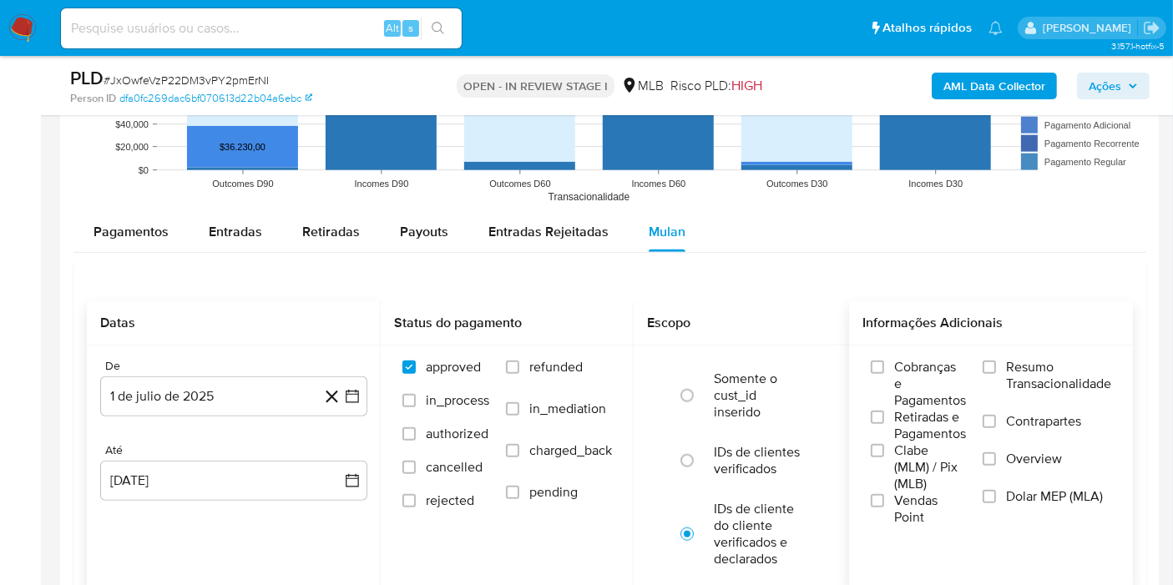
click at [1015, 367] on span "Resumo Transacionalidade" at bounding box center [1058, 375] width 105 height 33
click at [996, 367] on input "Resumo Transacionalidade" at bounding box center [989, 367] width 13 height 13
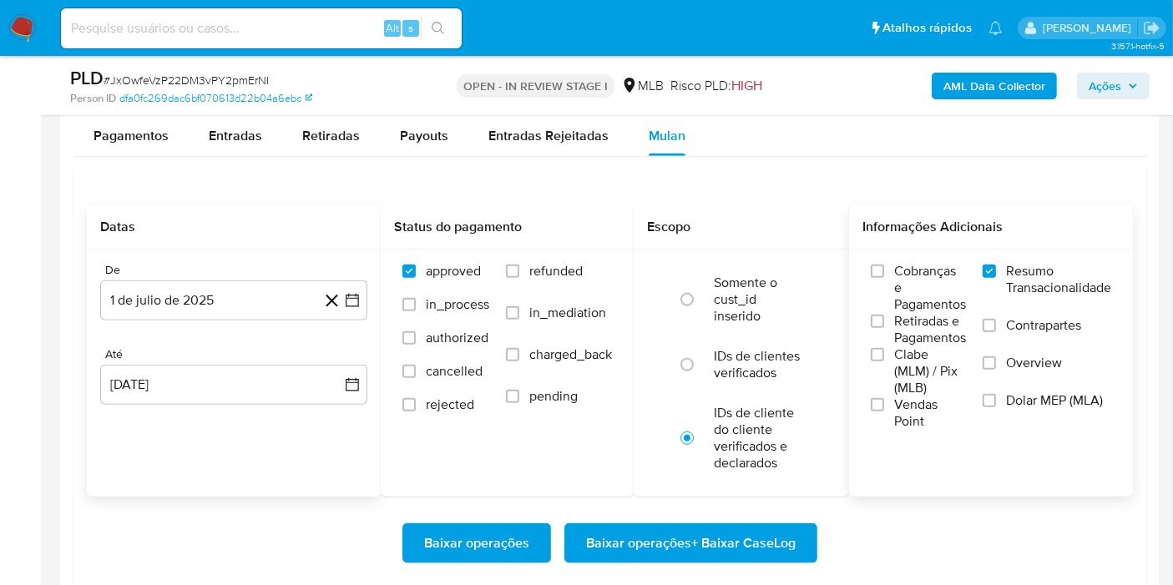
scroll to position [1948, 0]
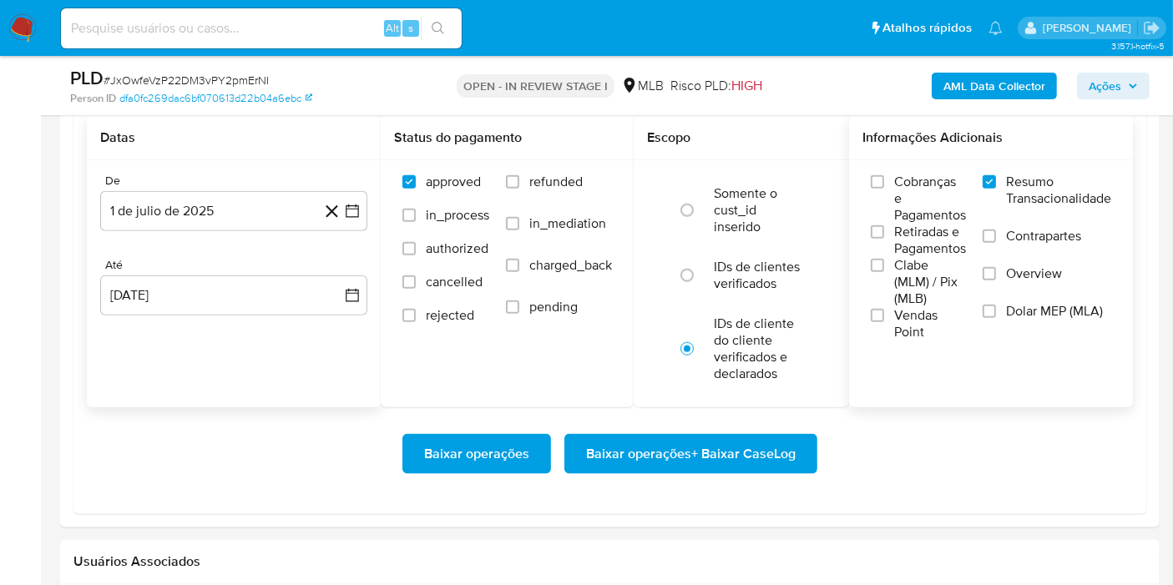
click at [737, 429] on div "Baixar operações Baixar operações + Baixar CaseLog" at bounding box center [610, 454] width 1046 height 94
click at [736, 447] on span "Baixar operações + Baixar CaseLog" at bounding box center [691, 454] width 210 height 37
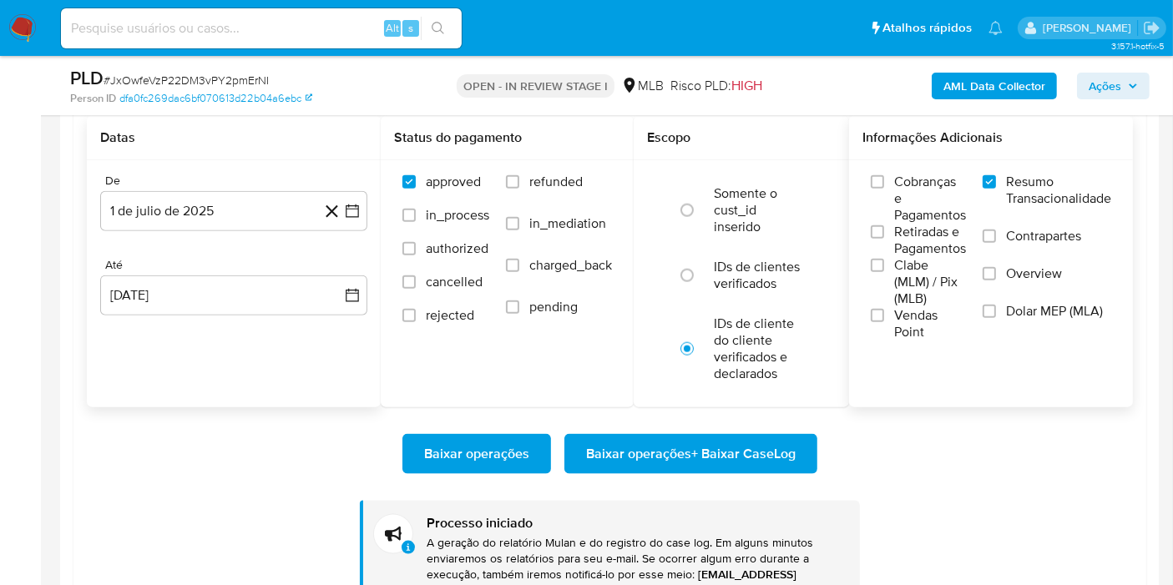
click at [715, 437] on span "Baixar operações + Baixar CaseLog" at bounding box center [691, 454] width 210 height 37
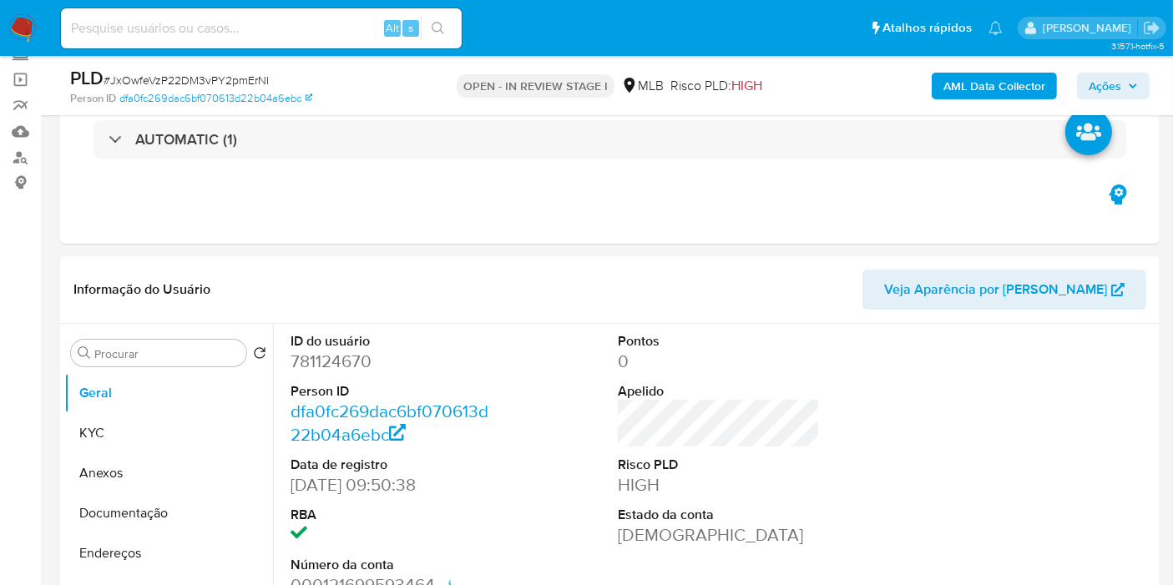
scroll to position [0, 0]
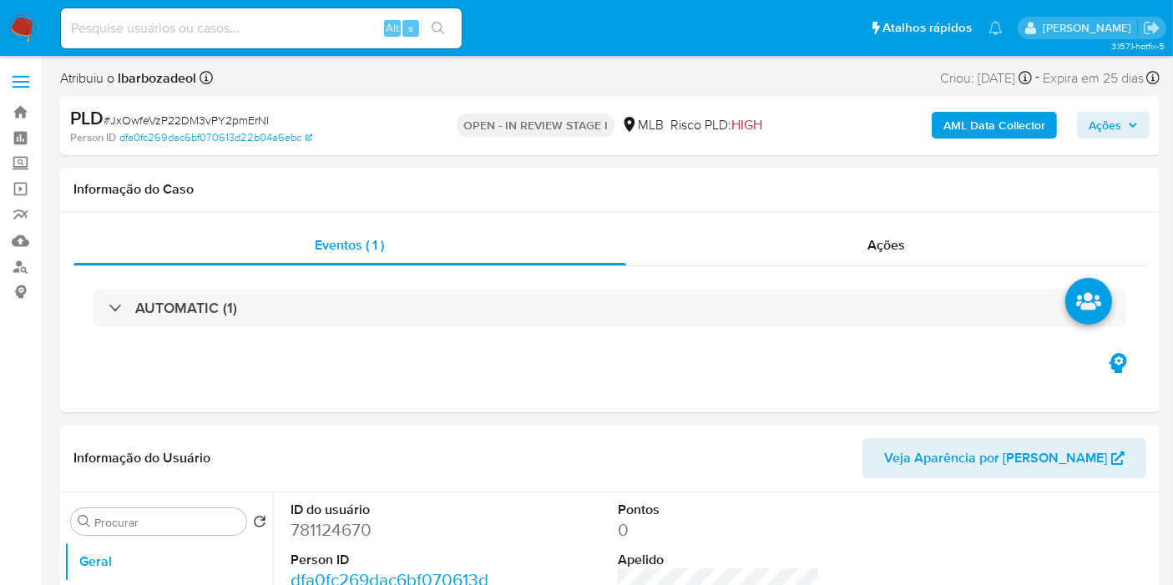
click at [1101, 120] on span "Ações" at bounding box center [1105, 125] width 33 height 27
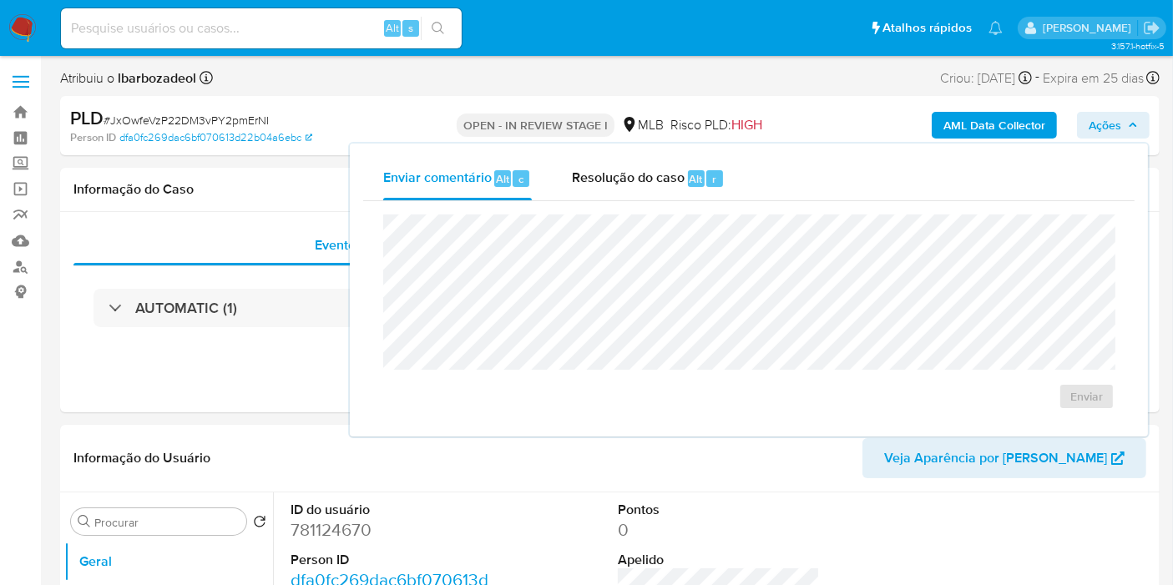
click at [1098, 121] on span "Ações" at bounding box center [1105, 125] width 33 height 27
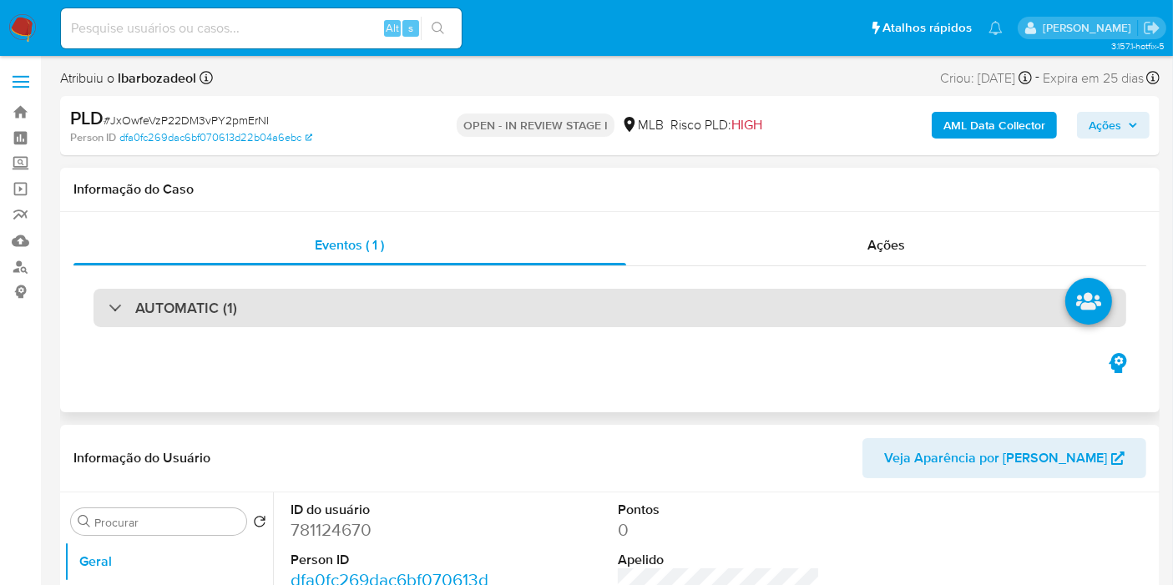
click at [588, 310] on div "AUTOMATIC (1)" at bounding box center [610, 308] width 1033 height 38
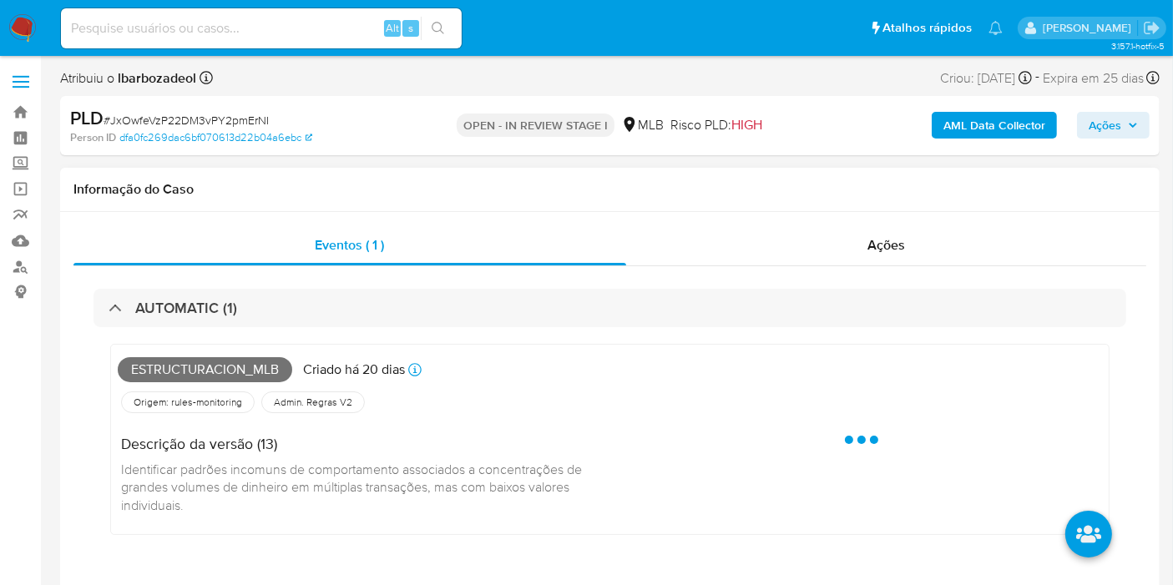
click at [255, 369] on span "Estructuracion_mlb" at bounding box center [205, 369] width 175 height 25
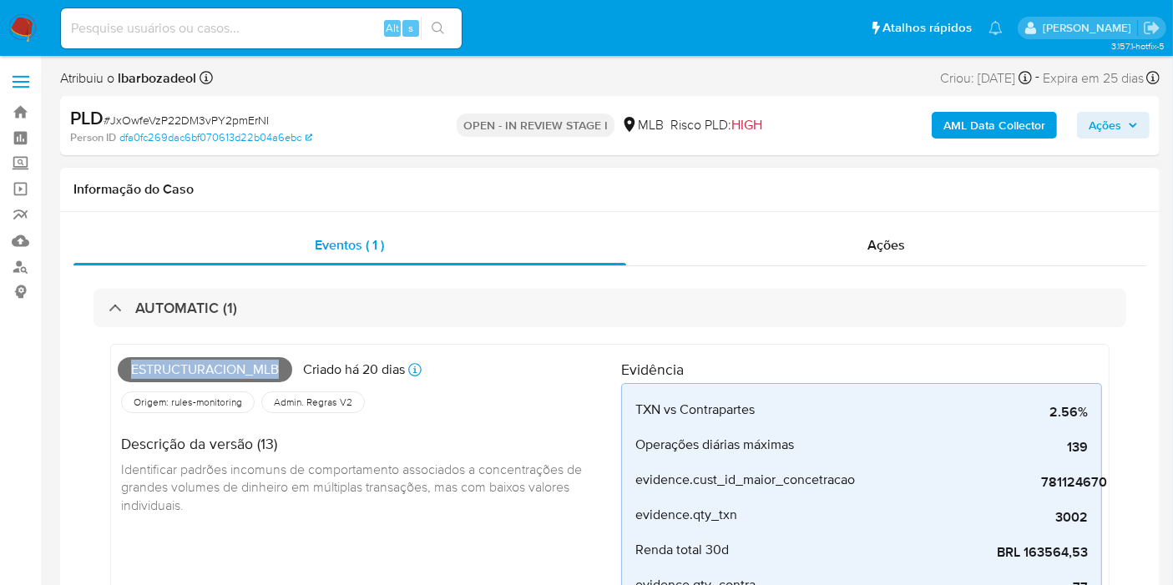
copy span "Estructuracion_mlb"
drag, startPoint x: 1116, startPoint y: 118, endPoint x: 1080, endPoint y: 133, distance: 38.9
click at [1108, 122] on span "Ações" at bounding box center [1105, 125] width 33 height 27
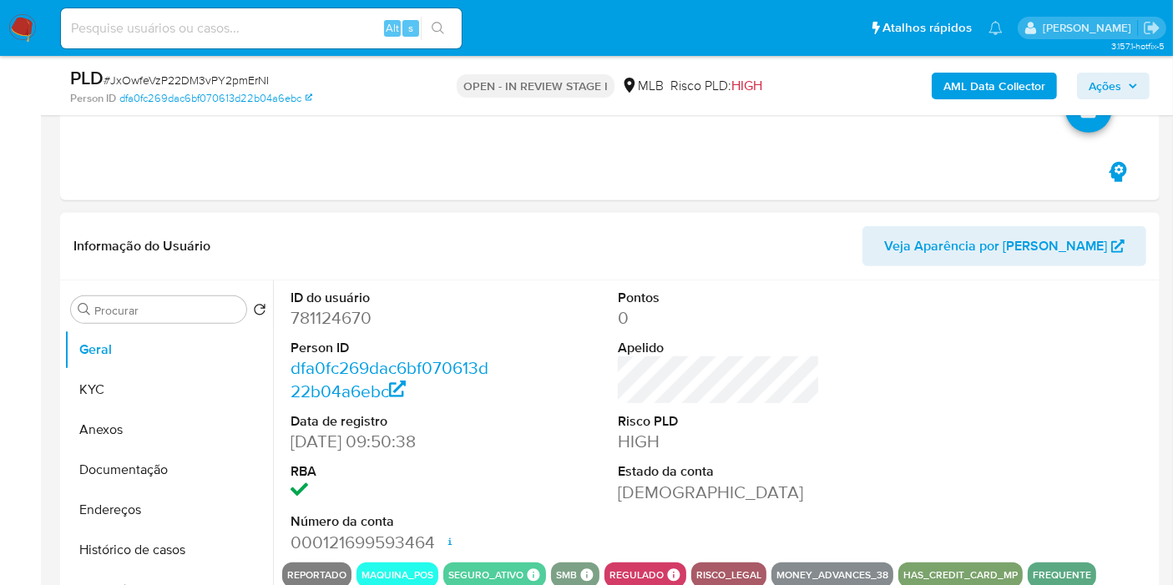
scroll to position [741, 0]
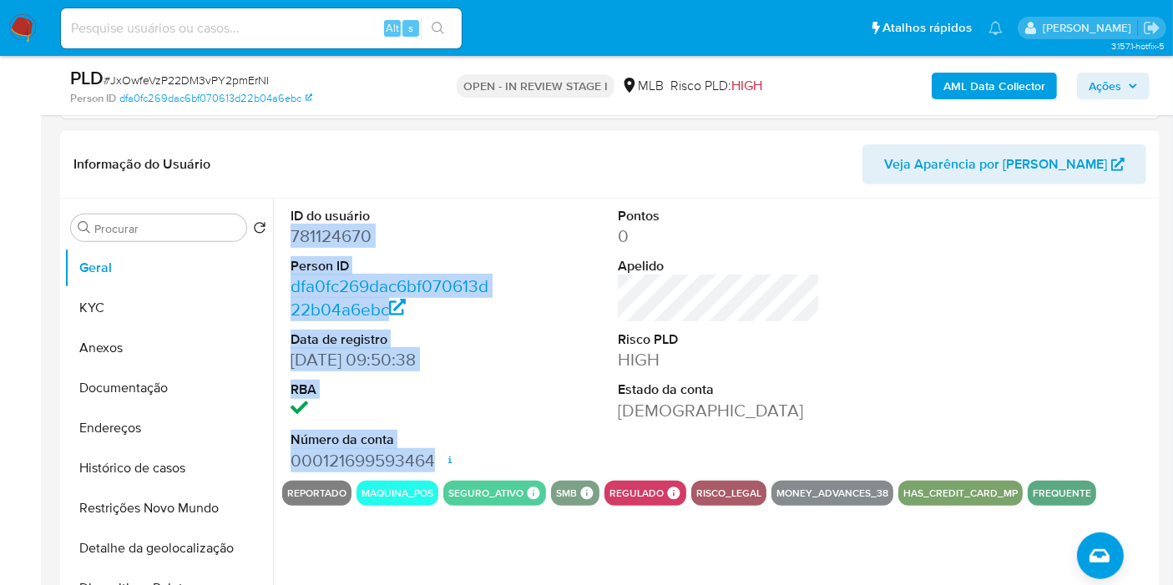
drag, startPoint x: 291, startPoint y: 230, endPoint x: 438, endPoint y: 453, distance: 267.5
click at [438, 453] on dl "ID do usuário 781124670 Person ID dfa0fc269dac6bf070613d22b04a6ebc Data de regi…" at bounding box center [392, 340] width 202 height 266
copy dl "781124670 Person ID dfa0fc269dac6bf070613d22b04a6ebc Data de registro 25/06/202…"
click at [1109, 89] on span "Ações" at bounding box center [1105, 86] width 33 height 27
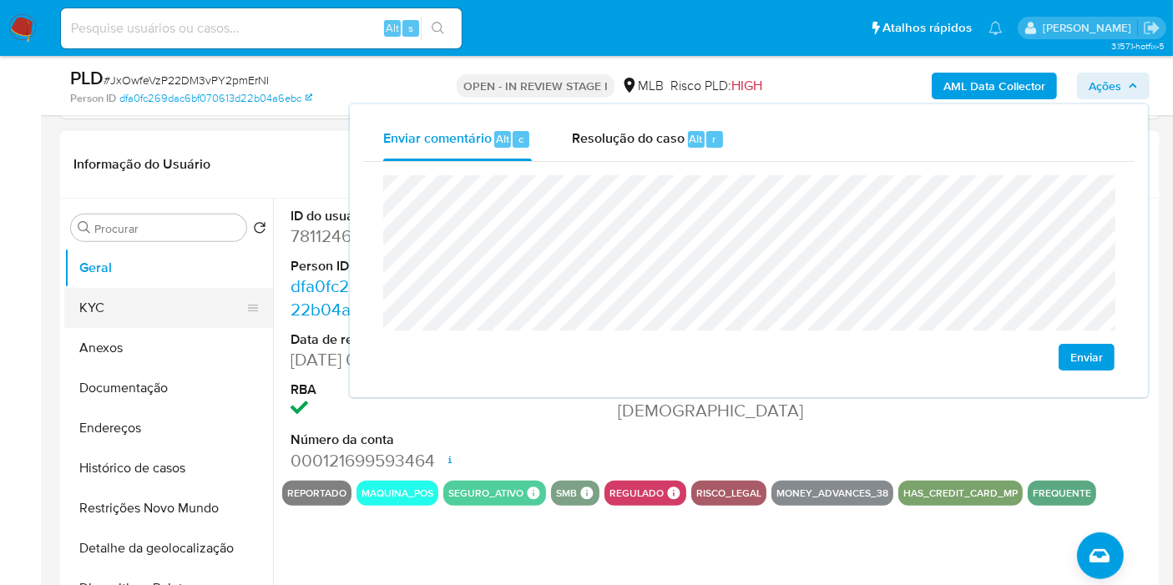
click at [159, 311] on button "KYC" at bounding box center [161, 308] width 195 height 40
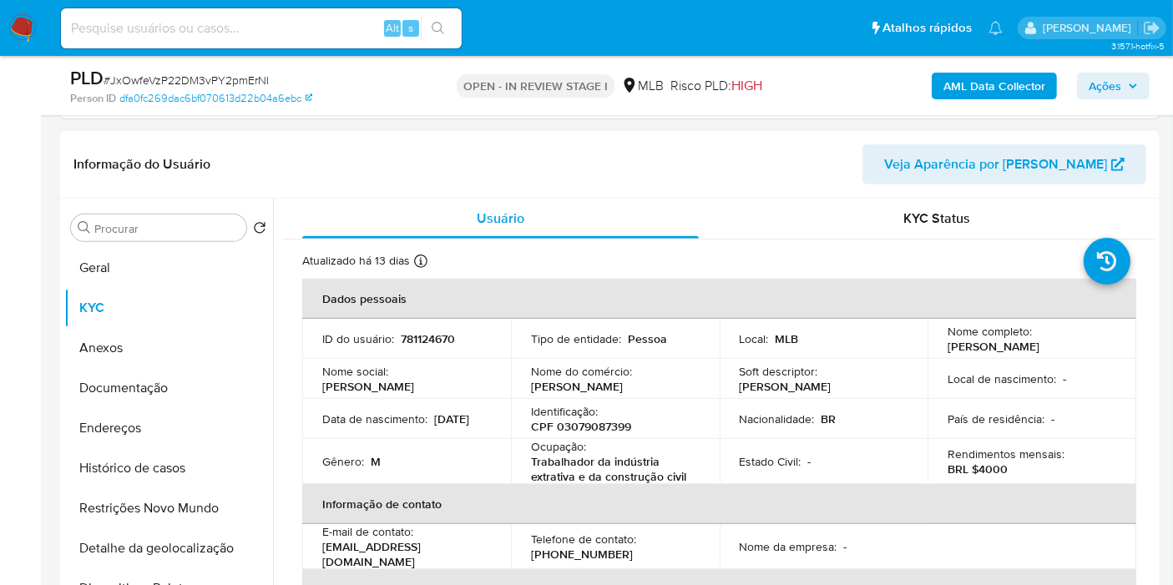
click at [595, 421] on p "CPF 03079087399" at bounding box center [581, 426] width 100 height 15
copy p "03079087399"
click at [1121, 87] on span "Ações" at bounding box center [1105, 86] width 33 height 27
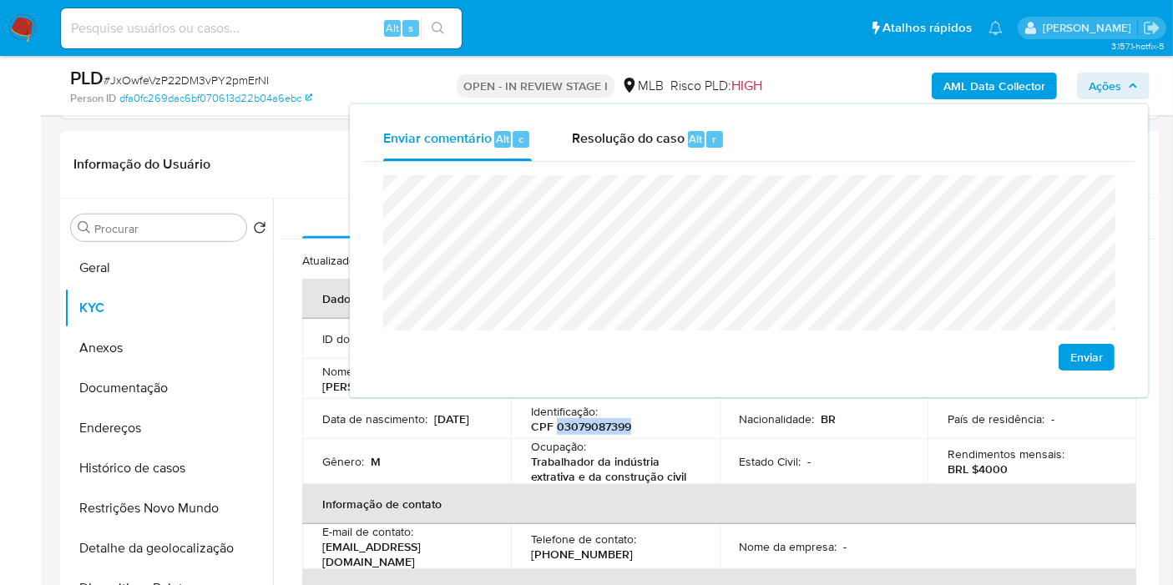
scroll to position [1206, 0]
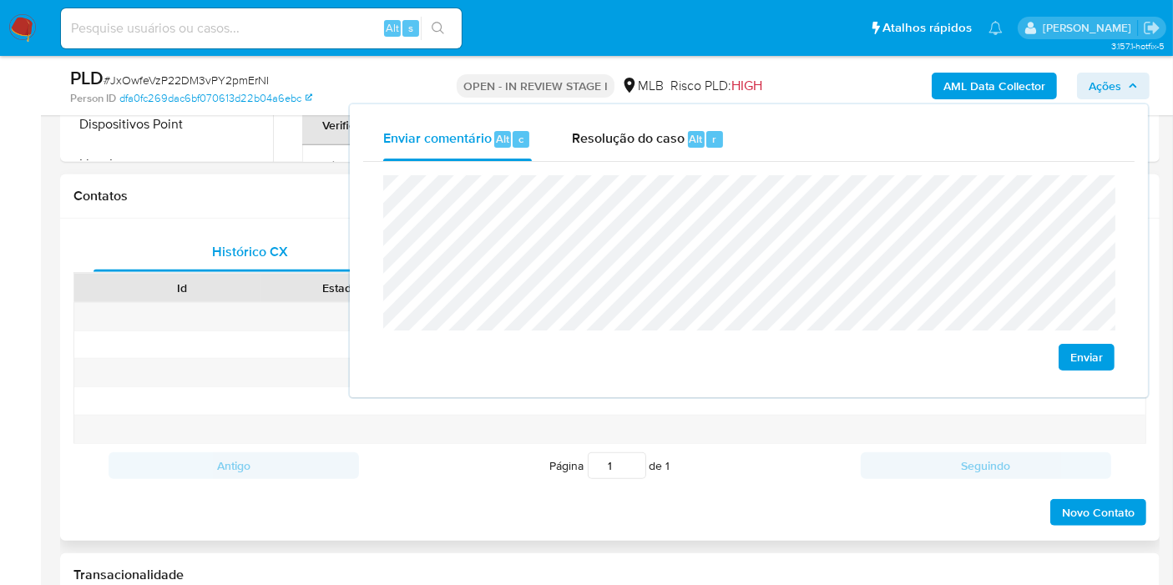
click at [505, 496] on div "Novo Contato" at bounding box center [609, 508] width 1073 height 40
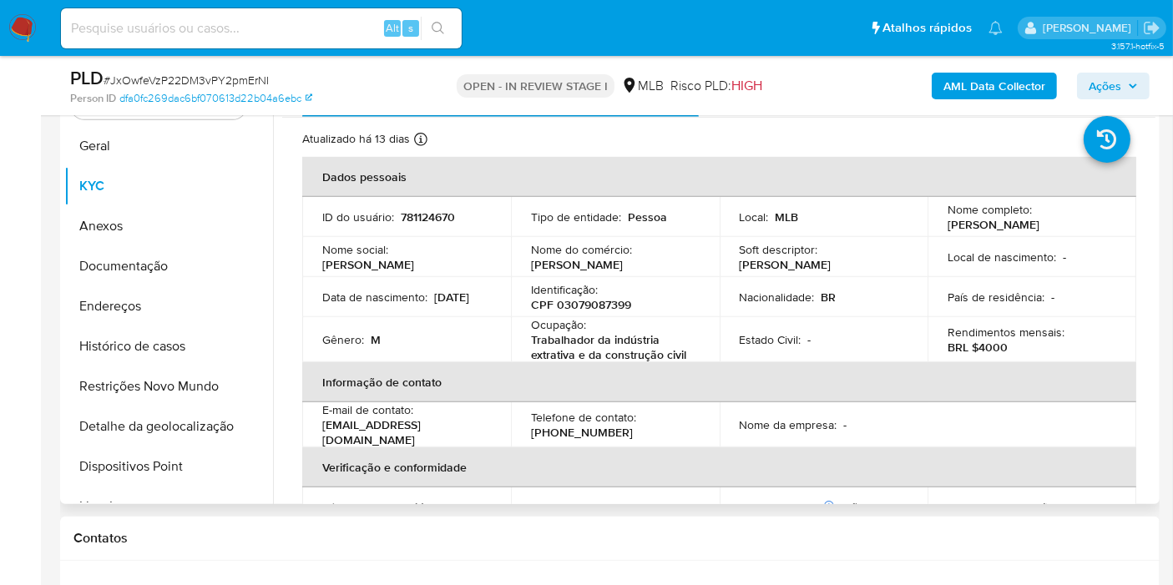
scroll to position [835, 0]
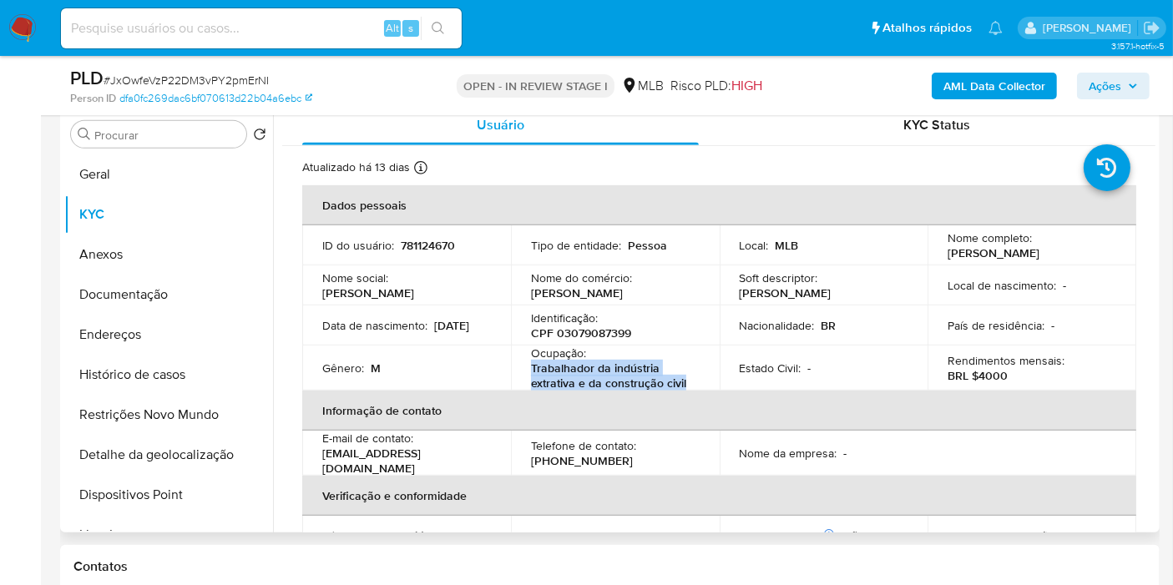
drag, startPoint x: 528, startPoint y: 364, endPoint x: 687, endPoint y: 379, distance: 160.2
click at [687, 378] on td "Ocupação : Trabalhador da indústria extrativa e da construção civil" at bounding box center [615, 368] width 209 height 45
copy p "Trabalhador da indústria extrativa e da construção civil"
click at [1131, 83] on icon "button" at bounding box center [1133, 86] width 10 height 10
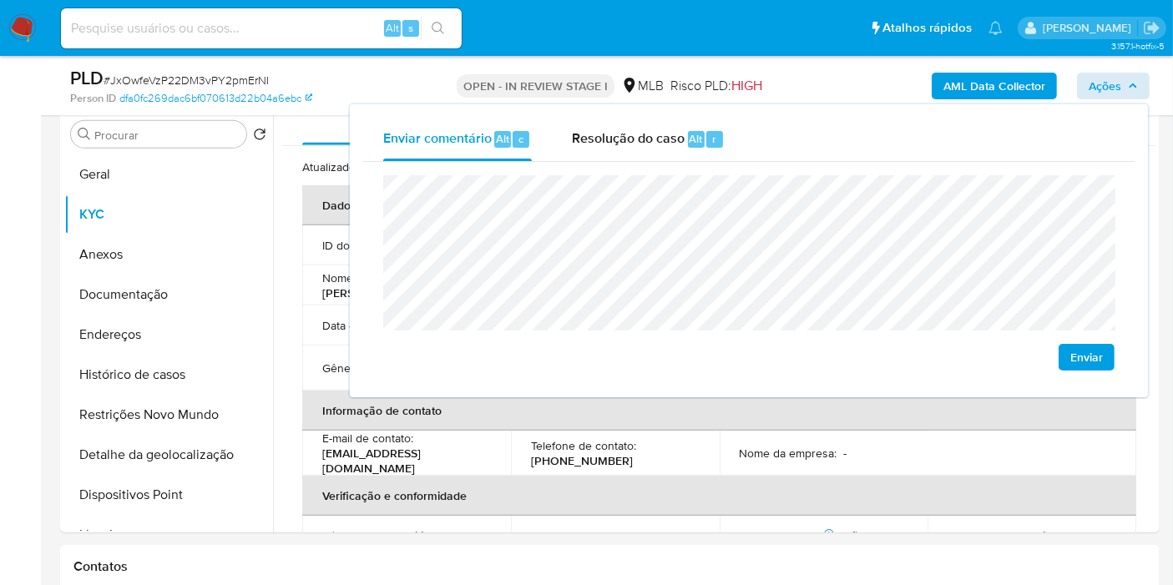
click at [0, 0] on lt-span "residente" at bounding box center [0, 0] width 0 height 0
click at [792, 477] on th "Verificação e conformidade" at bounding box center [719, 496] width 834 height 40
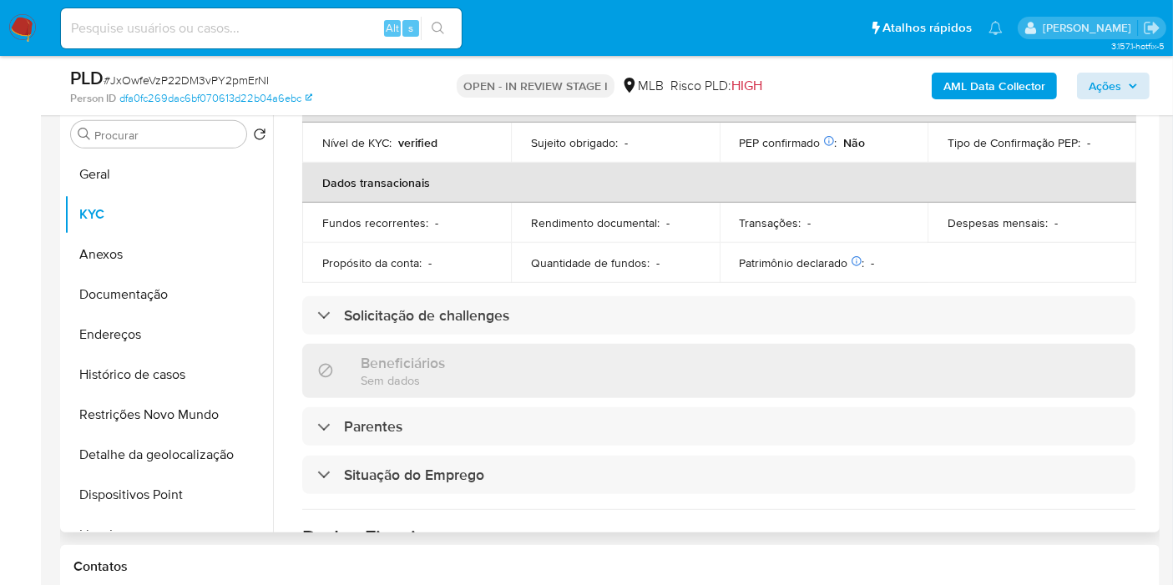
scroll to position [741, 0]
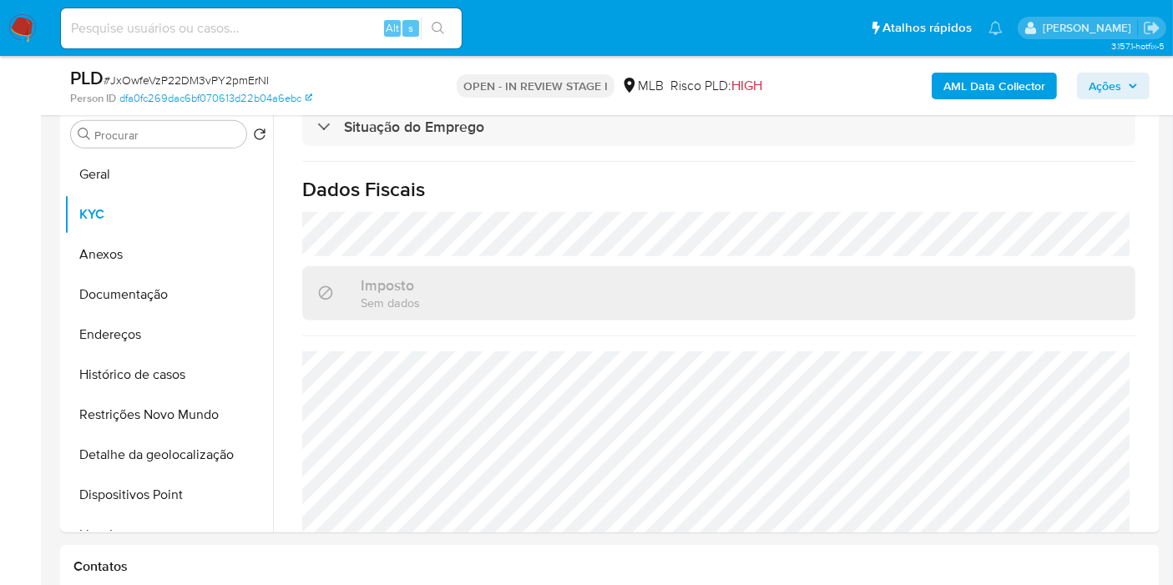
click at [1134, 87] on icon "button" at bounding box center [1133, 85] width 7 height 4
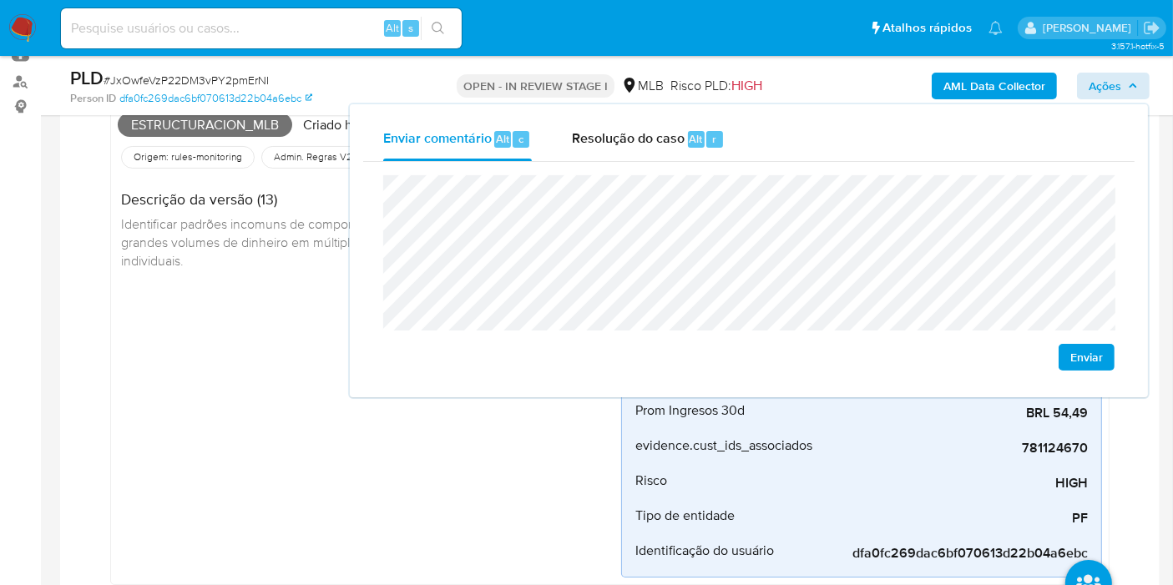
click at [231, 293] on div "Estructuracion_mlb Criado há 20 dias Criado: 12/08/2025 00:31:08 Origem: rules-…" at bounding box center [369, 342] width 503 height 471
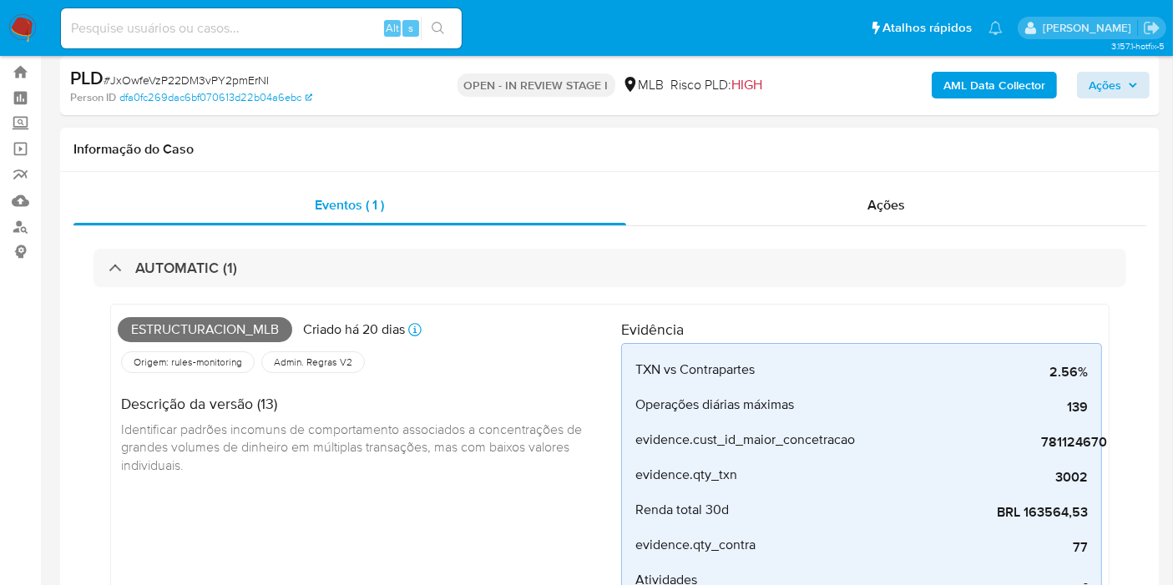
scroll to position [0, 0]
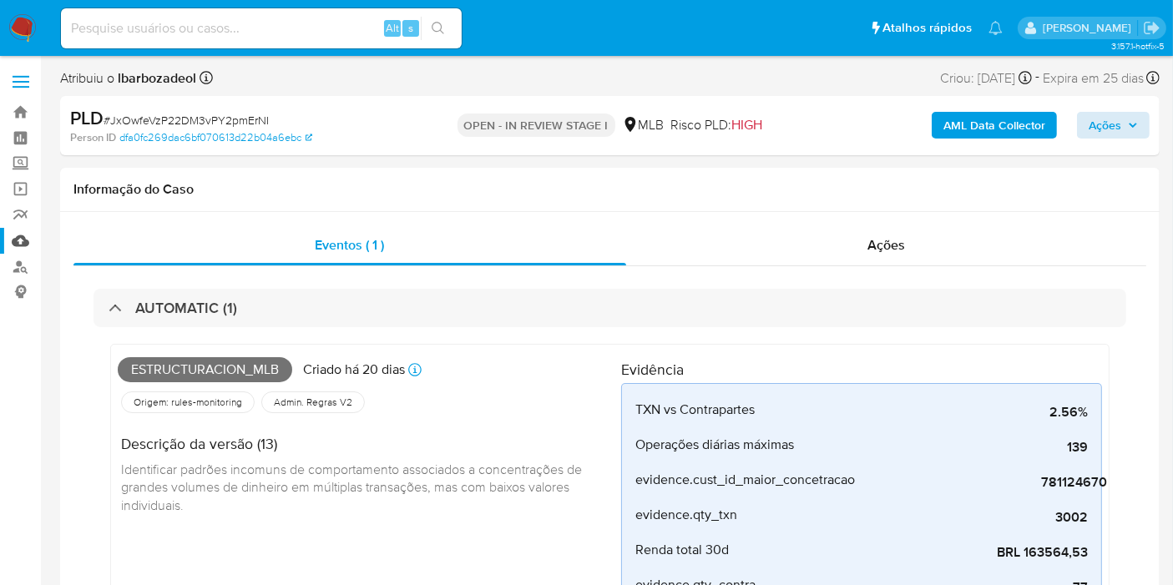
drag, startPoint x: 27, startPoint y: 241, endPoint x: 83, endPoint y: 244, distance: 56.8
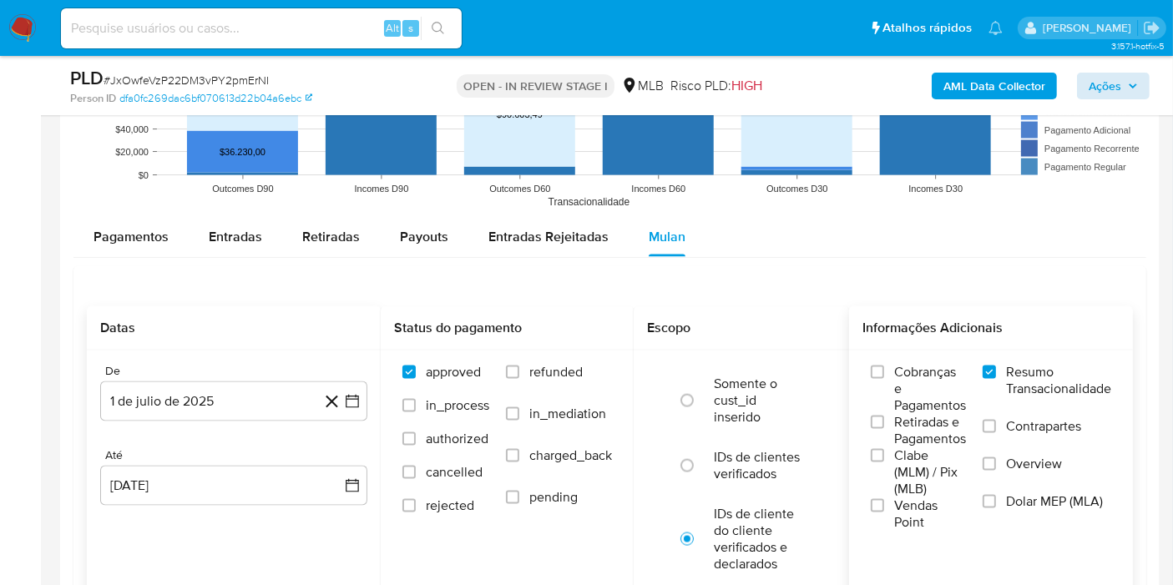
scroll to position [2355, 0]
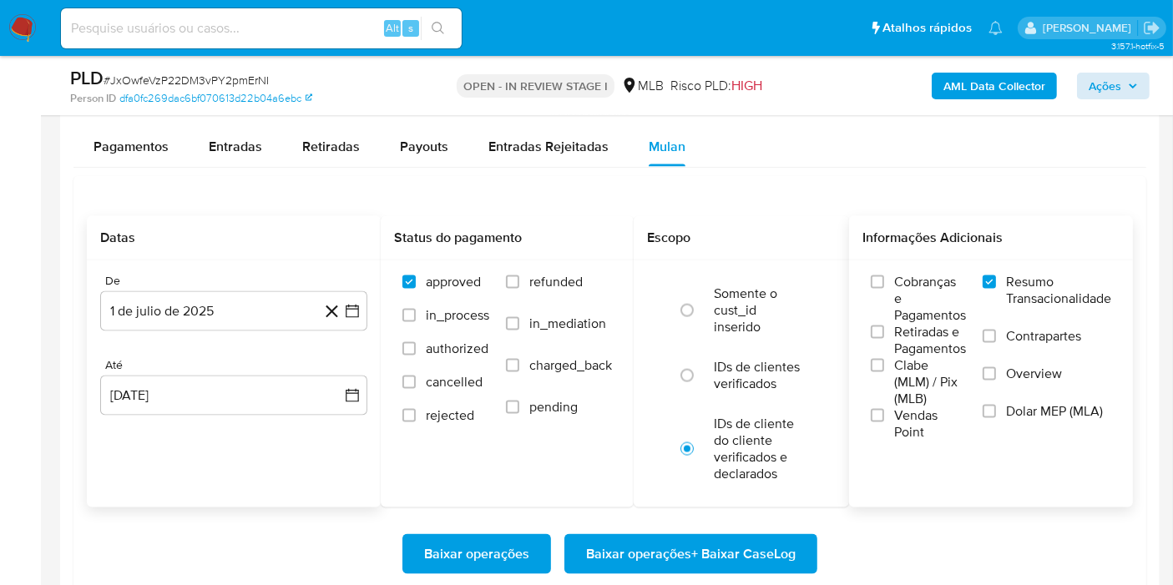
click at [675, 558] on span "Baixar operações + Baixar CaseLog" at bounding box center [691, 554] width 210 height 37
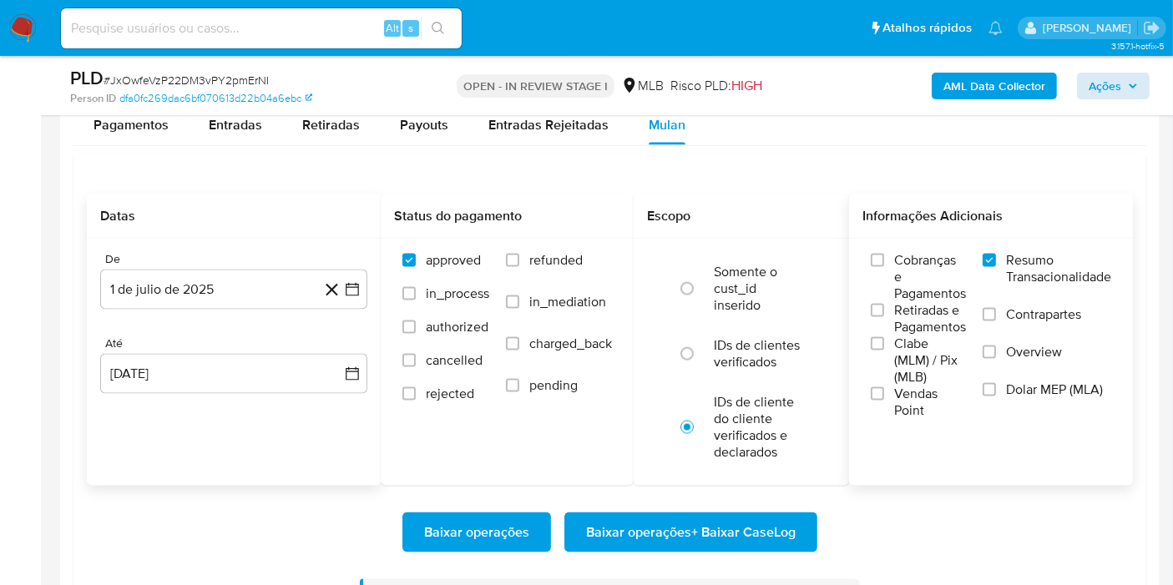
scroll to position [2347, 0]
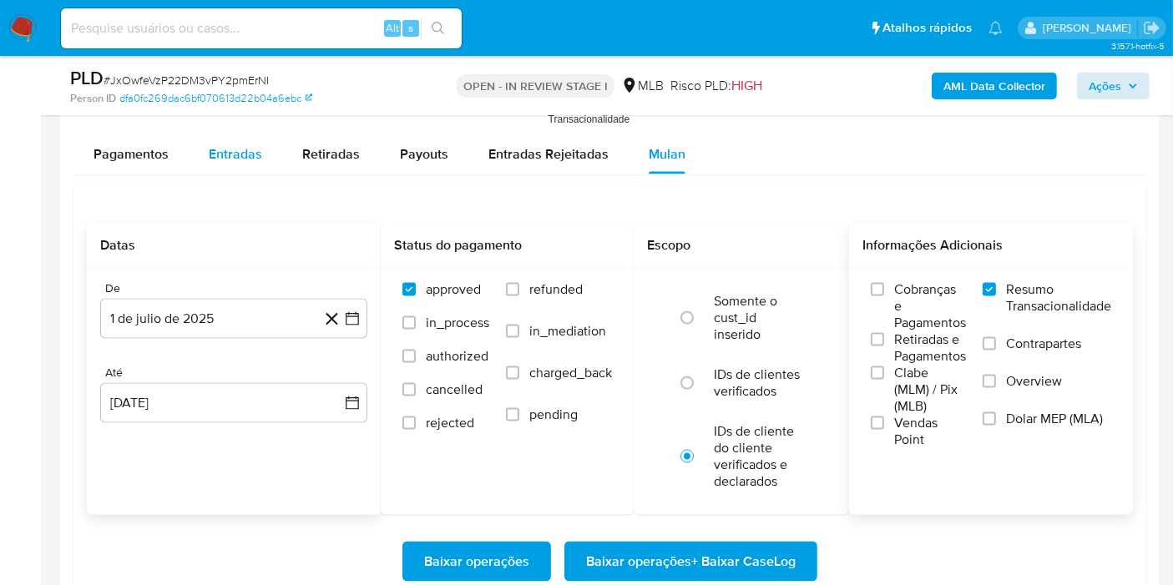
click at [248, 159] on div "Entradas" at bounding box center [235, 154] width 53 height 40
select select "10"
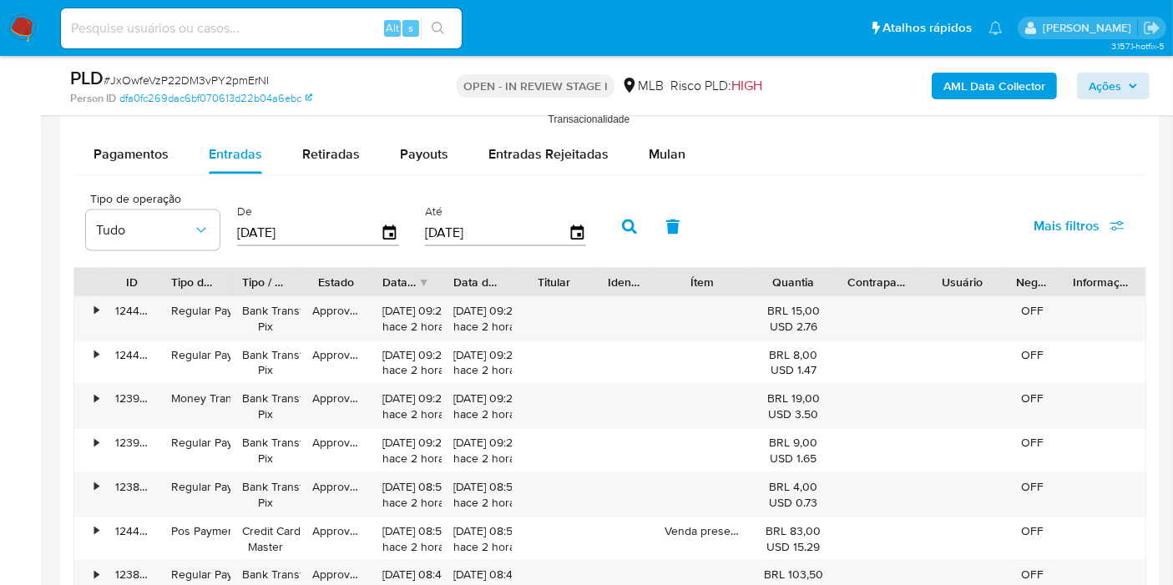
drag, startPoint x: 0, startPoint y: 307, endPoint x: 14, endPoint y: 302, distance: 15.1
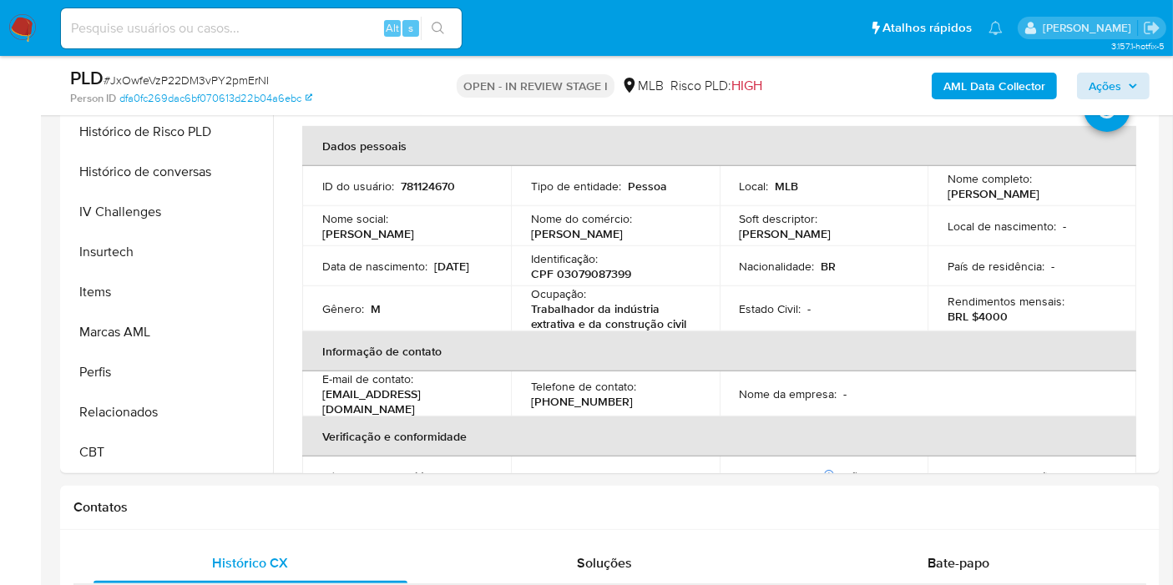
scroll to position [770, 0]
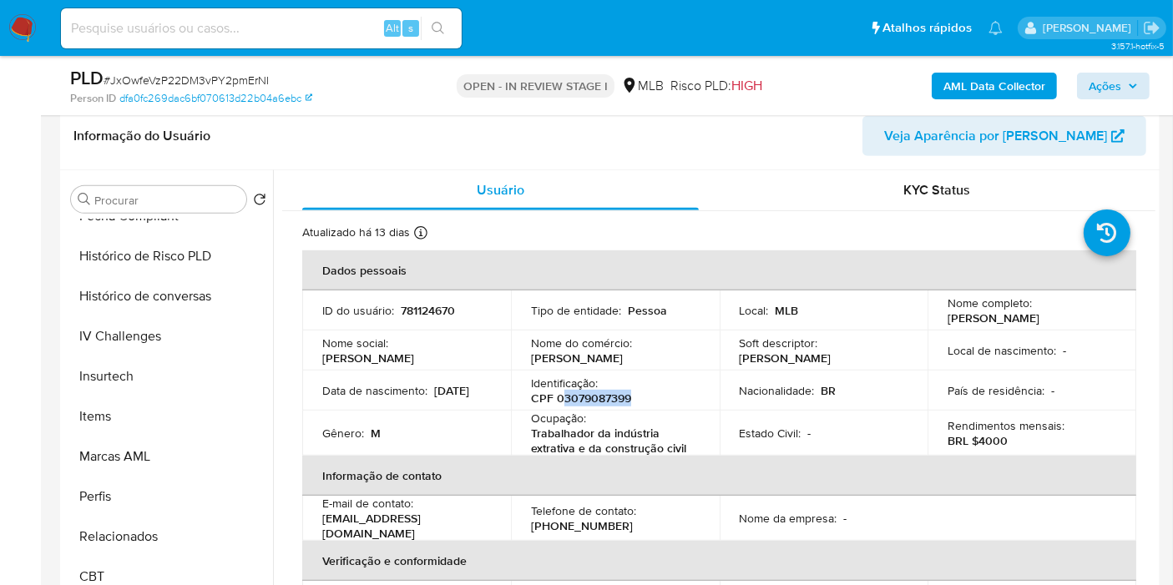
drag, startPoint x: 559, startPoint y: 393, endPoint x: 625, endPoint y: 354, distance: 77.5
click at [635, 400] on div "Identificação : CPF 03079087399" at bounding box center [615, 391] width 169 height 30
copy p "3079087399"
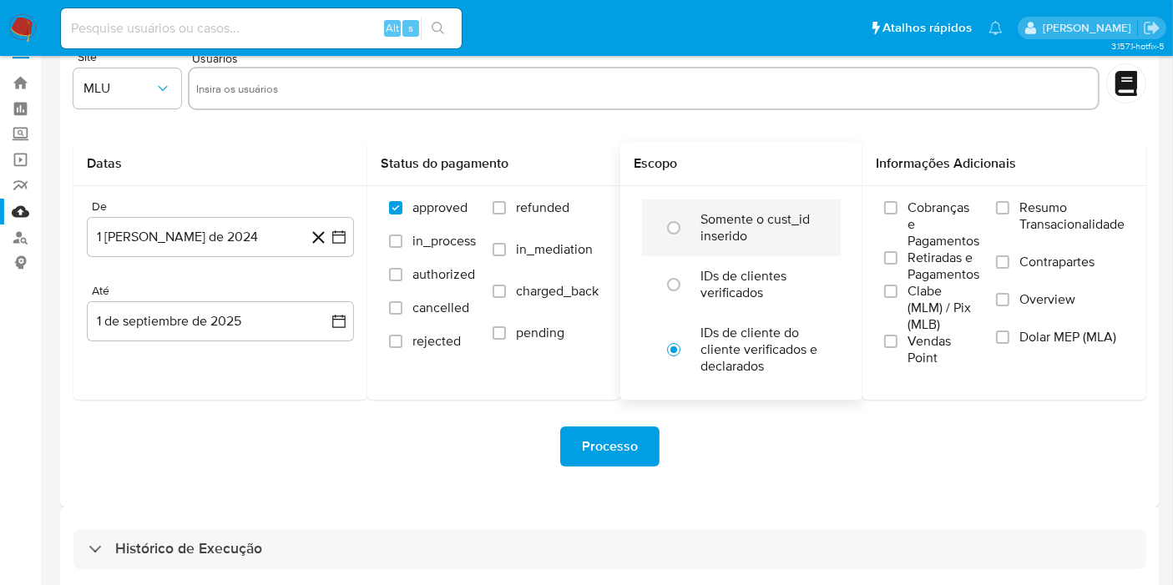
scroll to position [45, 0]
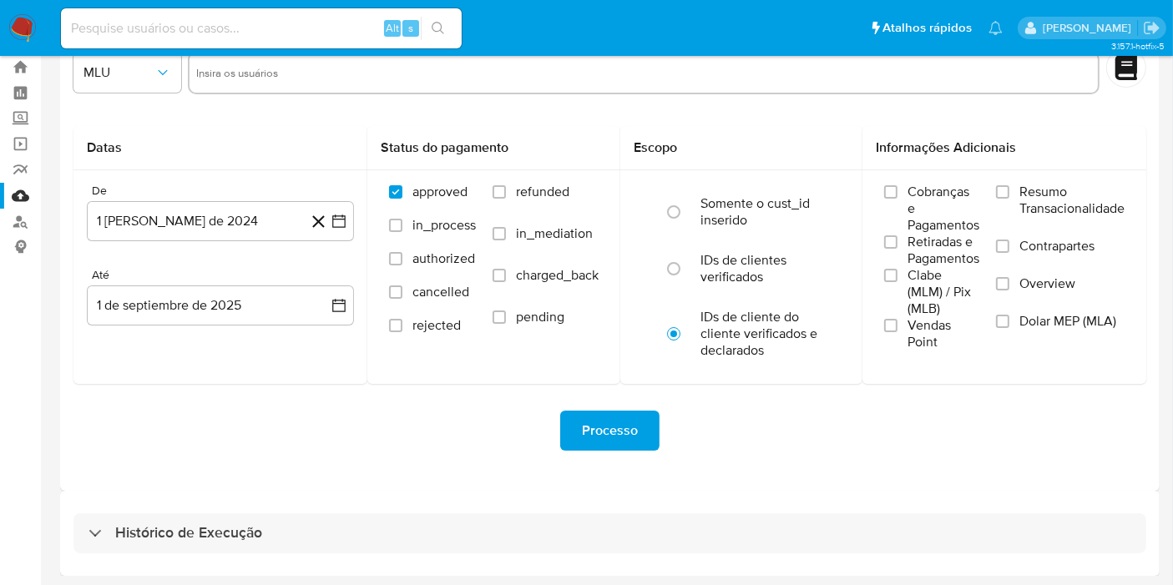
click at [605, 553] on div "Histórico de Execução" at bounding box center [610, 533] width 1100 height 85
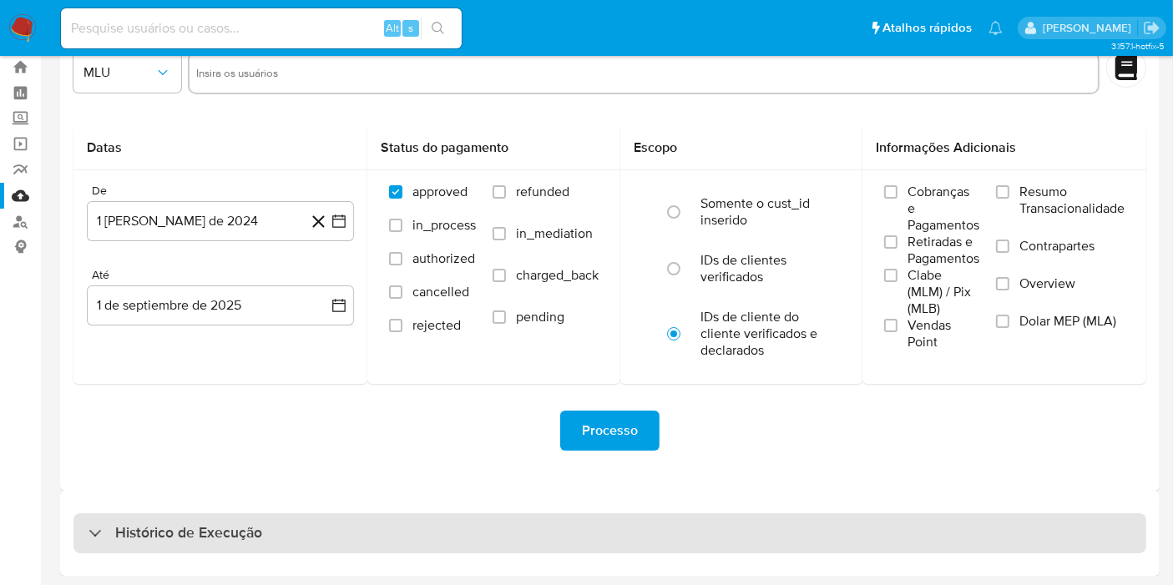
click at [625, 533] on div "Histórico de Execução" at bounding box center [609, 534] width 1073 height 40
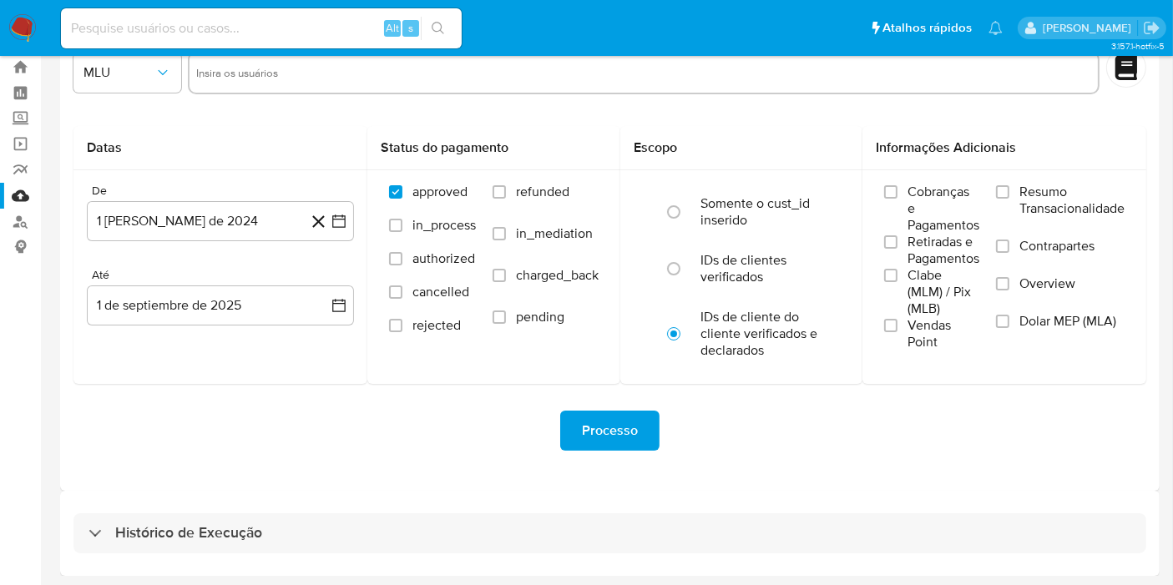
select select "10"
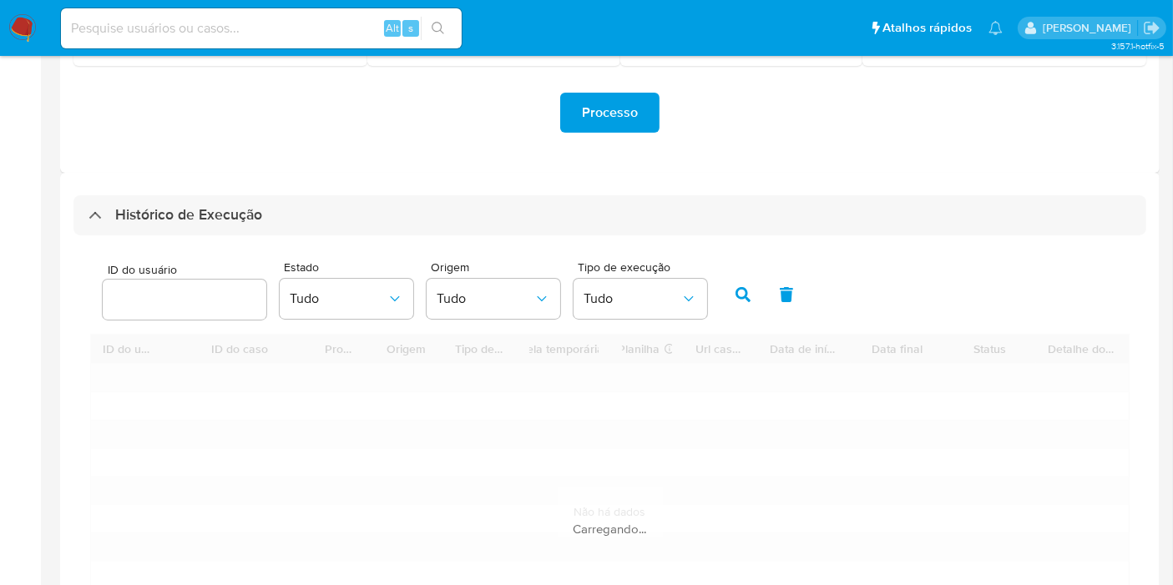
scroll to position [509, 0]
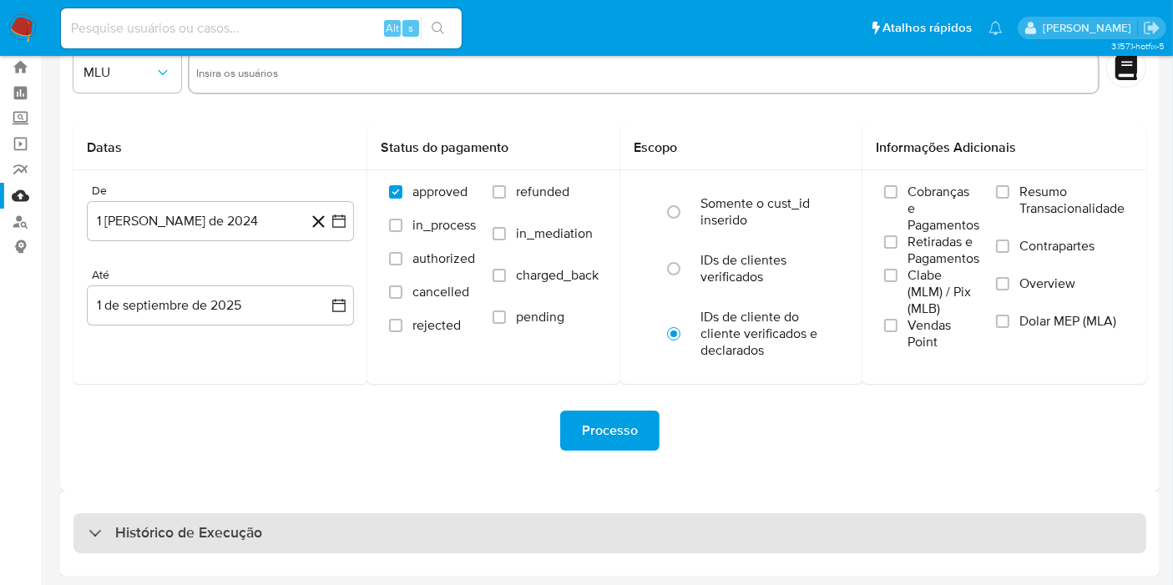
click at [635, 539] on div "Histórico de Execução" at bounding box center [609, 534] width 1073 height 40
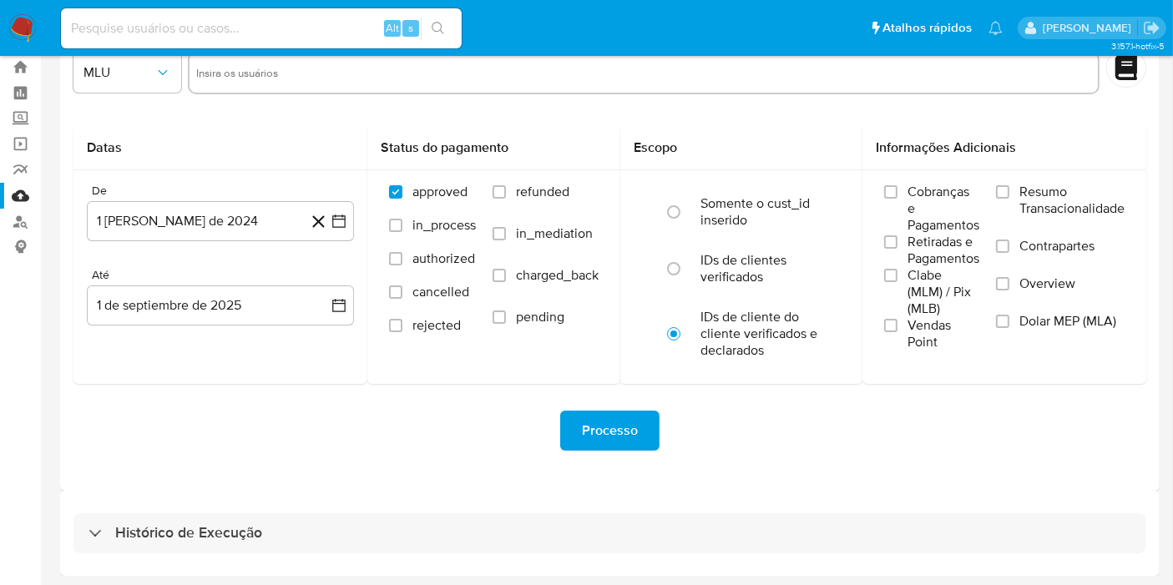
select select "10"
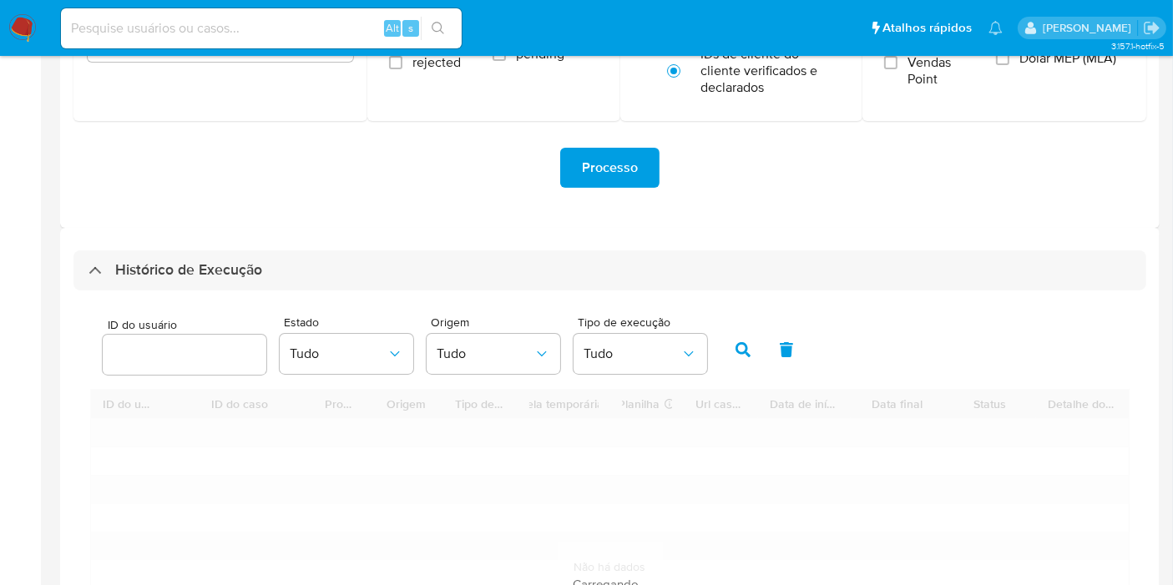
scroll to position [515, 0]
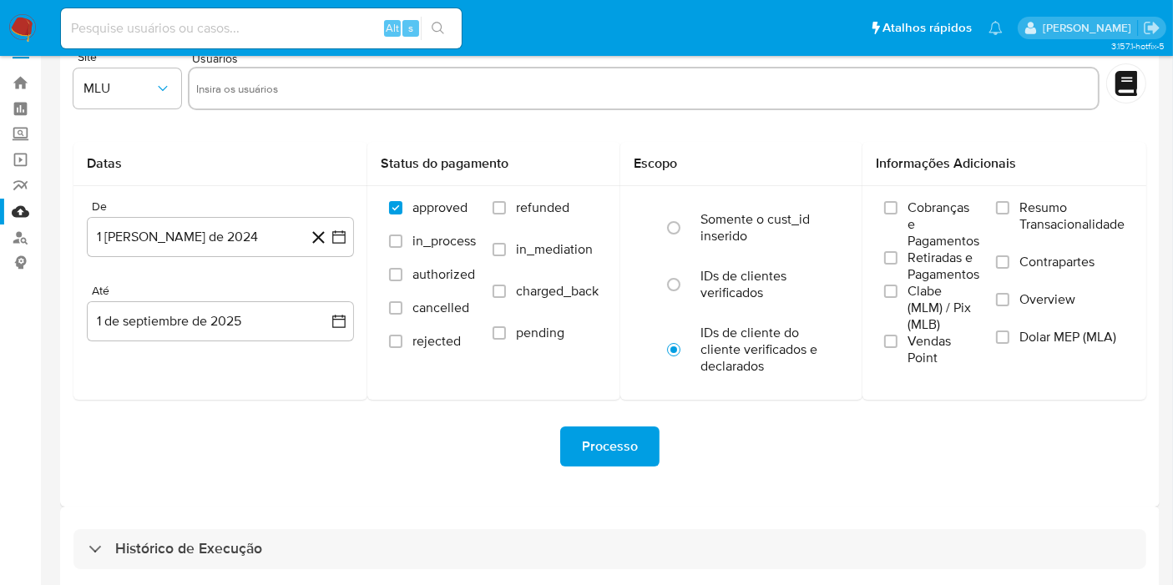
scroll to position [45, 0]
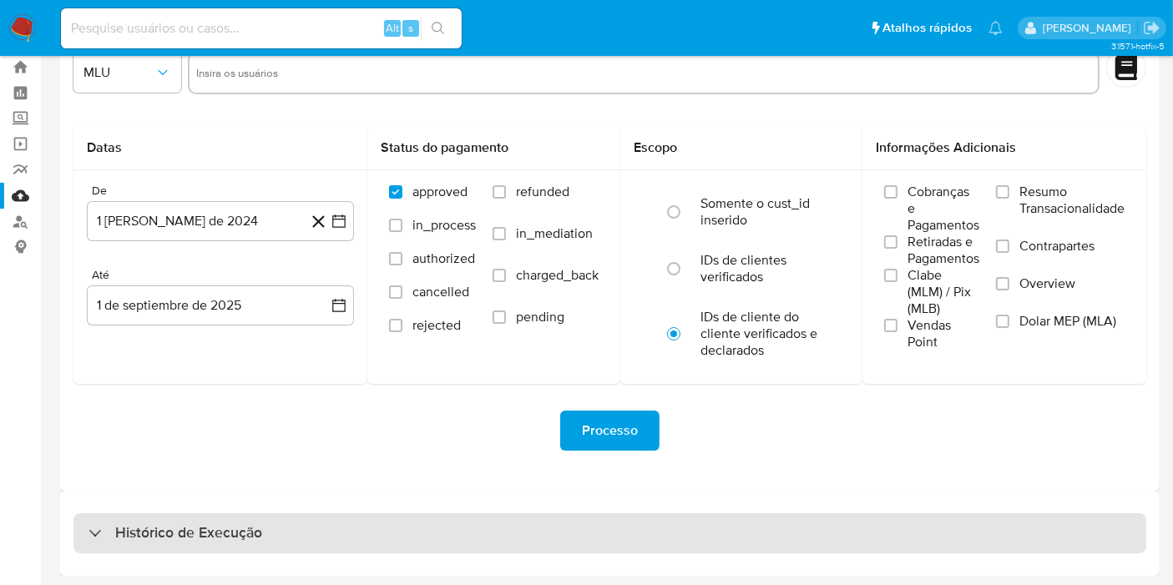
click at [361, 525] on div "Histórico de Execução" at bounding box center [609, 534] width 1073 height 40
select select "10"
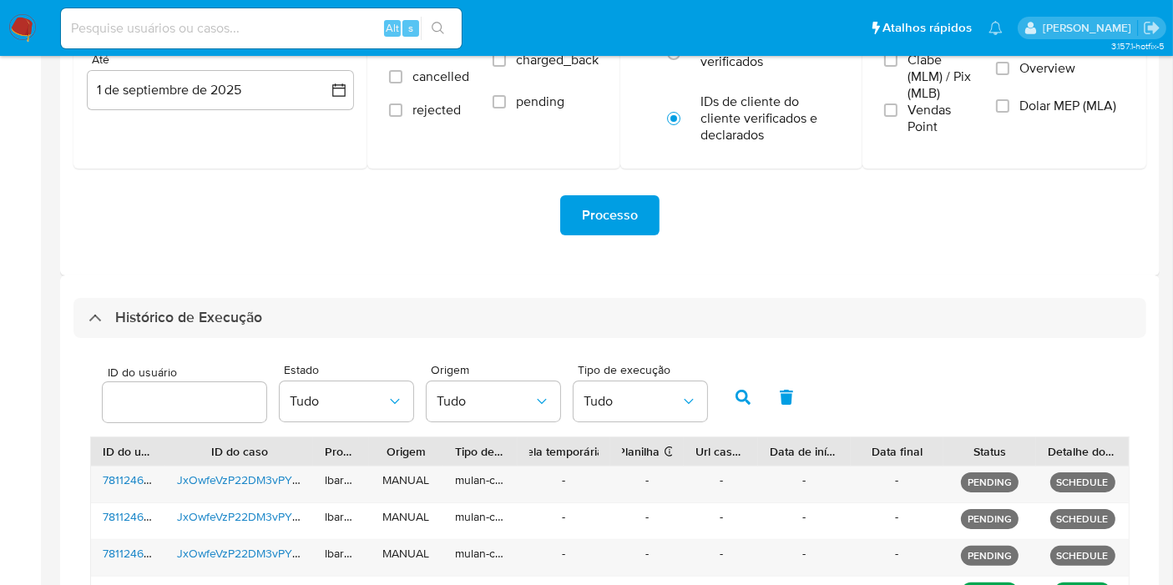
scroll to position [509, 0]
